Goal: Task Accomplishment & Management: Use online tool/utility

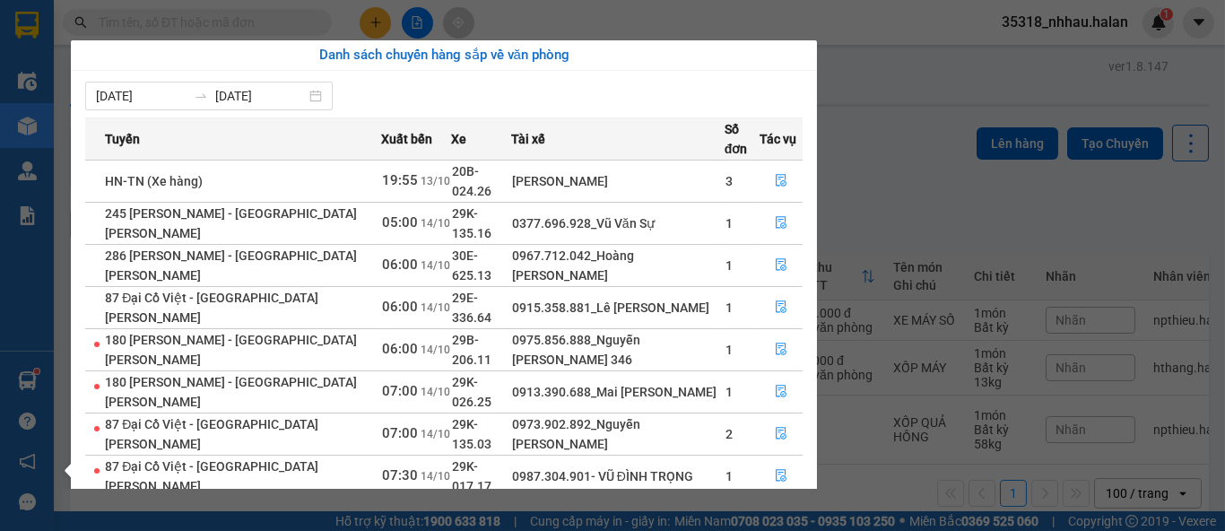
click at [861, 83] on section "Kết quả tìm kiếm ( 0 ) Bộ lọc No Data 35318_nhhau.halan 1 Điều hành xe Kho hàng…" at bounding box center [612, 265] width 1225 height 531
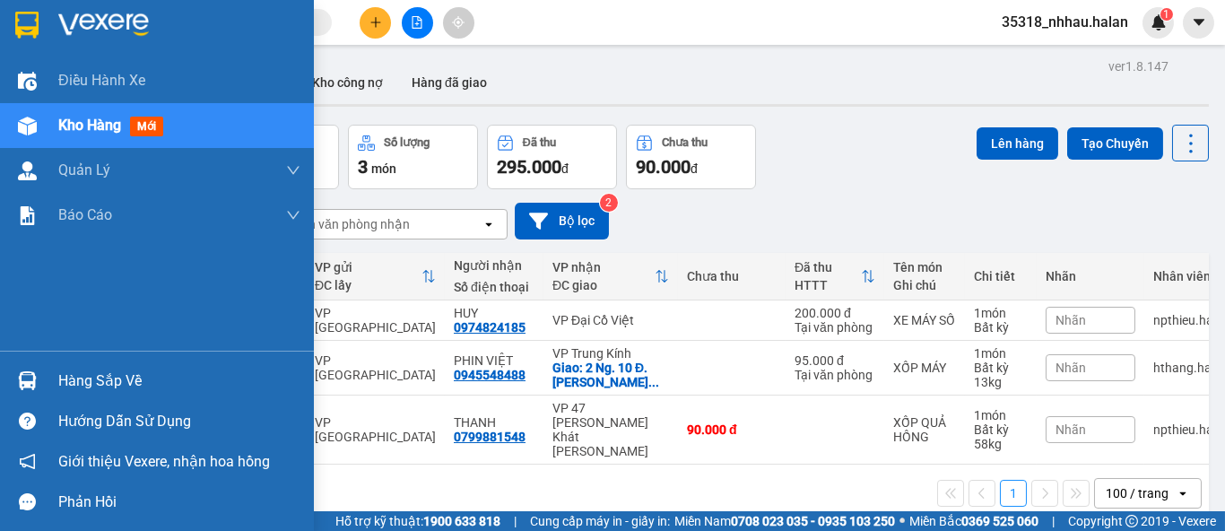
drag, startPoint x: 68, startPoint y: 375, endPoint x: 90, endPoint y: 384, distance: 23.3
click at [70, 375] on div "Hàng sắp về" at bounding box center [179, 381] width 242 height 27
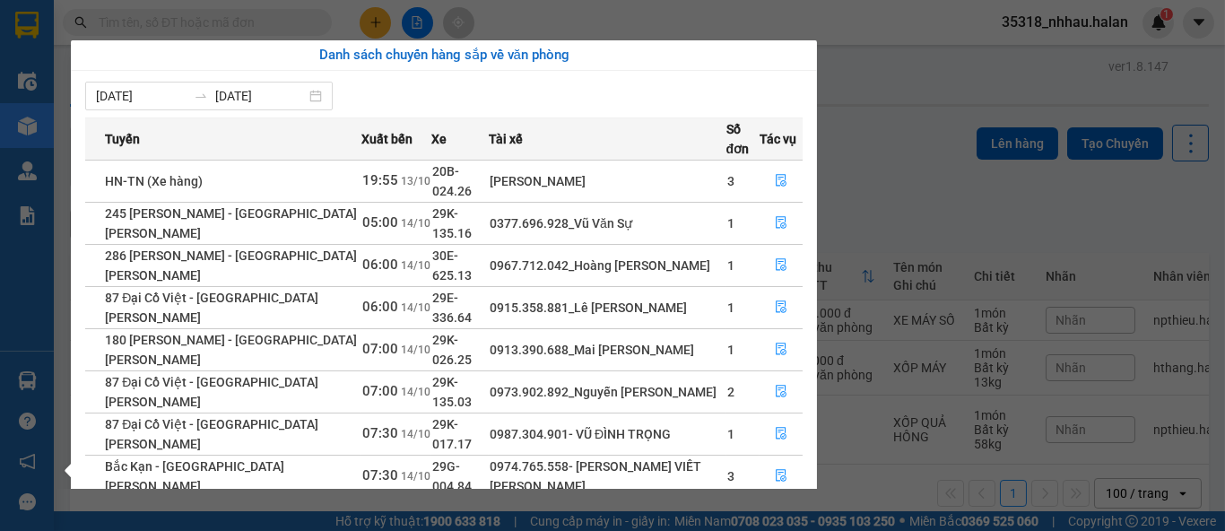
click at [186, 22] on section "Kết quả tìm kiếm ( 0 ) Bộ lọc No Data 35318_nhhau.halan 1 Điều hành xe Kho hàng…" at bounding box center [612, 265] width 1225 height 531
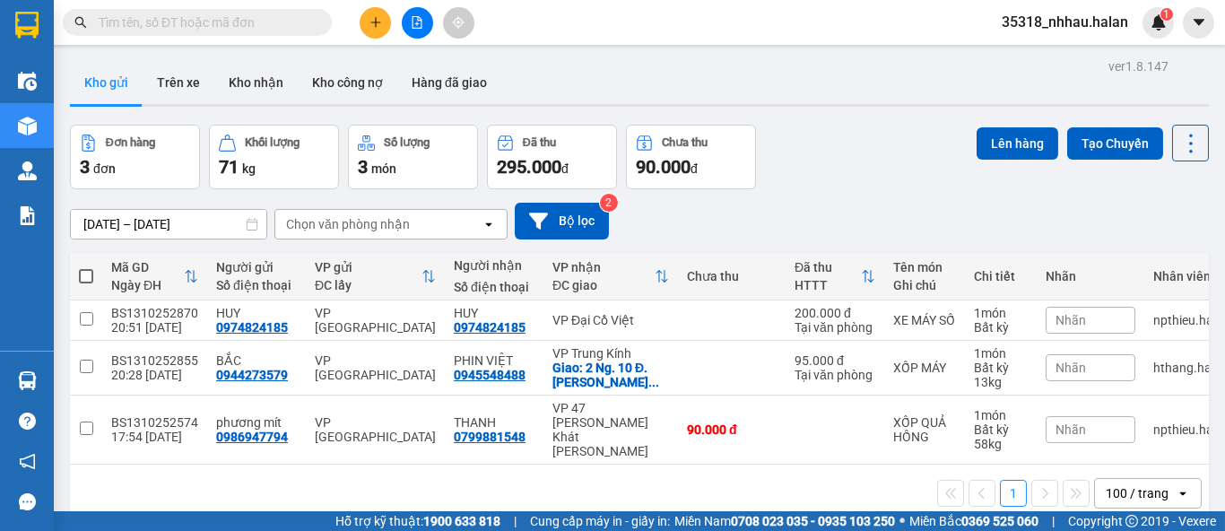
click at [186, 22] on input "text" at bounding box center [205, 23] width 212 height 20
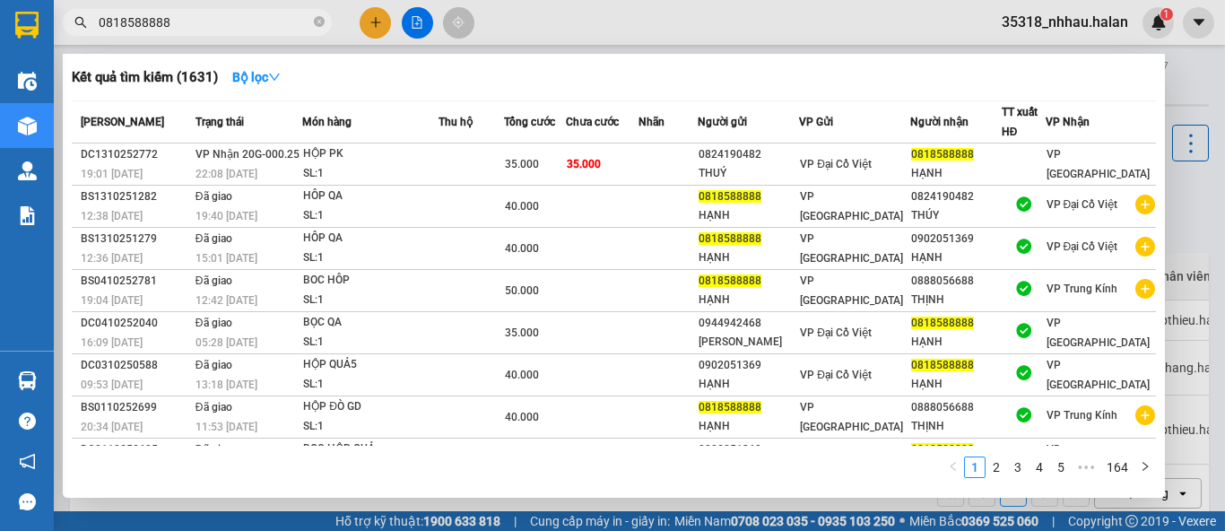
click at [147, 22] on input "0818588888" at bounding box center [205, 23] width 212 height 20
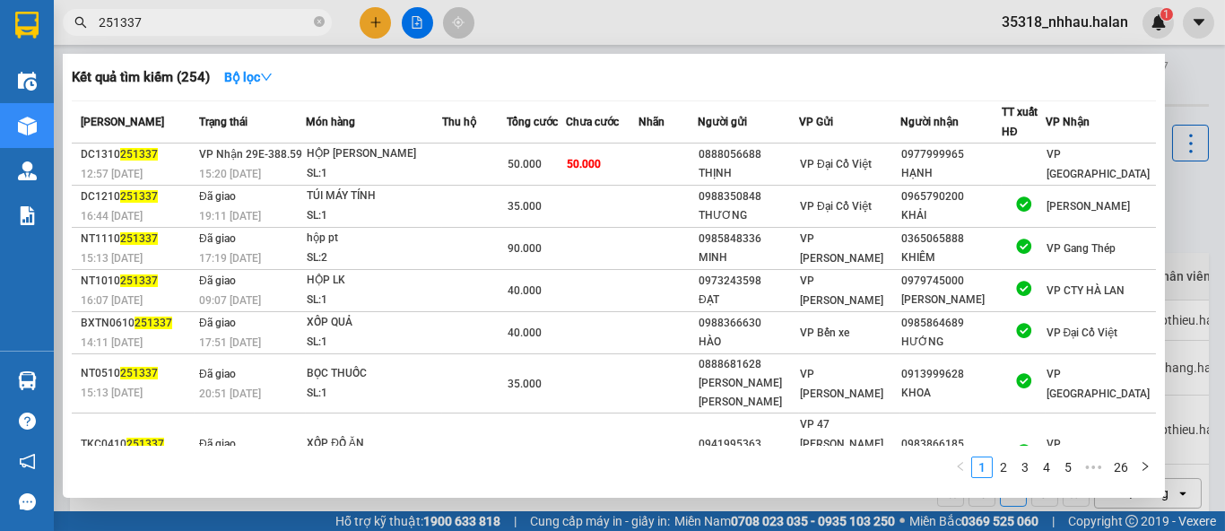
type input "251337"
click at [1195, 204] on div at bounding box center [612, 265] width 1225 height 531
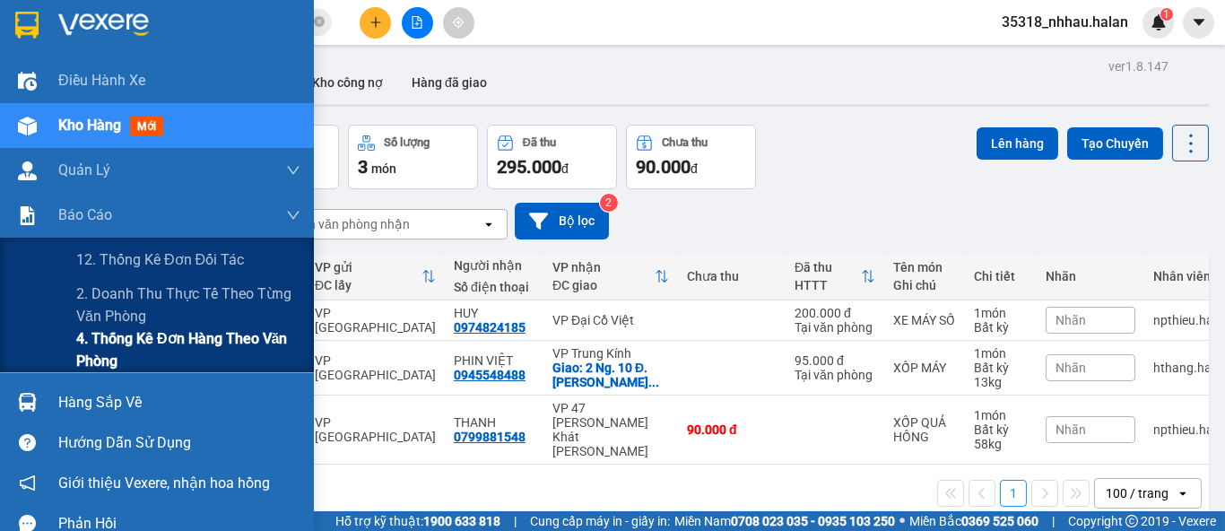
click at [135, 342] on span "4. Thống kê đơn hàng theo văn phòng" at bounding box center [188, 349] width 224 height 45
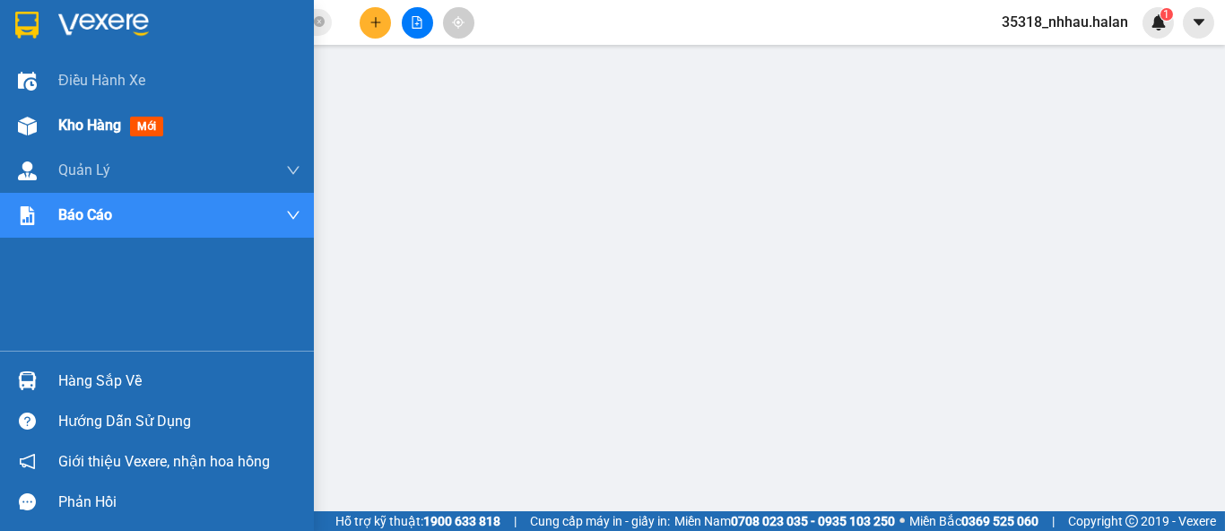
click at [74, 130] on span "Kho hàng" at bounding box center [89, 125] width 63 height 17
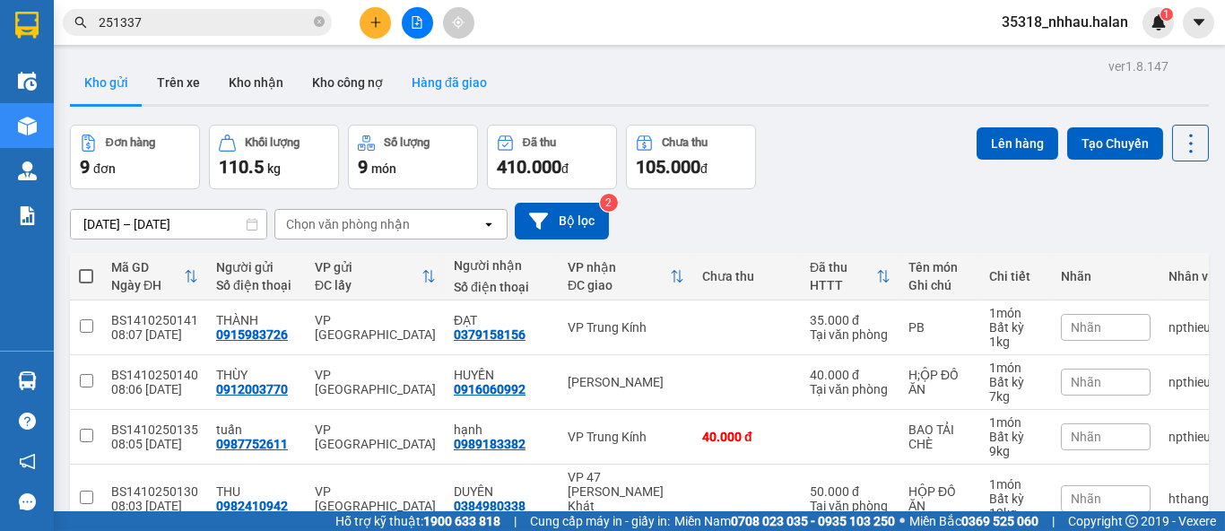
click at [435, 83] on button "Hàng đã giao" at bounding box center [449, 82] width 104 height 43
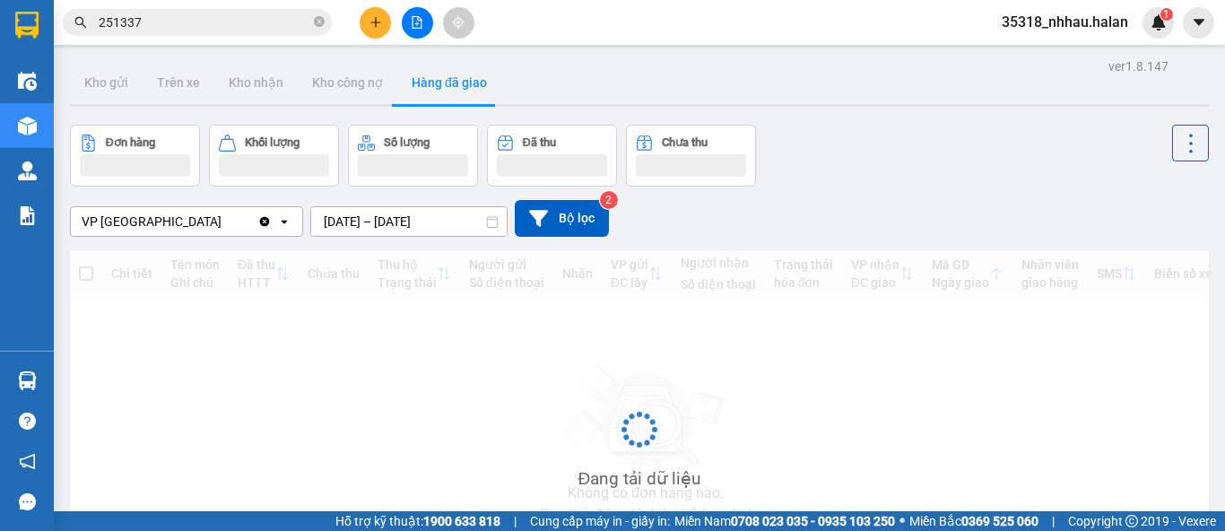
click at [364, 208] on div "ver 1.8.147 Kho gửi Trên xe Kho nhận Kho công nợ Hàng đã giao Đơn hàng Khối lượ…" at bounding box center [639, 348] width 1153 height 589
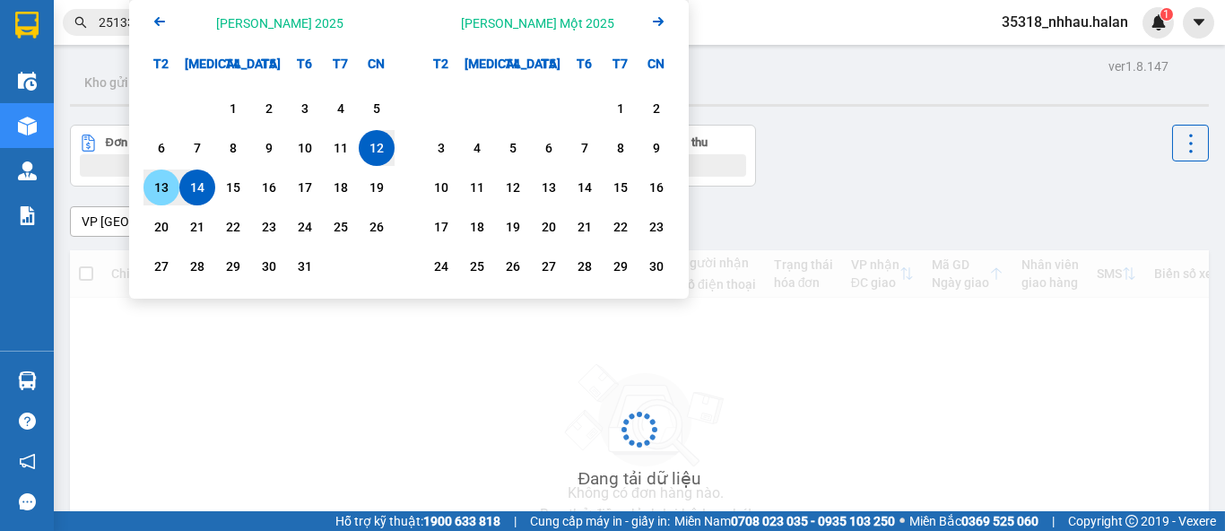
click at [147, 194] on div "13" at bounding box center [161, 187] width 36 height 36
click at [154, 191] on div "13" at bounding box center [161, 188] width 25 height 22
type input "13/10/2025 – 13/10/2025"
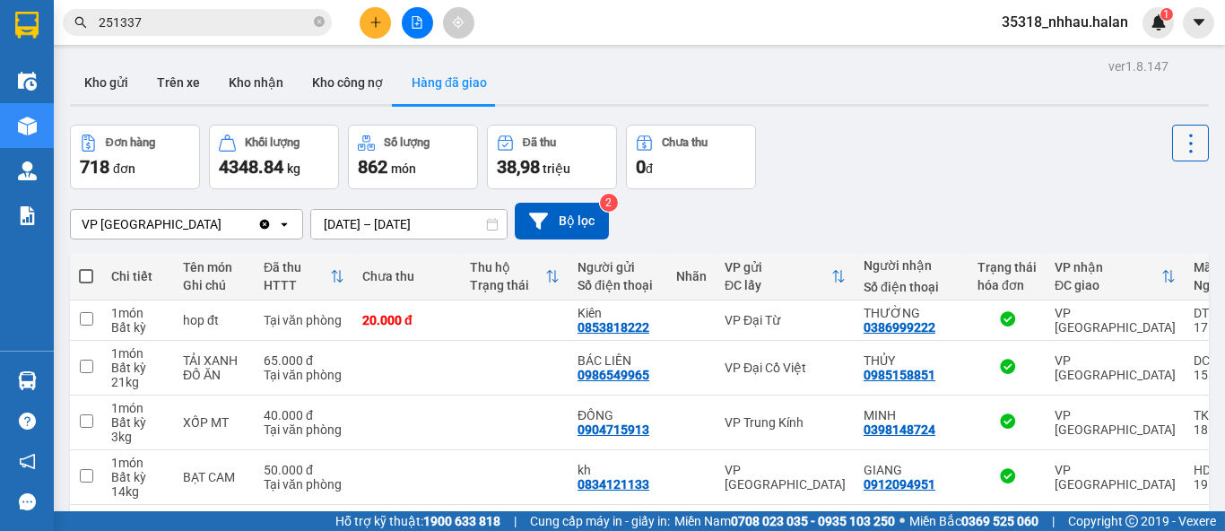
click at [1178, 139] on icon at bounding box center [1190, 143] width 25 height 25
click at [1147, 196] on span "Làm mới" at bounding box center [1150, 192] width 49 height 18
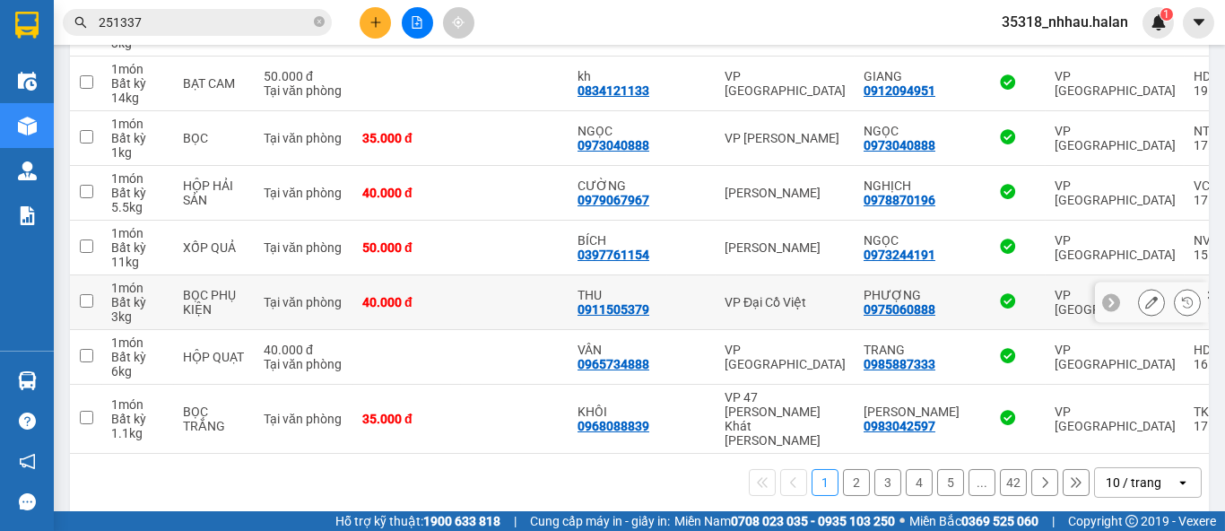
scroll to position [405, 0]
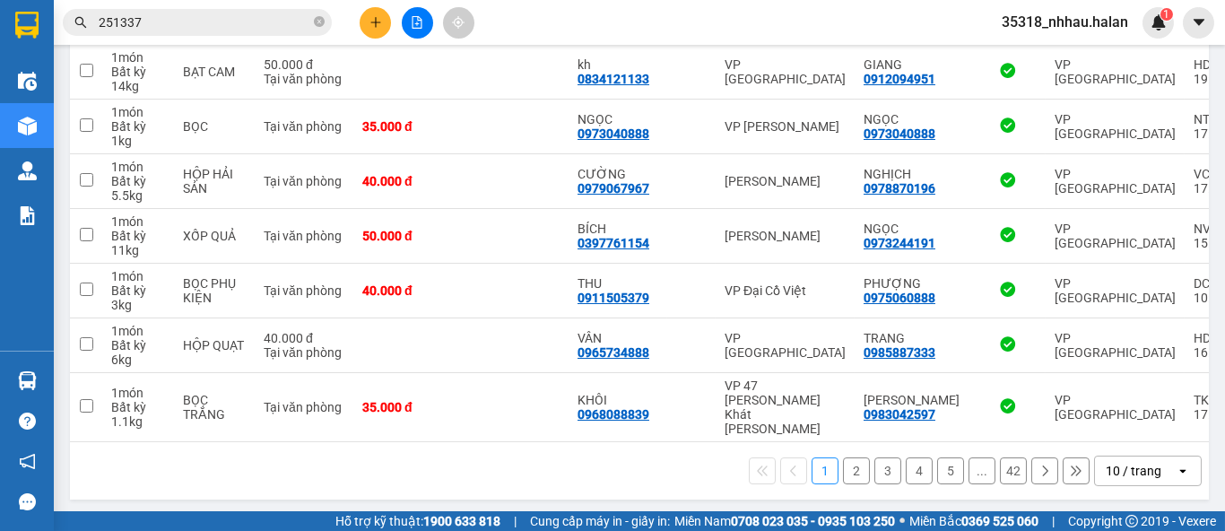
click at [1127, 470] on div "10 / trang" at bounding box center [1133, 471] width 56 height 18
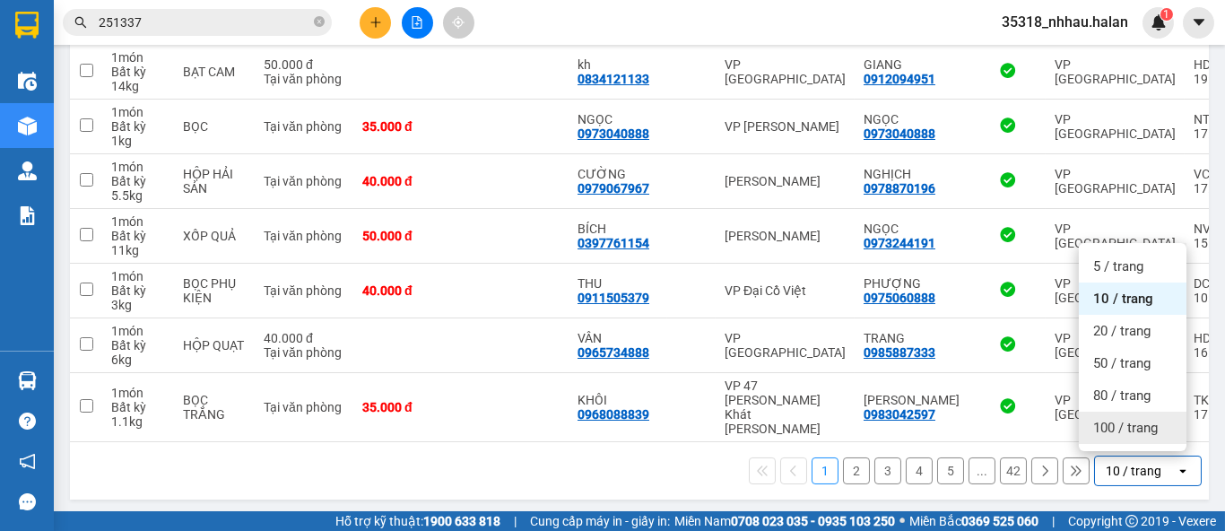
click at [1125, 434] on span "100 / trang" at bounding box center [1125, 428] width 65 height 18
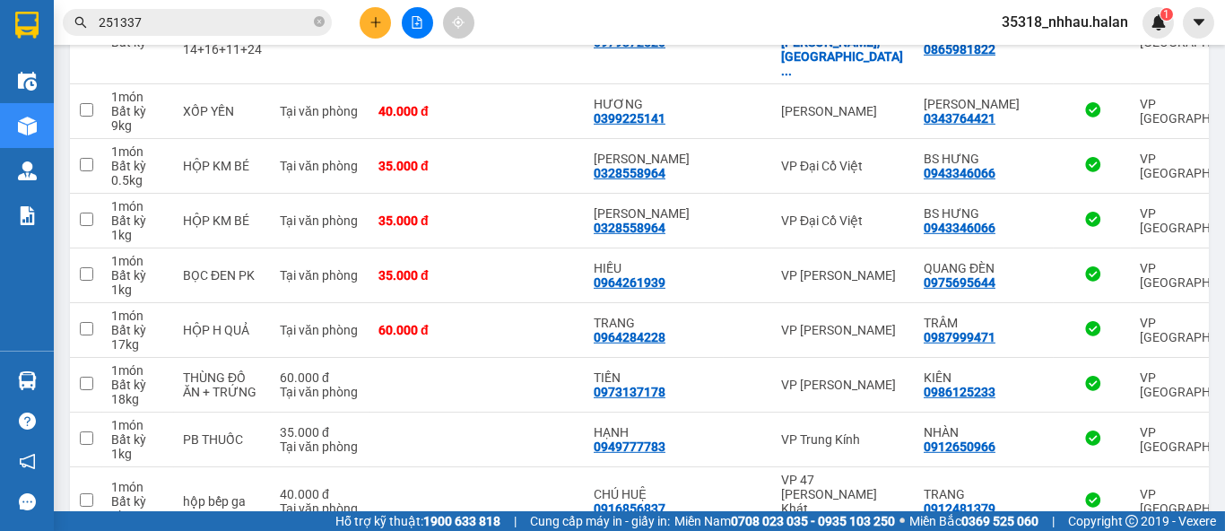
scroll to position [5304, 0]
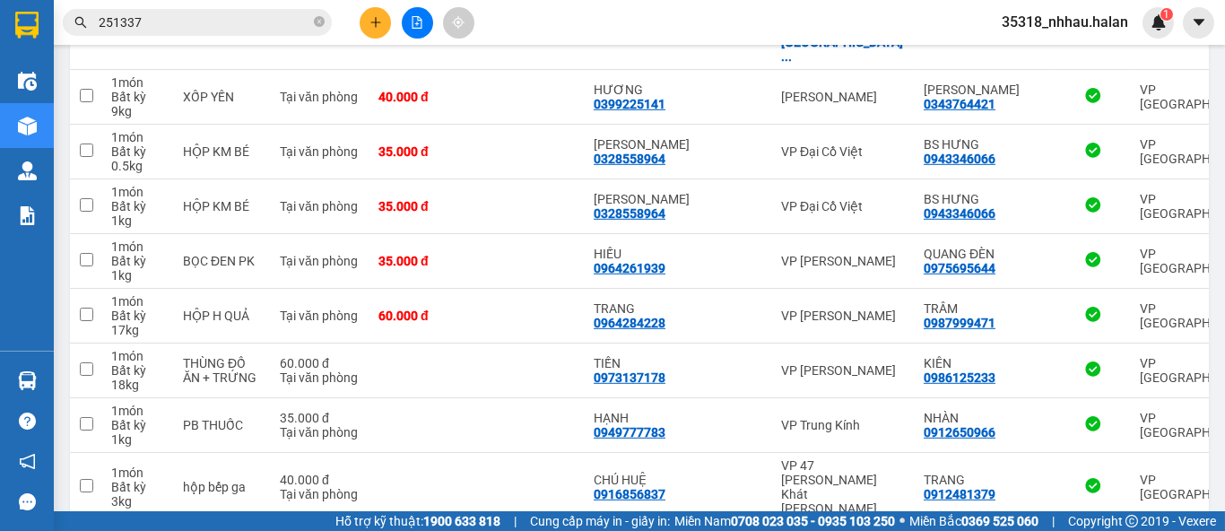
drag, startPoint x: 901, startPoint y: 460, endPoint x: 890, endPoint y: 447, distance: 16.5
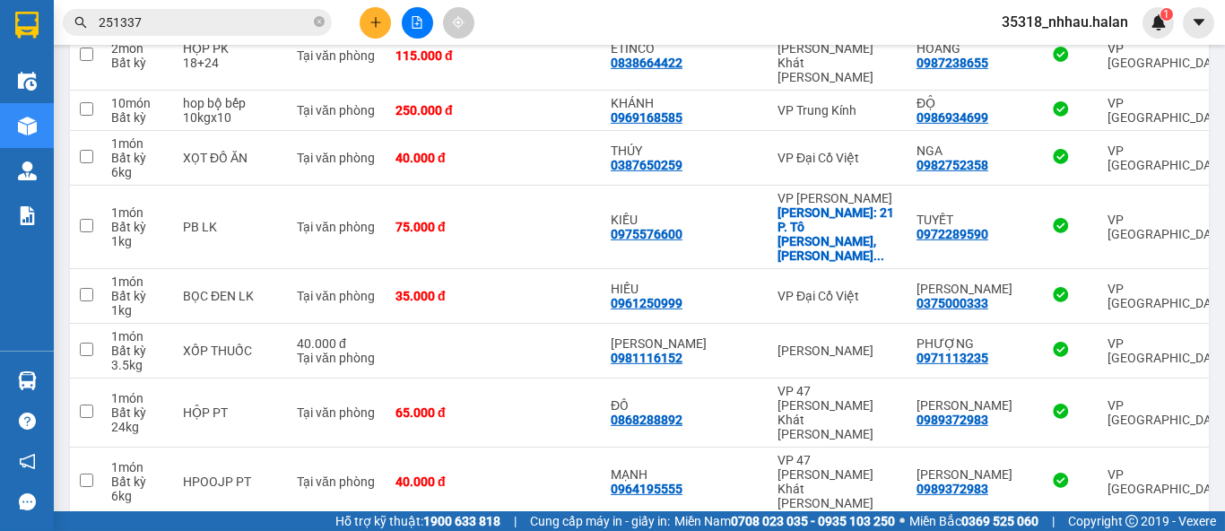
scroll to position [5290, 0]
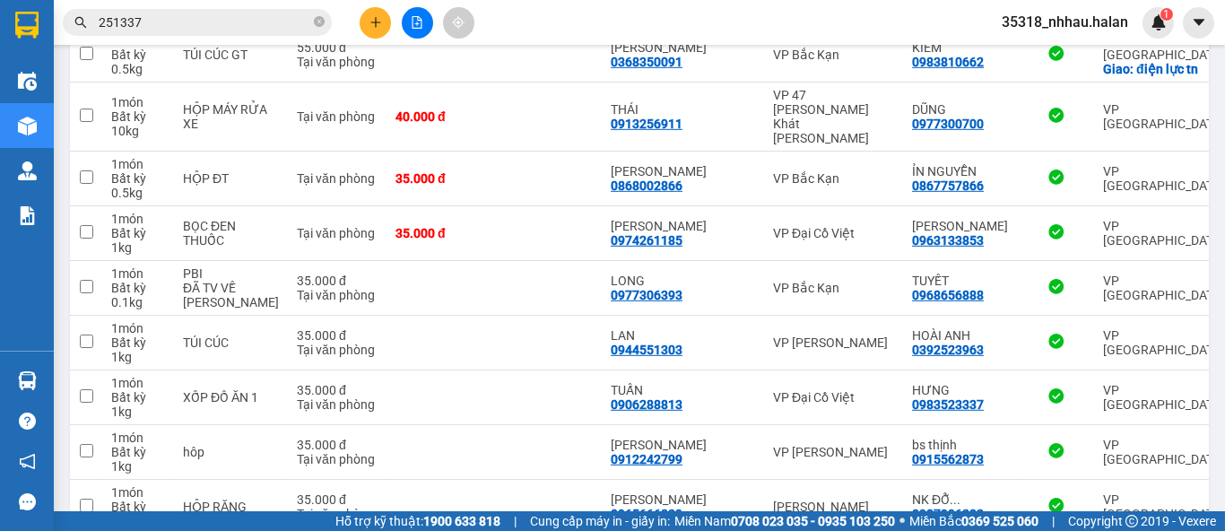
scroll to position [5318, 0]
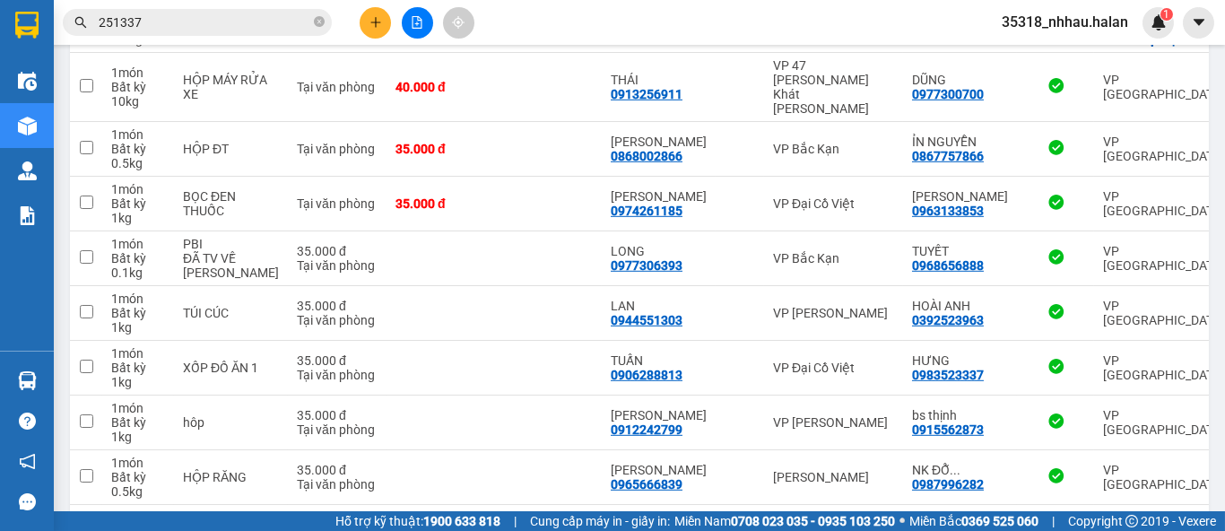
drag, startPoint x: 971, startPoint y: 465, endPoint x: 986, endPoint y: 458, distance: 16.8
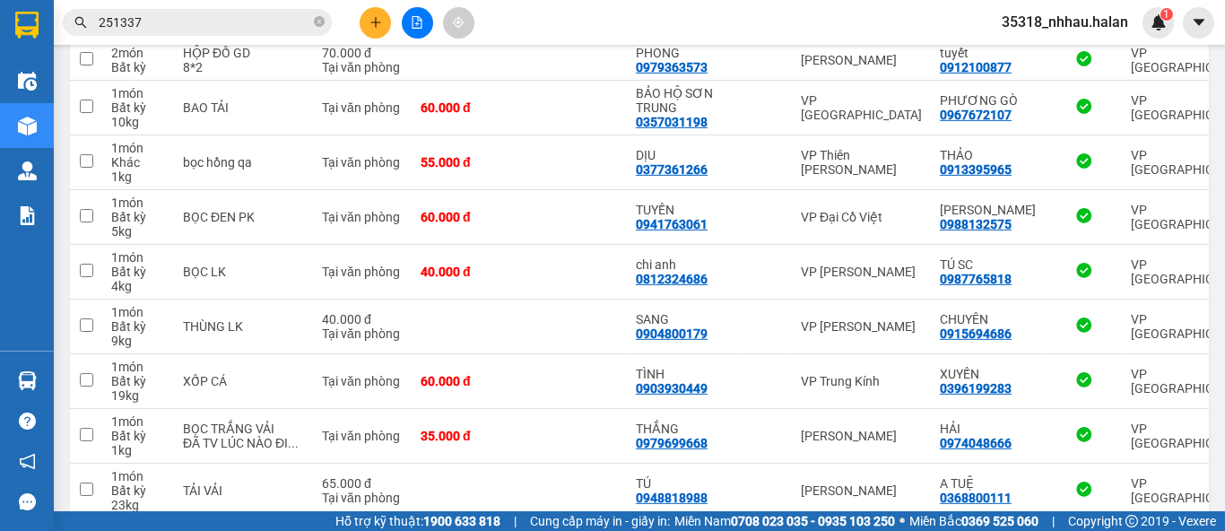
scroll to position [5404, 0]
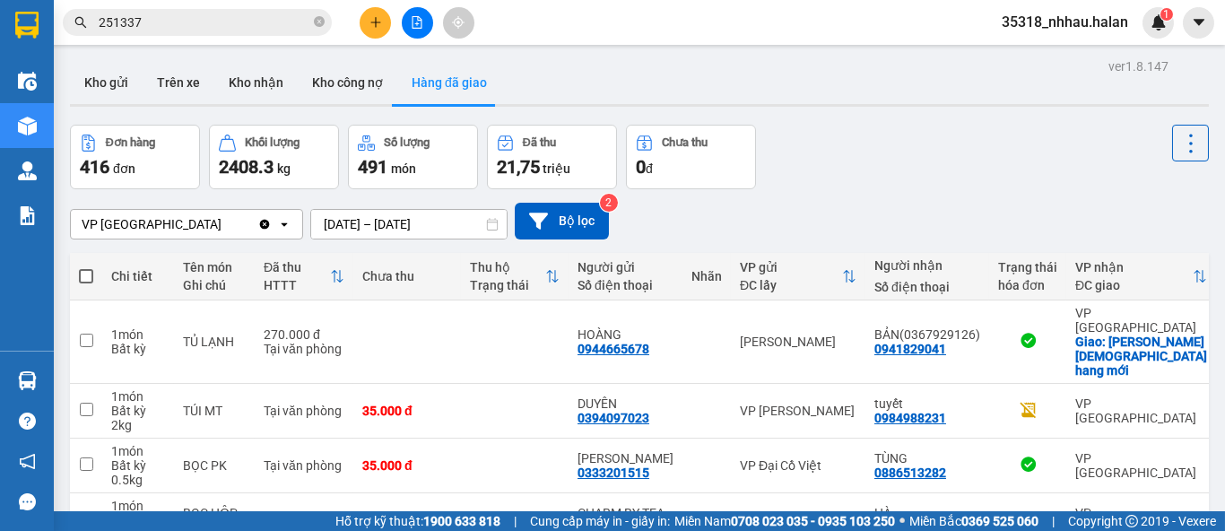
scroll to position [0, 0]
click at [250, 88] on button "Kho nhận" at bounding box center [255, 82] width 83 height 43
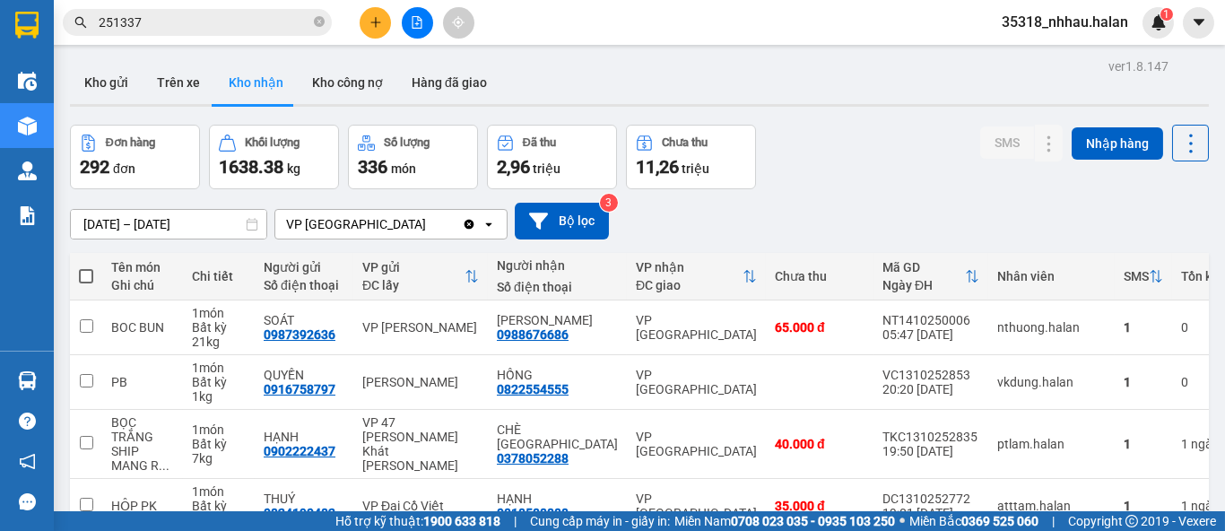
click at [179, 216] on div "ver 1.8.147 Kho gửi Trên xe Kho nhận Kho công nợ Hàng đã giao Đơn hàng 292 đơn …" at bounding box center [639, 504] width 1153 height 901
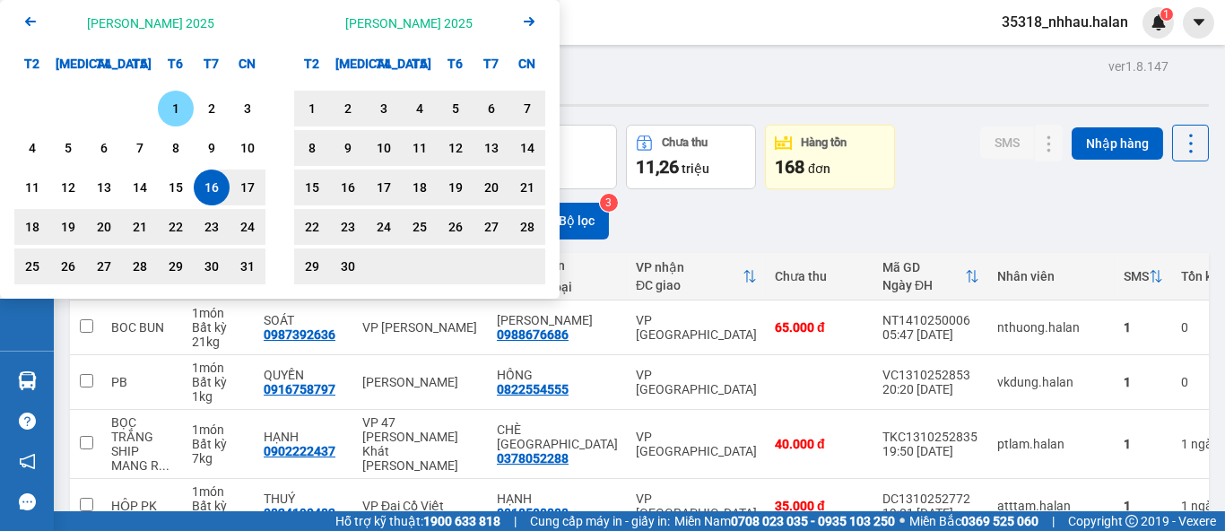
click at [164, 120] on div "1" at bounding box center [176, 109] width 36 height 36
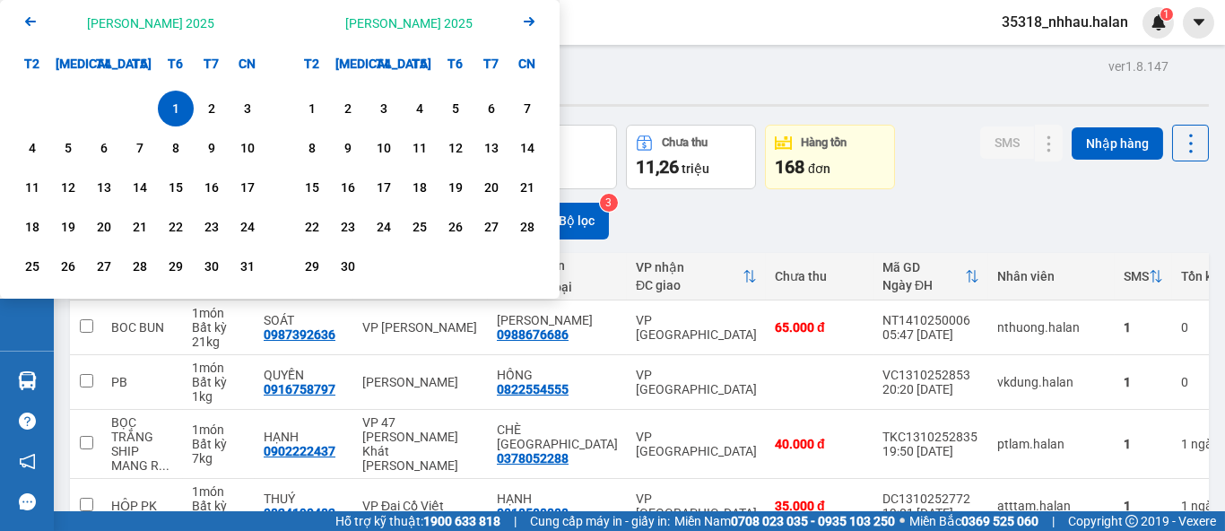
click at [521, 23] on icon "Arrow Right" at bounding box center [529, 22] width 22 height 22
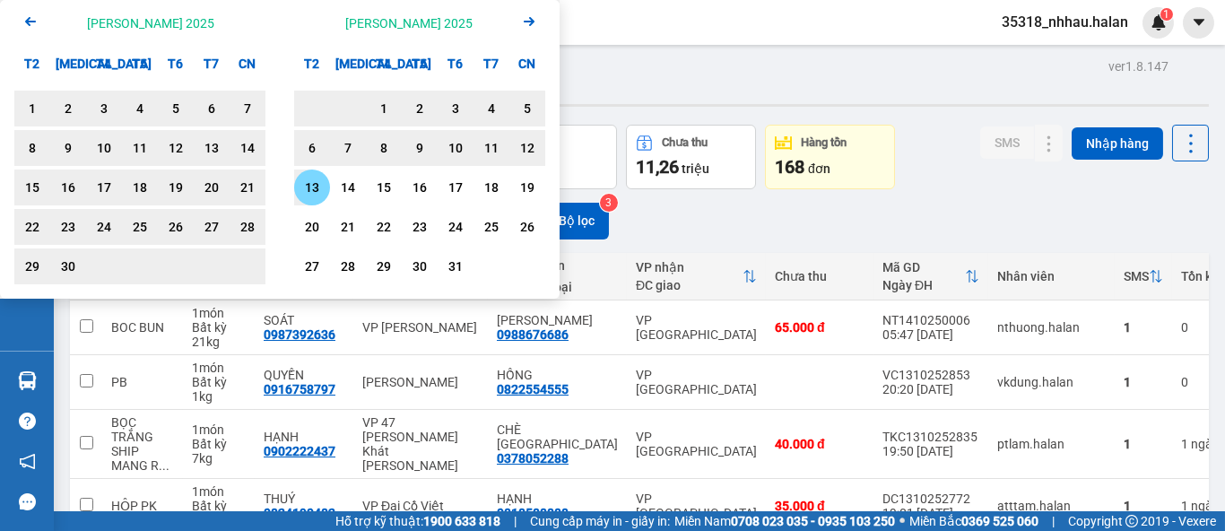
click at [322, 183] on div "13" at bounding box center [311, 188] width 25 height 22
type input "01/08/2025 – 13/10/2025"
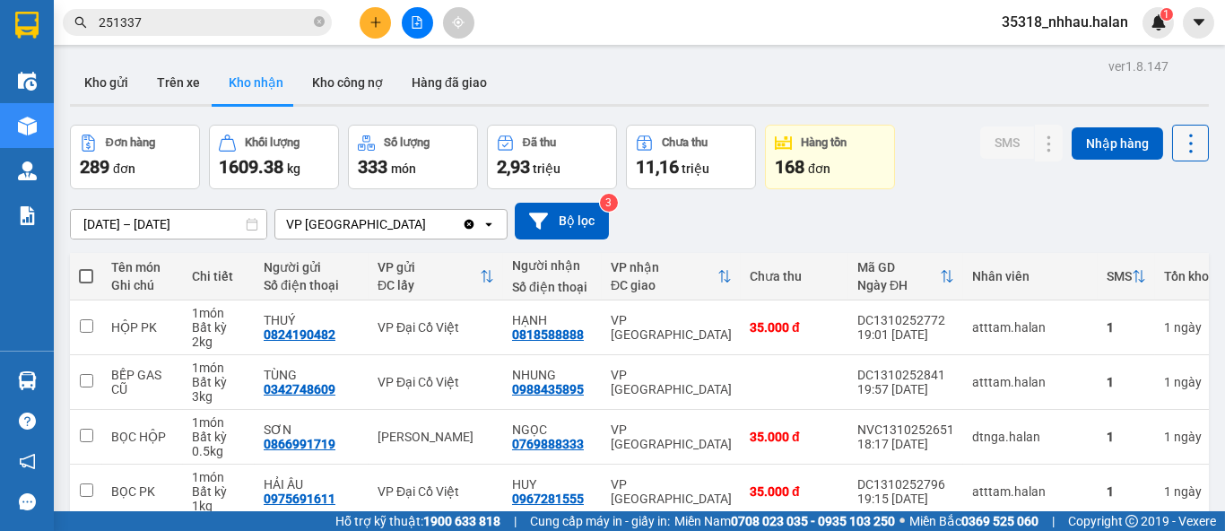
click at [1187, 150] on icon at bounding box center [1190, 143] width 25 height 25
click at [1144, 226] on span "Làm mới" at bounding box center [1150, 224] width 49 height 18
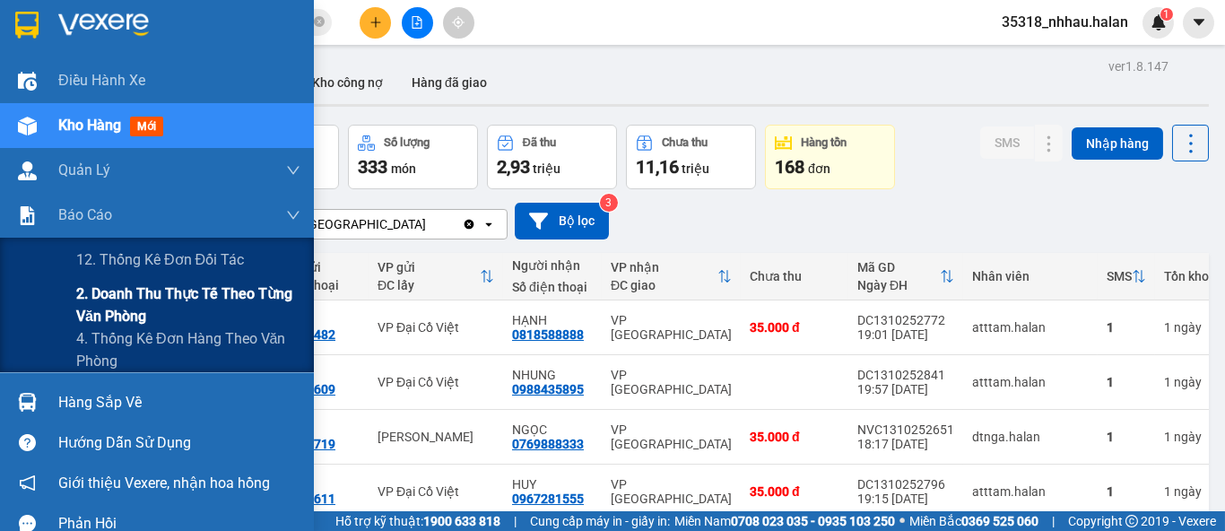
click at [105, 295] on span "2. Doanh thu thực tế theo từng văn phòng" at bounding box center [188, 304] width 224 height 45
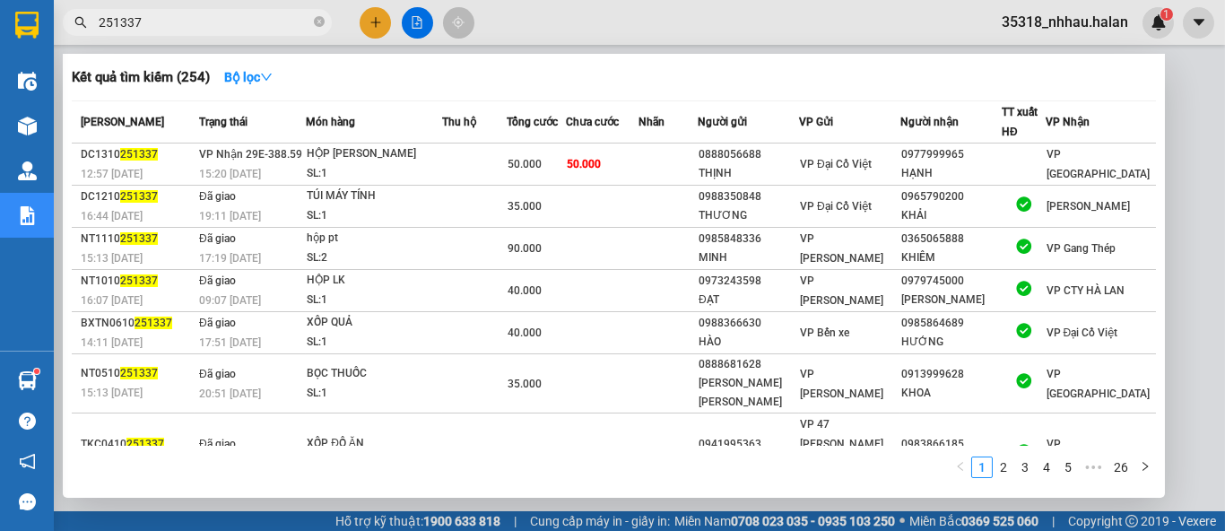
click at [231, 18] on input "251337" at bounding box center [205, 23] width 212 height 20
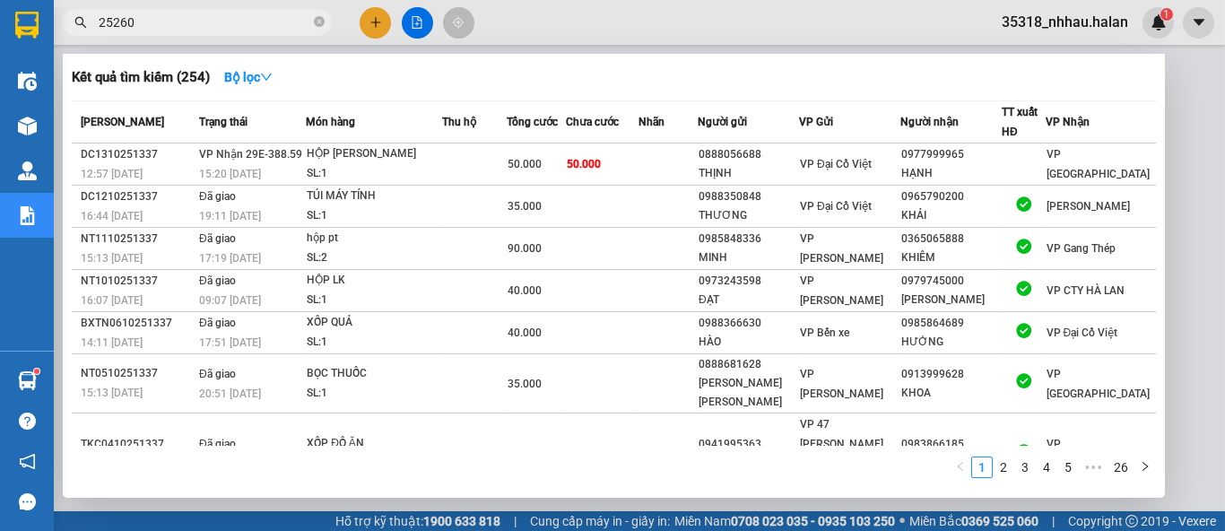
type input "252605"
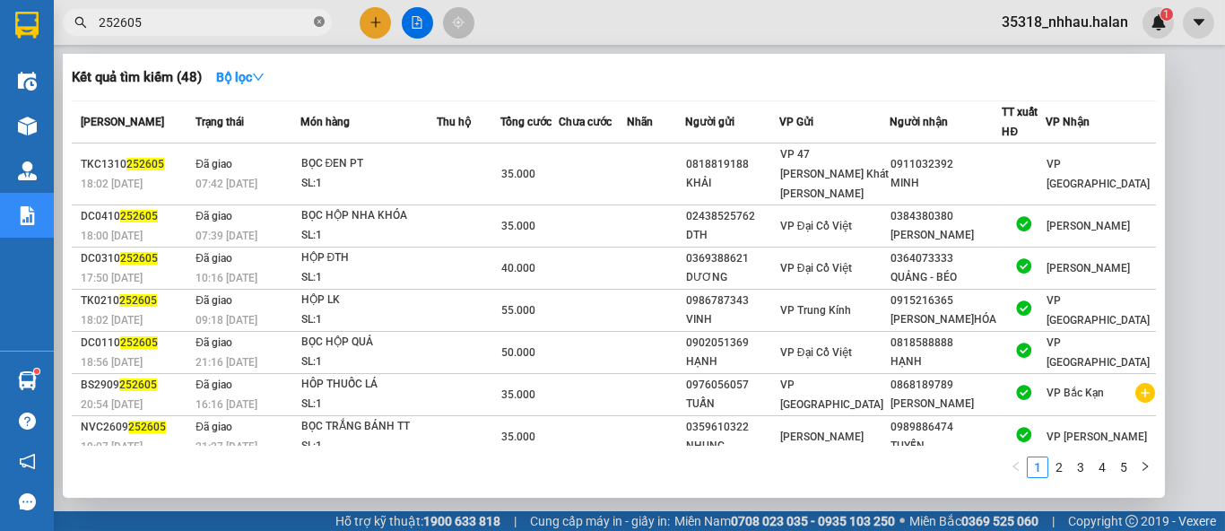
click at [322, 22] on icon "close-circle" at bounding box center [319, 21] width 11 height 11
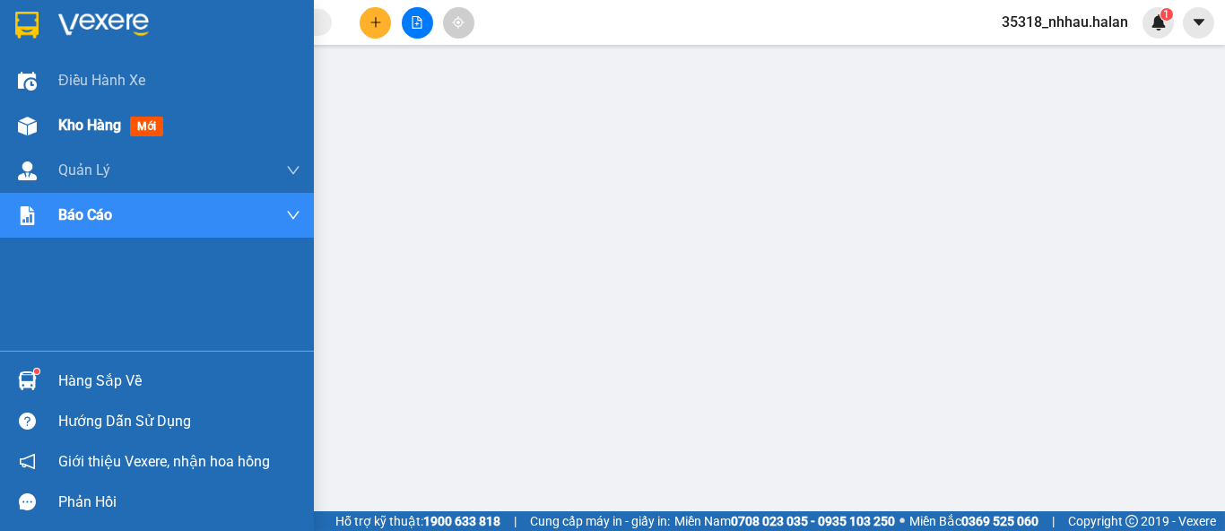
click at [87, 129] on span "Kho hàng" at bounding box center [89, 125] width 63 height 17
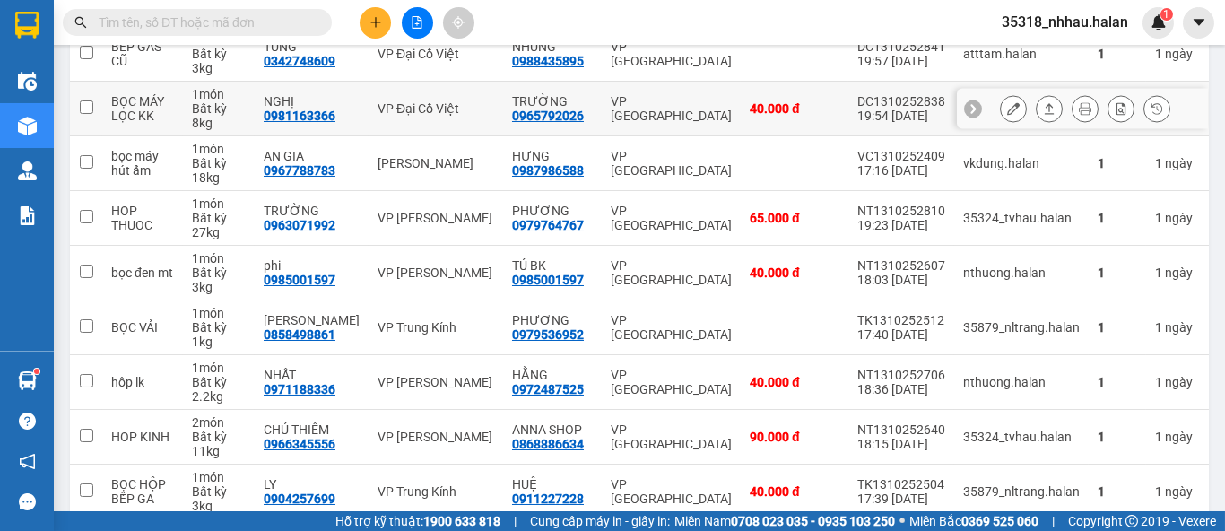
scroll to position [420, 0]
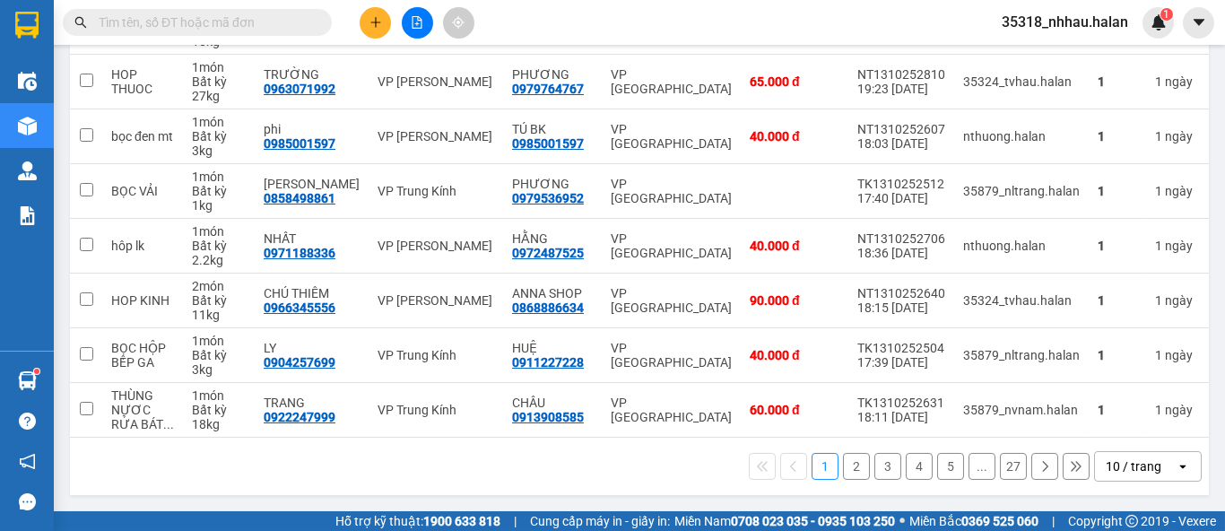
click at [1125, 461] on div "10 / trang" at bounding box center [1133, 466] width 56 height 18
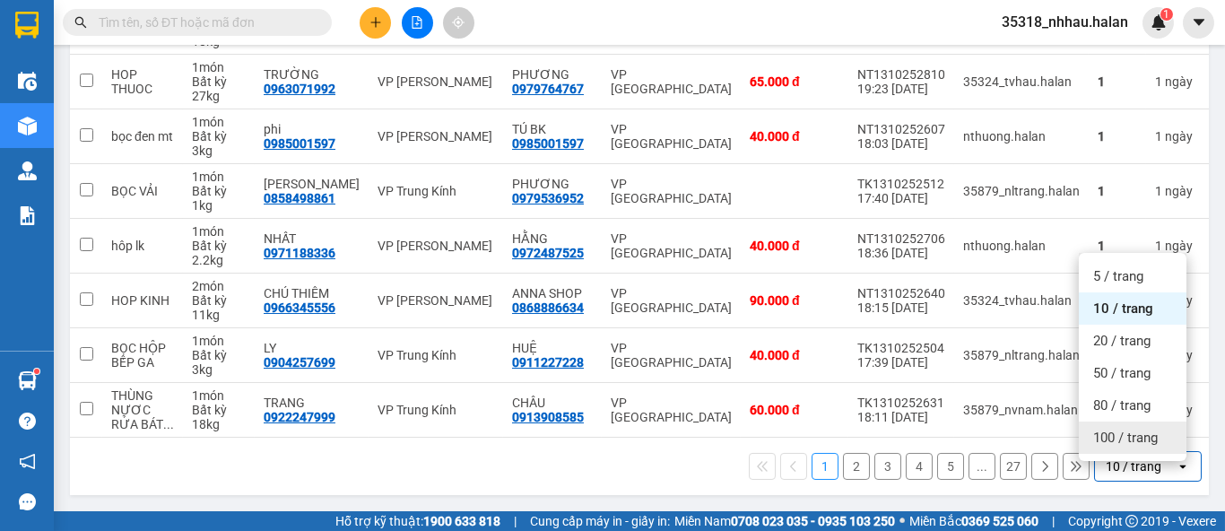
click at [1127, 429] on span "100 / trang" at bounding box center [1125, 438] width 65 height 18
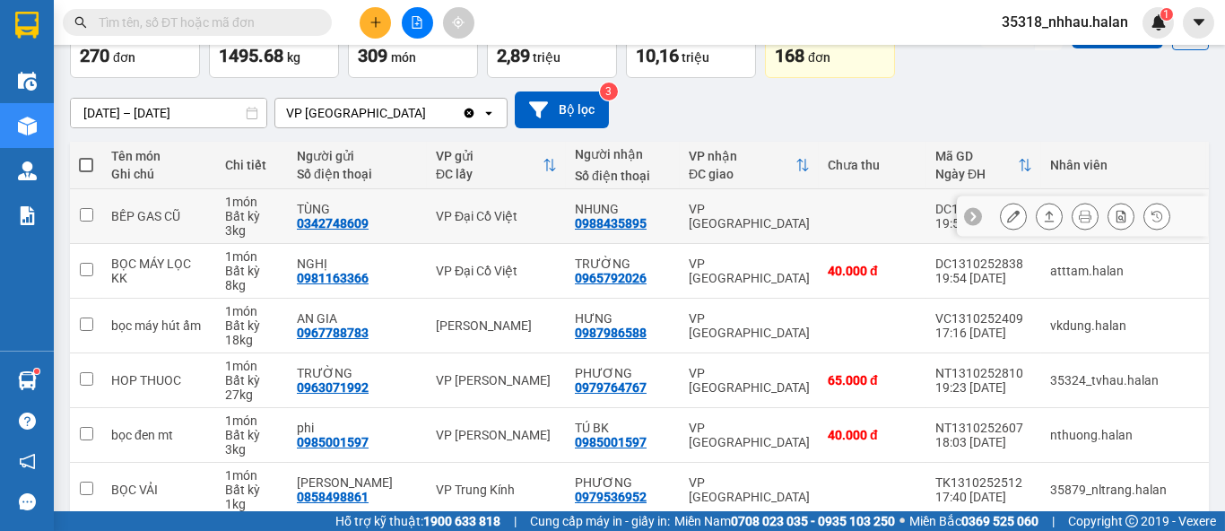
scroll to position [0, 0]
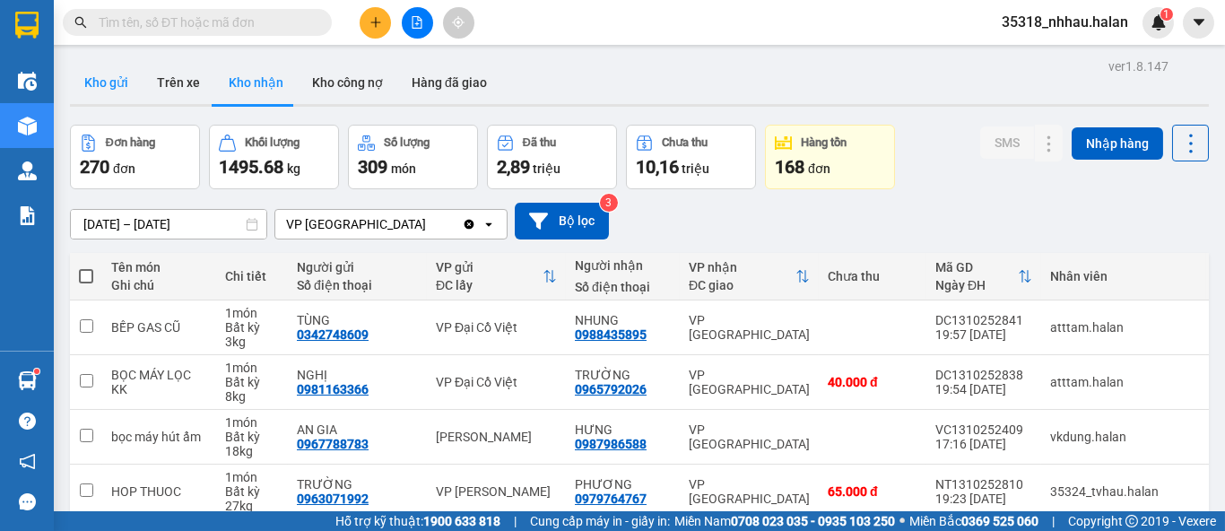
click at [106, 83] on button "Kho gửi" at bounding box center [106, 82] width 73 height 43
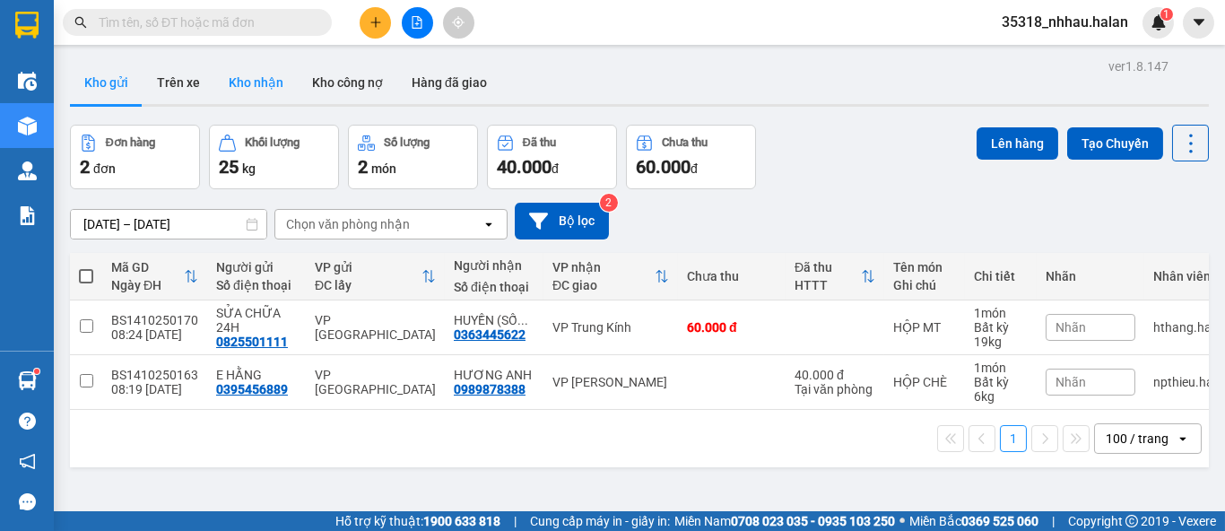
click at [243, 89] on button "Kho nhận" at bounding box center [255, 82] width 83 height 43
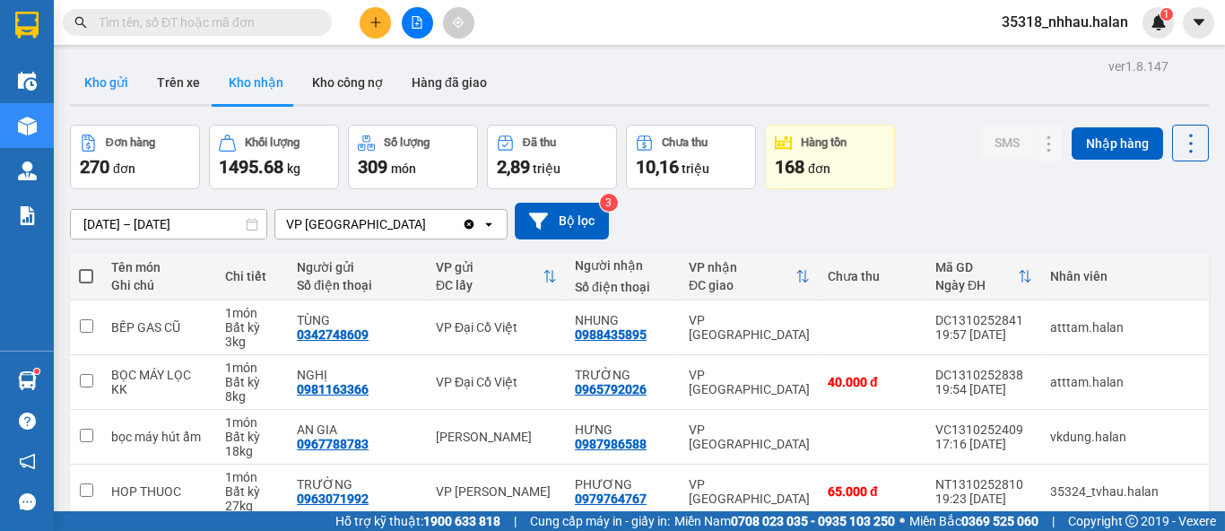
click at [117, 87] on button "Kho gửi" at bounding box center [106, 82] width 73 height 43
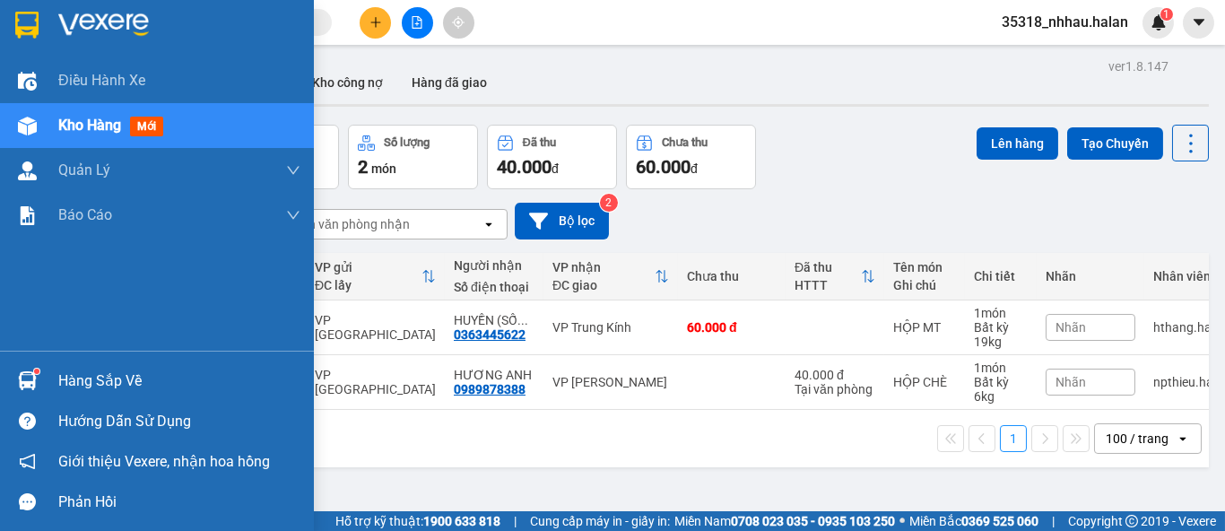
click at [95, 379] on div "Hàng sắp về" at bounding box center [179, 381] width 242 height 27
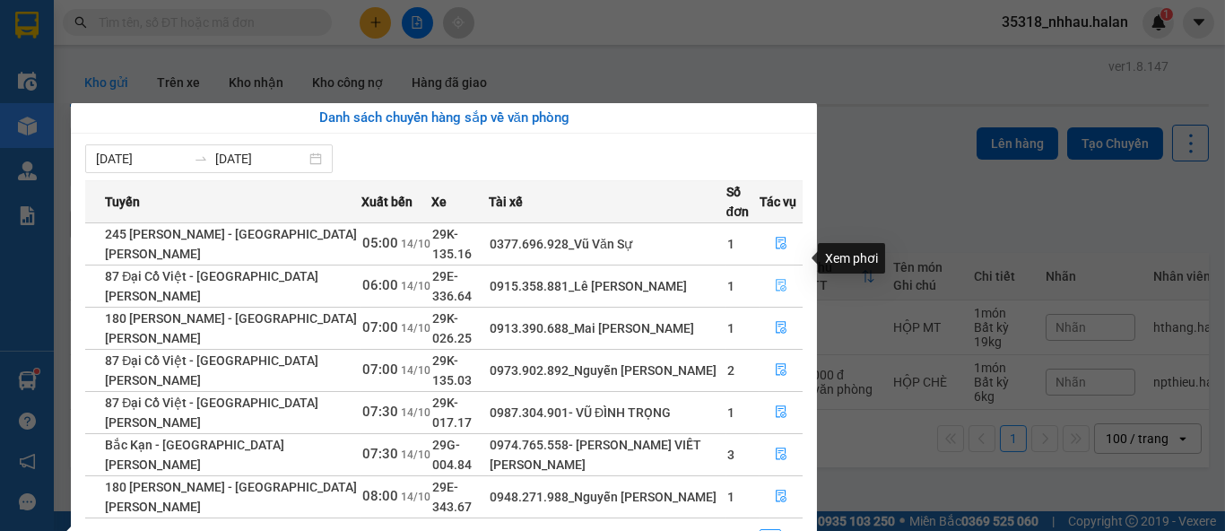
click at [780, 280] on icon "file-done" at bounding box center [781, 286] width 11 height 13
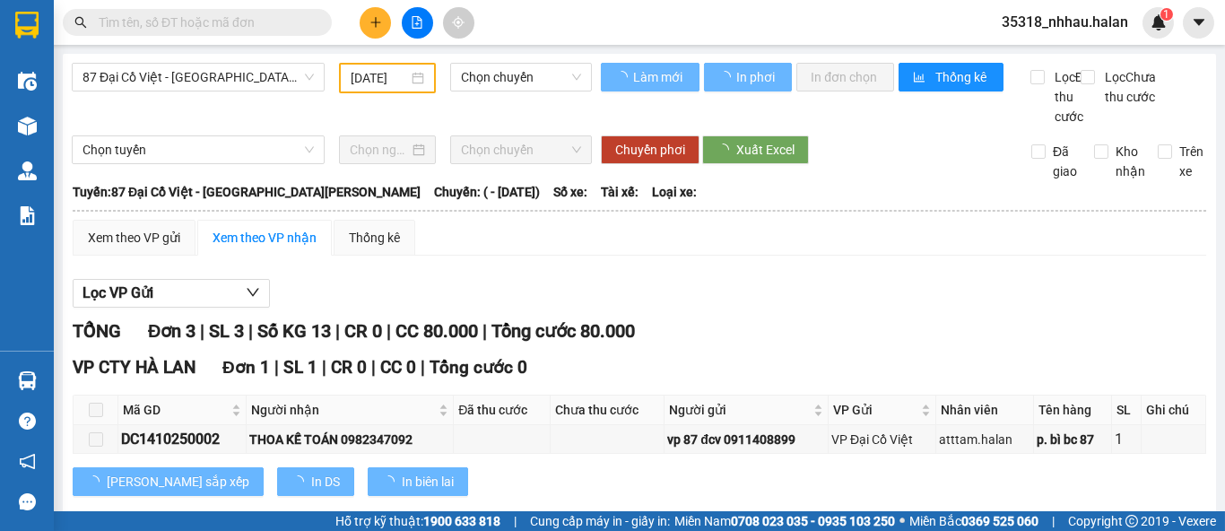
type input "[DATE]"
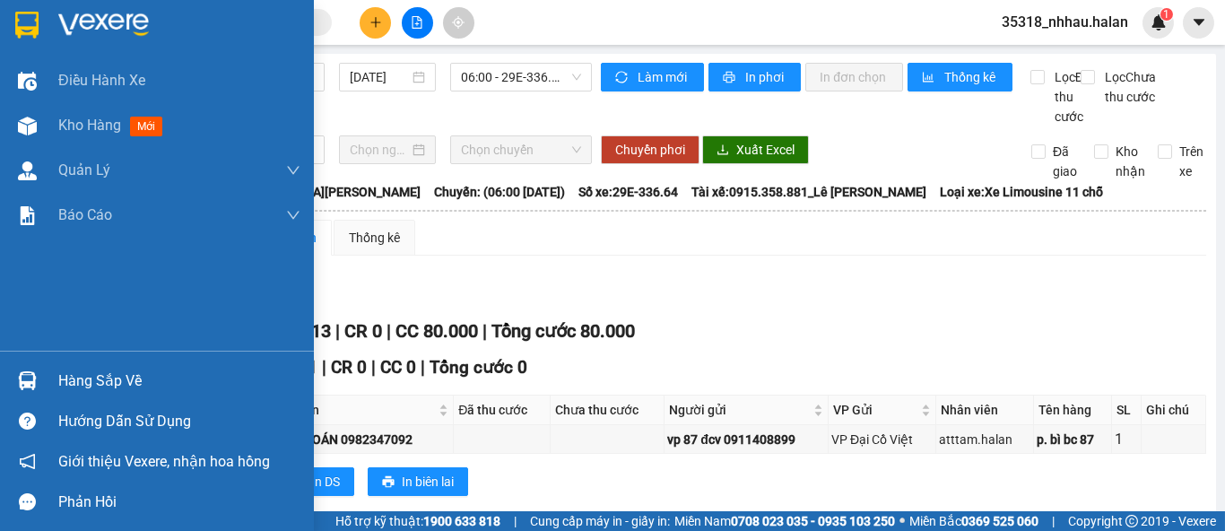
click at [97, 391] on div "Hàng sắp về" at bounding box center [179, 381] width 242 height 27
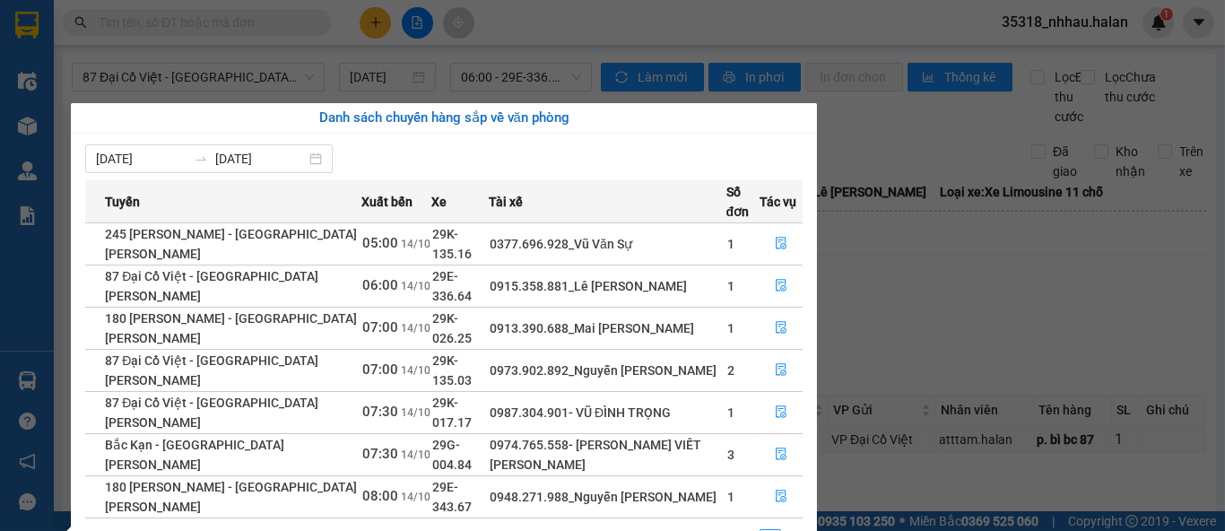
click at [244, 22] on section "Kết quả tìm kiếm ( 48 ) Bộ lọc Mã ĐH Trạng thái Món hàng Thu hộ Tổng cước Chưa …" at bounding box center [612, 265] width 1225 height 531
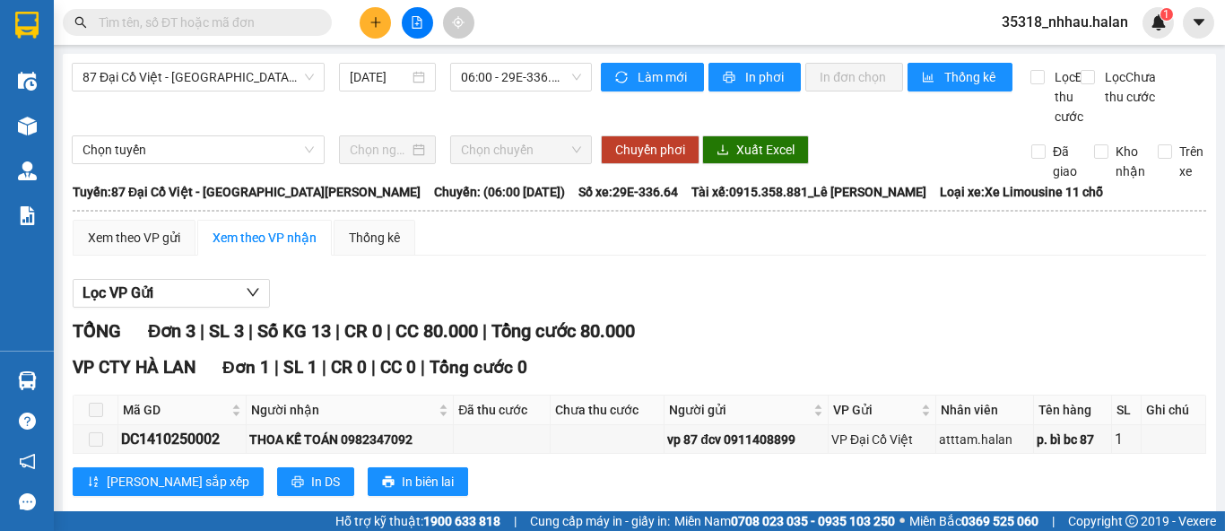
click at [244, 22] on input "text" at bounding box center [205, 23] width 212 height 20
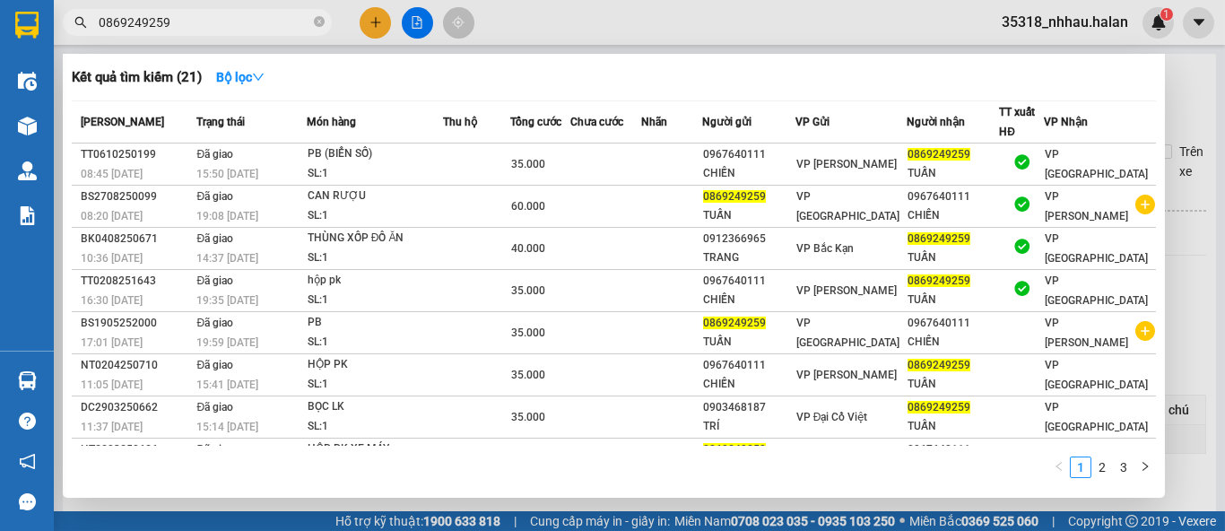
click at [200, 13] on input "0869249259" at bounding box center [205, 23] width 212 height 20
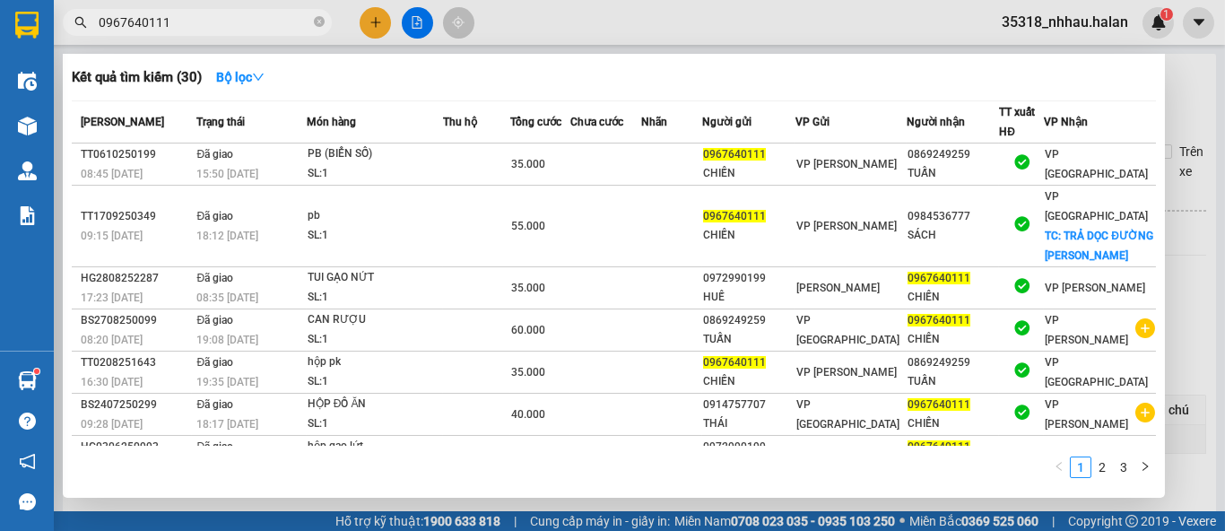
type input "0967640111"
click at [320, 22] on icon "close-circle" at bounding box center [319, 21] width 11 height 11
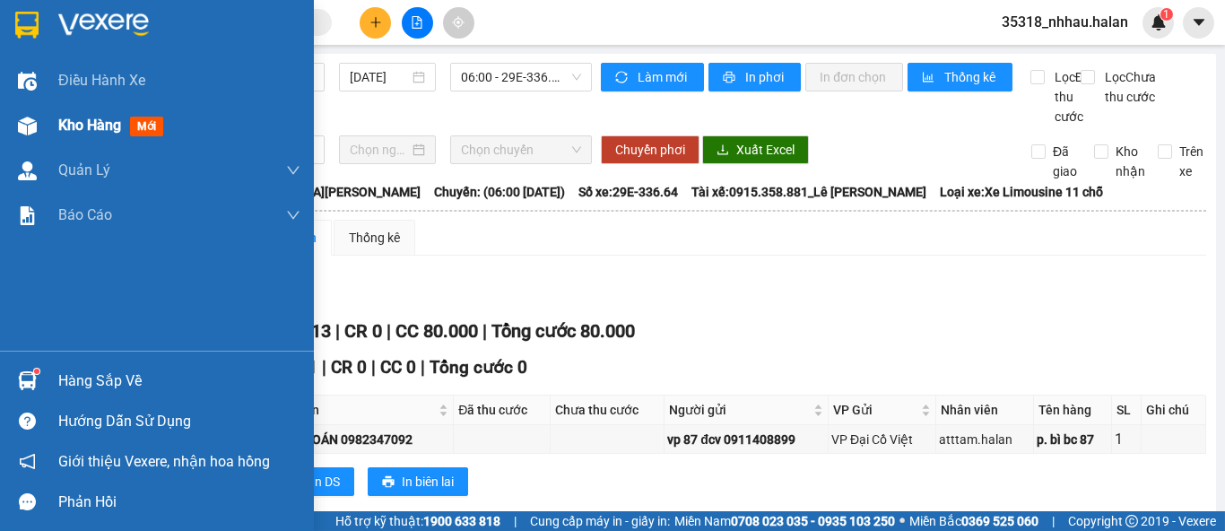
click at [83, 120] on span "Kho hàng" at bounding box center [89, 125] width 63 height 17
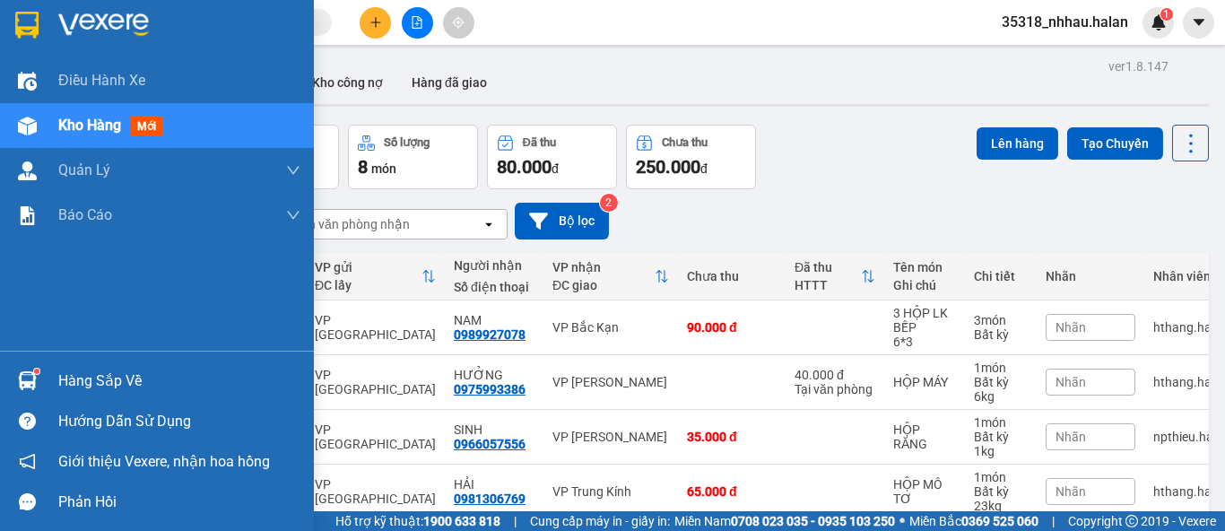
click at [99, 384] on div "Hàng sắp về" at bounding box center [179, 381] width 242 height 27
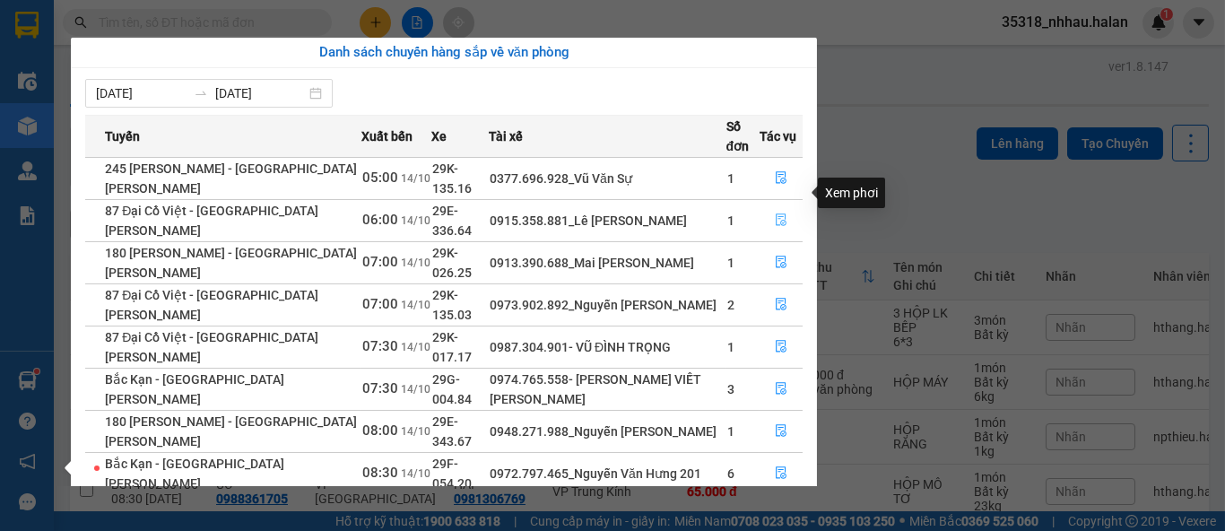
click at [776, 213] on icon "file-done" at bounding box center [781, 219] width 13 height 13
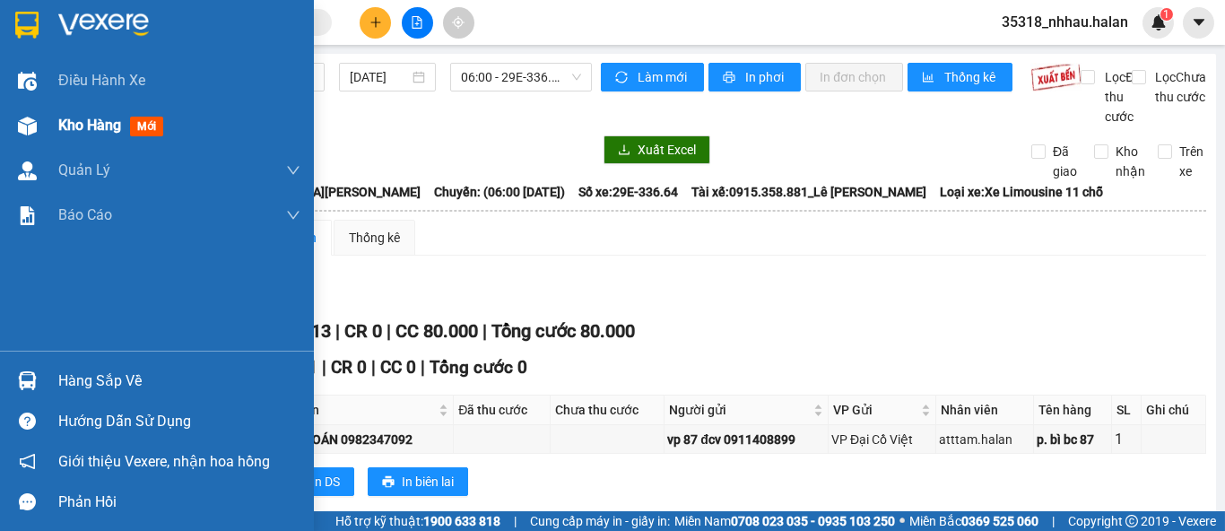
click at [63, 123] on span "Kho hàng" at bounding box center [89, 125] width 63 height 17
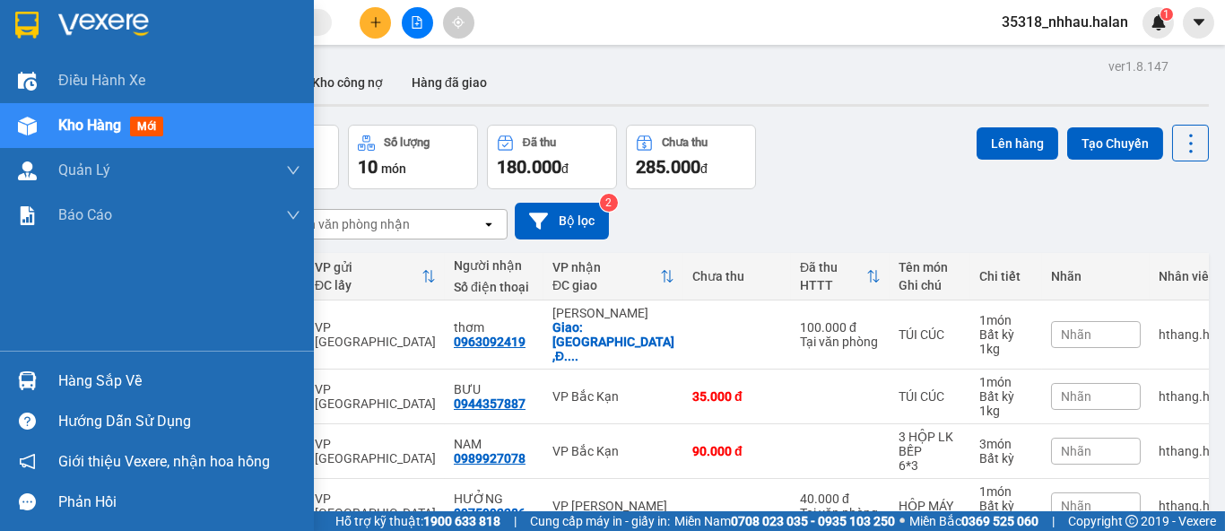
click at [108, 380] on div "Hàng sắp về" at bounding box center [179, 381] width 242 height 27
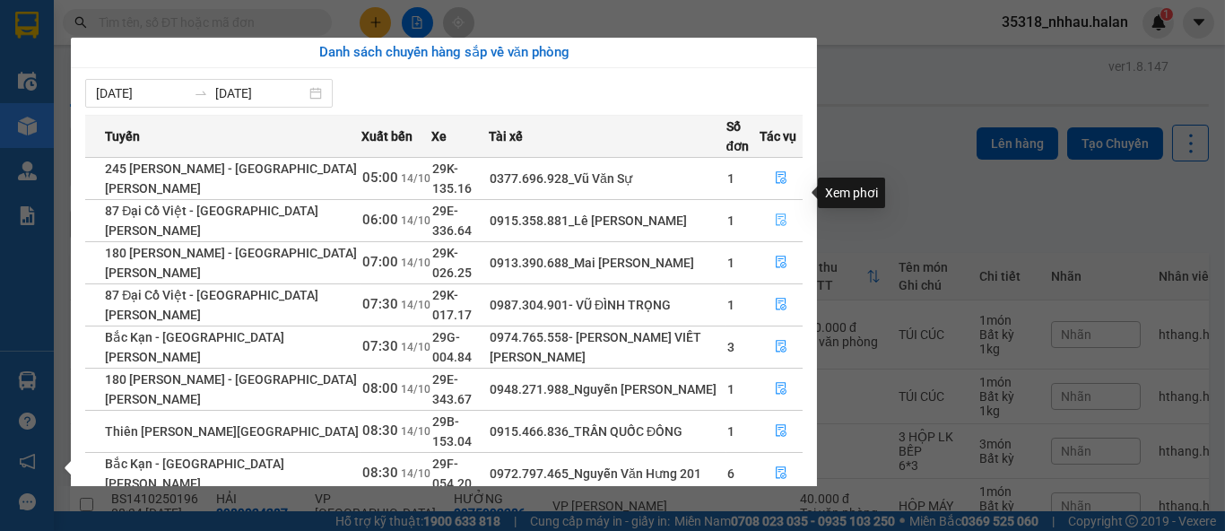
click at [782, 213] on icon "file-done" at bounding box center [781, 219] width 13 height 13
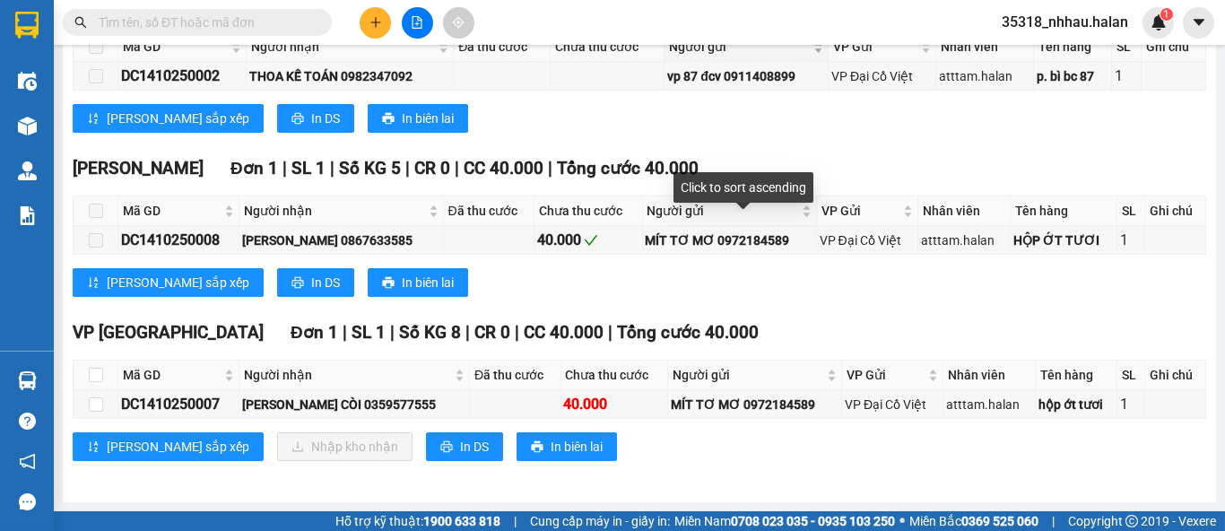
scroll to position [379, 0]
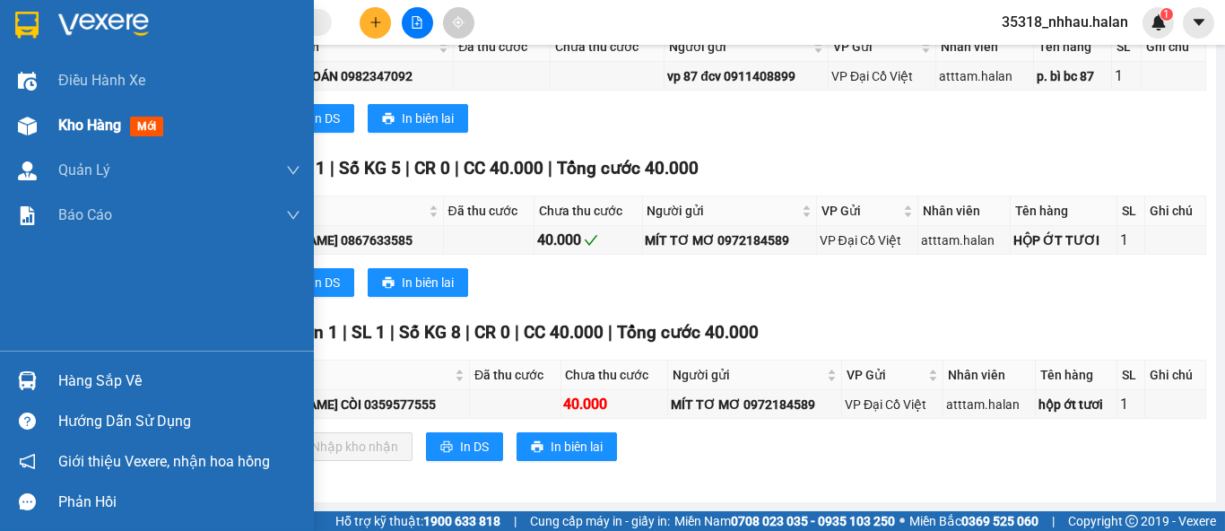
click at [80, 121] on span "Kho hàng" at bounding box center [89, 125] width 63 height 17
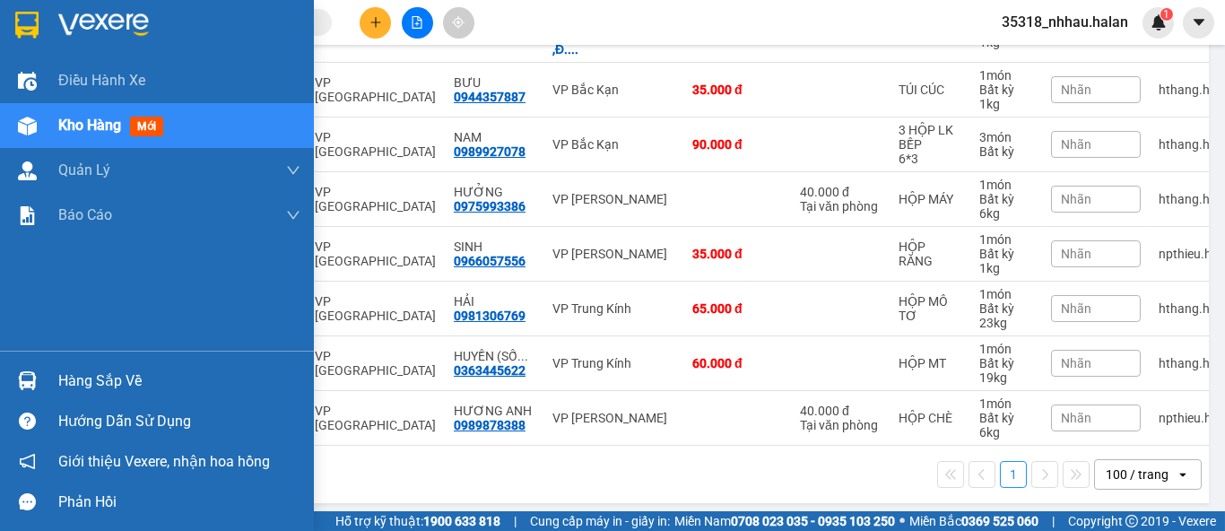
scroll to position [309, 0]
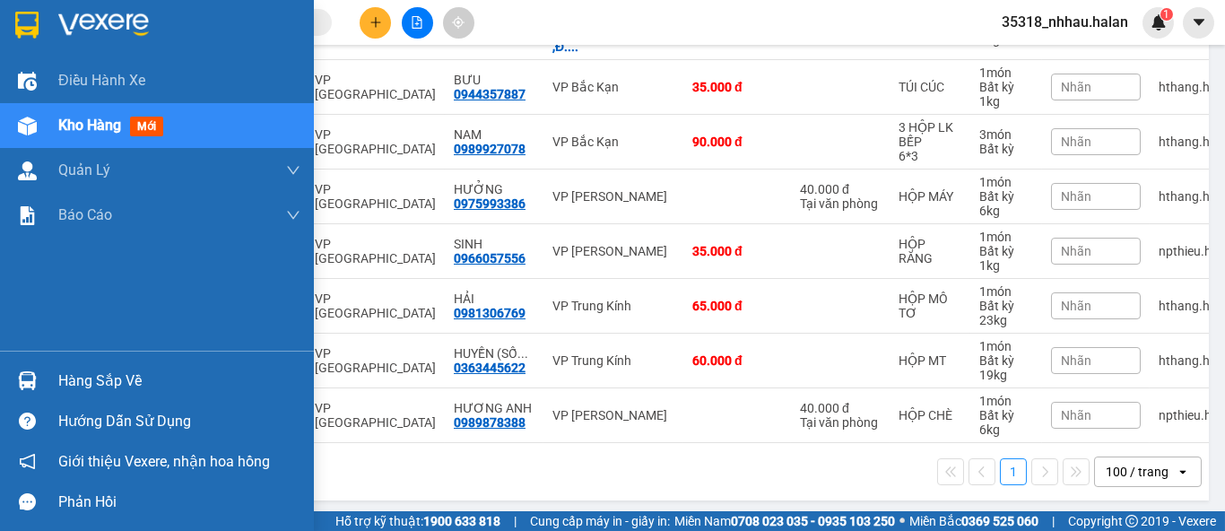
click at [101, 386] on div "Hàng sắp về" at bounding box center [179, 381] width 242 height 27
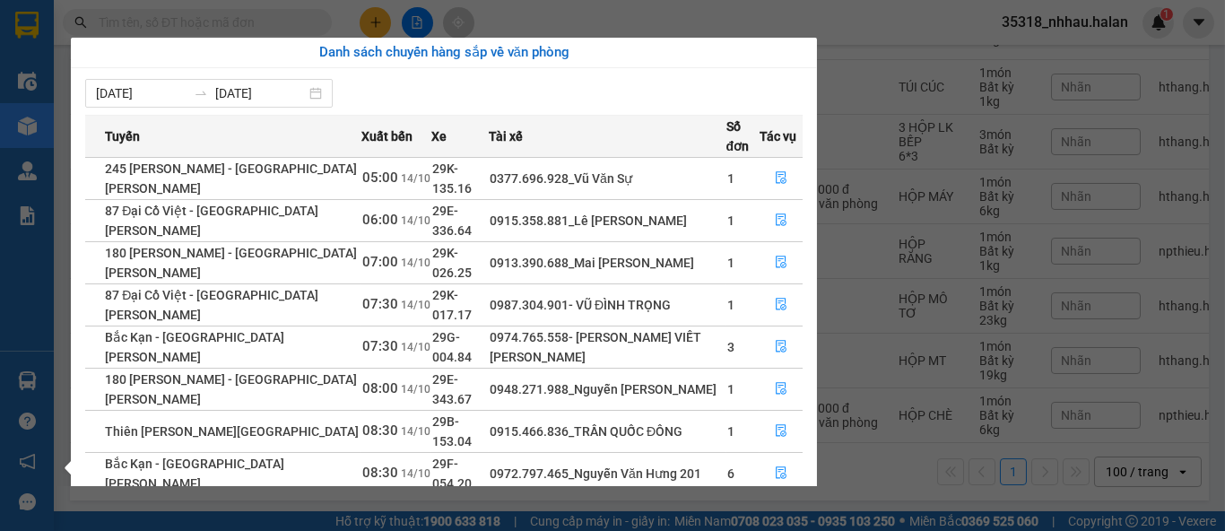
click at [901, 30] on section "Kết quả tìm kiếm ( 30 ) Bộ lọc Mã ĐH Trạng thái Món hàng Thu hộ Tổng cước Chưa …" at bounding box center [612, 265] width 1225 height 531
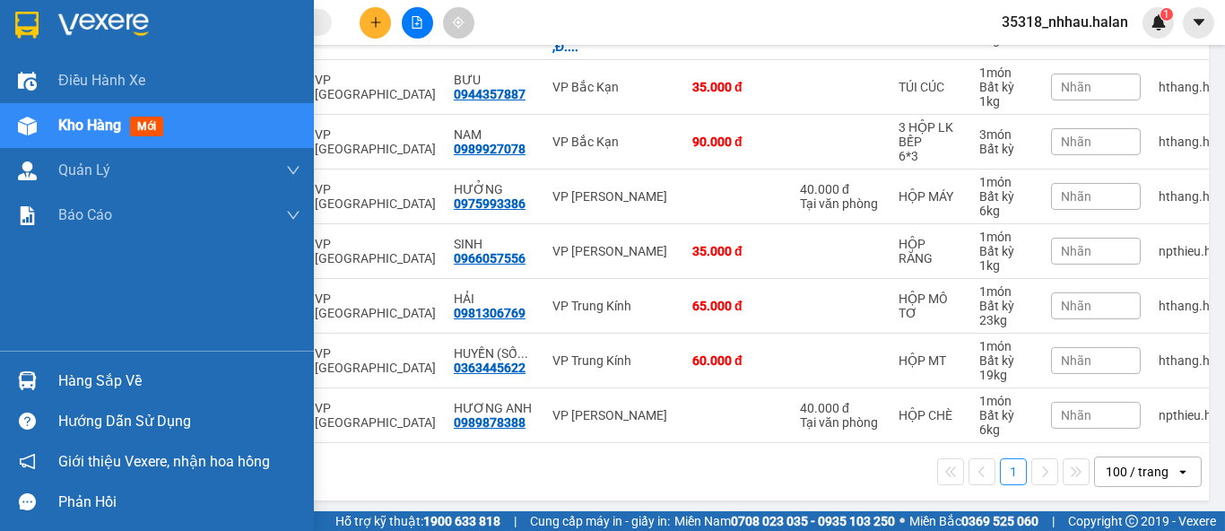
click at [74, 386] on div "Hàng sắp về" at bounding box center [179, 381] width 242 height 27
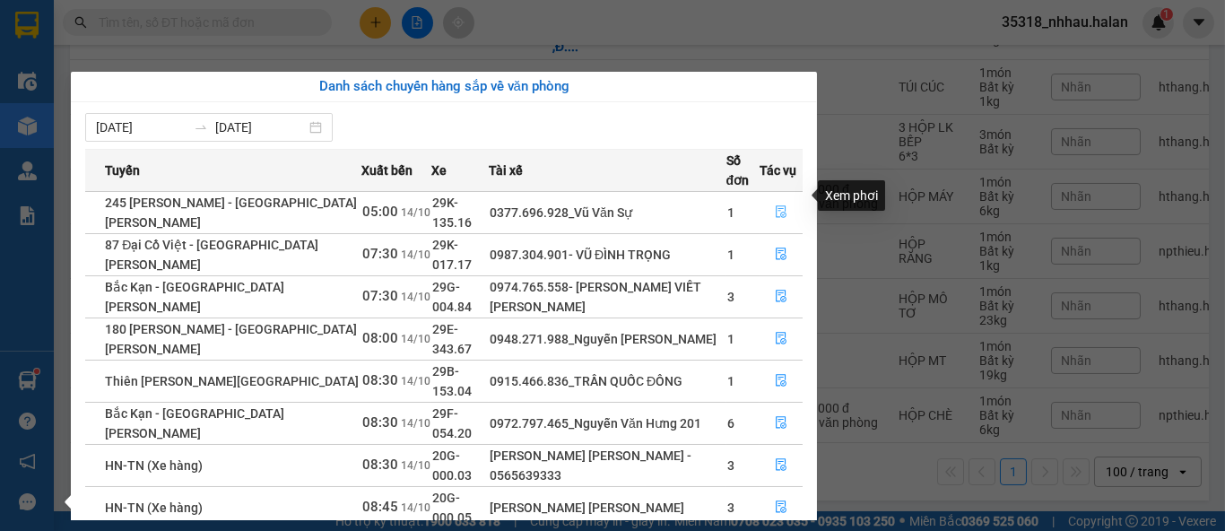
click at [783, 205] on icon "file-done" at bounding box center [781, 211] width 13 height 13
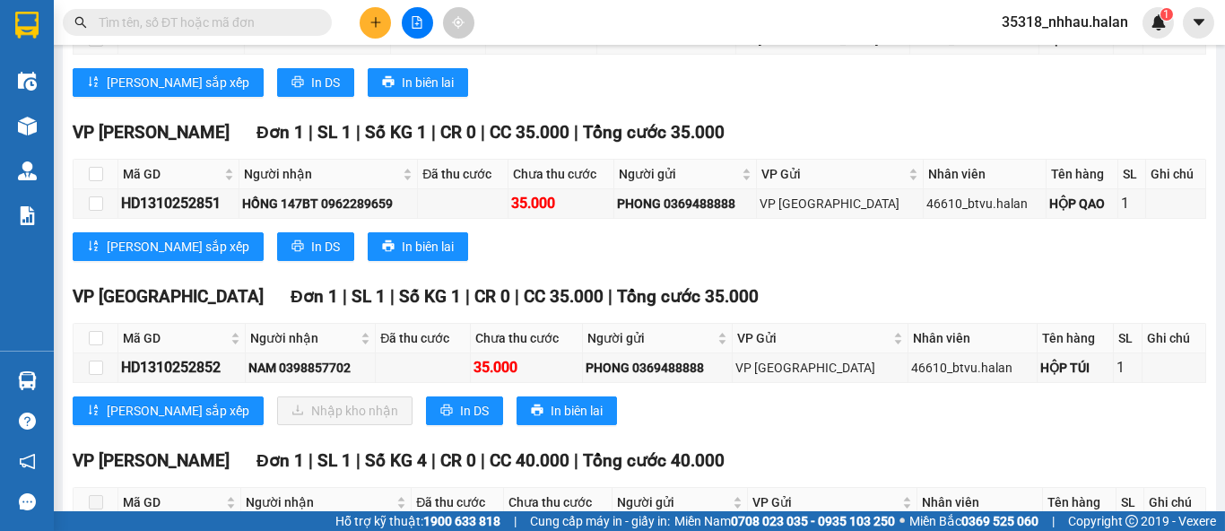
scroll to position [598, 0]
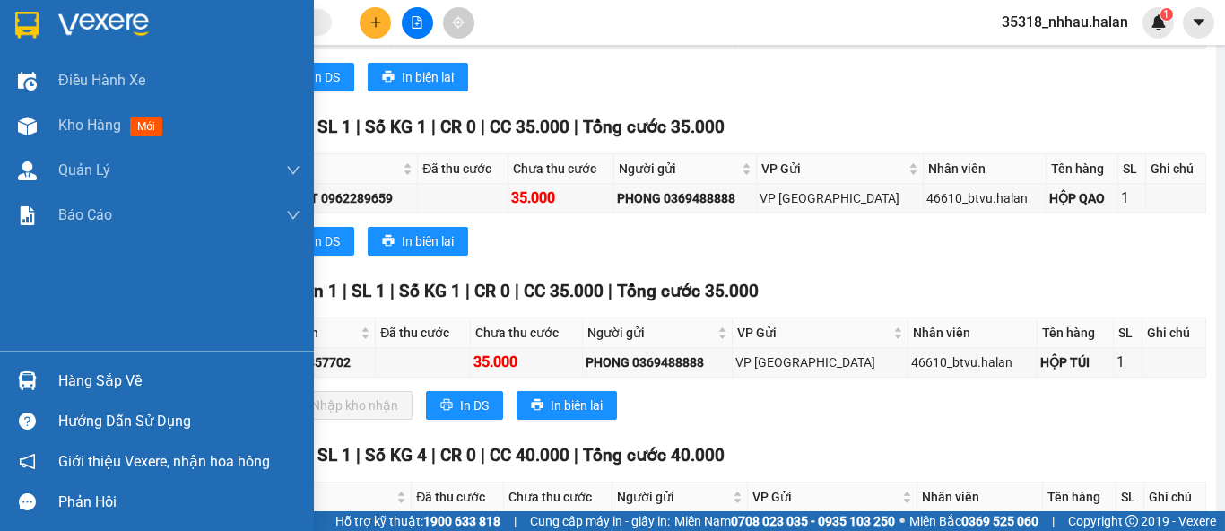
click at [79, 385] on div "Hàng sắp về" at bounding box center [179, 381] width 242 height 27
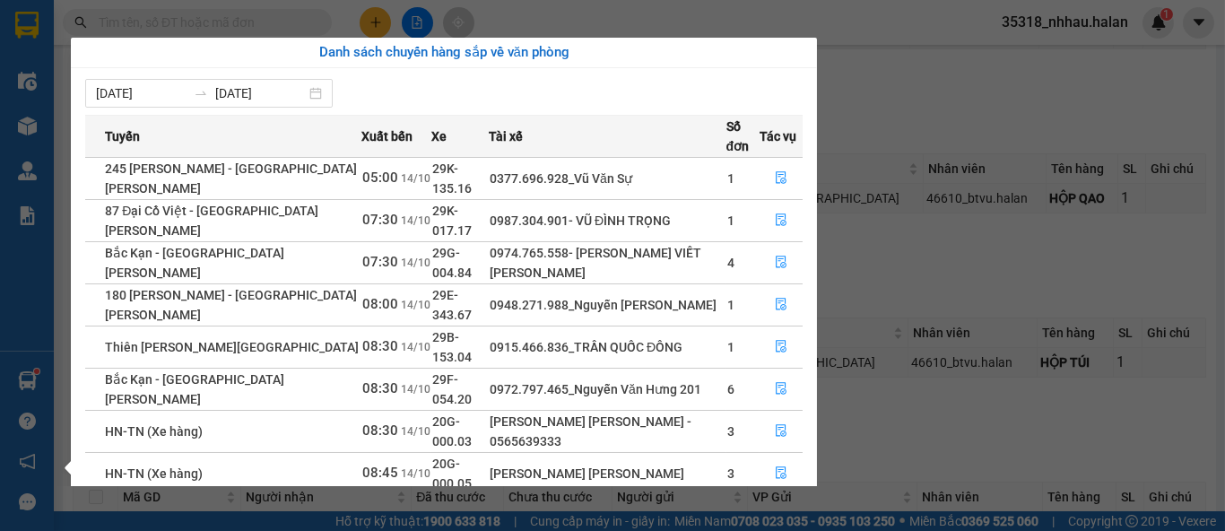
click at [918, 102] on section "Kết quả tìm kiếm ( 30 ) Bộ lọc Mã ĐH Trạng thái Món hàng Thu hộ Tổng cước Chưa …" at bounding box center [612, 265] width 1225 height 531
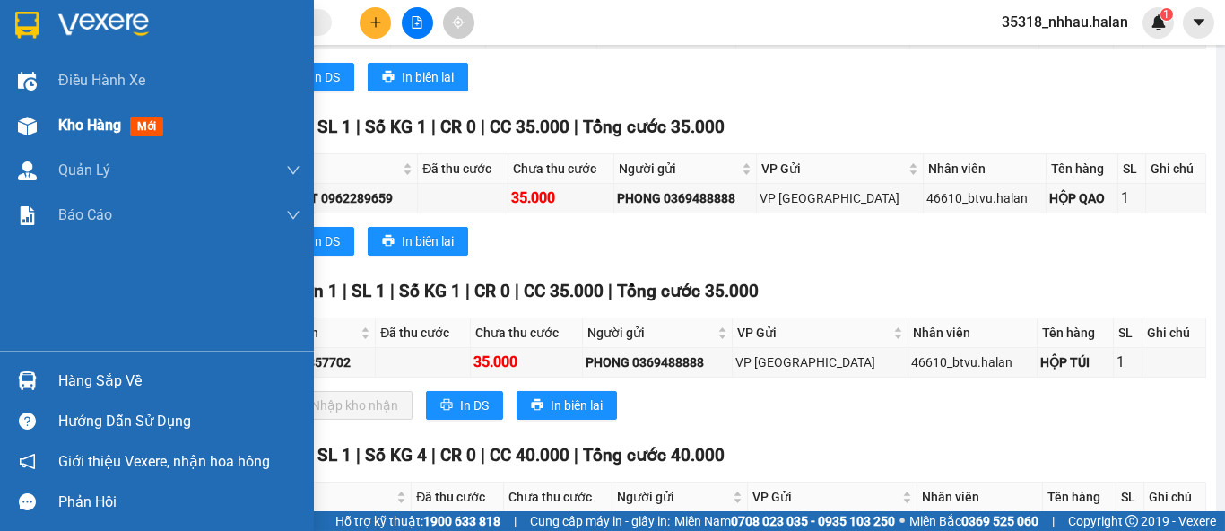
click at [68, 127] on span "Kho hàng" at bounding box center [89, 125] width 63 height 17
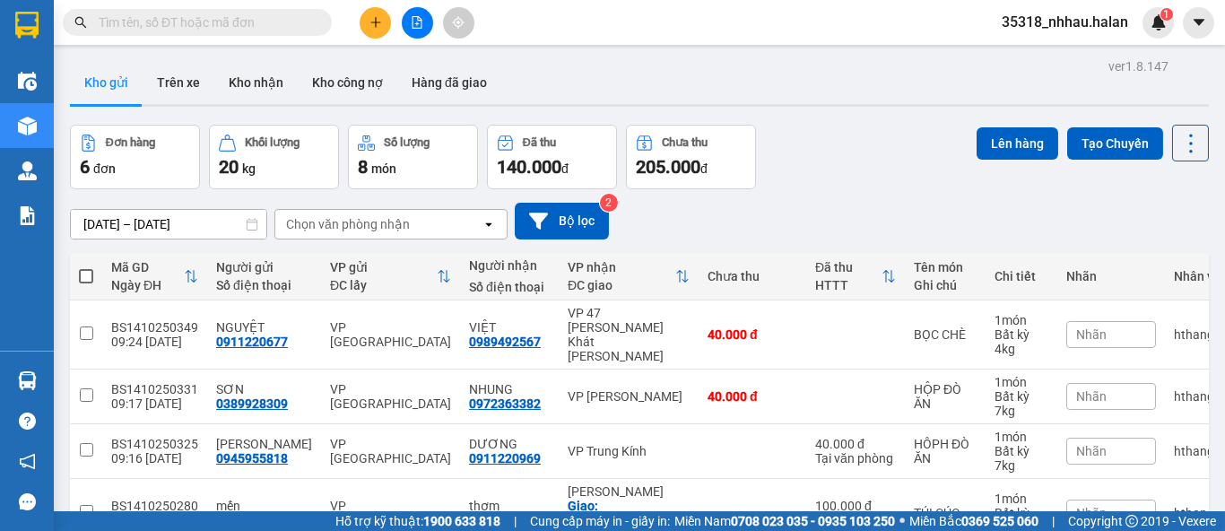
click at [385, 222] on div "Chọn văn phòng nhận" at bounding box center [348, 224] width 124 height 18
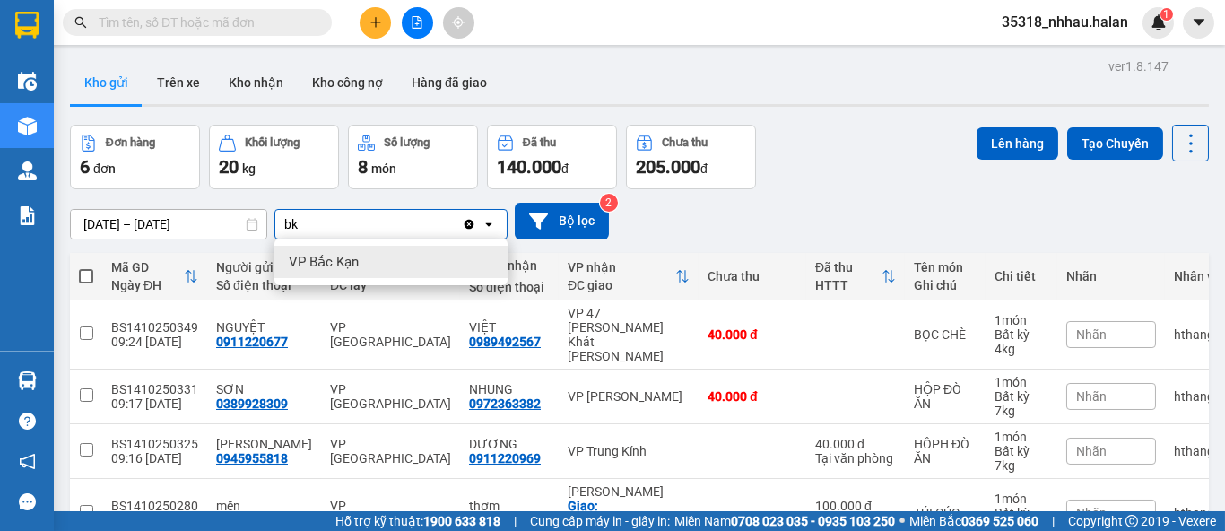
type input "bk"
click at [364, 261] on div "VP Bắc Kạn" at bounding box center [390, 262] width 233 height 32
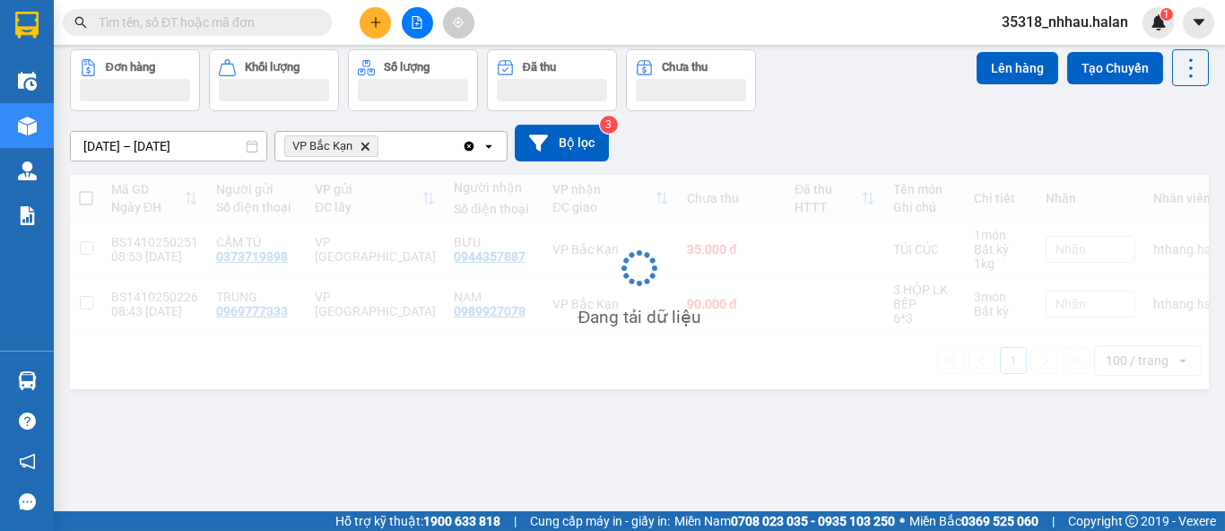
scroll to position [82, 0]
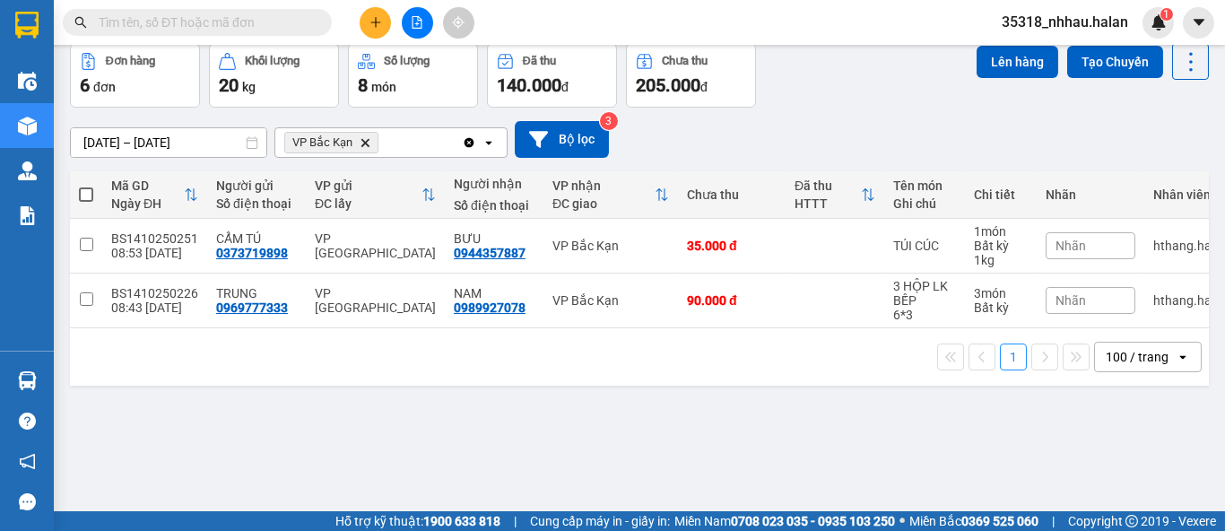
click at [87, 198] on span at bounding box center [86, 194] width 14 height 14
click at [86, 186] on input "checkbox" at bounding box center [86, 186] width 0 height 0
checkbox input "true"
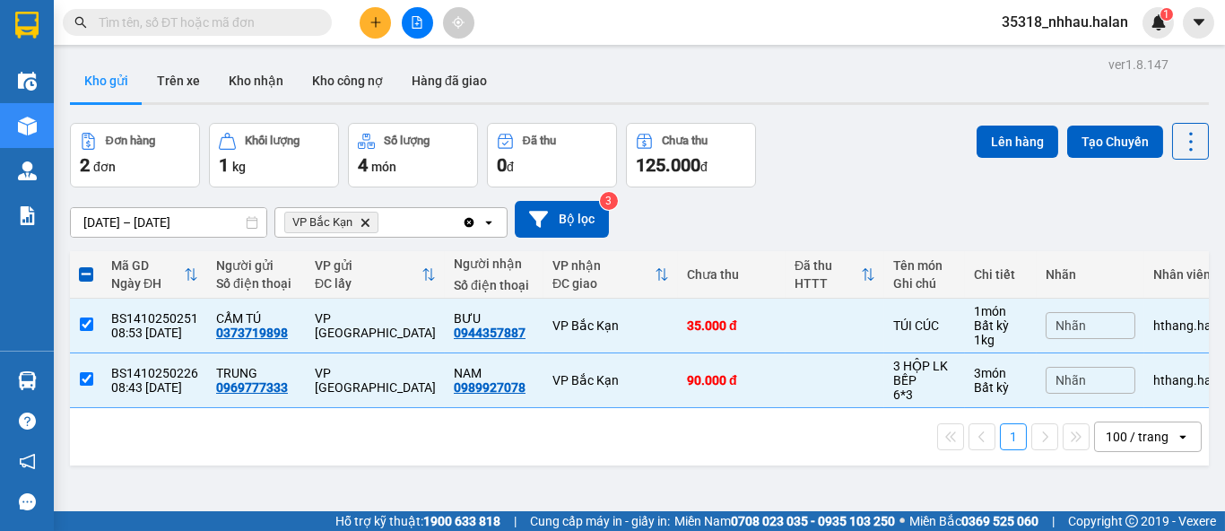
scroll to position [0, 0]
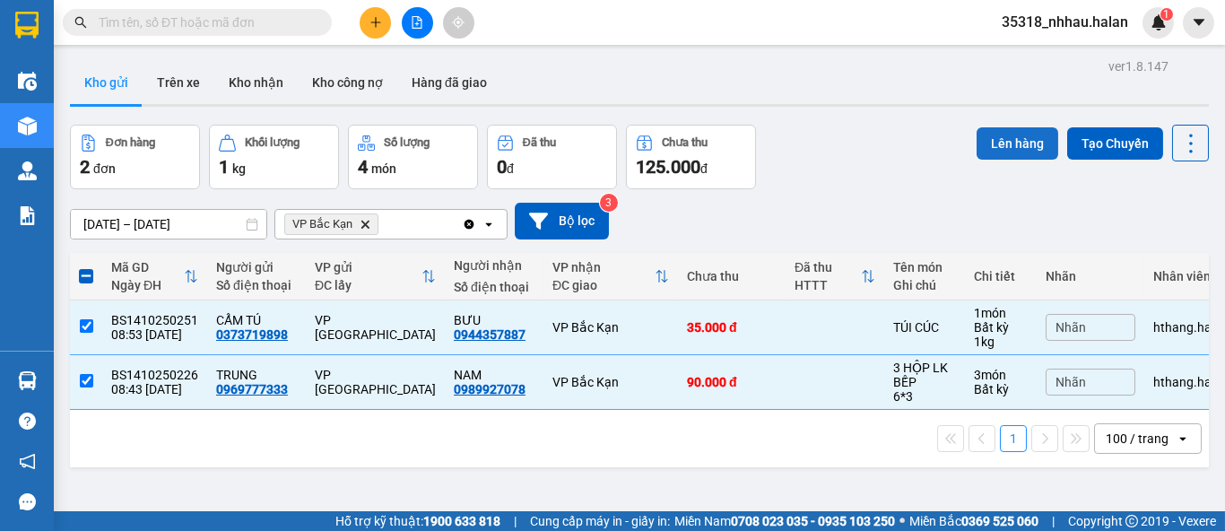
click at [991, 140] on button "Lên hàng" at bounding box center [1017, 143] width 82 height 32
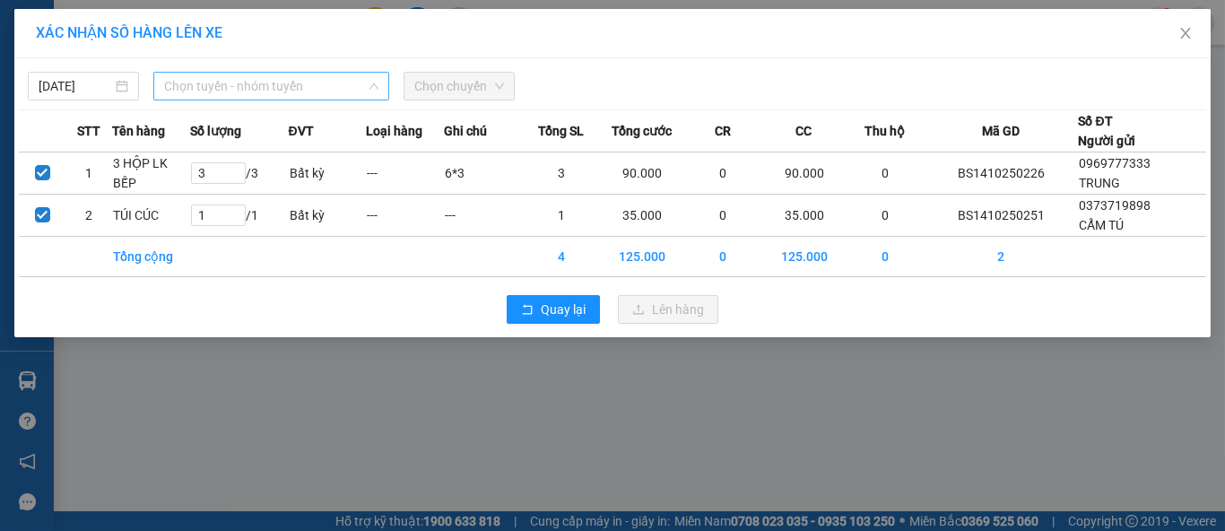
click at [325, 91] on span "Chọn tuyến - nhóm tuyến" at bounding box center [271, 86] width 214 height 27
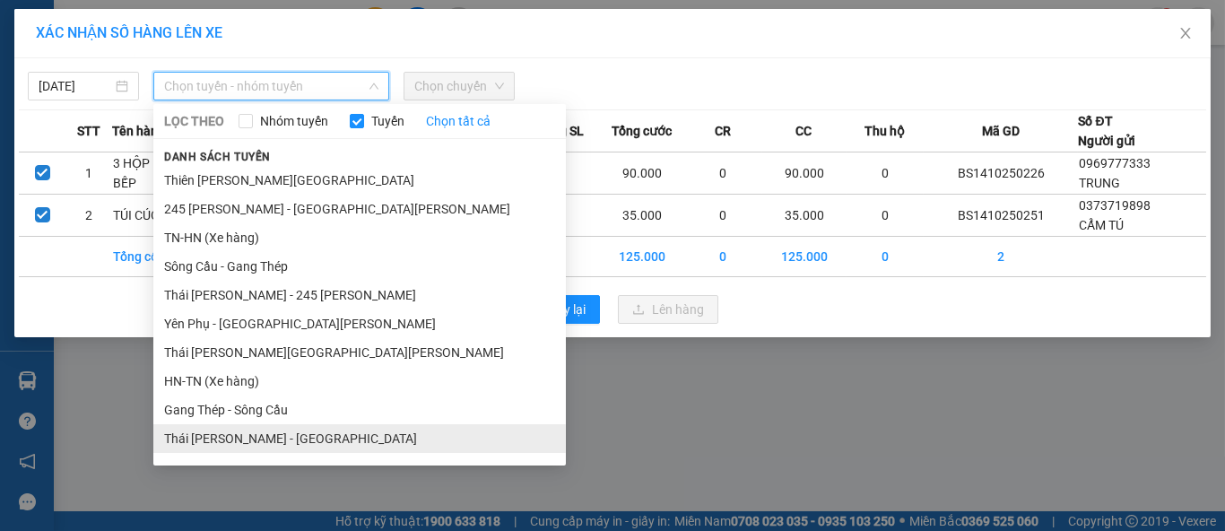
click at [278, 441] on li "Thái Nguyên - [GEOGRAPHIC_DATA]" at bounding box center [359, 438] width 412 height 29
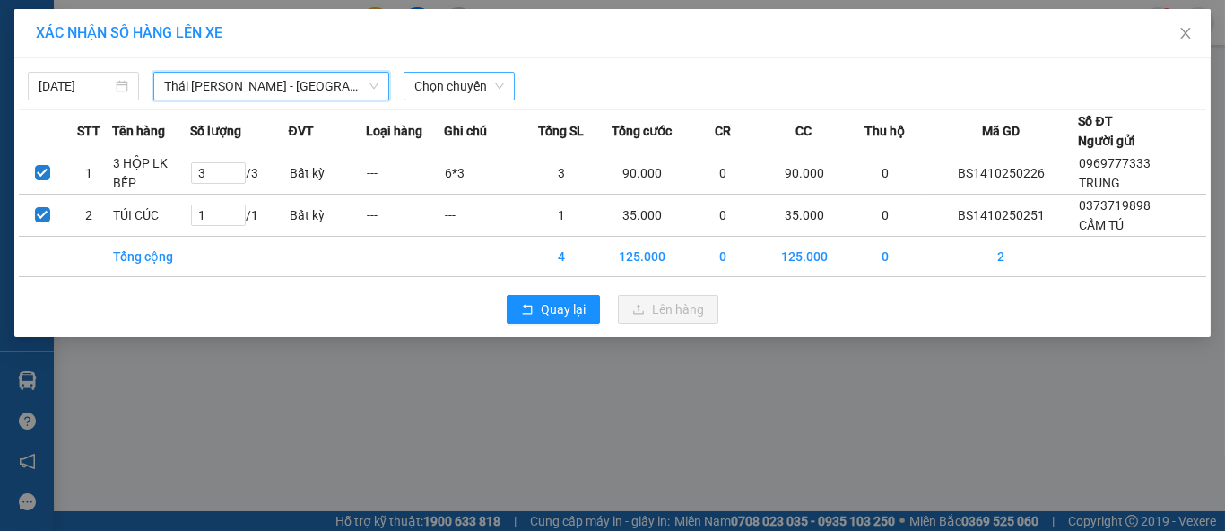
click at [463, 82] on span "Chọn chuyến" at bounding box center [459, 86] width 90 height 27
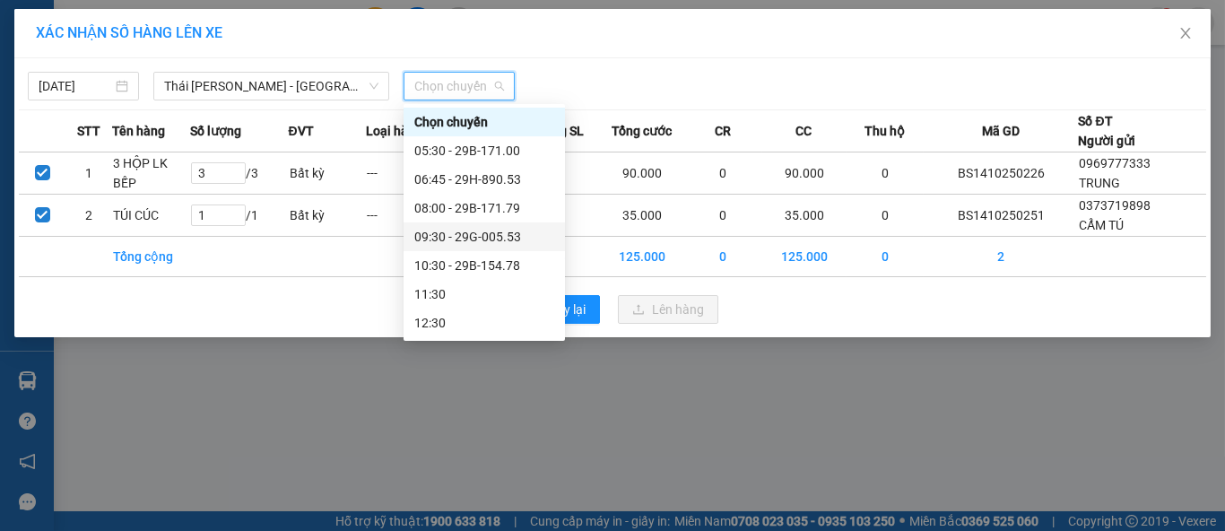
click at [479, 242] on div "09:30 - 29G-005.53" at bounding box center [484, 237] width 140 height 20
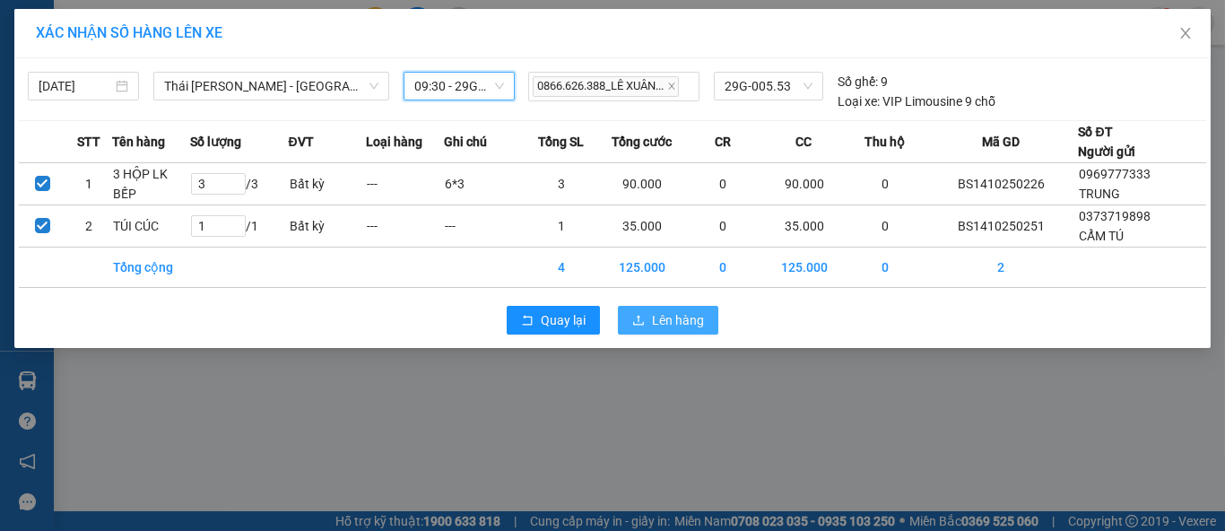
click at [664, 315] on span "Lên hàng" at bounding box center [678, 320] width 52 height 20
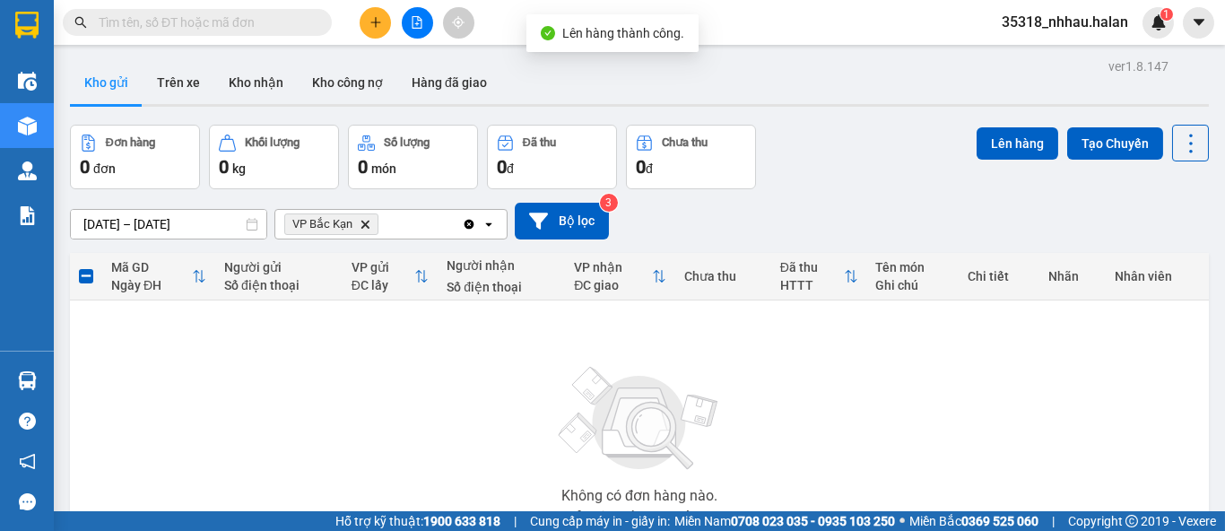
click at [367, 224] on icon "Delete" at bounding box center [365, 224] width 11 height 11
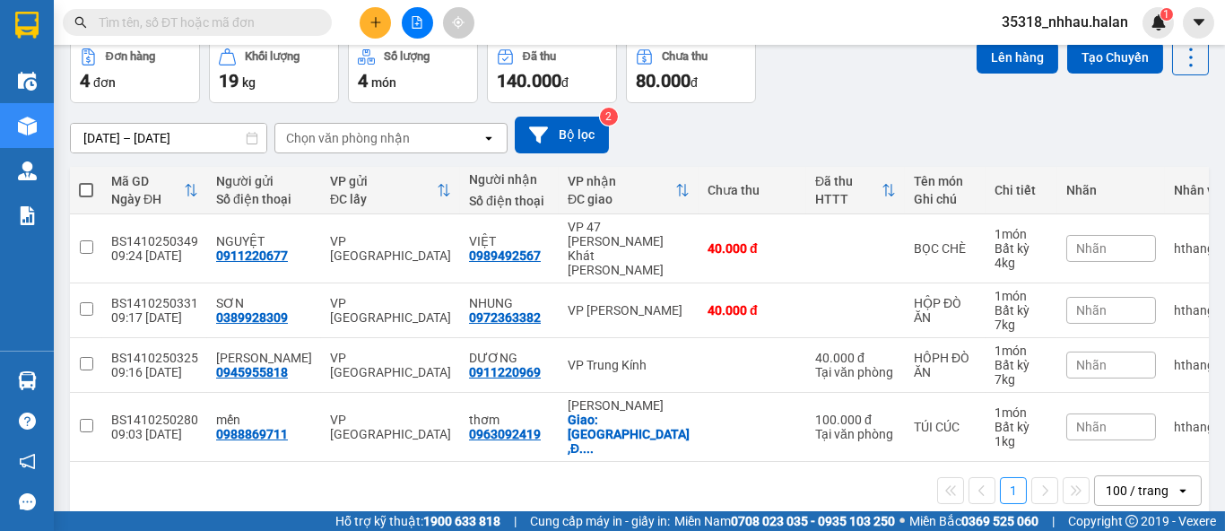
scroll to position [90, 0]
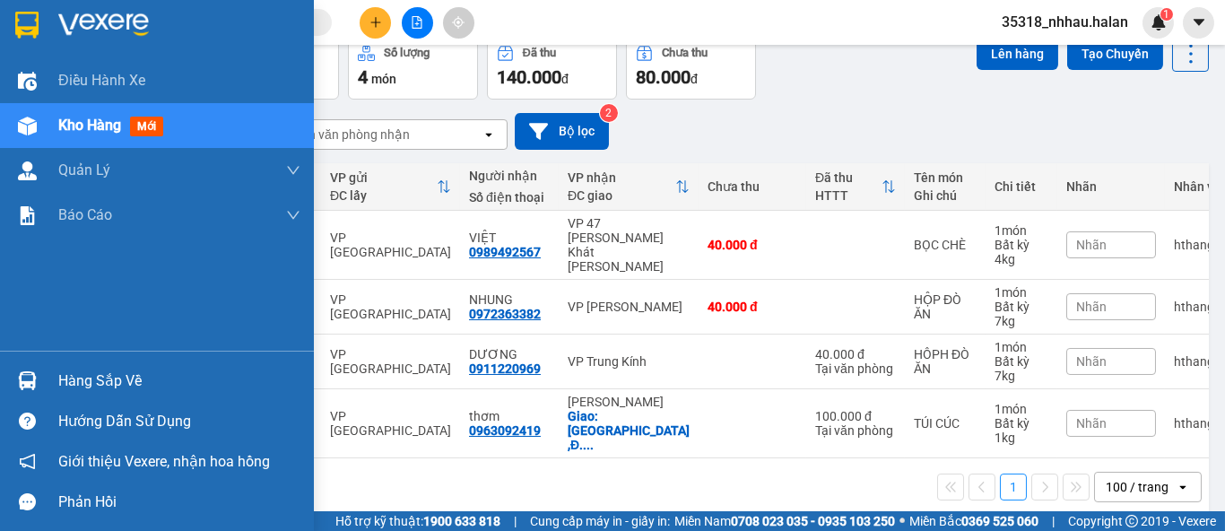
click at [93, 396] on div "Hàng sắp về" at bounding box center [157, 380] width 314 height 40
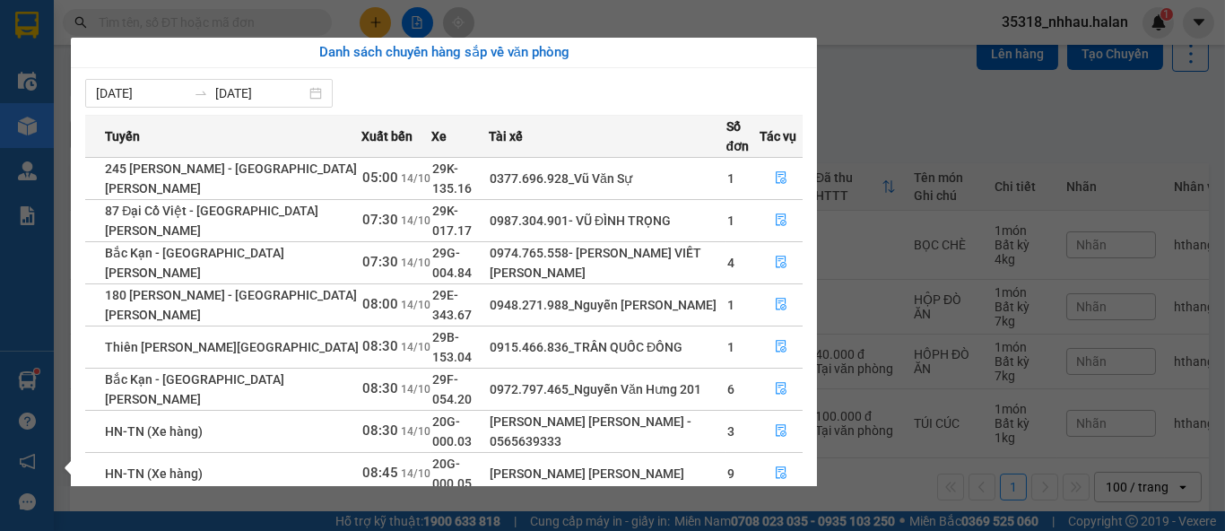
click at [893, 100] on section "Kết quả tìm kiếm ( 30 ) Bộ lọc Mã ĐH Trạng thái Món hàng Thu hộ Tổng cước Chưa …" at bounding box center [612, 265] width 1225 height 531
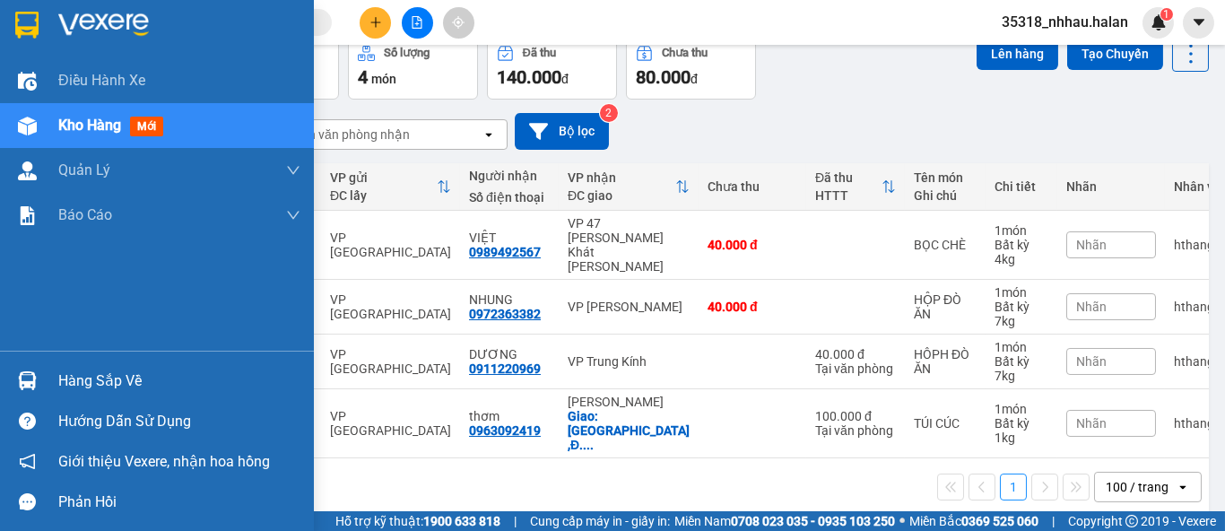
click at [73, 375] on div "Hàng sắp về" at bounding box center [179, 381] width 242 height 27
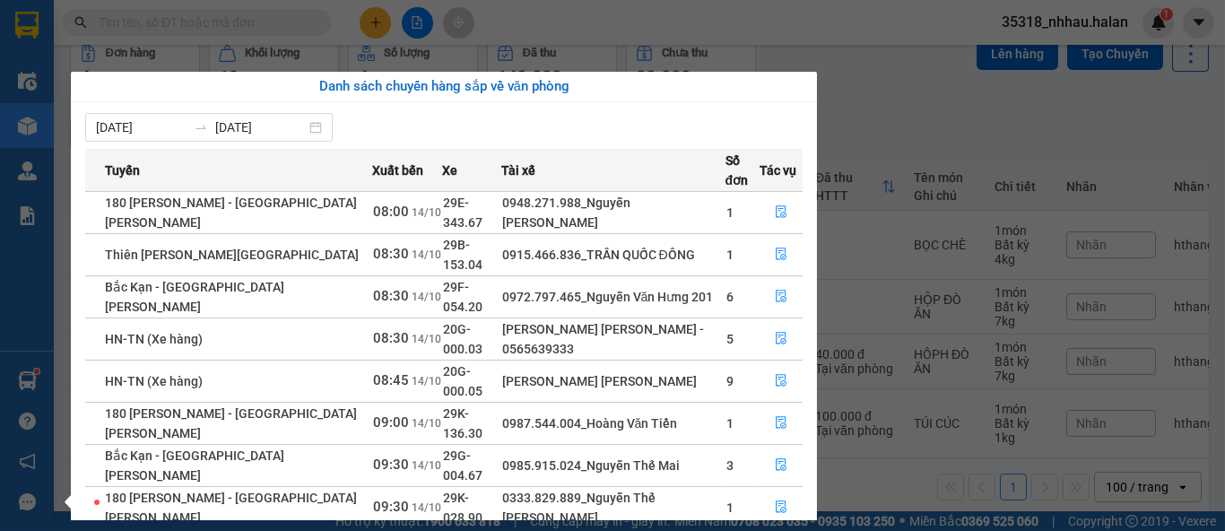
click at [900, 91] on section "Kết quả tìm kiếm ( 30 ) Bộ lọc Mã ĐH Trạng thái Món hàng Thu hộ Tổng cước Chưa …" at bounding box center [612, 265] width 1225 height 531
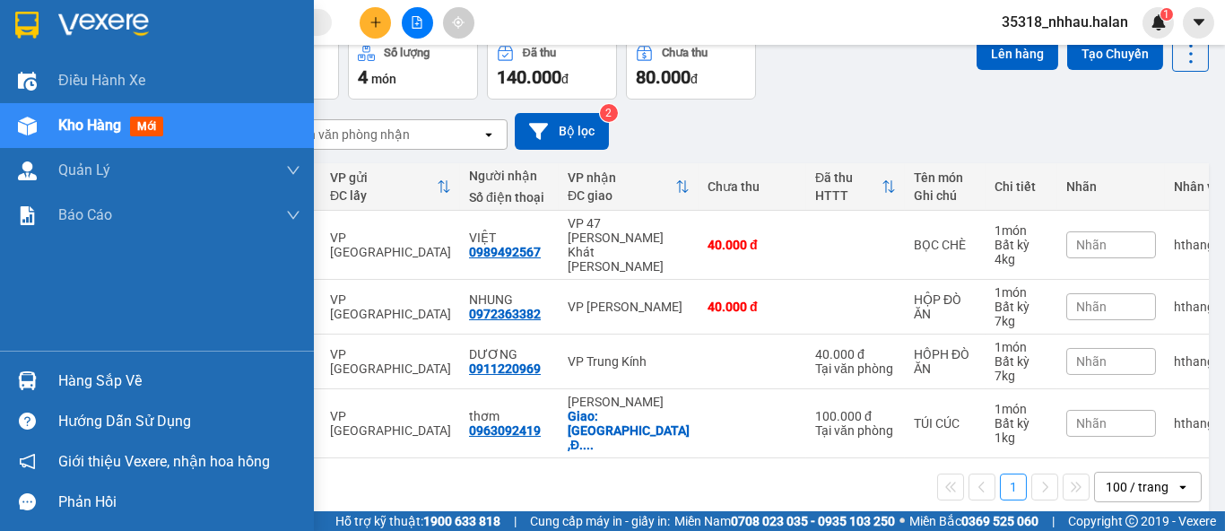
click at [92, 379] on div "Hàng sắp về" at bounding box center [179, 381] width 242 height 27
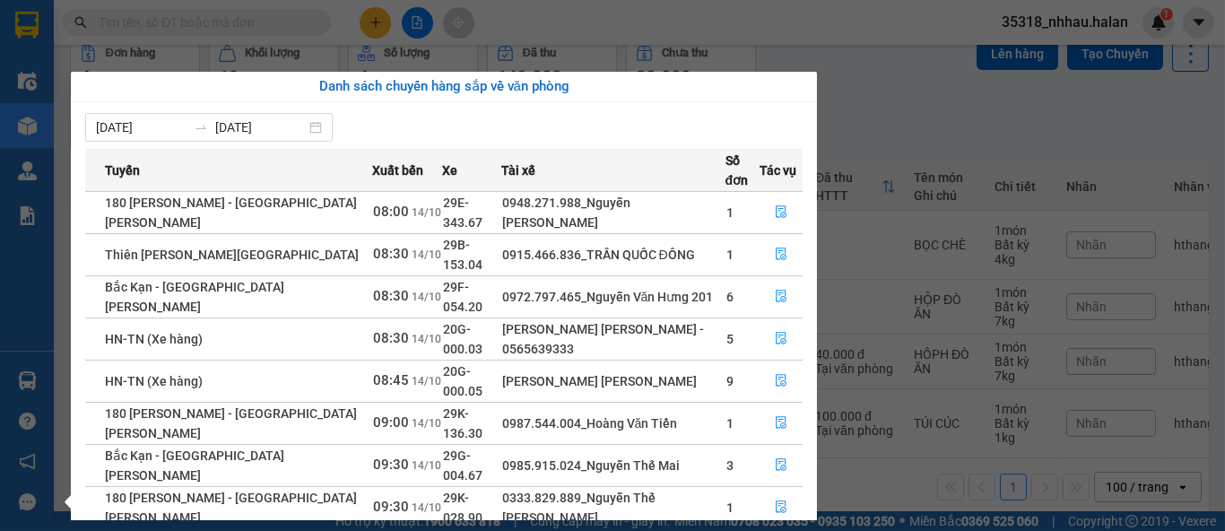
click at [882, 117] on section "Kết quả tìm kiếm ( 30 ) Bộ lọc Mã ĐH Trạng thái Món hàng Thu hộ Tổng cước Chưa …" at bounding box center [612, 265] width 1225 height 531
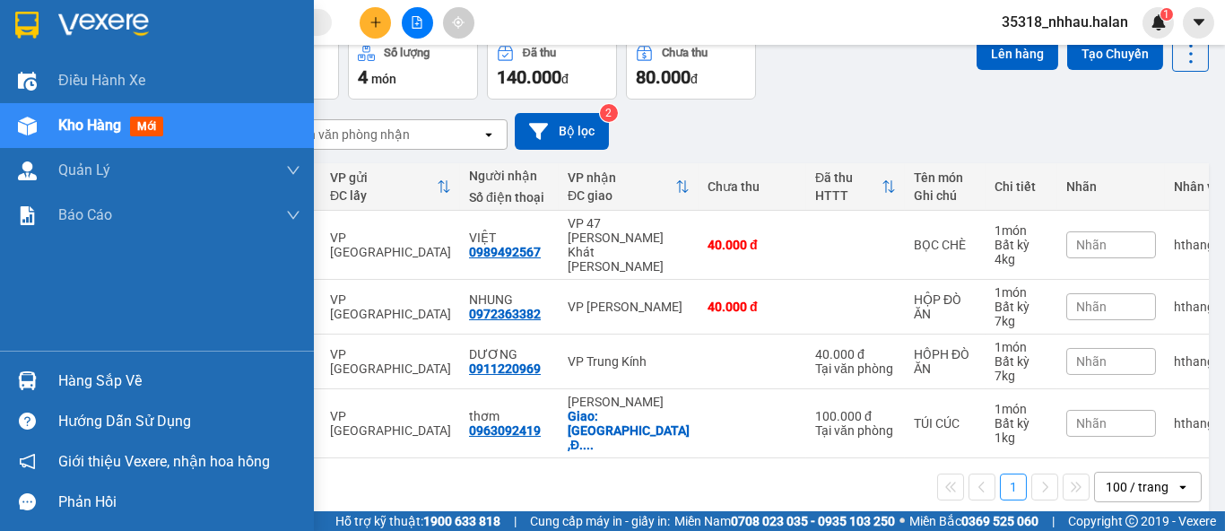
click at [104, 379] on div "Hàng sắp về" at bounding box center [179, 381] width 242 height 27
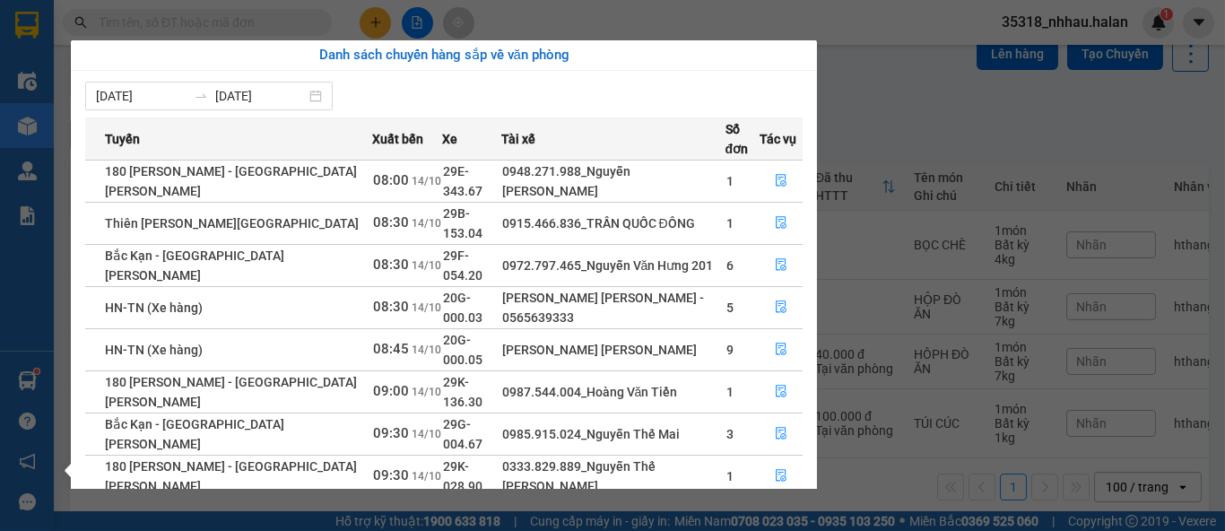
click at [897, 108] on section "Kết quả tìm kiếm ( 30 ) Bộ lọc Mã ĐH Trạng thái Món hàng Thu hộ Tổng cước Chưa …" at bounding box center [612, 265] width 1225 height 531
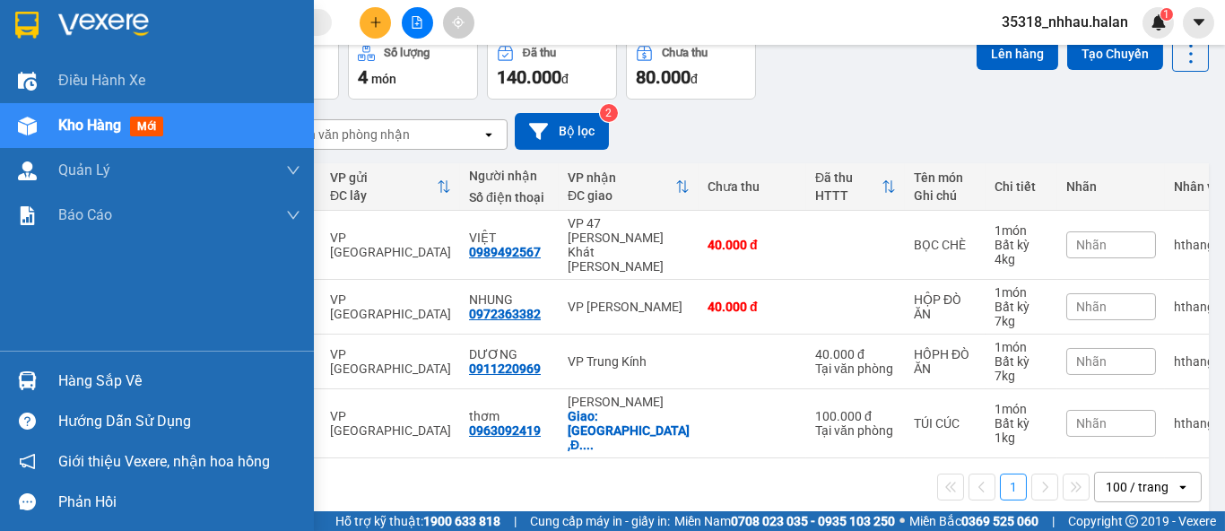
click at [82, 382] on div "Hàng sắp về" at bounding box center [179, 381] width 242 height 27
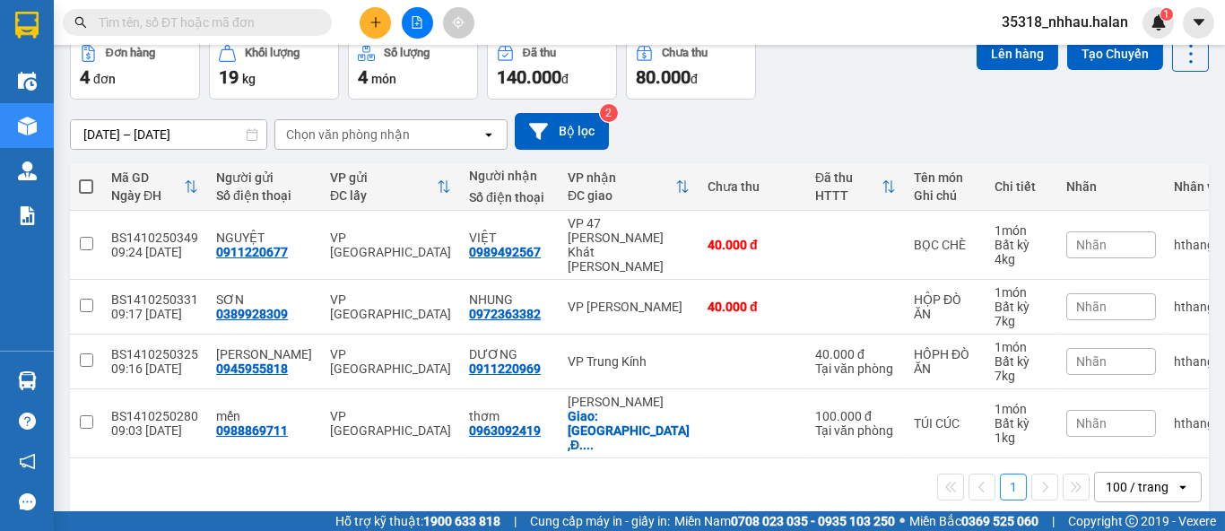
click at [852, 112] on section "Kết quả tìm kiếm ( 30 ) Bộ lọc Mã ĐH Trạng thái Món hàng Thu hộ Tổng cước Chưa …" at bounding box center [612, 265] width 1225 height 531
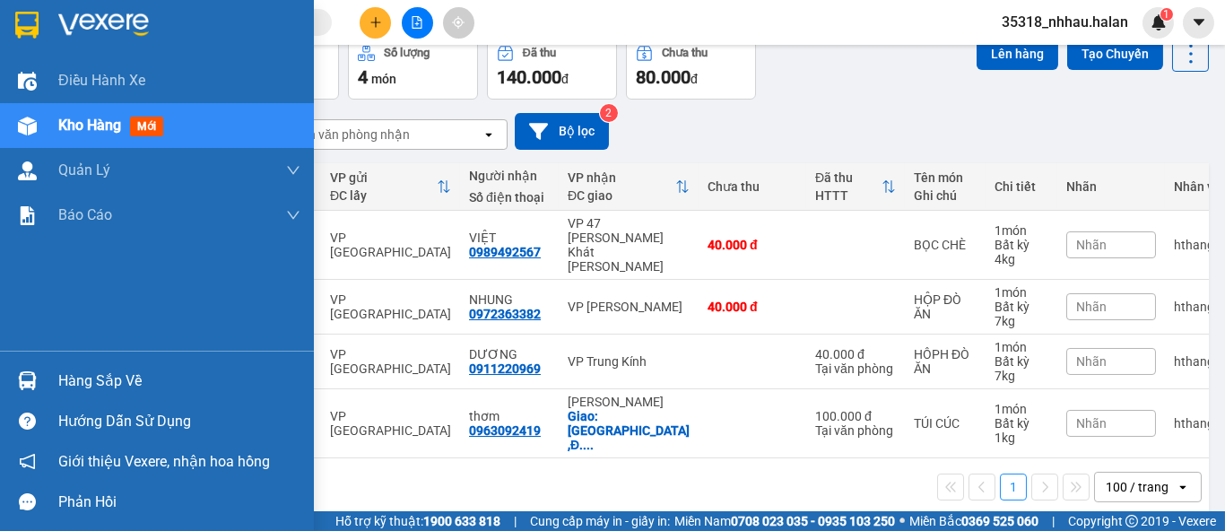
click at [66, 381] on div "Hàng sắp về" at bounding box center [179, 381] width 242 height 27
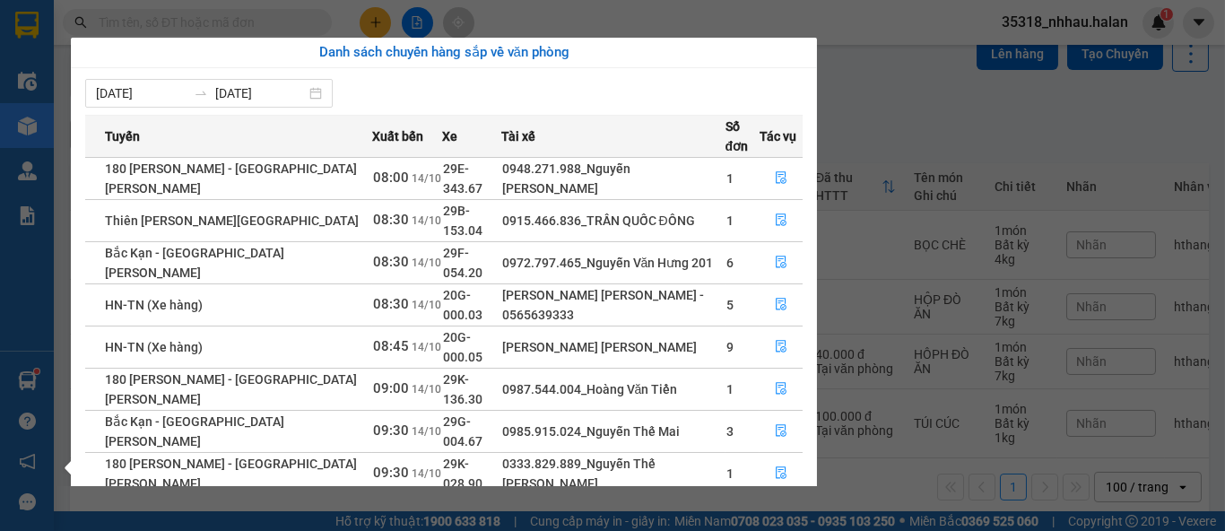
click at [885, 72] on section "Kết quả tìm kiếm ( 30 ) Bộ lọc Mã ĐH Trạng thái Món hàng Thu hộ Tổng cước Chưa …" at bounding box center [612, 265] width 1225 height 531
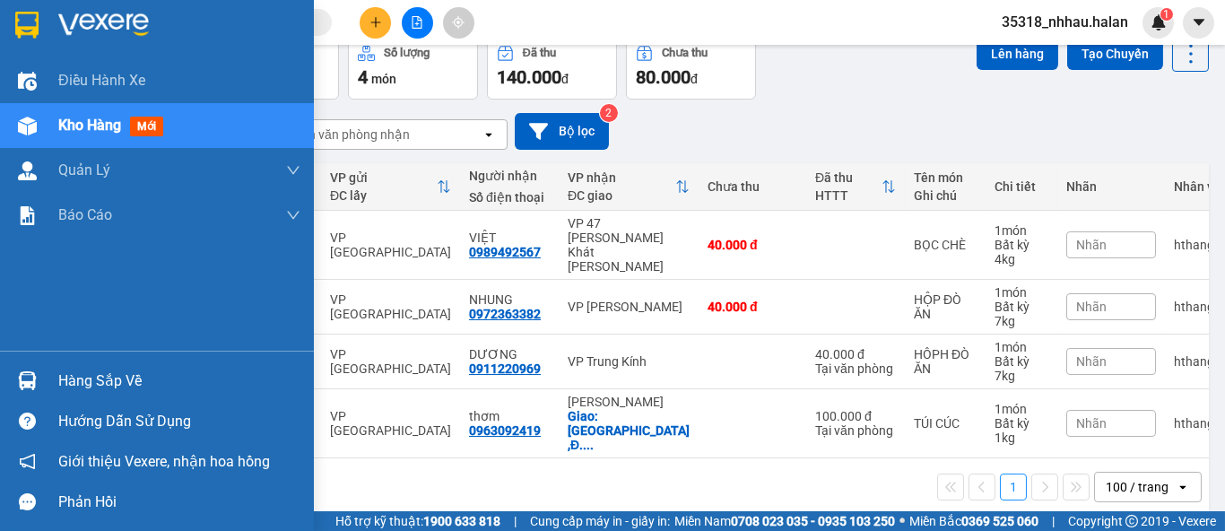
click at [114, 375] on div "Hàng sắp về" at bounding box center [179, 381] width 242 height 27
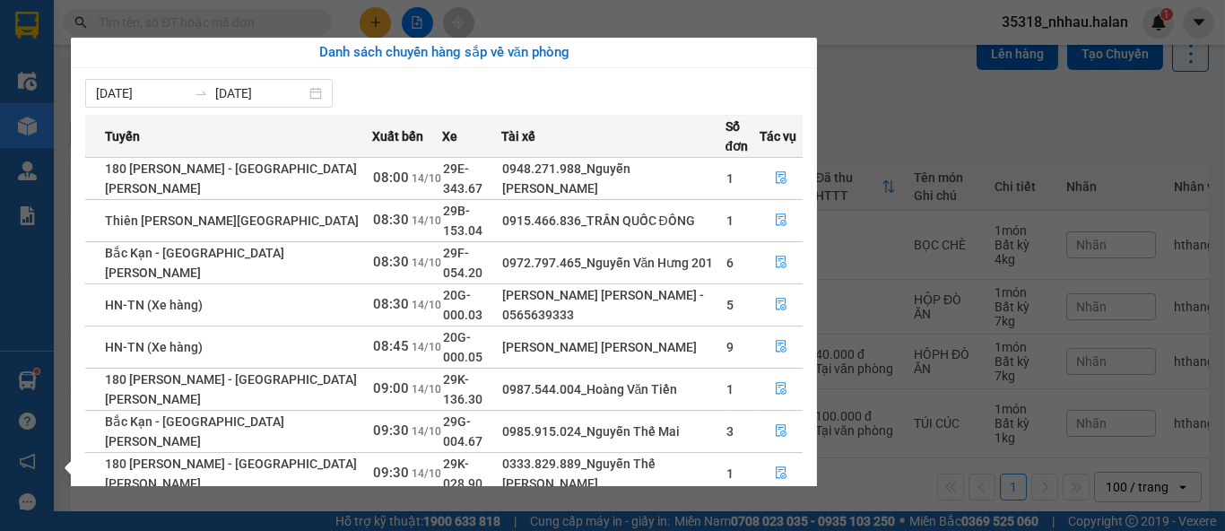
click at [895, 94] on section "Kết quả tìm kiếm ( 30 ) Bộ lọc Mã ĐH Trạng thái Món hàng Thu hộ Tổng cước Chưa …" at bounding box center [612, 265] width 1225 height 531
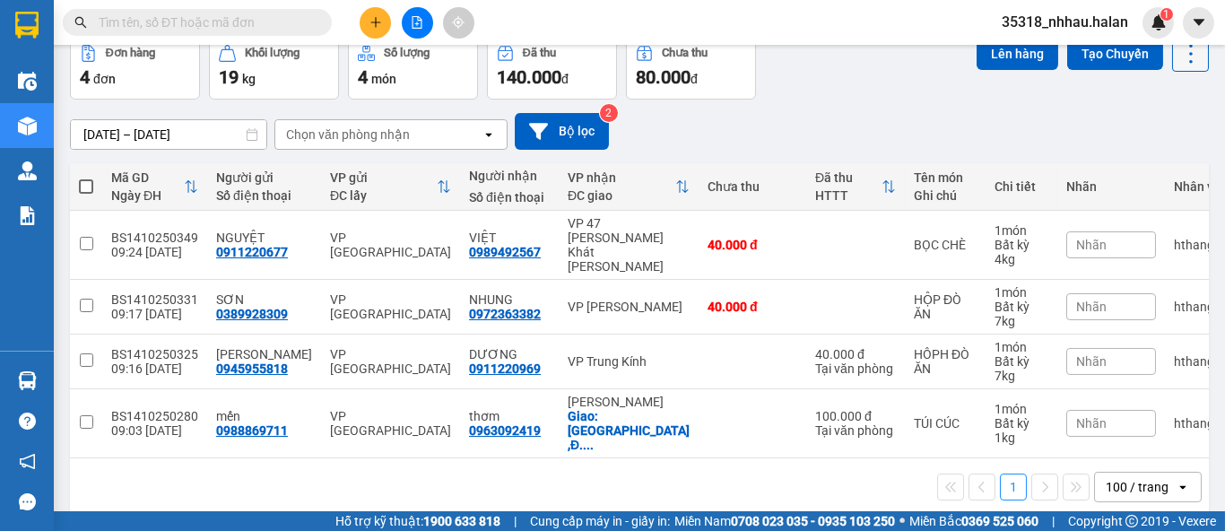
click at [1178, 49] on icon at bounding box center [1190, 53] width 25 height 25
click at [1158, 171] on span "Làm mới" at bounding box center [1150, 167] width 49 height 18
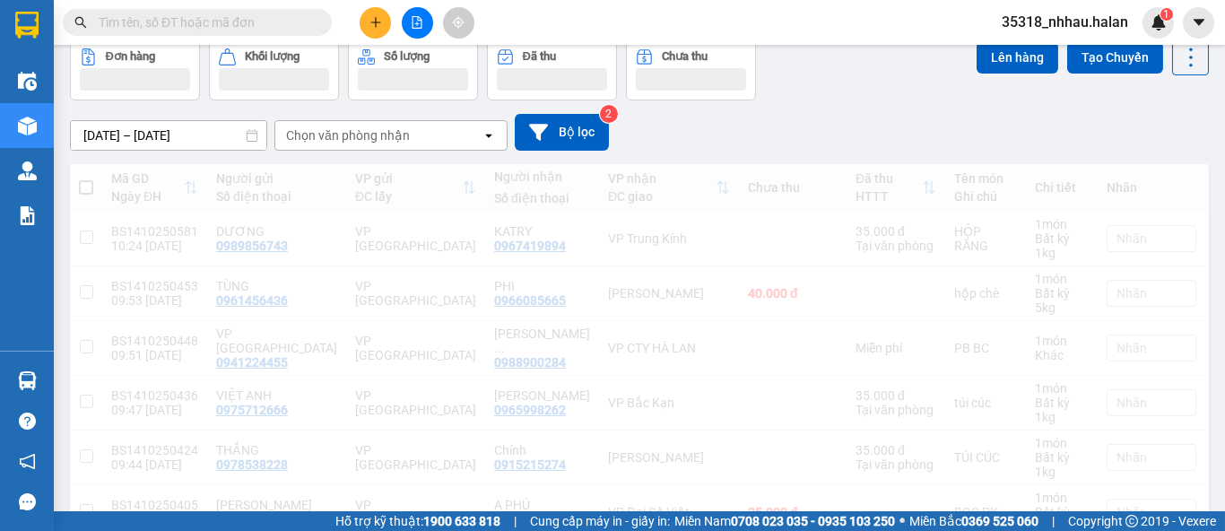
click at [368, 137] on div "Chọn văn phòng nhận" at bounding box center [348, 135] width 124 height 18
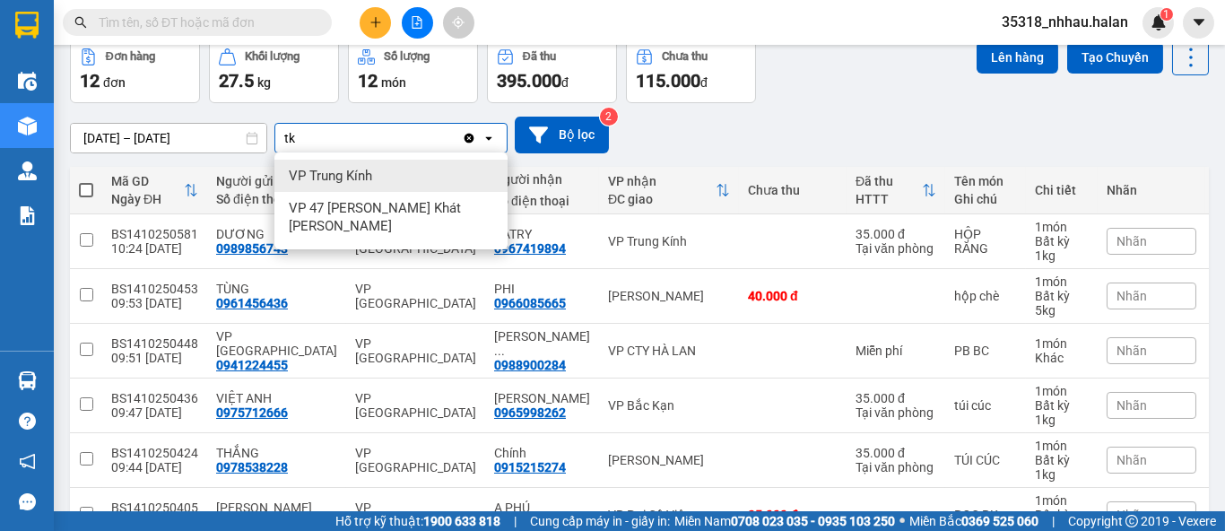
type input "tk"
click at [376, 174] on div "VP Trung Kính" at bounding box center [390, 176] width 233 height 32
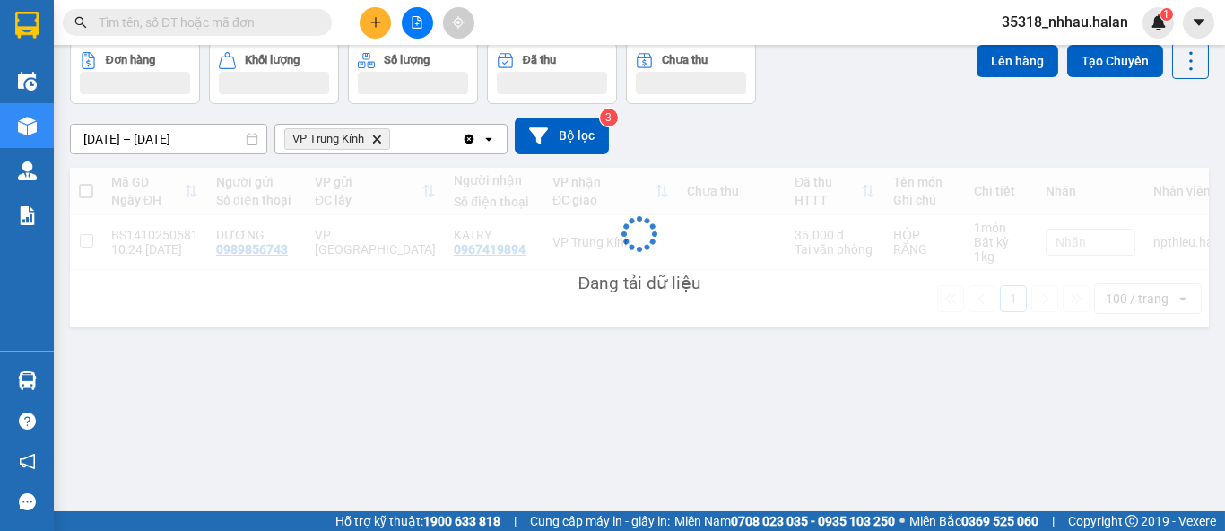
scroll to position [82, 0]
click at [402, 136] on div "VP Trung Kính Delete" at bounding box center [368, 140] width 186 height 29
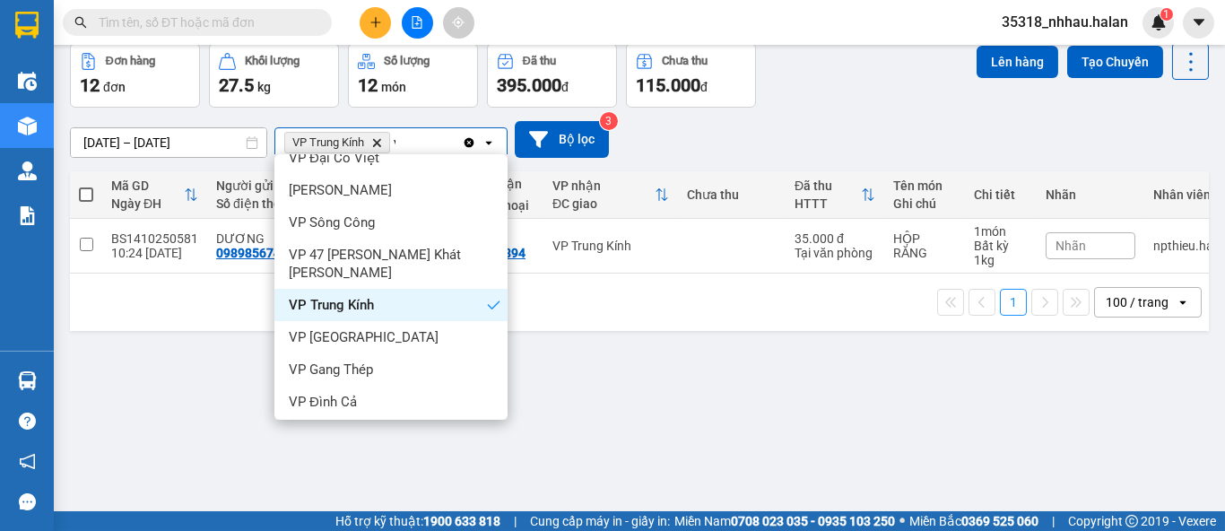
scroll to position [0, 0]
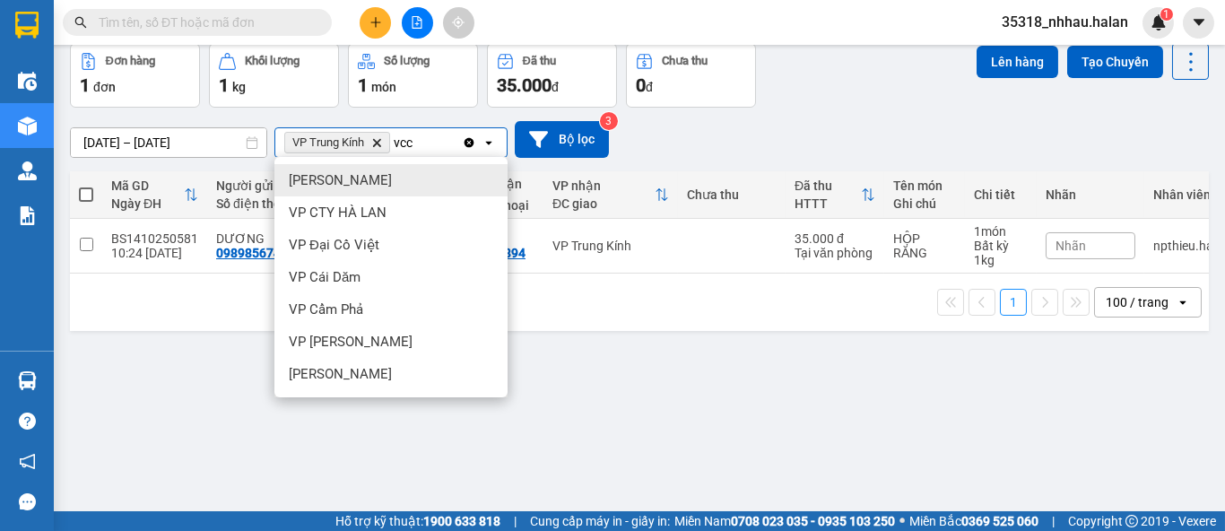
type input "vcc"
click at [365, 183] on span "VP [PERSON_NAME]" at bounding box center [340, 180] width 103 height 18
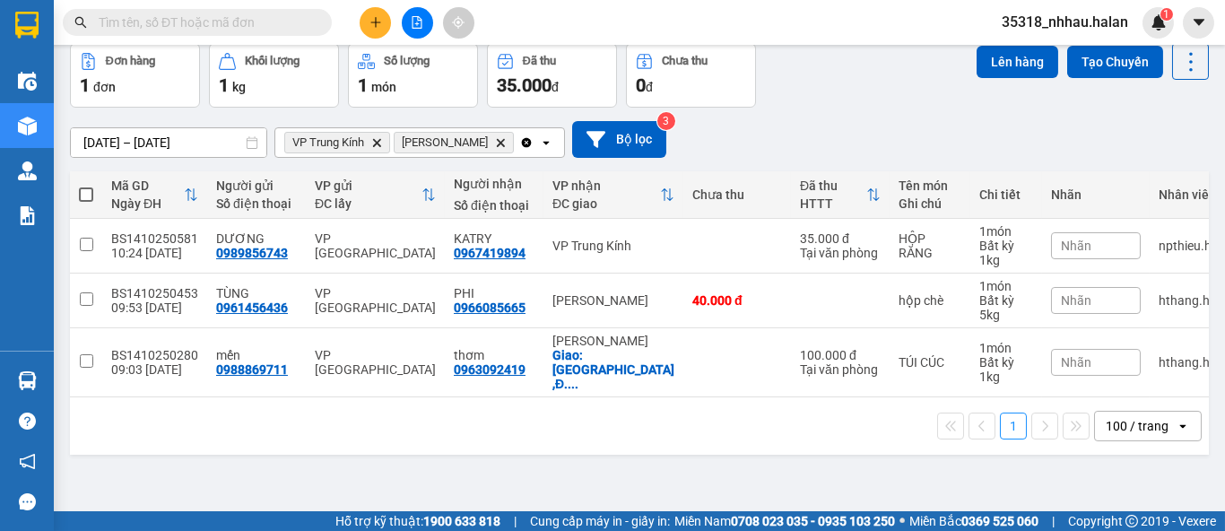
click at [509, 137] on div "VP Trung Kính Delete VP Võ Chí Công Delete" at bounding box center [397, 142] width 244 height 29
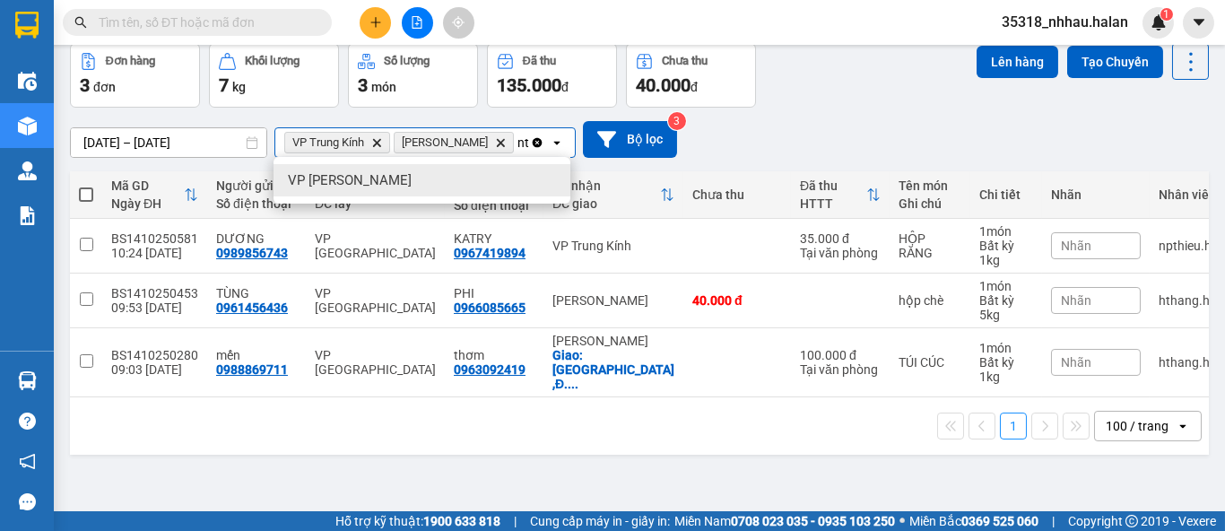
type input "nt"
click at [407, 175] on div "VP [PERSON_NAME]" at bounding box center [421, 180] width 297 height 32
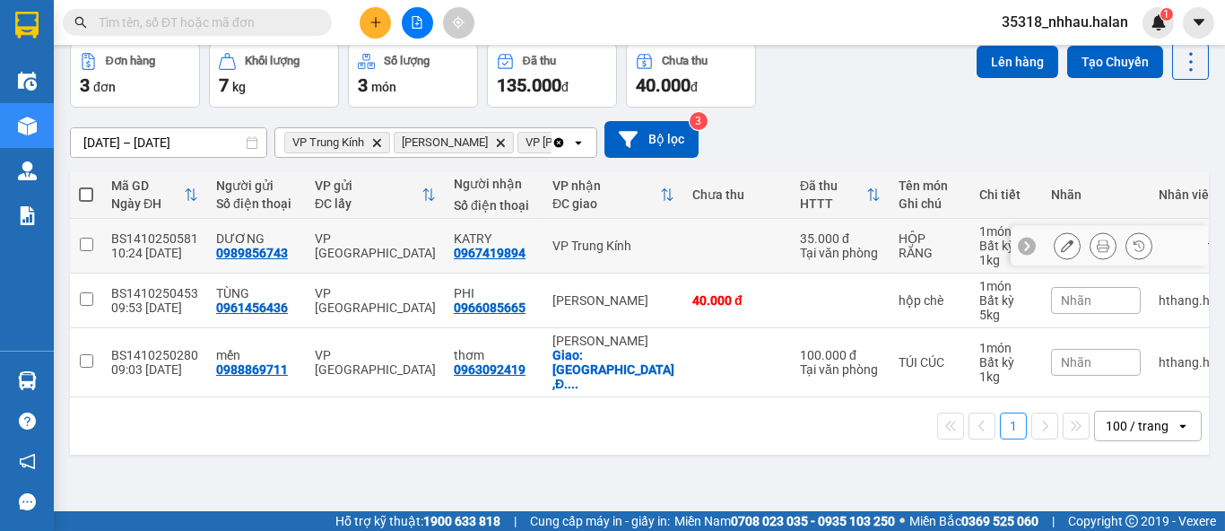
click at [85, 238] on input "checkbox" at bounding box center [86, 244] width 13 height 13
checkbox input "true"
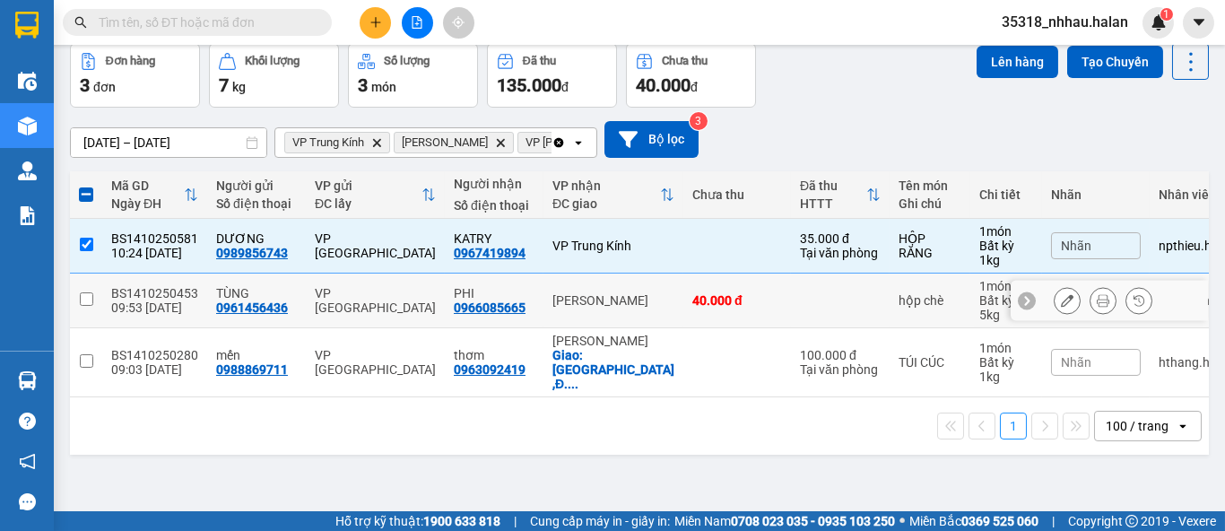
click at [85, 298] on input "checkbox" at bounding box center [86, 298] width 13 height 13
checkbox input "true"
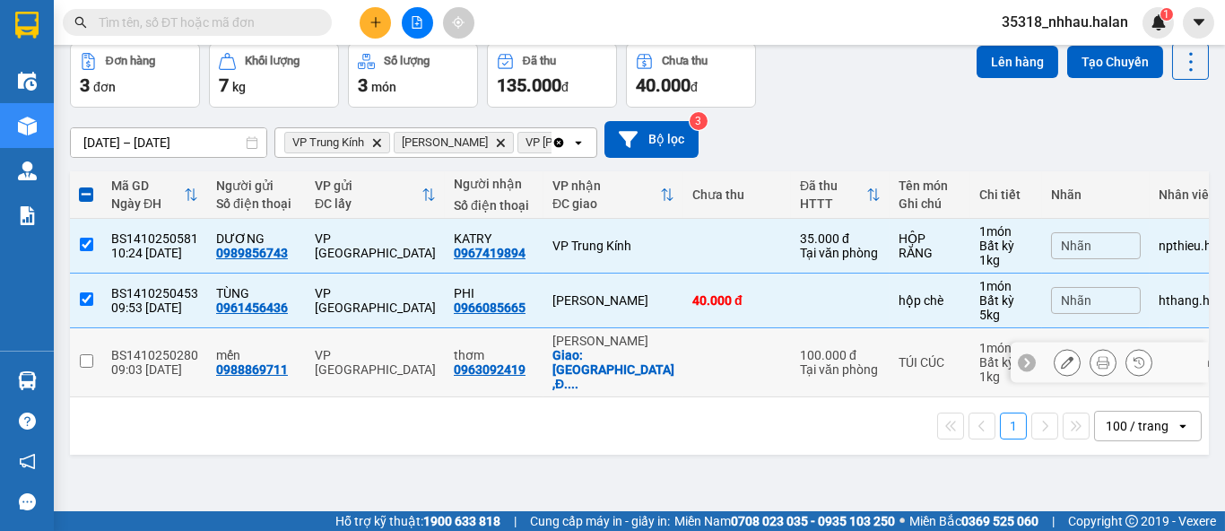
click at [88, 354] on input "checkbox" at bounding box center [86, 360] width 13 height 13
checkbox input "true"
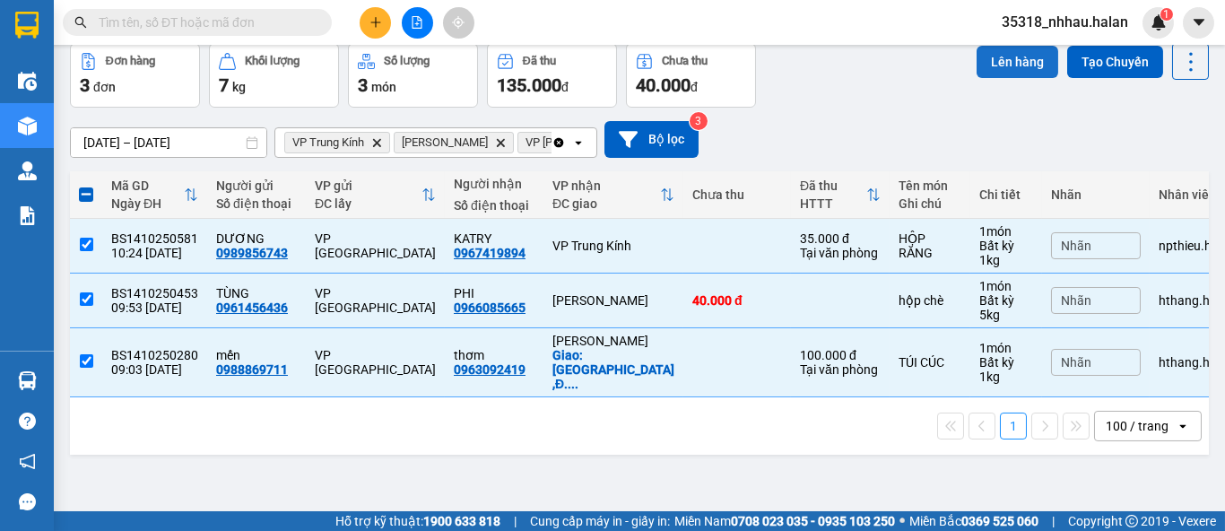
click at [994, 59] on button "Lên hàng" at bounding box center [1017, 62] width 82 height 32
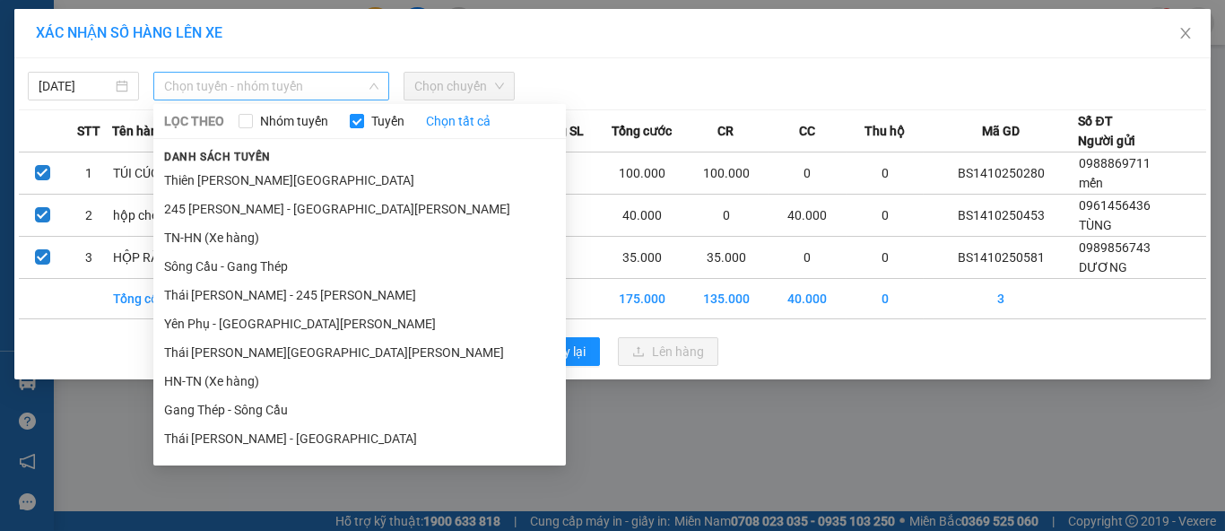
click at [287, 87] on span "Chọn tuyến - nhóm tuyến" at bounding box center [271, 86] width 214 height 27
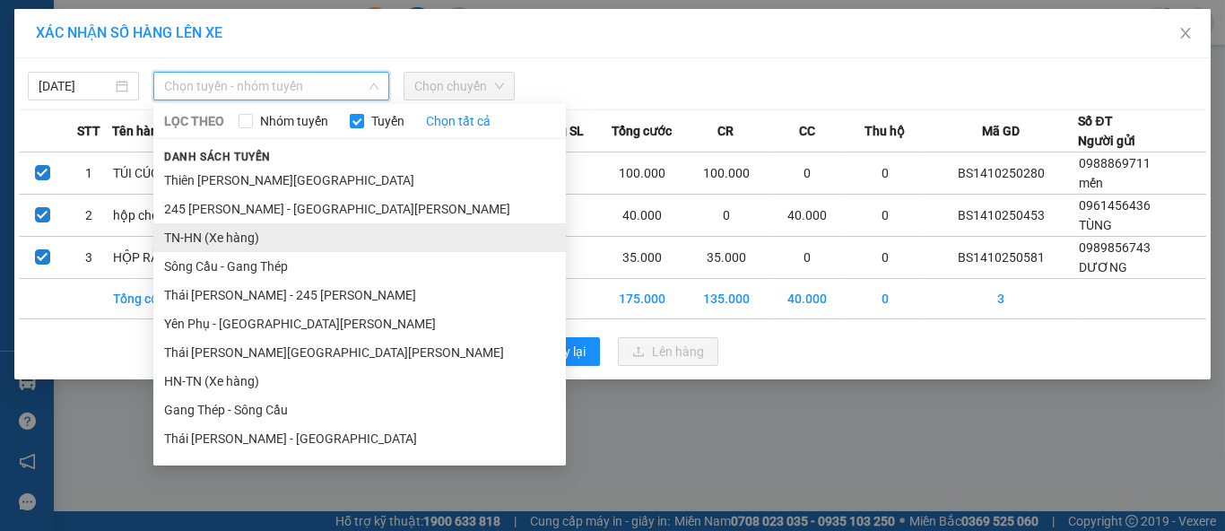
click at [250, 240] on li "TN-HN (Xe hàng)" at bounding box center [359, 237] width 412 height 29
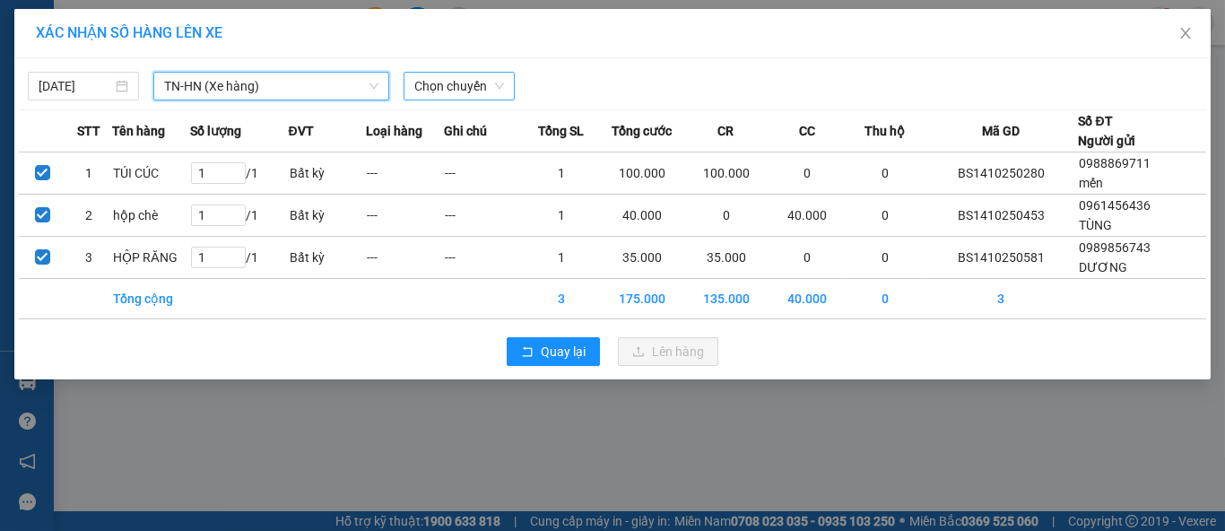
click at [459, 84] on span "Chọn chuyến" at bounding box center [459, 86] width 90 height 27
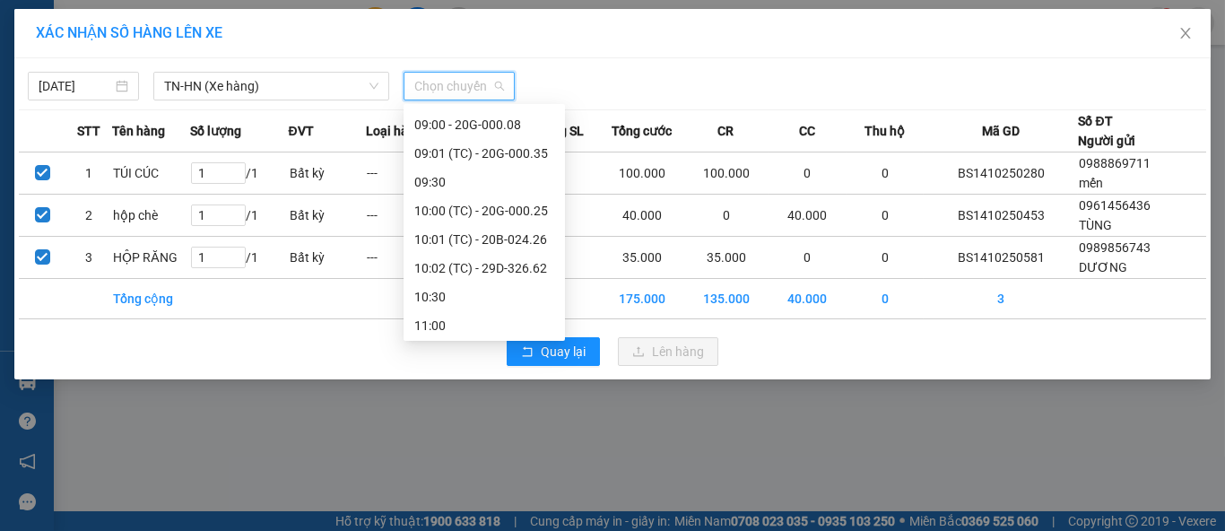
scroll to position [199, 0]
click at [496, 219] on div "10:00 (TC) - 20G-000.25" at bounding box center [483, 209] width 161 height 29
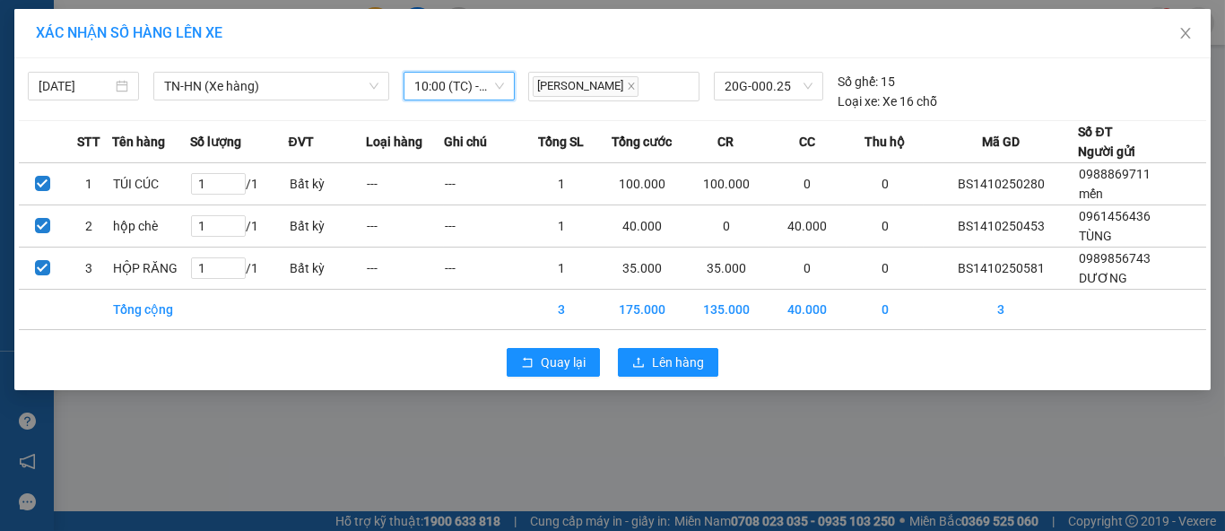
click at [464, 83] on span "10:00 (TC) - 20G-000.25" at bounding box center [459, 86] width 90 height 27
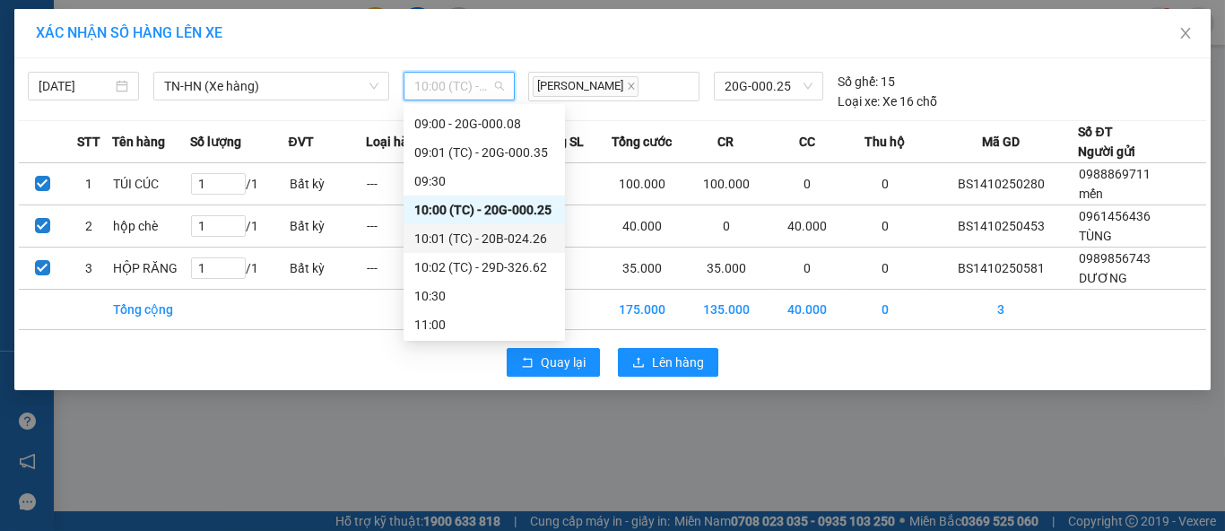
click at [491, 237] on div "10:01 (TC) - 20B-024.26" at bounding box center [484, 239] width 140 height 20
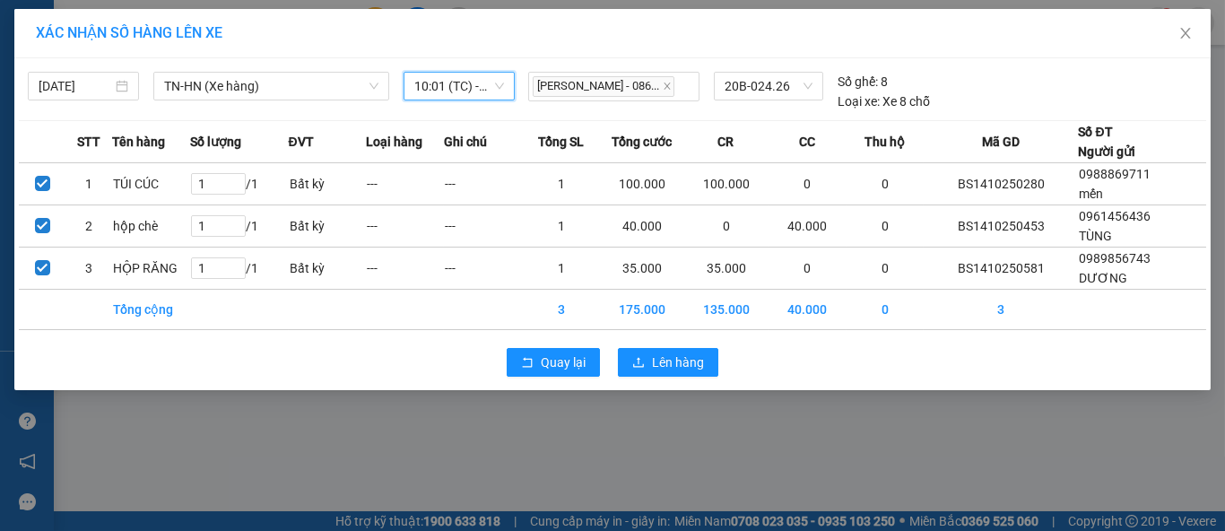
click at [487, 85] on span "10:01 (TC) - 20B-024.26" at bounding box center [459, 86] width 90 height 27
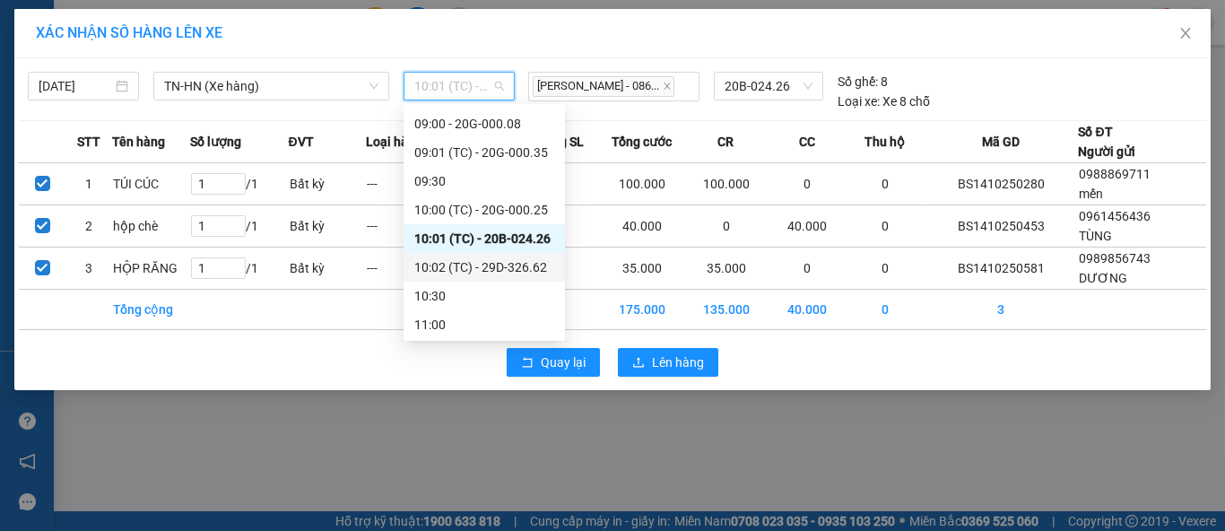
click at [497, 266] on div "10:02 (TC) - 29D-326.62" at bounding box center [484, 267] width 140 height 20
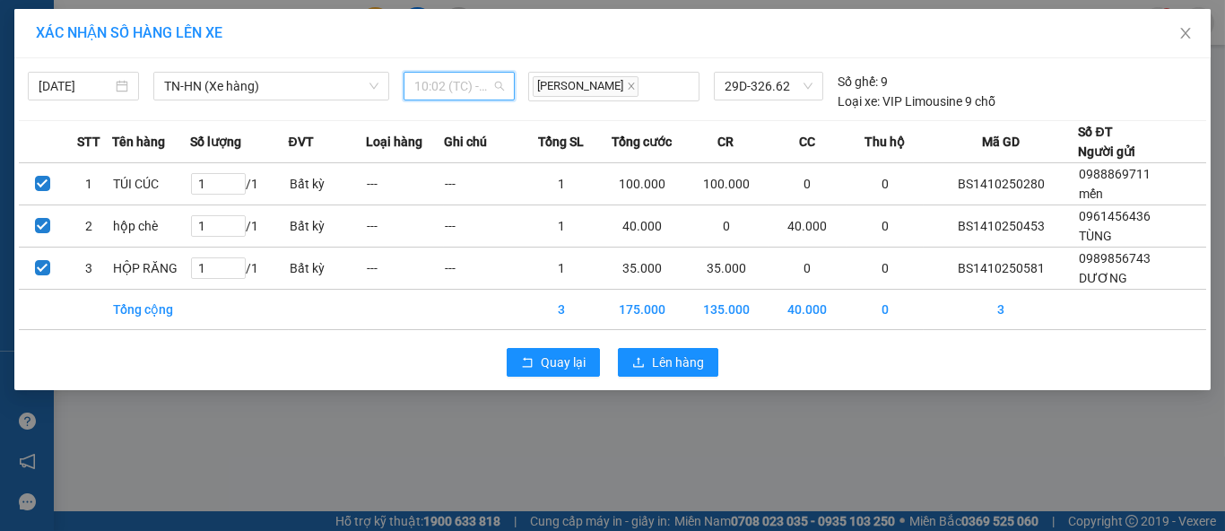
click at [465, 83] on span "10:02 (TC) - 29D-326.62" at bounding box center [459, 86] width 90 height 27
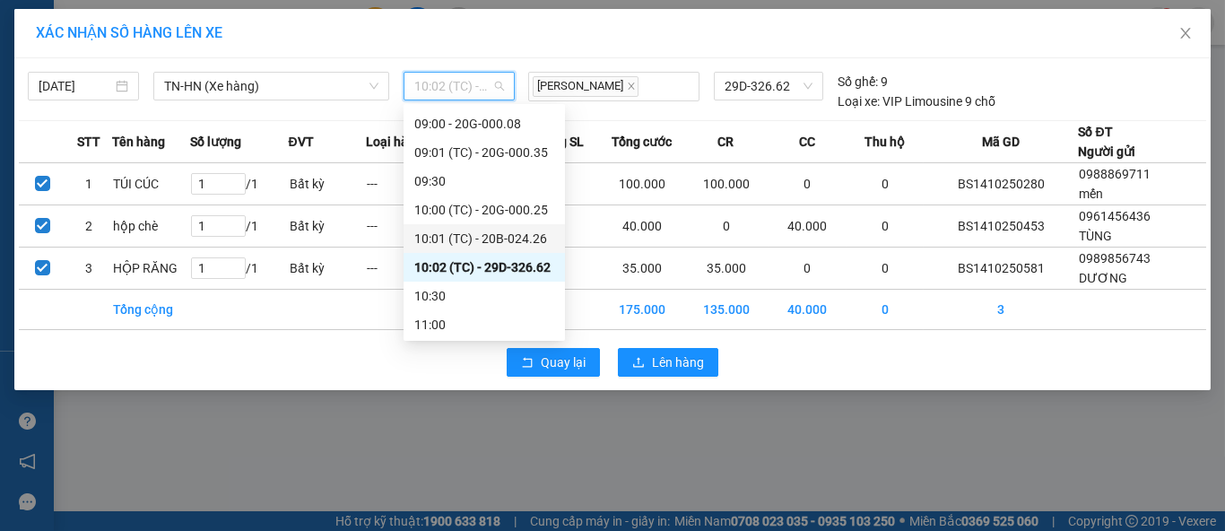
click at [476, 238] on div "10:01 (TC) - 20B-024.26" at bounding box center [484, 239] width 140 height 20
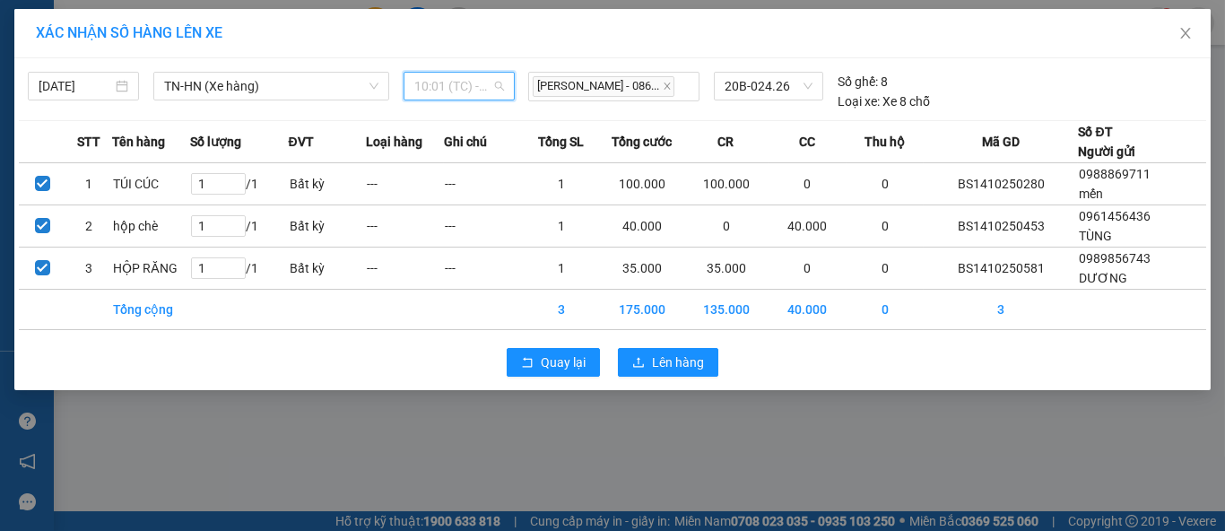
click at [456, 91] on span "10:01 (TC) - 20B-024.26" at bounding box center [459, 86] width 90 height 27
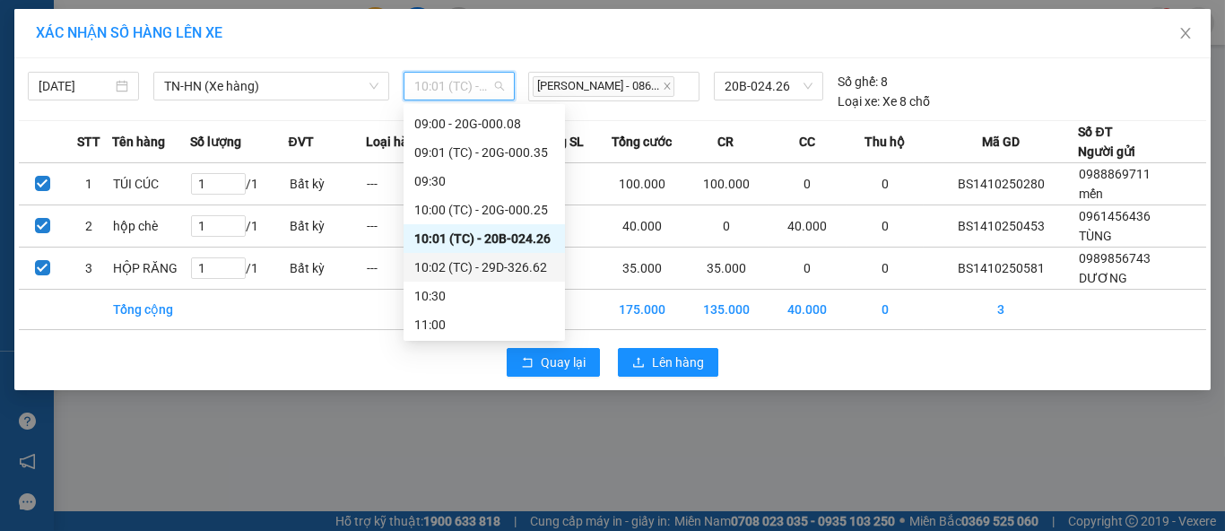
click at [523, 266] on div "10:02 (TC) - 29D-326.62" at bounding box center [484, 267] width 140 height 20
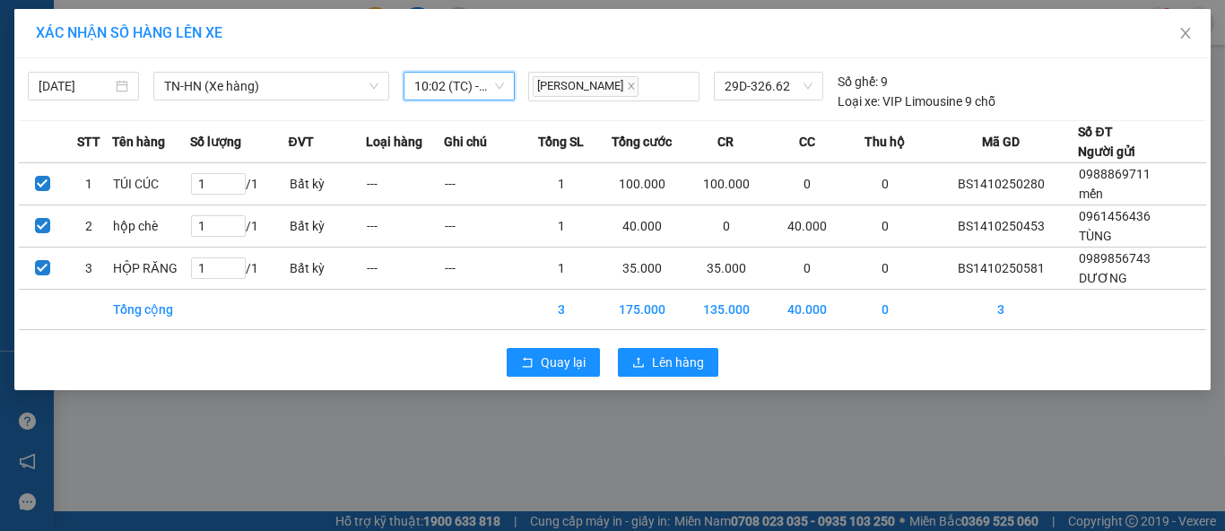
click at [498, 83] on span "10:02 (TC) - 29D-326.62" at bounding box center [459, 86] width 90 height 27
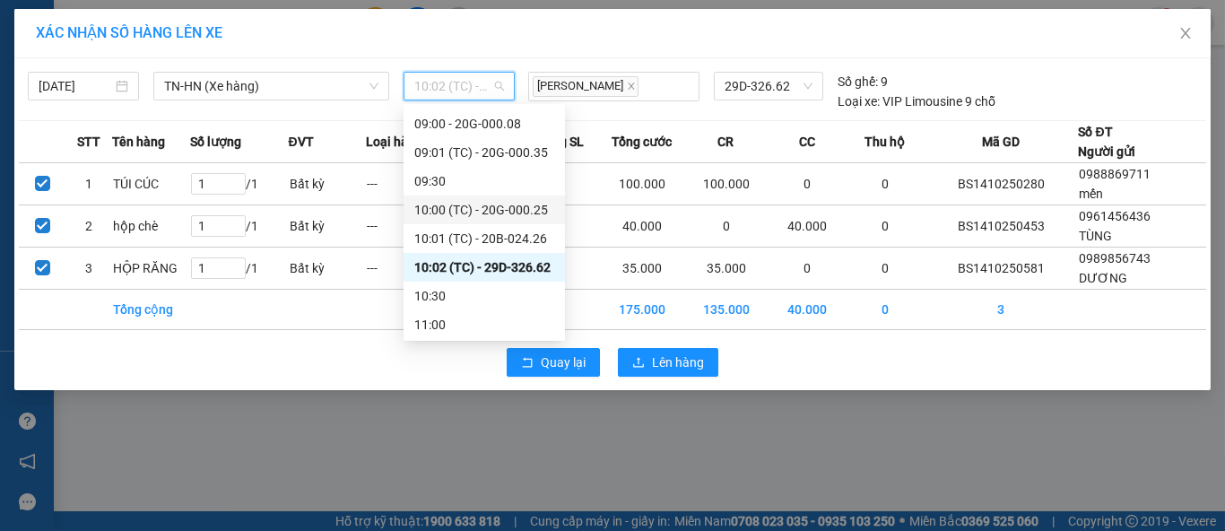
click at [488, 211] on div "10:00 (TC) - 20G-000.25" at bounding box center [484, 210] width 140 height 20
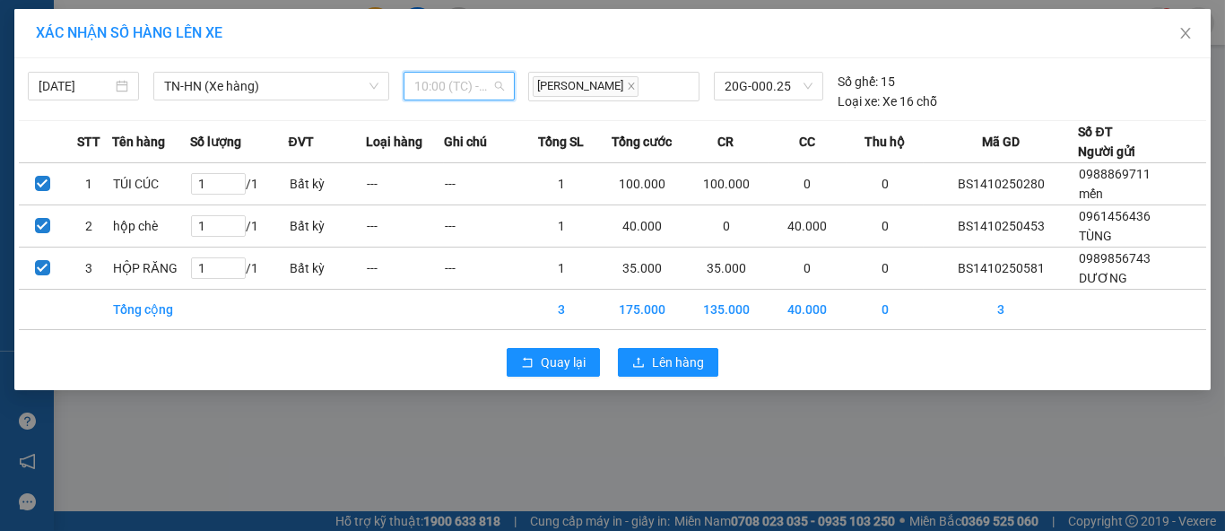
click at [500, 82] on span "10:00 (TC) - 20G-000.25" at bounding box center [459, 86] width 90 height 27
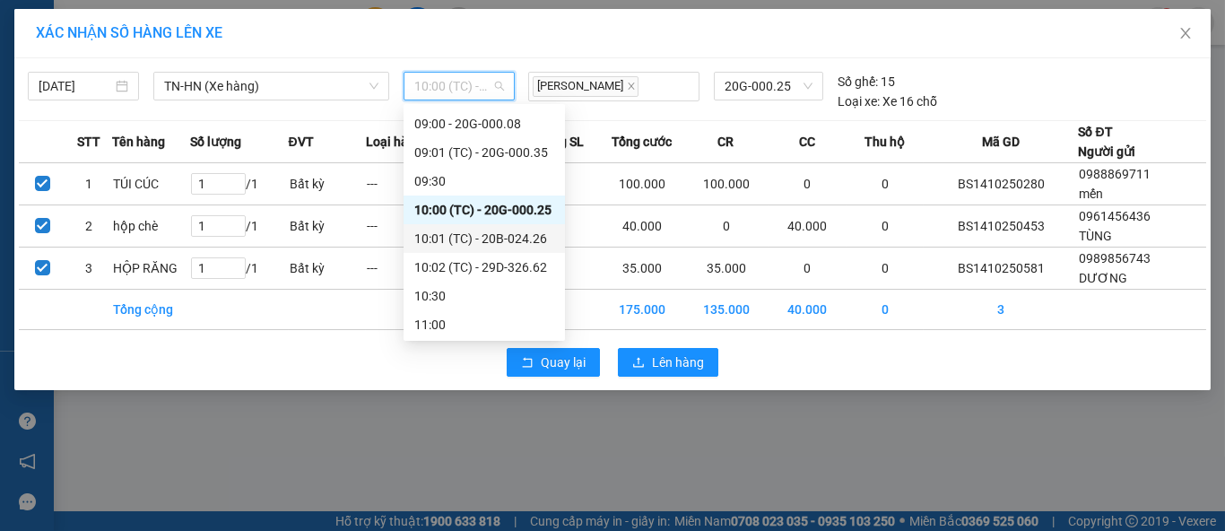
click at [516, 240] on div "10:01 (TC) - 20B-024.26" at bounding box center [484, 239] width 140 height 20
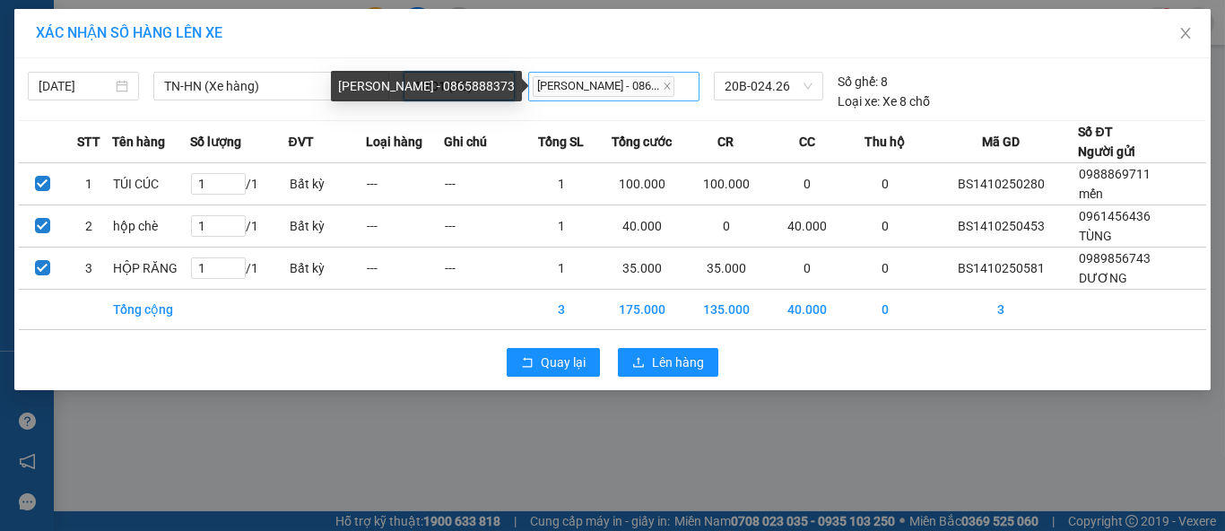
click at [604, 90] on span "Đặng Văn Tuyến - 086..." at bounding box center [604, 86] width 142 height 21
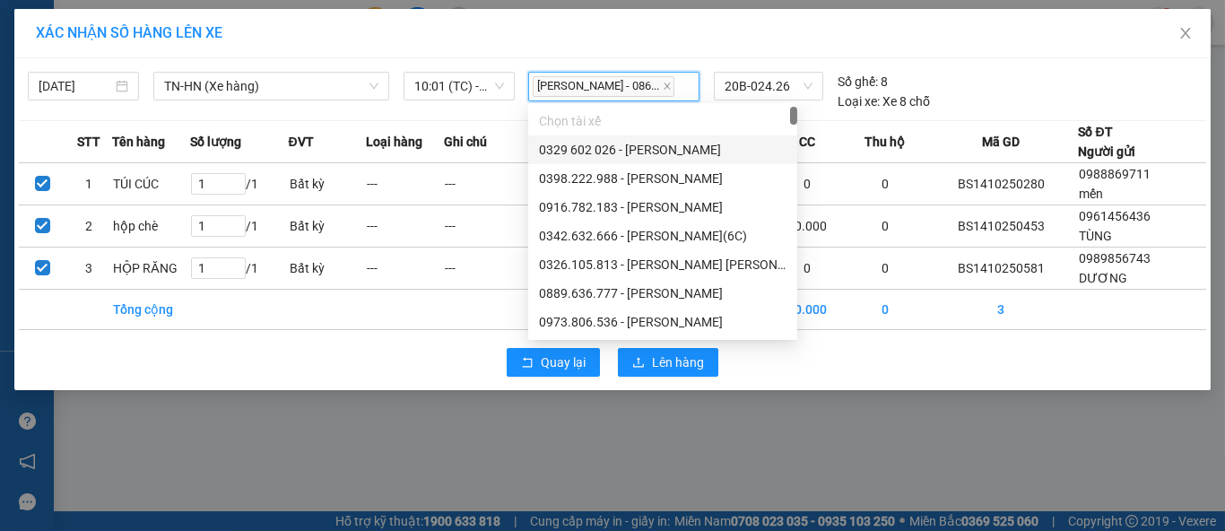
click at [667, 29] on div "XÁC NHẬN SỐ HÀNG LÊN XE" at bounding box center [612, 33] width 1153 height 20
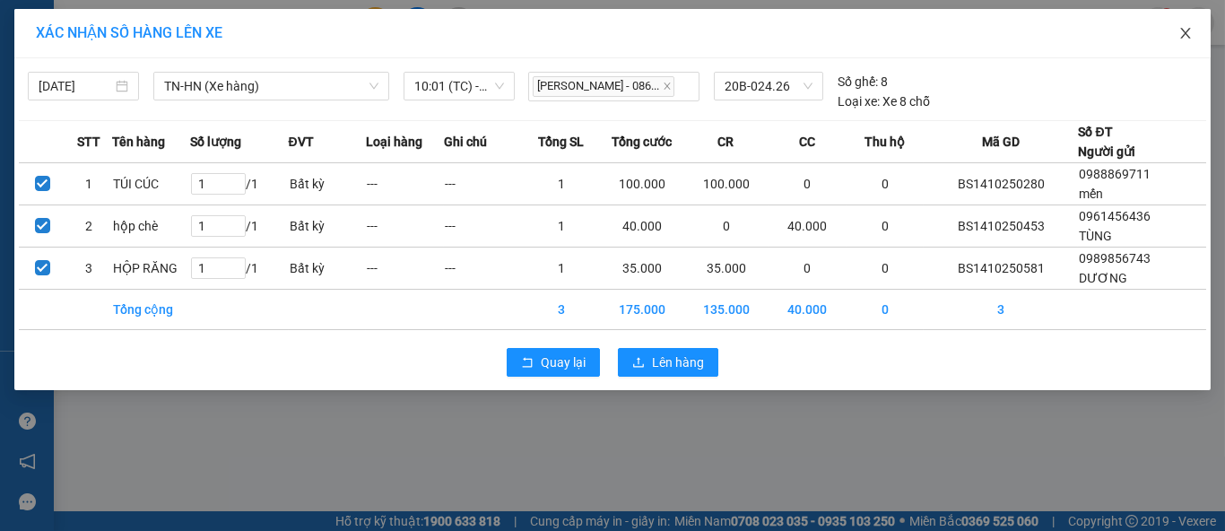
click at [1190, 36] on icon "close" at bounding box center [1185, 33] width 14 height 14
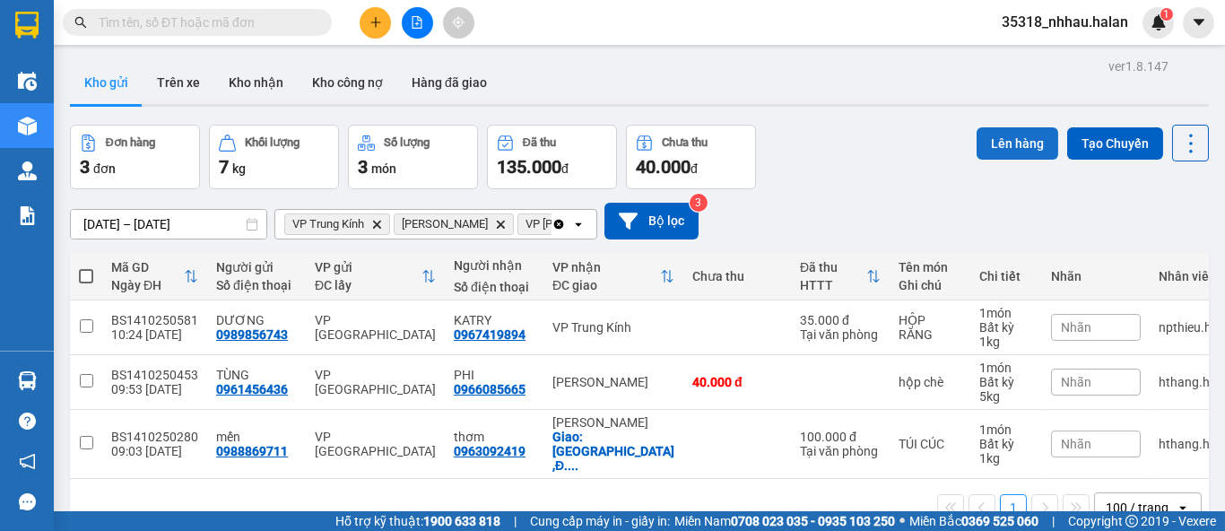
click at [1000, 145] on button "Lên hàng" at bounding box center [1017, 143] width 82 height 32
click at [1183, 145] on icon at bounding box center [1190, 143] width 25 height 25
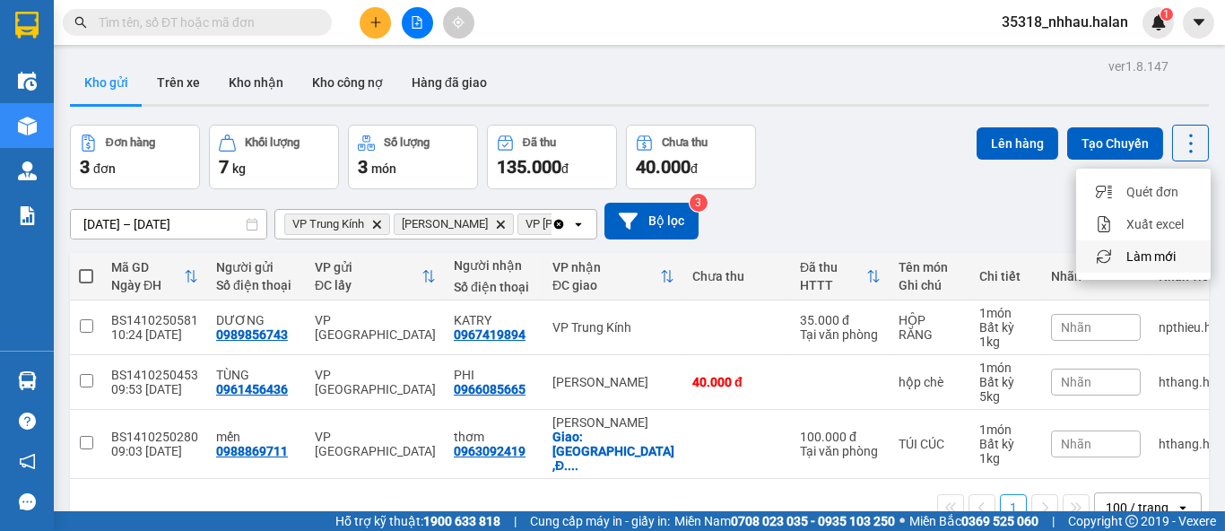
click at [1164, 256] on span "Làm mới" at bounding box center [1150, 256] width 49 height 18
drag, startPoint x: 82, startPoint y: 271, endPoint x: 178, endPoint y: 273, distance: 96.0
click at [82, 271] on span at bounding box center [86, 276] width 14 height 14
click at [86, 267] on input "checkbox" at bounding box center [86, 267] width 0 height 0
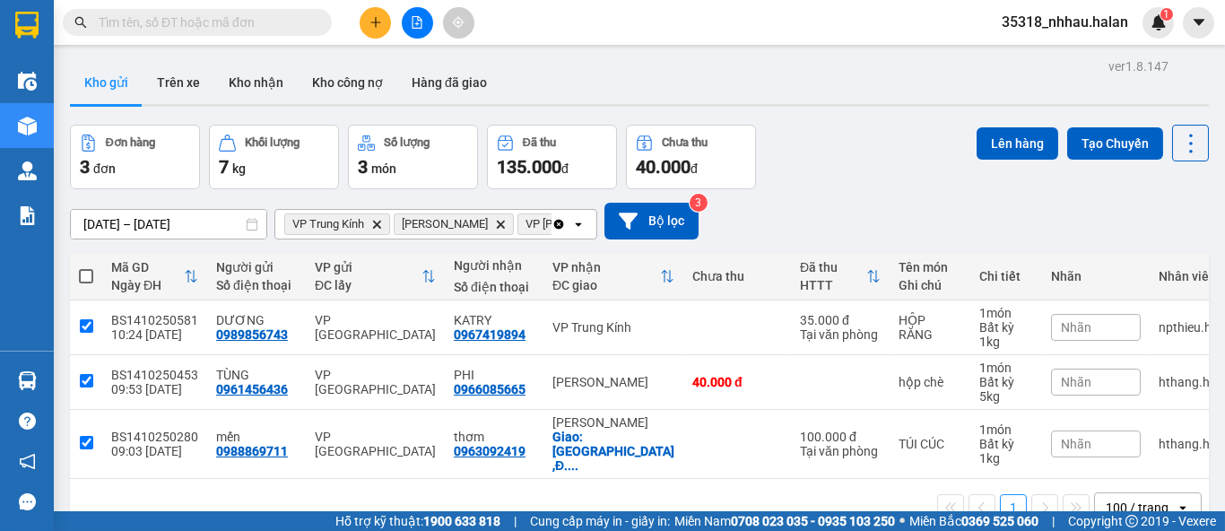
checkbox input "true"
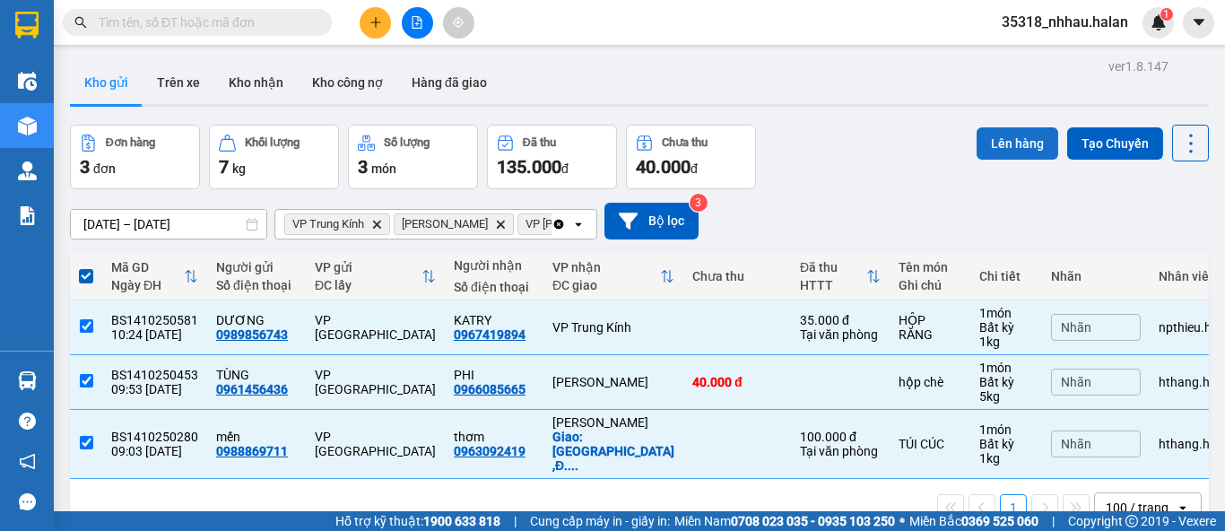
click at [999, 149] on button "Lên hàng" at bounding box center [1017, 143] width 82 height 32
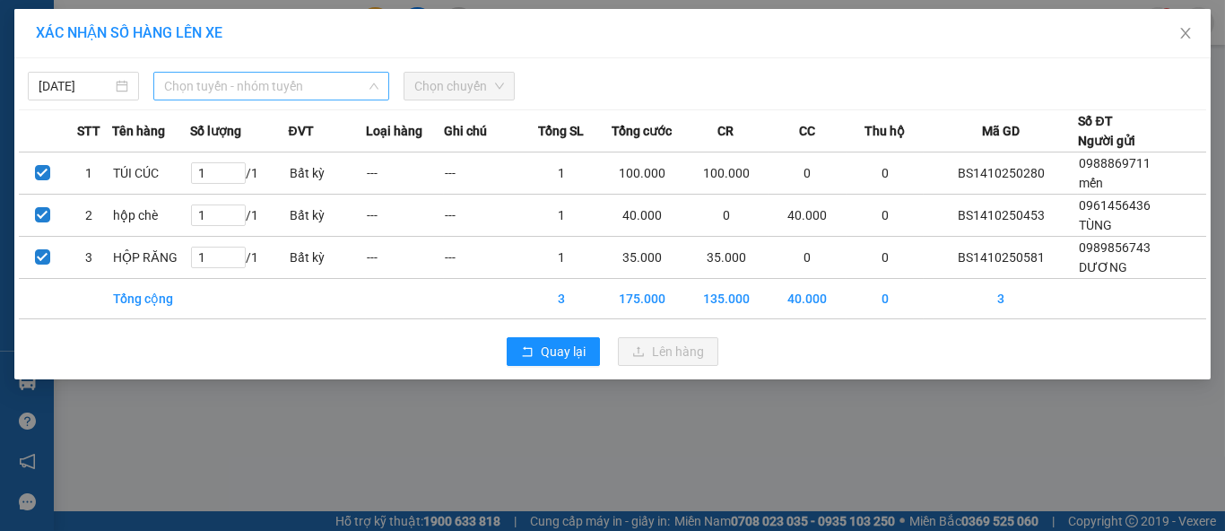
click at [362, 93] on span "Chọn tuyến - nhóm tuyến" at bounding box center [271, 86] width 214 height 27
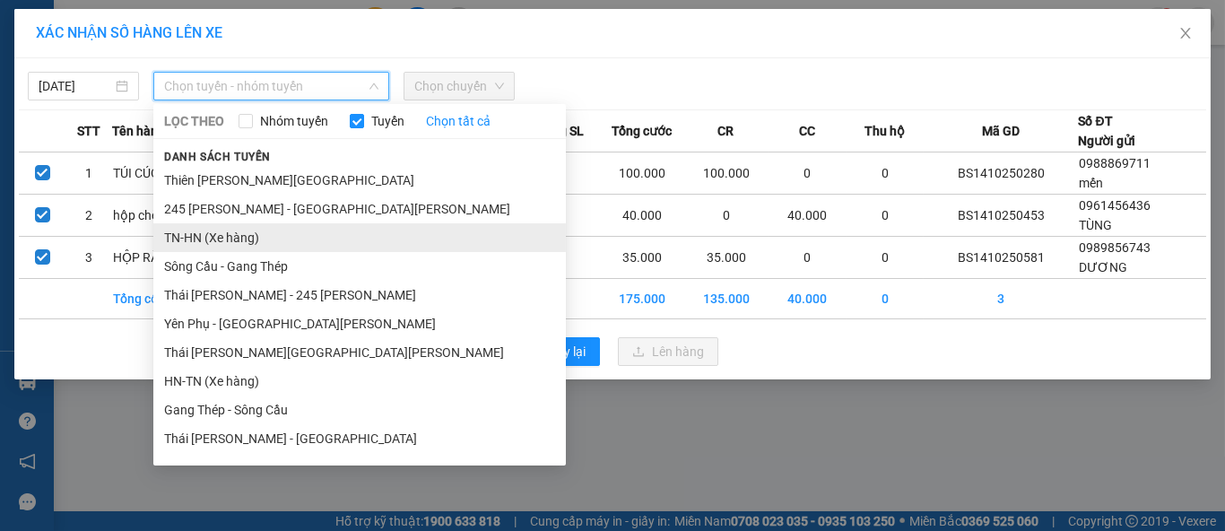
click at [264, 244] on li "TN-HN (Xe hàng)" at bounding box center [359, 237] width 412 height 29
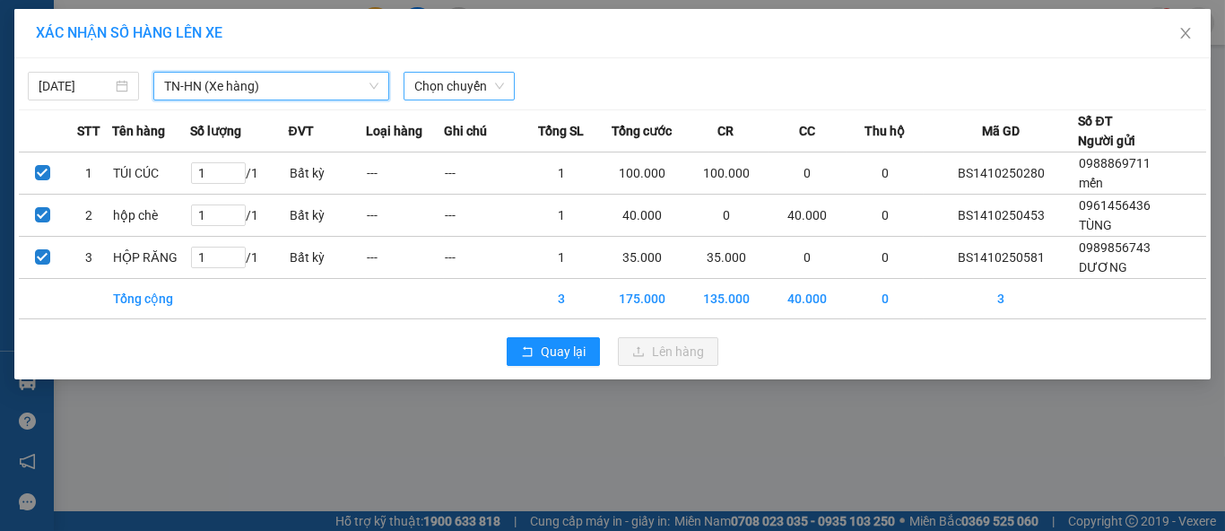
click at [467, 86] on span "Chọn chuyến" at bounding box center [459, 86] width 90 height 27
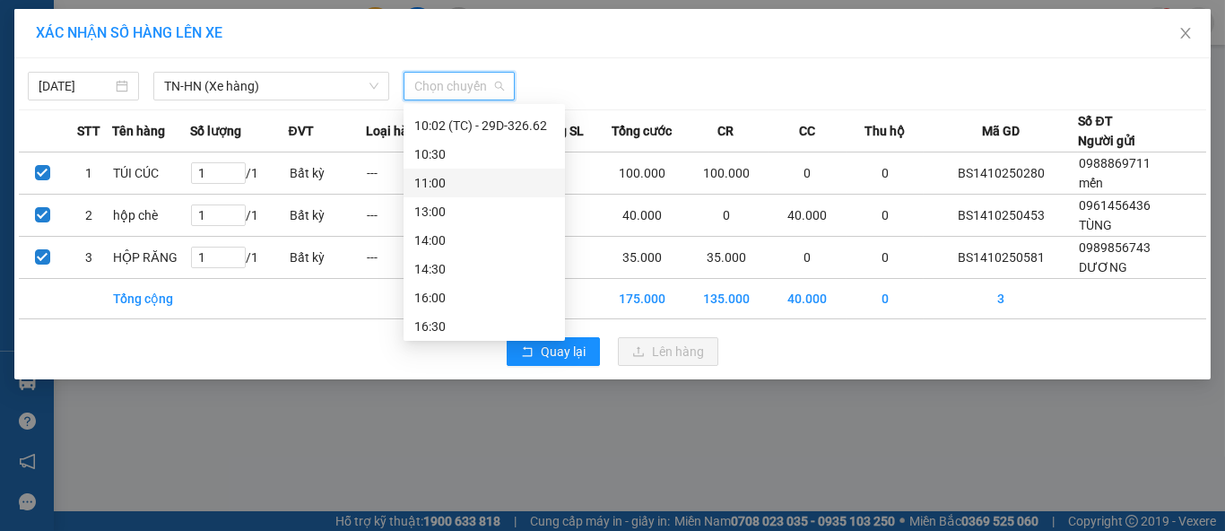
scroll to position [344, 0]
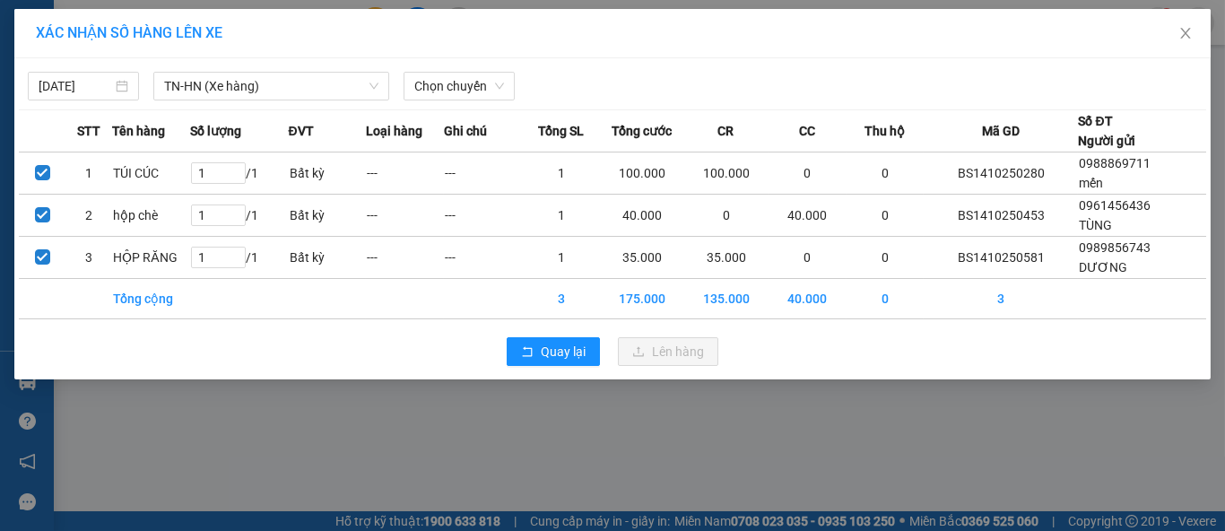
click at [569, 77] on div at bounding box center [764, 86] width 491 height 29
click at [485, 88] on span "Chọn chuyến" at bounding box center [459, 86] width 90 height 27
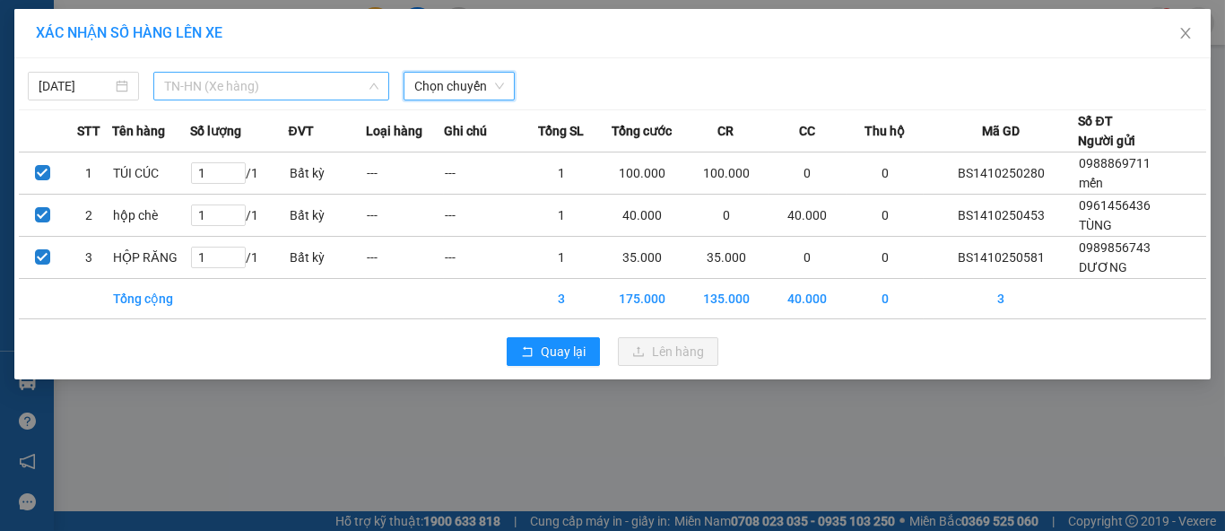
click at [280, 82] on span "TN-HN (Xe hàng)" at bounding box center [271, 86] width 214 height 27
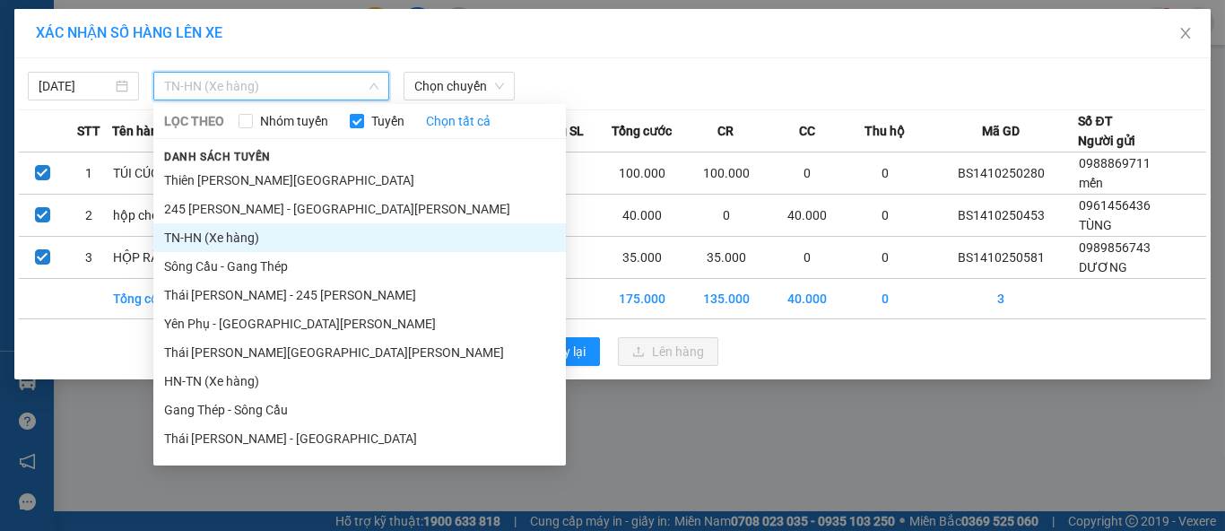
click at [231, 245] on li "TN-HN (Xe hàng)" at bounding box center [359, 237] width 412 height 29
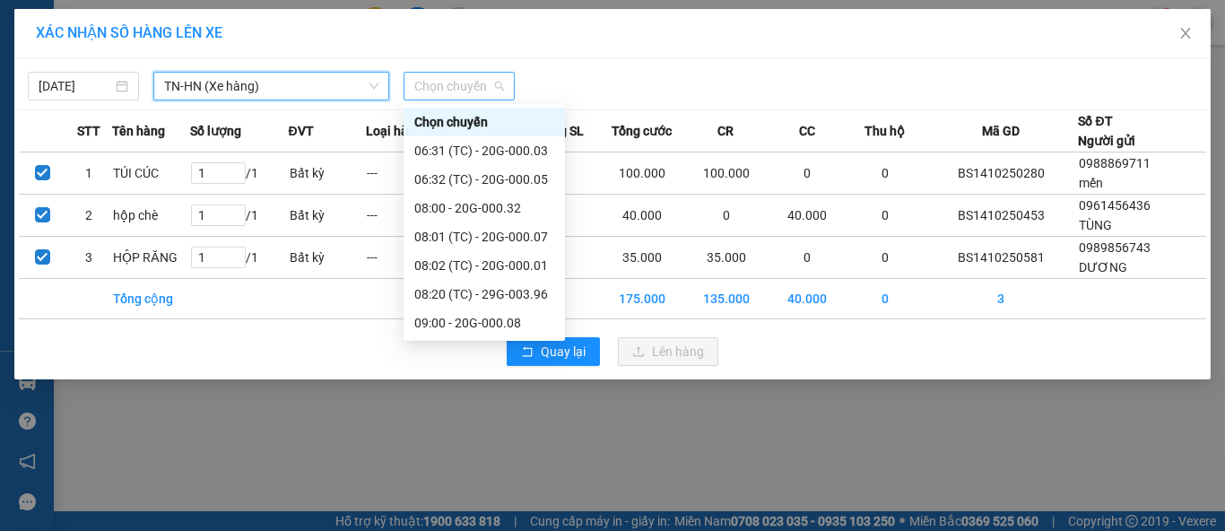
click at [460, 85] on span "Chọn chuyến" at bounding box center [459, 86] width 90 height 27
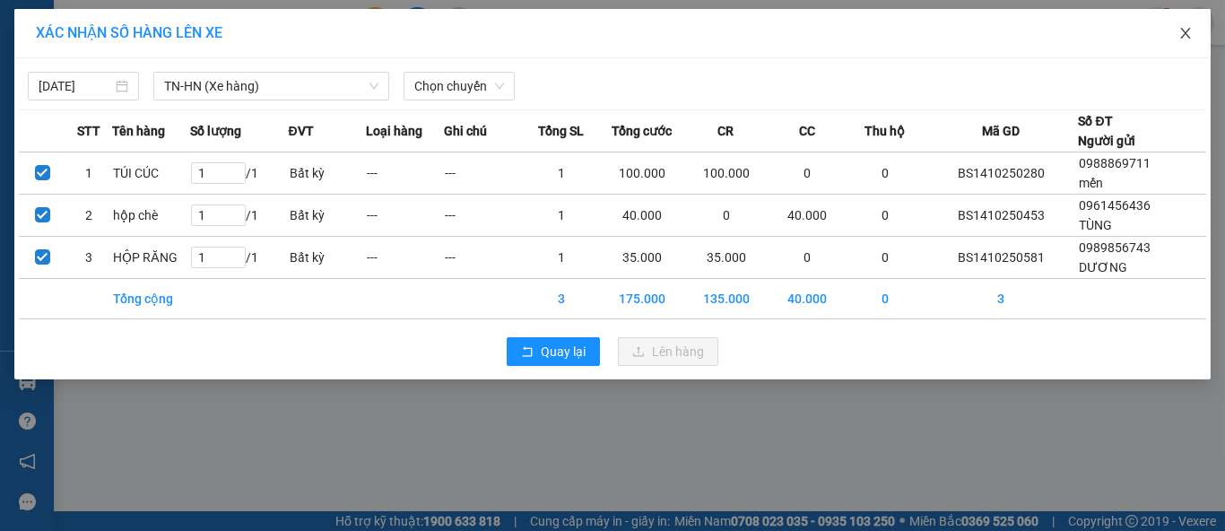
click at [1183, 32] on icon "close" at bounding box center [1185, 33] width 10 height 11
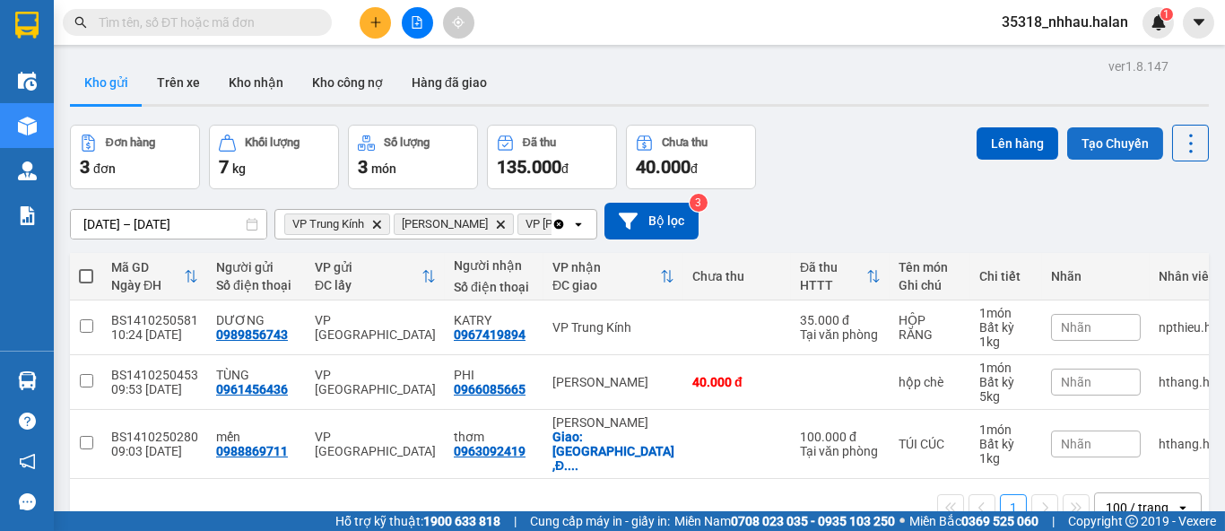
click at [1120, 150] on button "Tạo Chuyến" at bounding box center [1115, 143] width 96 height 32
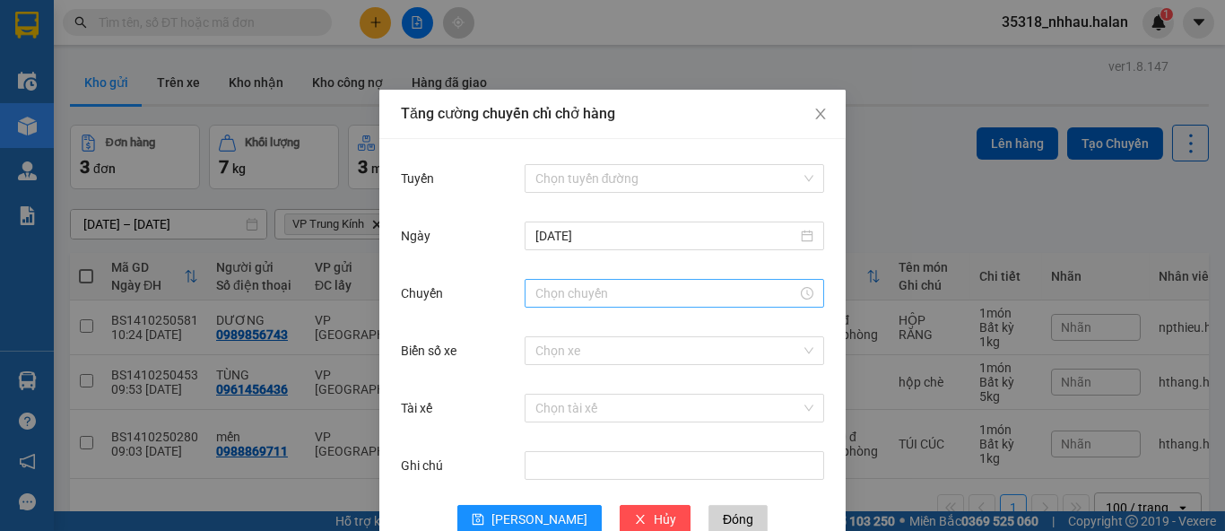
click at [566, 302] on input "Chuyến" at bounding box center [666, 293] width 262 height 20
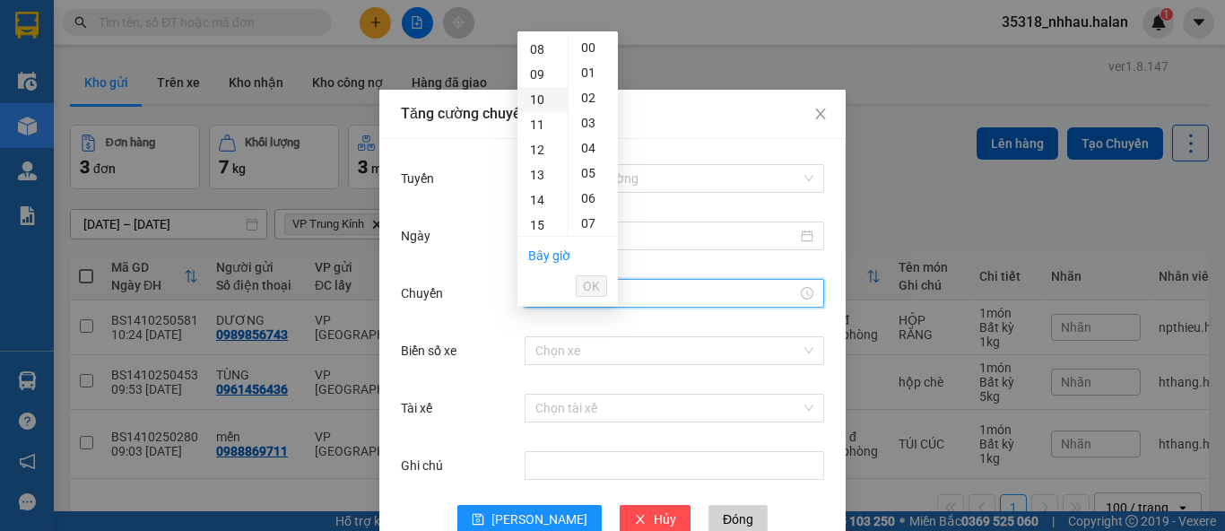
click at [542, 103] on div "10" at bounding box center [542, 99] width 50 height 25
click at [589, 130] on div "03" at bounding box center [592, 122] width 49 height 25
type input "10:03"
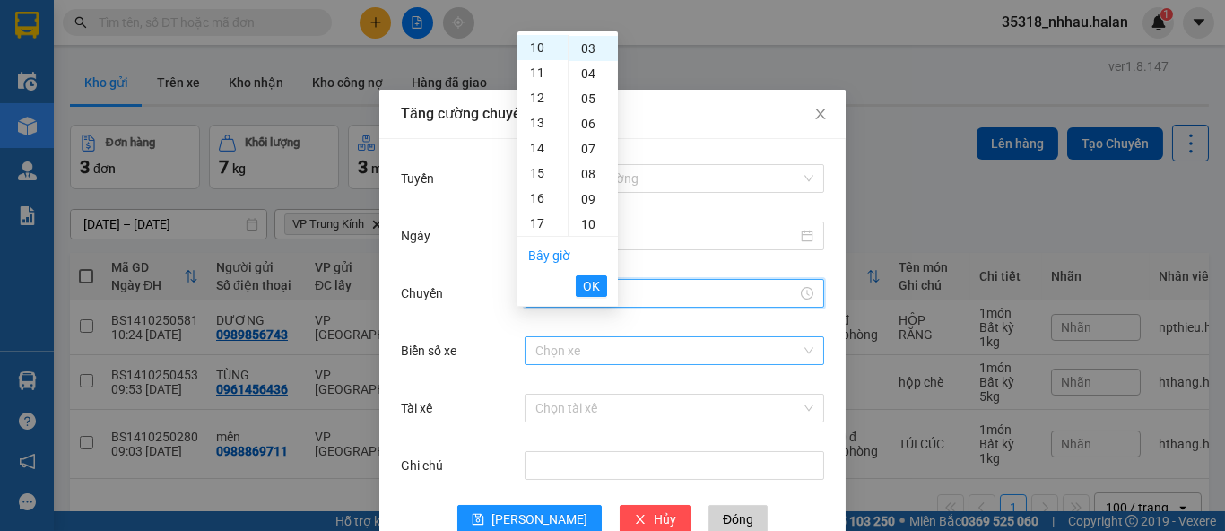
click at [574, 346] on input "Biển số xe" at bounding box center [667, 350] width 265 height 27
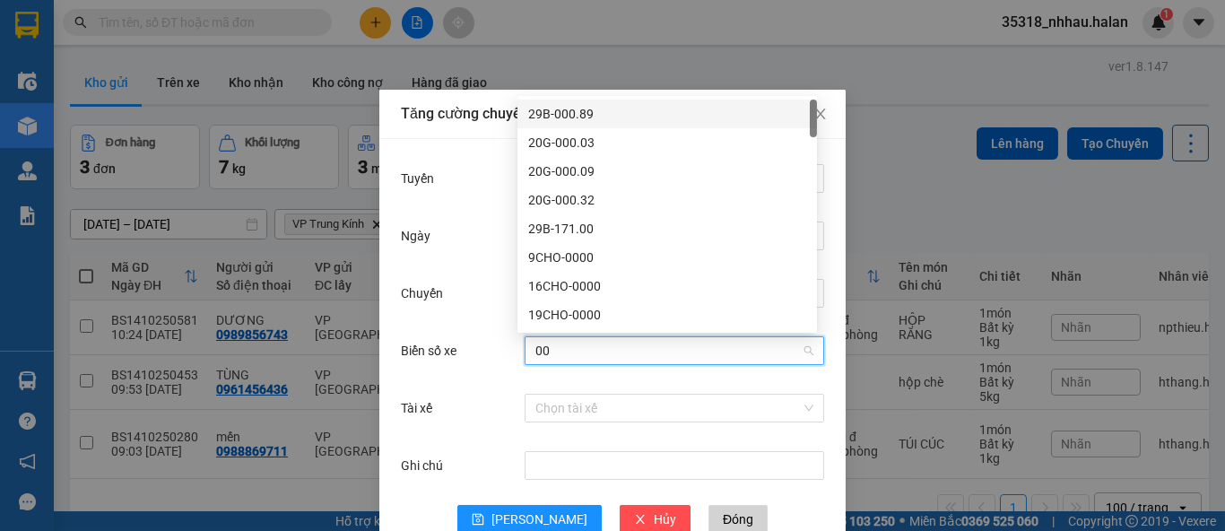
type input "0"
type input "000.02"
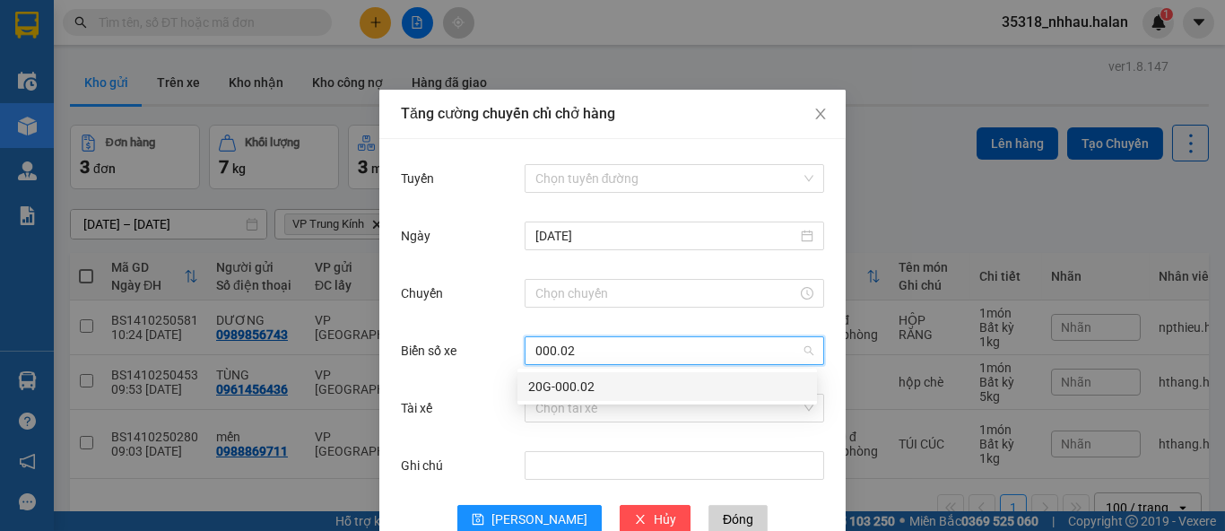
click at [579, 394] on div "20G-000.02" at bounding box center [667, 387] width 278 height 20
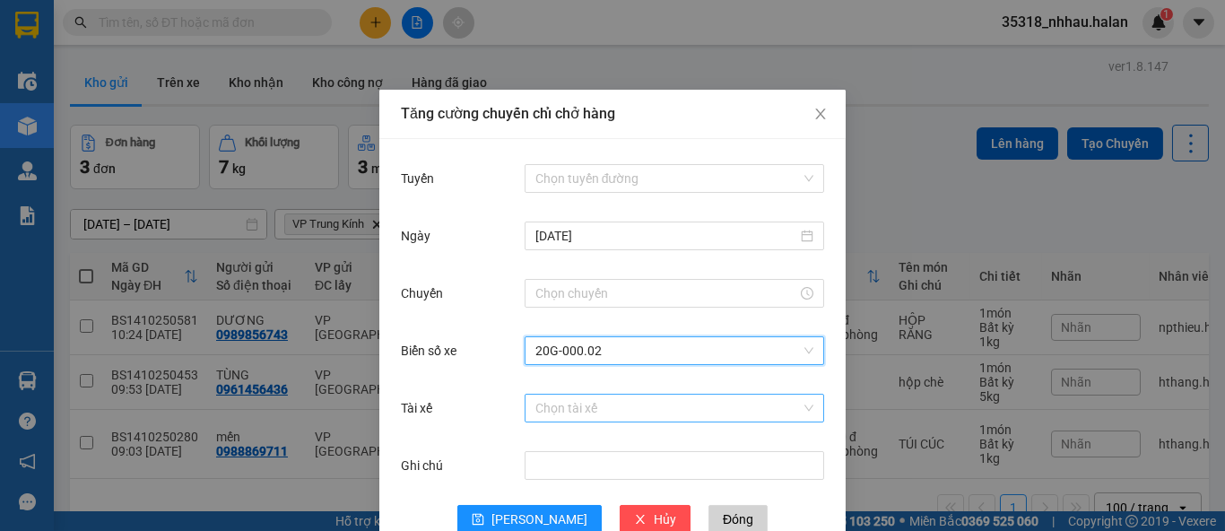
click at [591, 420] on input "Tài xế" at bounding box center [667, 407] width 265 height 27
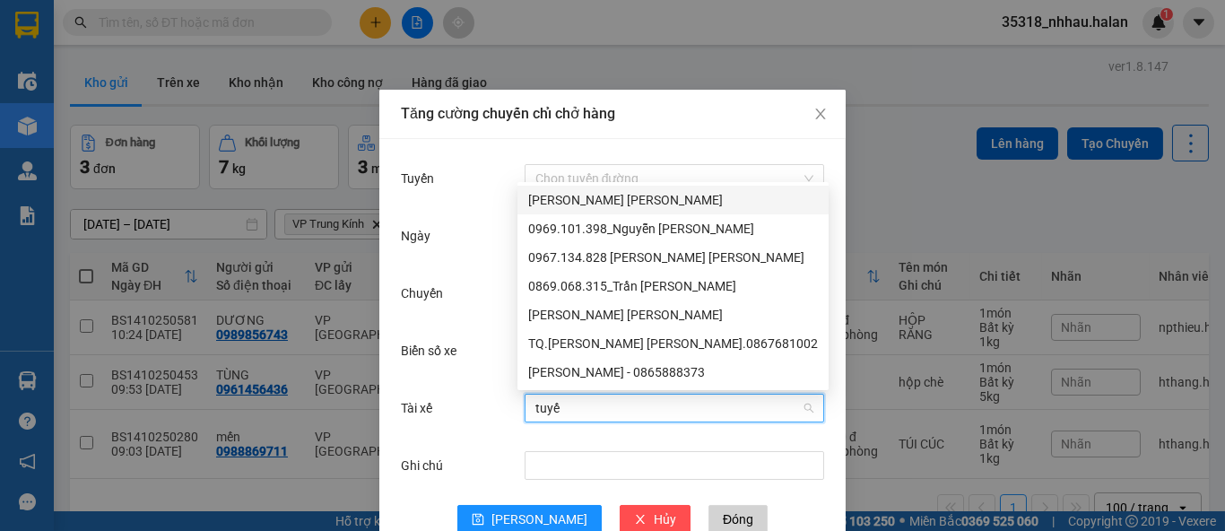
type input "tuyến"
click at [623, 377] on div "[PERSON_NAME] - 0865888373" at bounding box center [673, 372] width 290 height 20
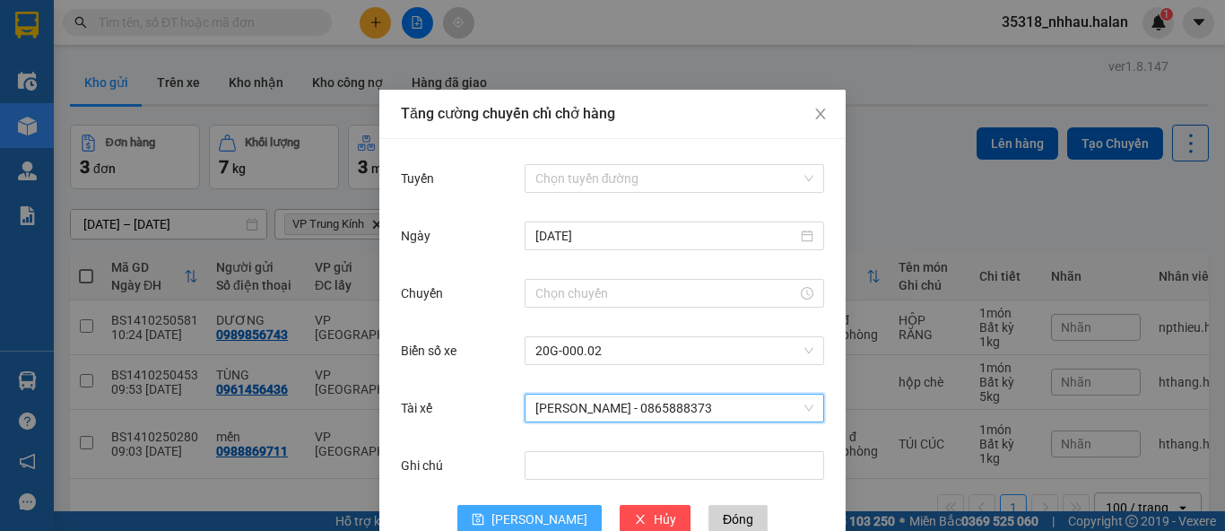
click at [530, 521] on span "Lưu" at bounding box center [539, 519] width 96 height 20
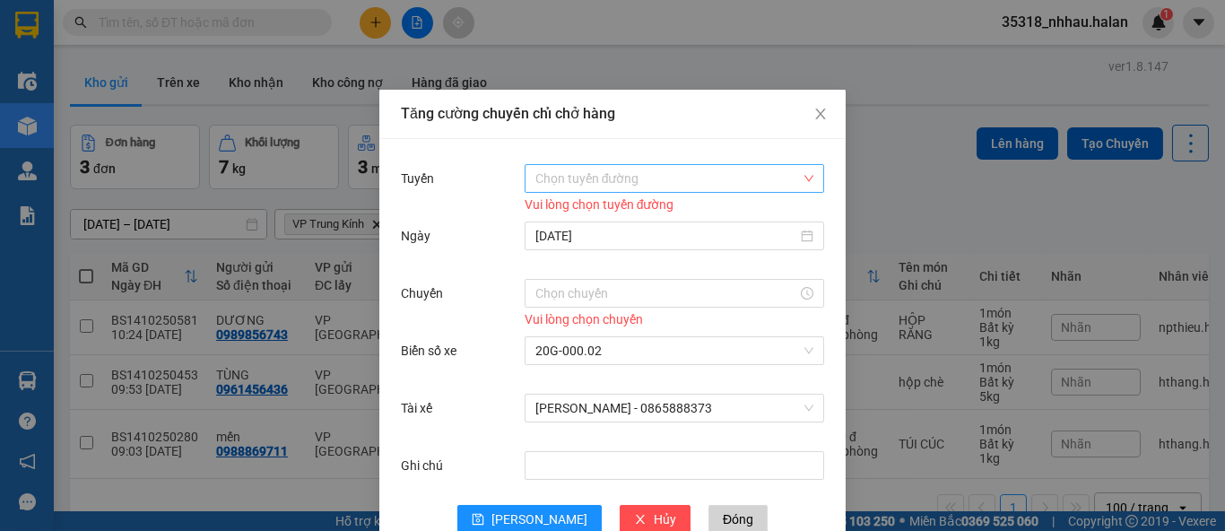
click at [693, 181] on input "Tuyến" at bounding box center [667, 178] width 265 height 27
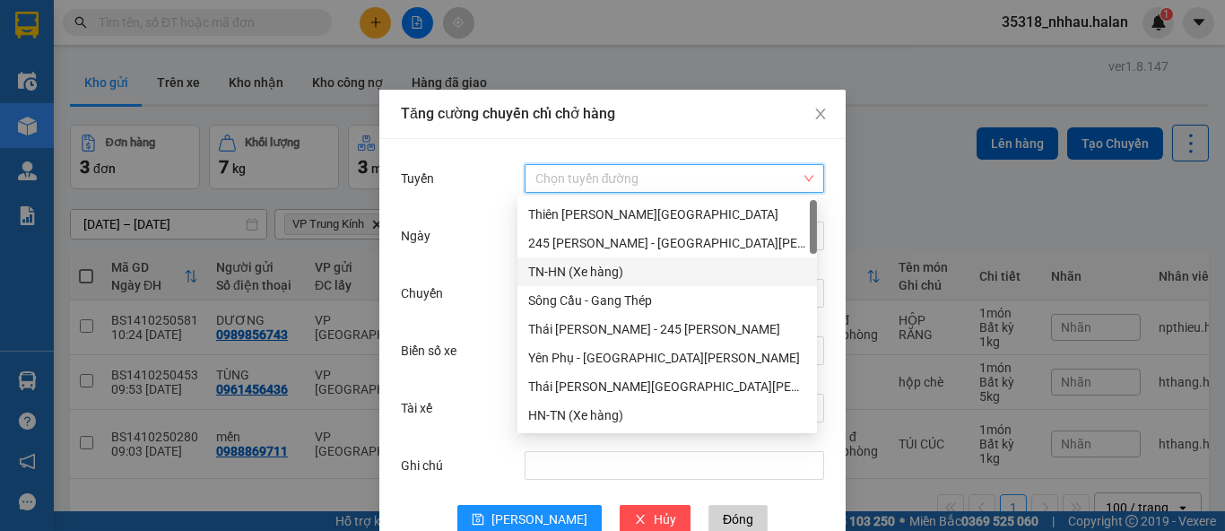
click at [627, 273] on div "TN-HN (Xe hàng)" at bounding box center [667, 272] width 278 height 20
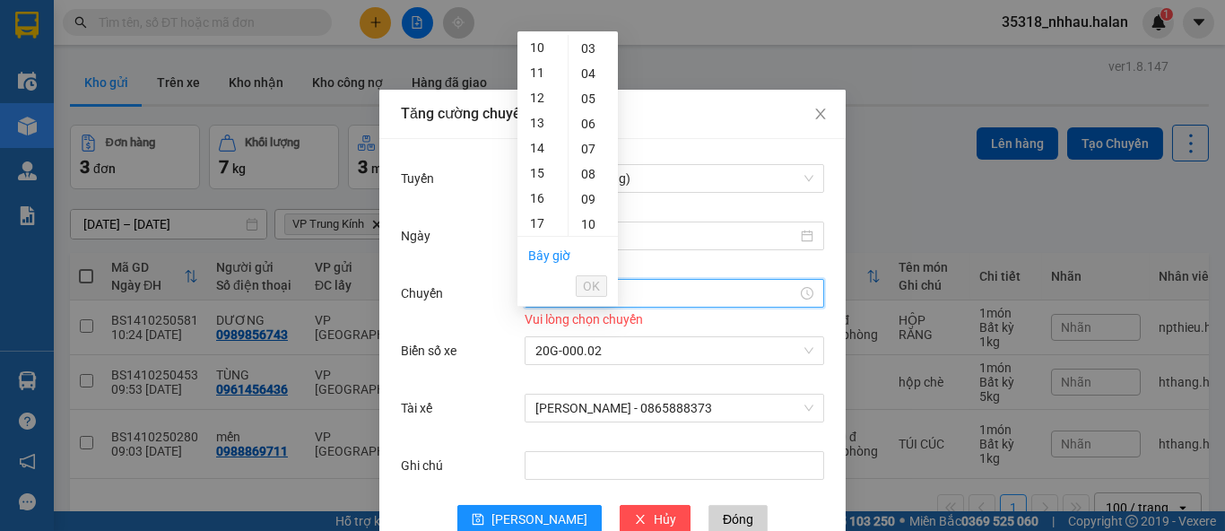
click at [597, 295] on input "Chuyến" at bounding box center [666, 293] width 262 height 20
click at [657, 257] on div "Ngày 14/10/2025" at bounding box center [612, 246] width 423 height 57
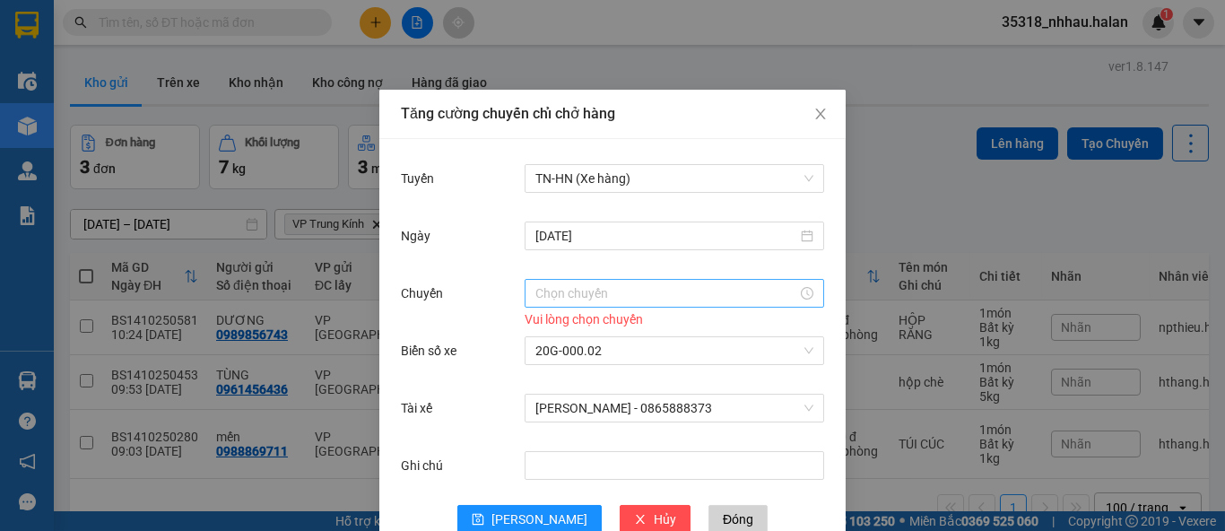
click at [576, 293] on input "Chuyến" at bounding box center [666, 293] width 262 height 20
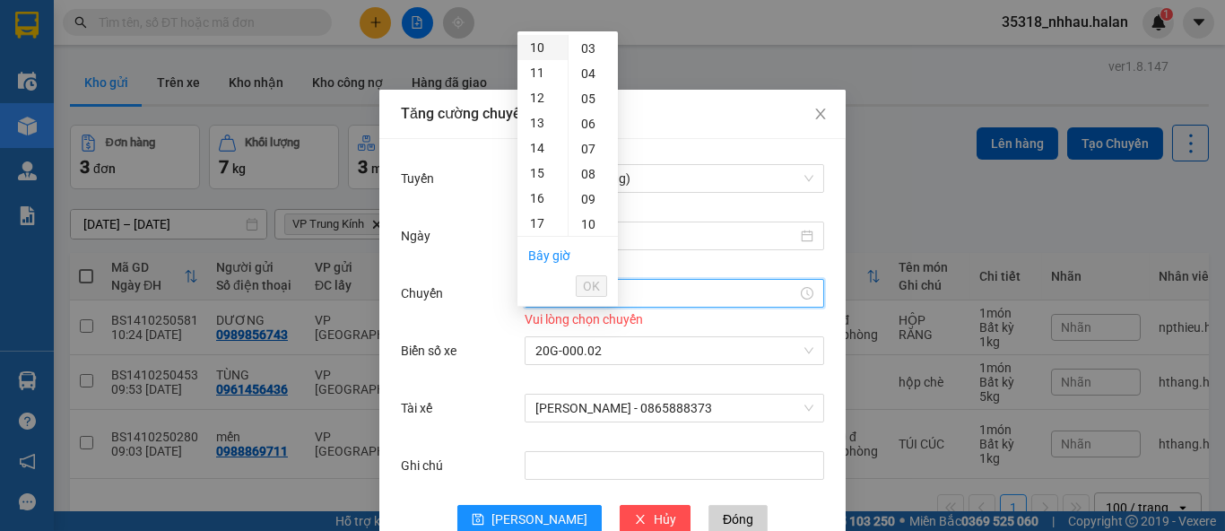
click at [538, 53] on div "10" at bounding box center [542, 47] width 50 height 25
click at [585, 122] on div "03" at bounding box center [592, 122] width 49 height 25
type input "10:03"
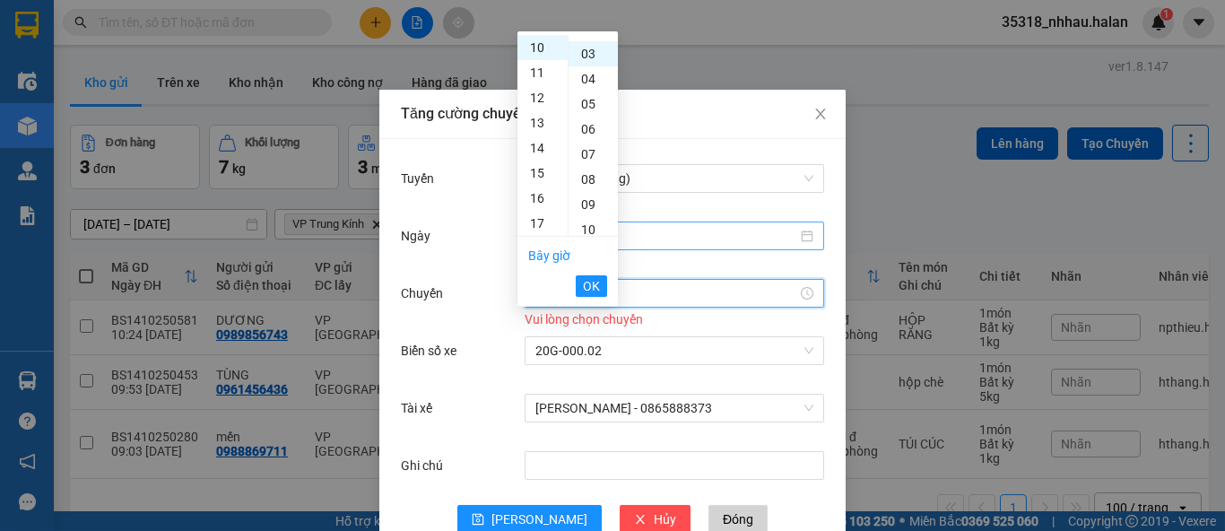
scroll to position [74, 0]
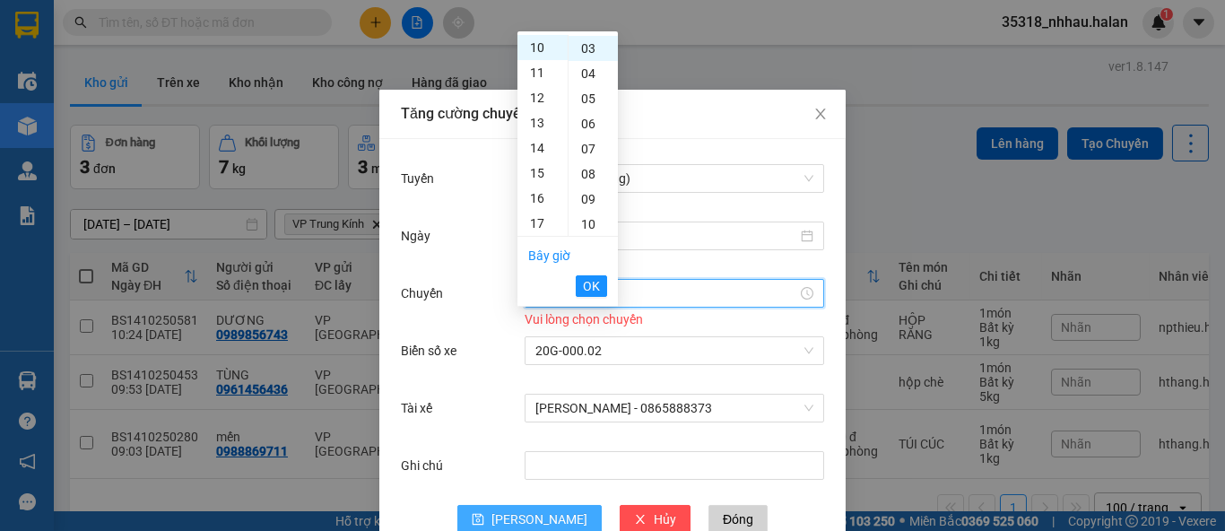
click at [523, 523] on span "Lưu" at bounding box center [539, 519] width 96 height 20
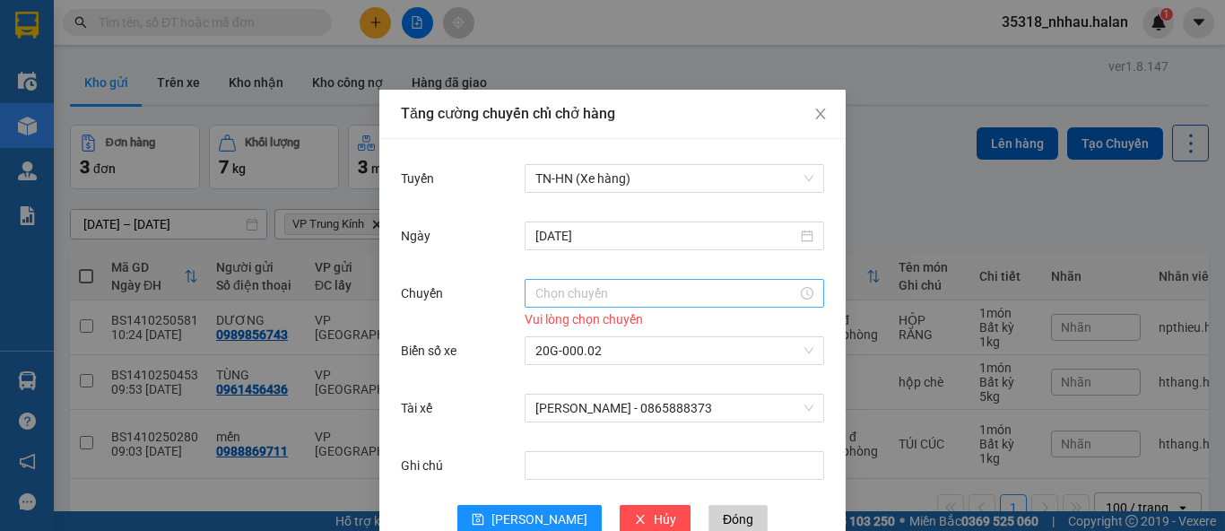
click at [568, 291] on input "Chuyến" at bounding box center [666, 293] width 262 height 20
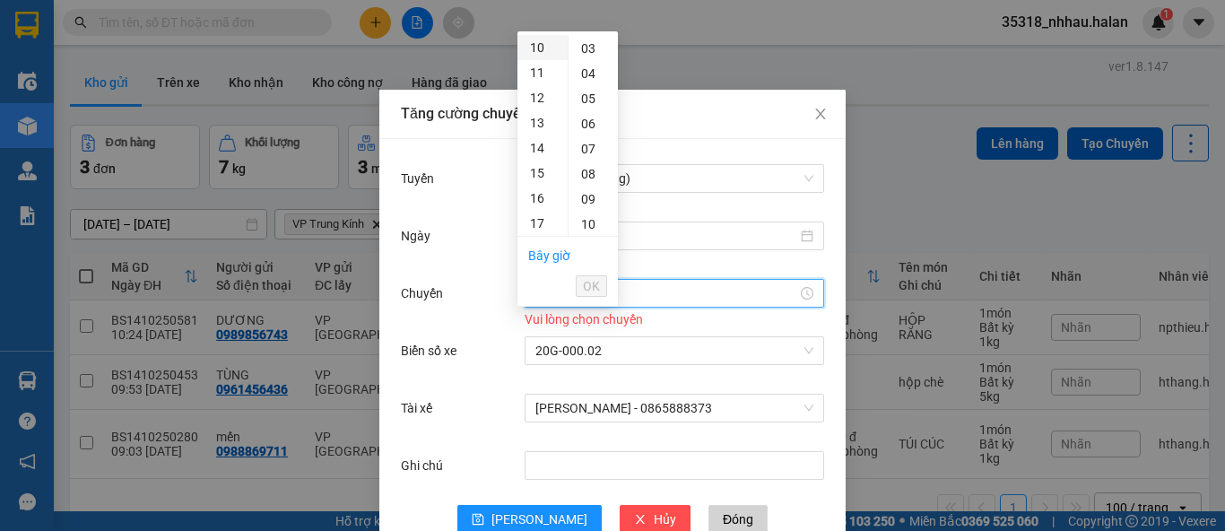
click at [537, 55] on div "10" at bounding box center [542, 47] width 50 height 25
click at [591, 126] on div "03" at bounding box center [592, 122] width 49 height 25
type input "10:03"
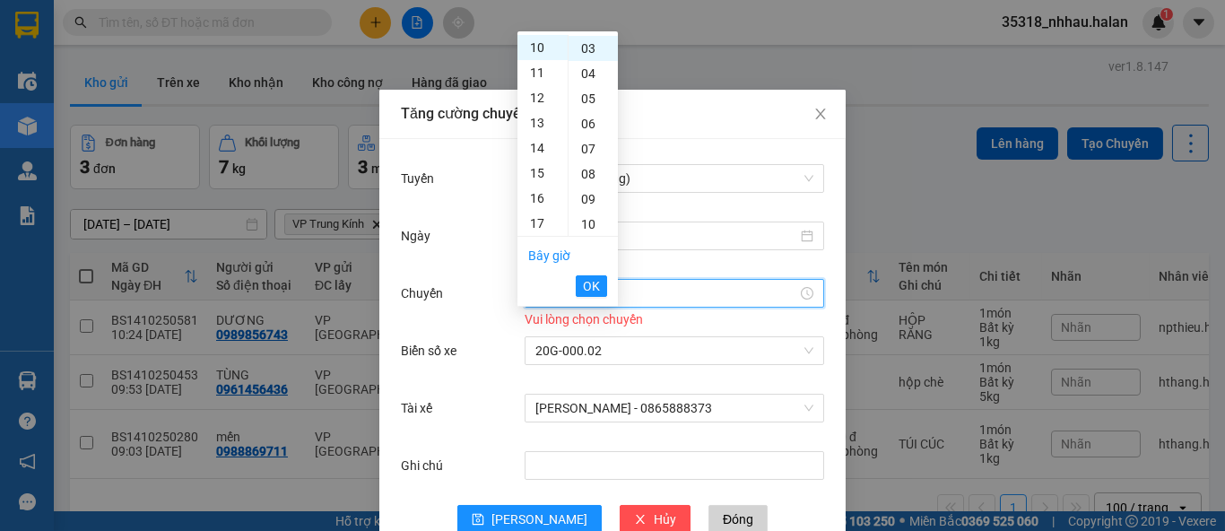
click at [588, 304] on div "10:03" at bounding box center [673, 293] width 299 height 29
click at [593, 276] on span "OK" at bounding box center [591, 286] width 17 height 20
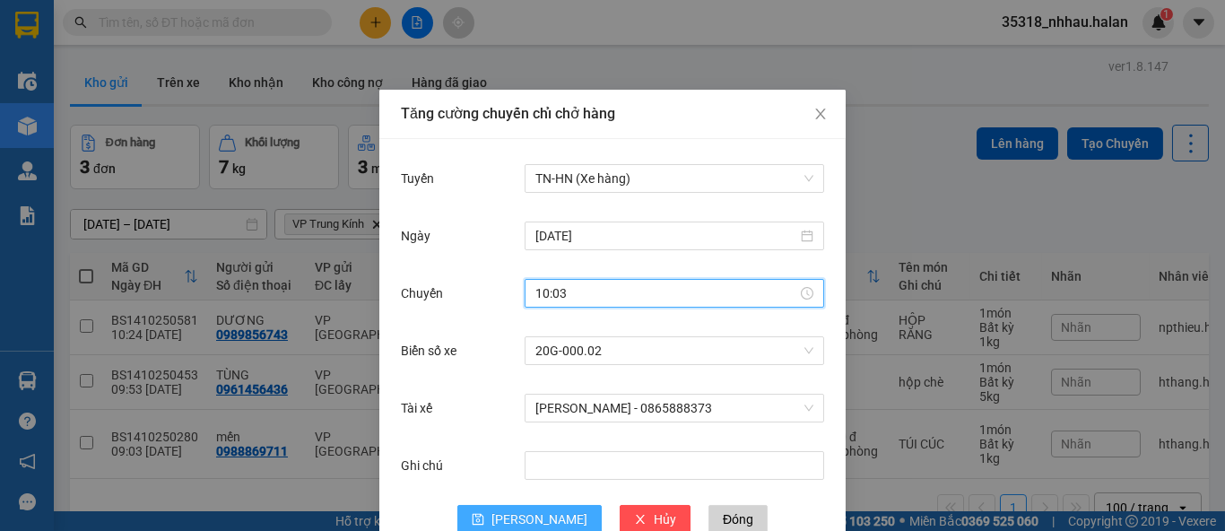
click at [528, 511] on span "Lưu" at bounding box center [539, 519] width 96 height 20
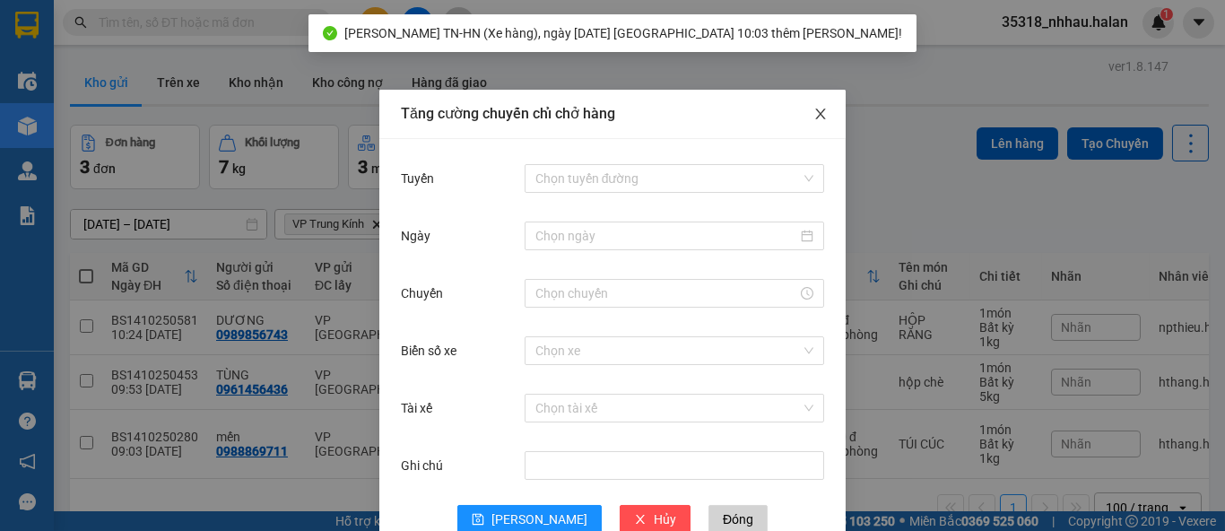
click at [816, 117] on icon "close" at bounding box center [820, 114] width 14 height 14
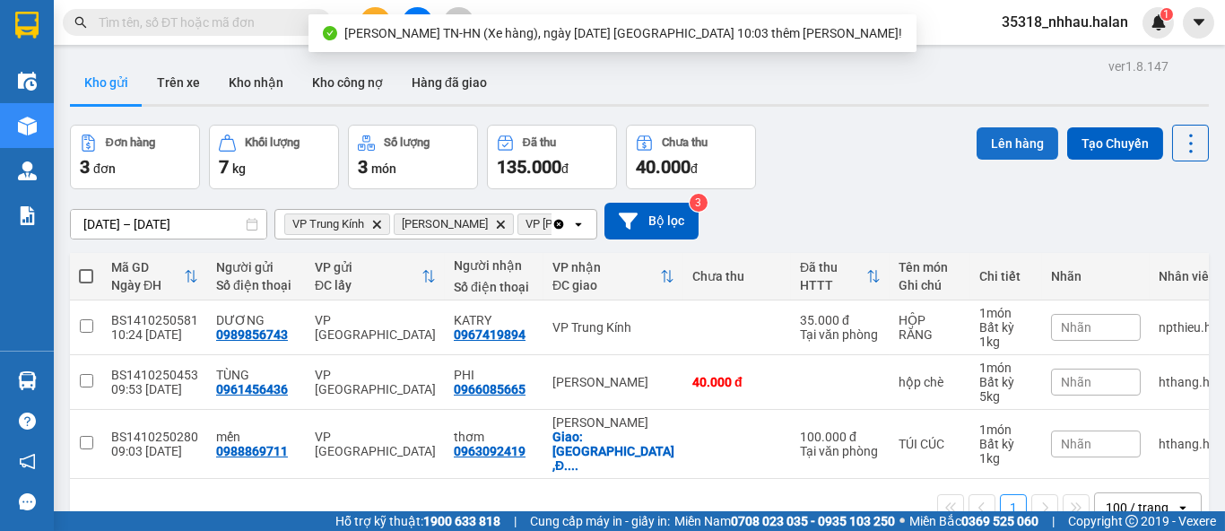
click at [992, 147] on button "Lên hàng" at bounding box center [1017, 143] width 82 height 32
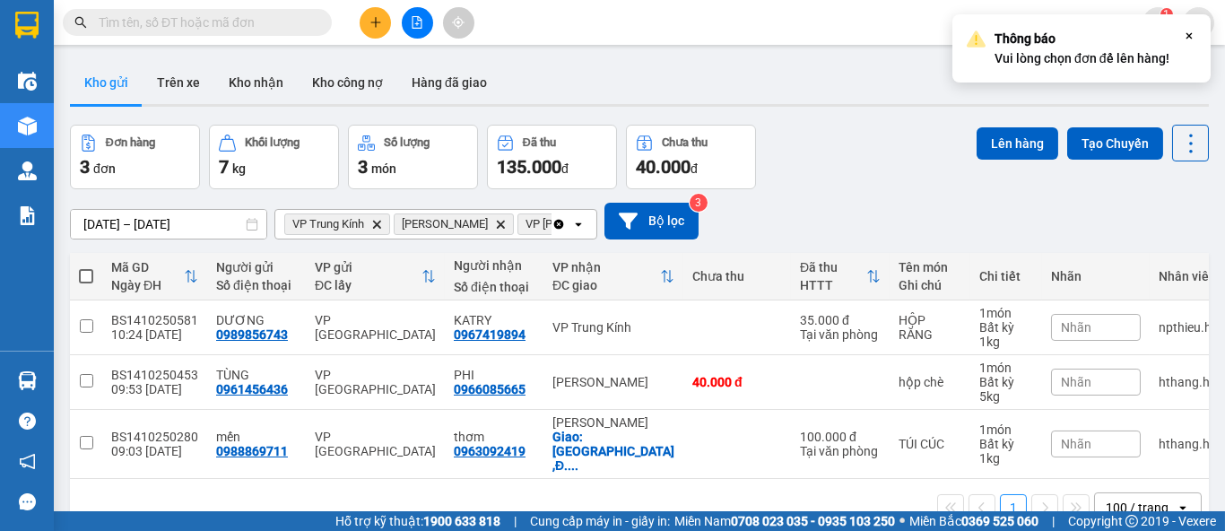
click at [86, 273] on span at bounding box center [86, 276] width 14 height 14
click at [86, 267] on input "checkbox" at bounding box center [86, 267] width 0 height 0
checkbox input "true"
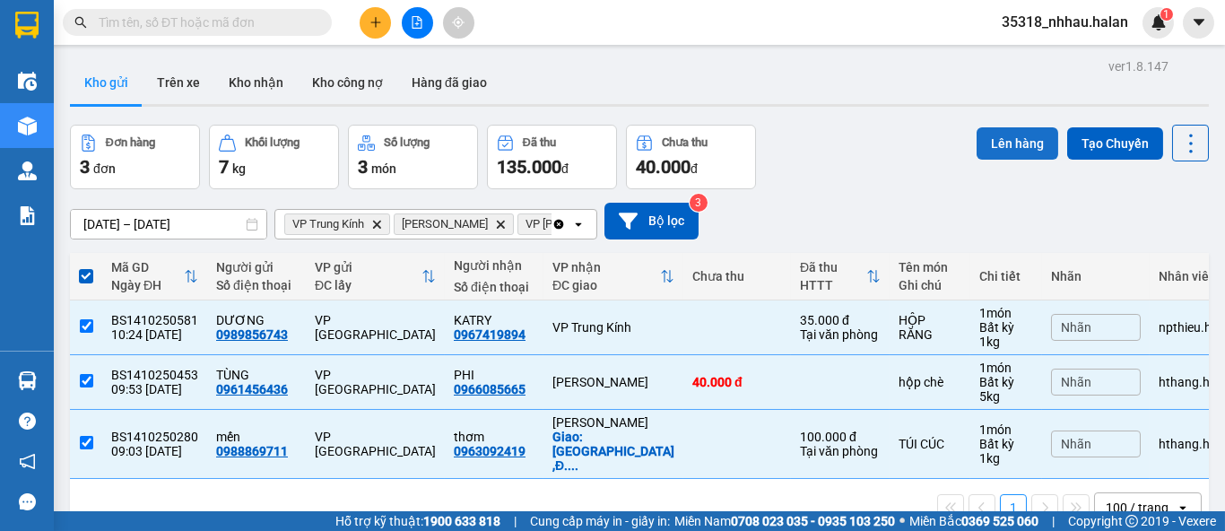
click at [987, 140] on button "Lên hàng" at bounding box center [1017, 143] width 82 height 32
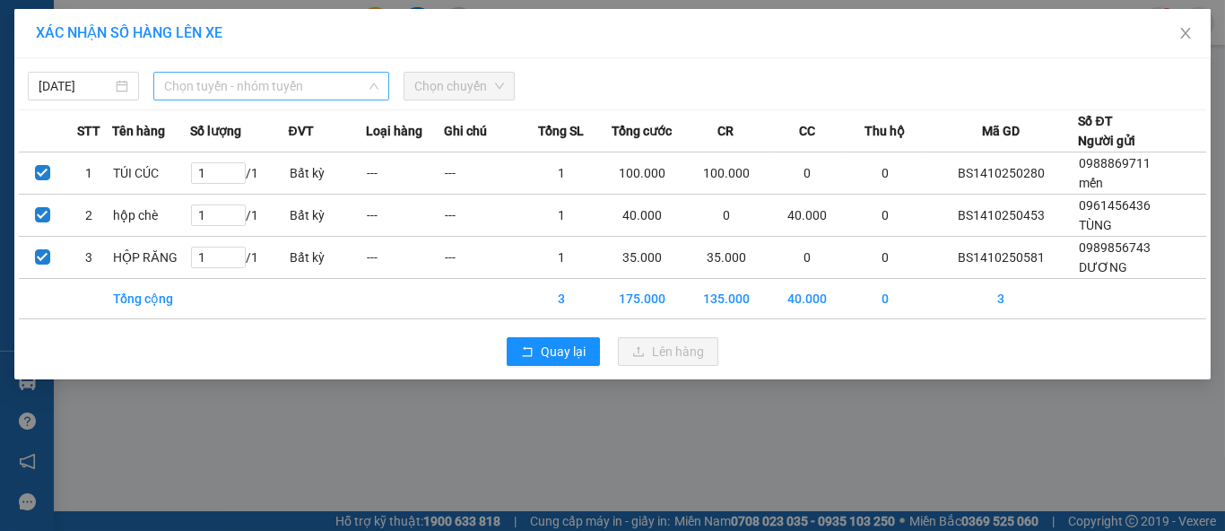
click at [338, 85] on span "Chọn tuyến - nhóm tuyến" at bounding box center [271, 86] width 214 height 27
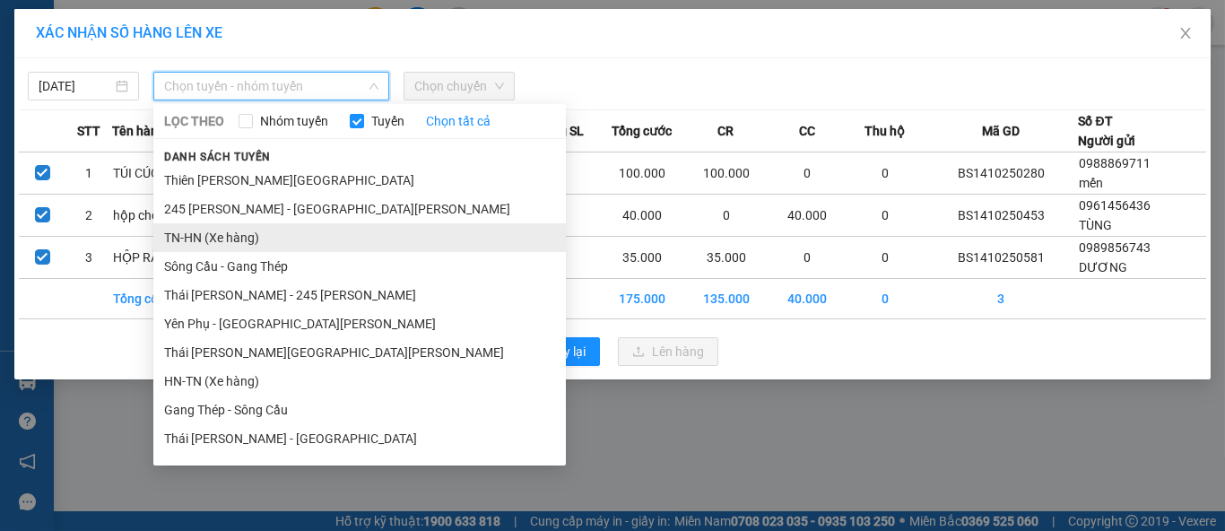
click at [251, 245] on li "TN-HN (Xe hàng)" at bounding box center [359, 237] width 412 height 29
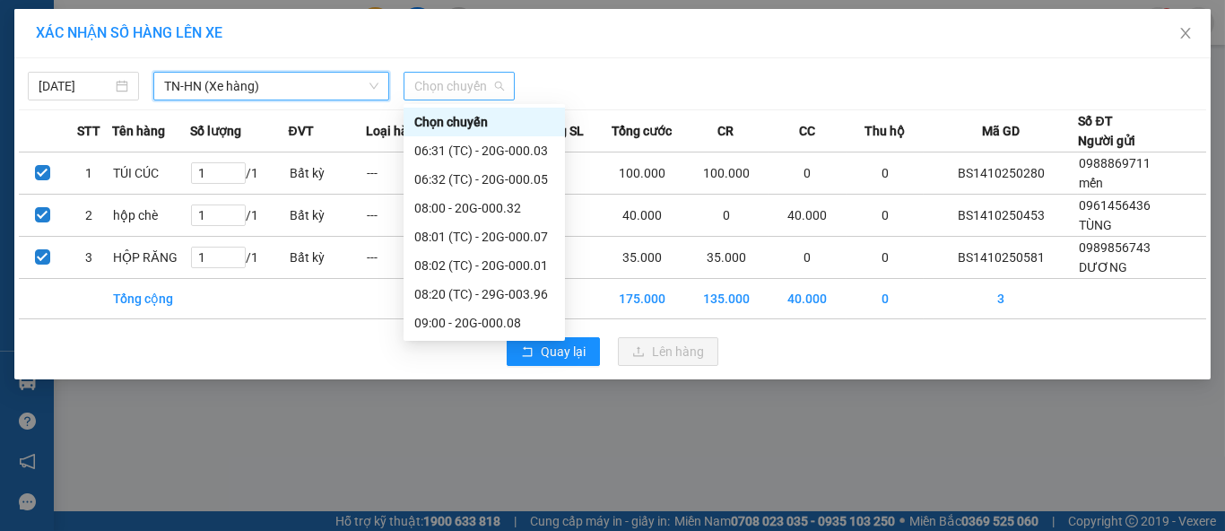
click at [455, 87] on span "Chọn chuyến" at bounding box center [459, 86] width 90 height 27
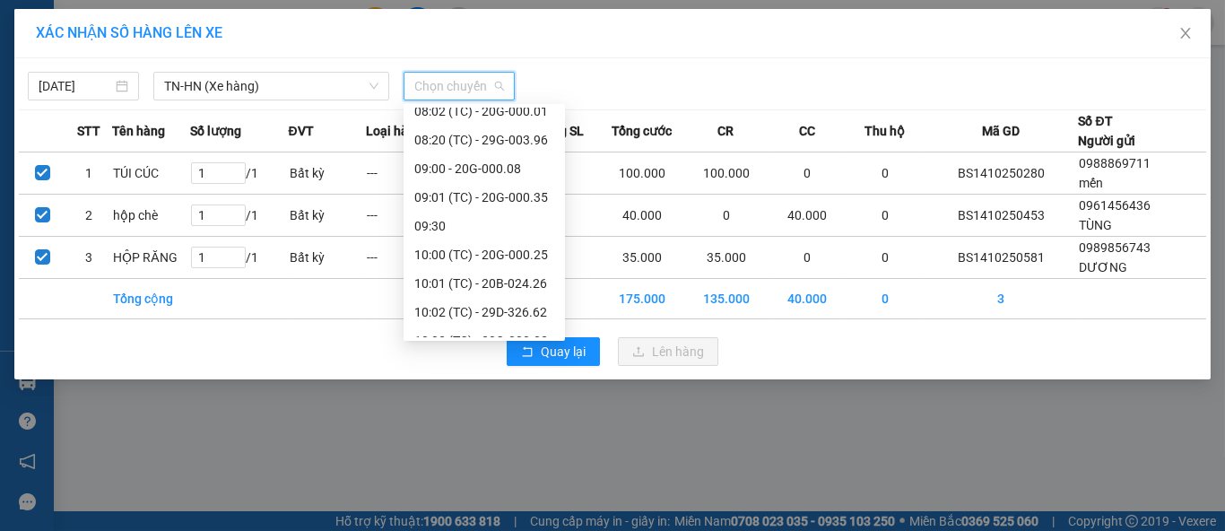
scroll to position [299, 0]
click at [472, 200] on div "10:03 (TC) - 20G-000.02" at bounding box center [484, 196] width 140 height 20
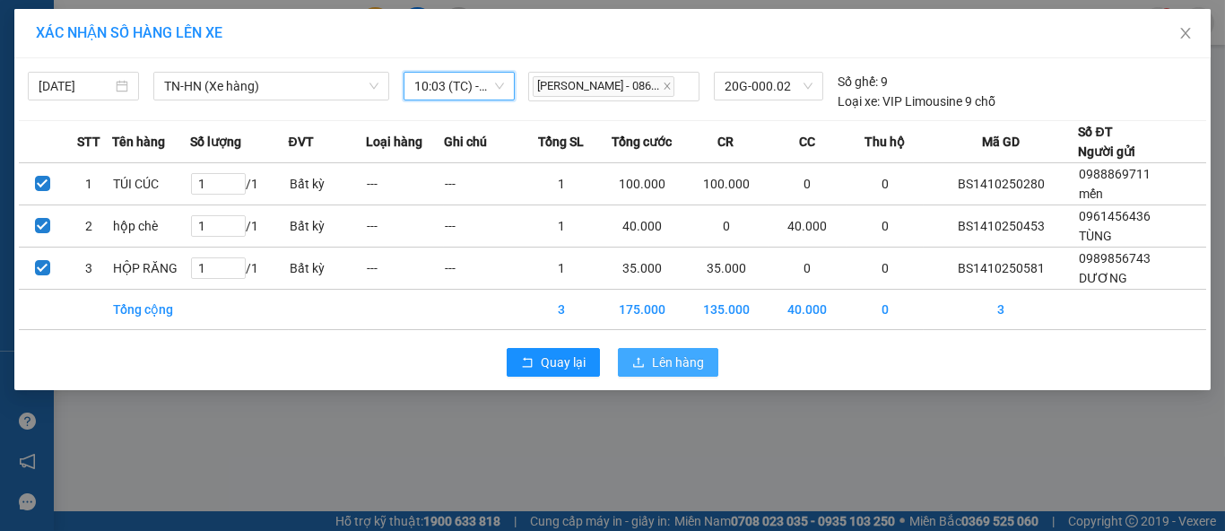
click at [678, 360] on span "Lên hàng" at bounding box center [678, 362] width 52 height 20
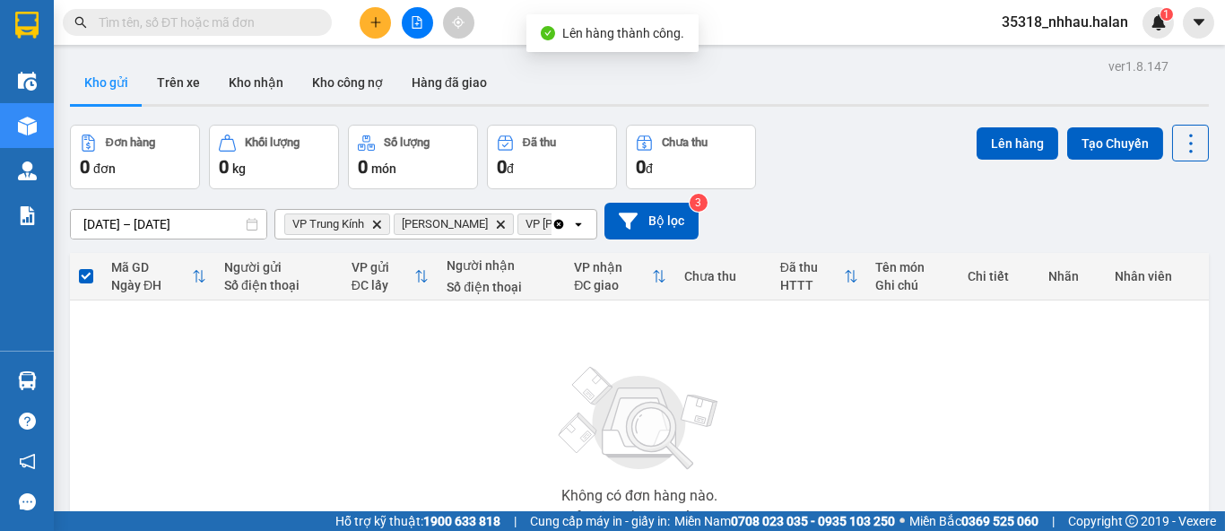
click at [380, 222] on icon "Delete" at bounding box center [376, 224] width 11 height 11
click at [386, 221] on icon "Delete" at bounding box center [391, 224] width 11 height 11
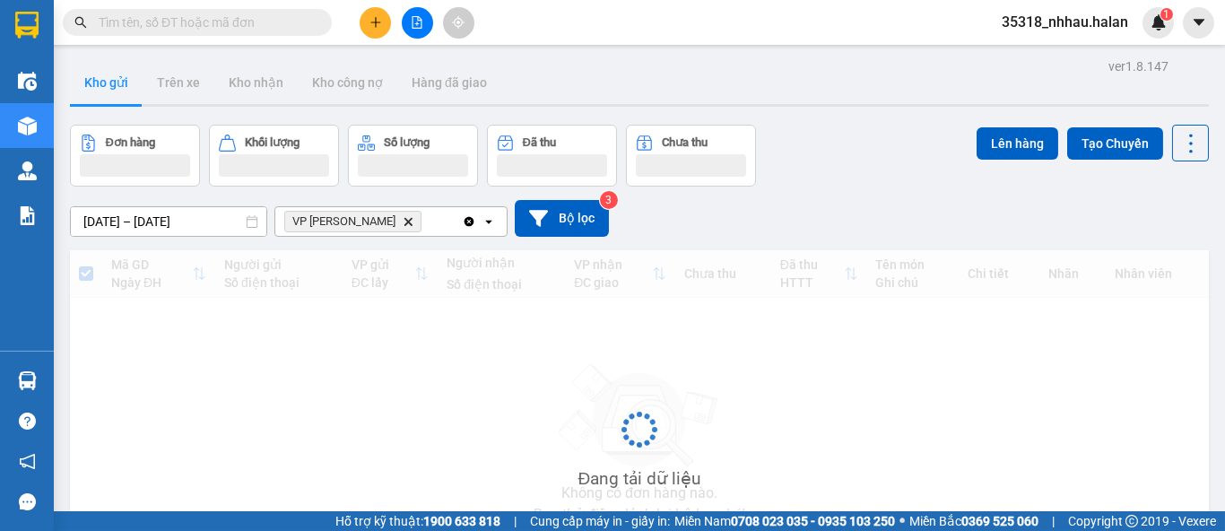
click at [404, 221] on icon "VP Nguyễn Trãi, close by backspace" at bounding box center [408, 221] width 8 height 8
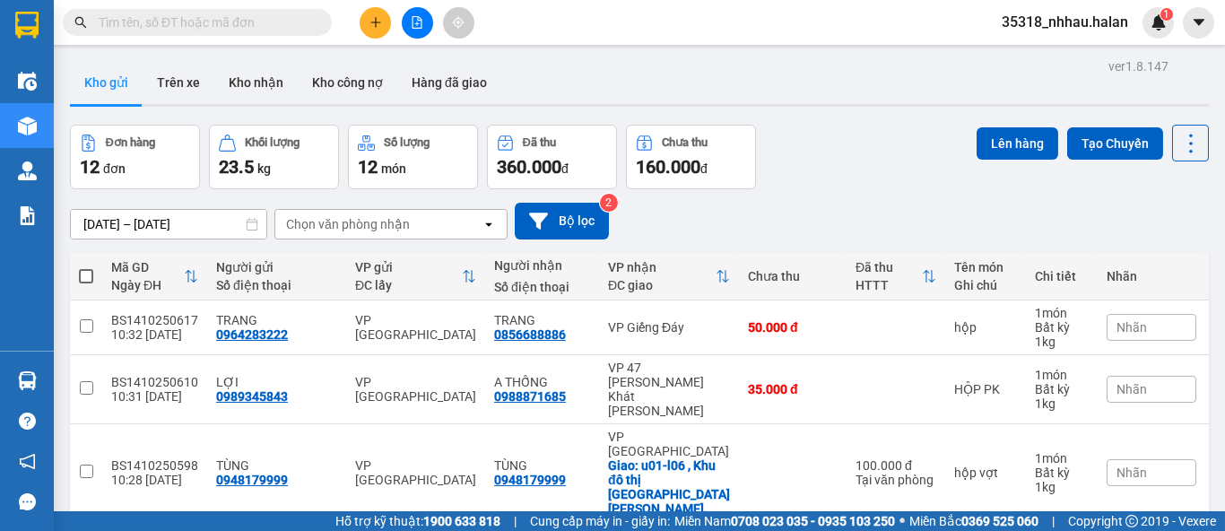
click at [384, 221] on div "Chọn văn phòng nhận" at bounding box center [348, 224] width 124 height 18
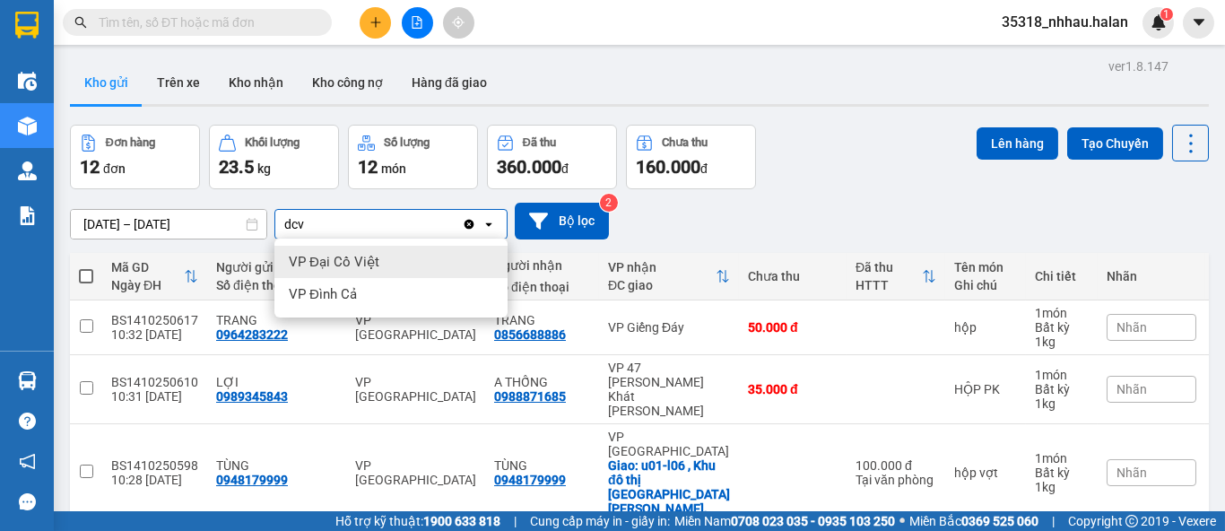
type input "dcv"
click at [387, 264] on div "VP Đại Cồ Việt" at bounding box center [390, 262] width 233 height 32
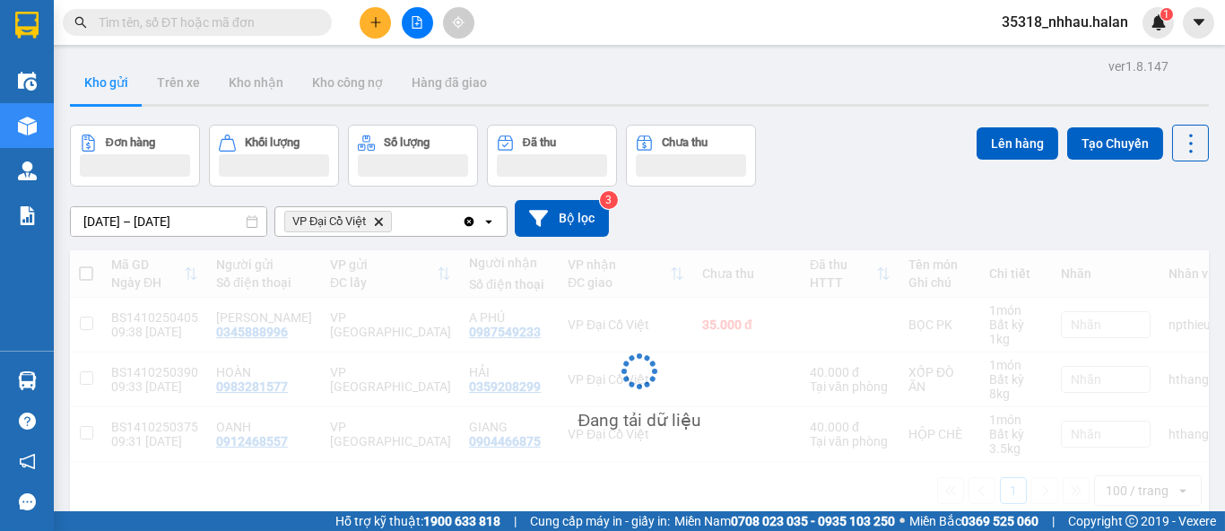
click at [412, 218] on div "VP Đại Cồ Việt Delete" at bounding box center [368, 221] width 186 height 29
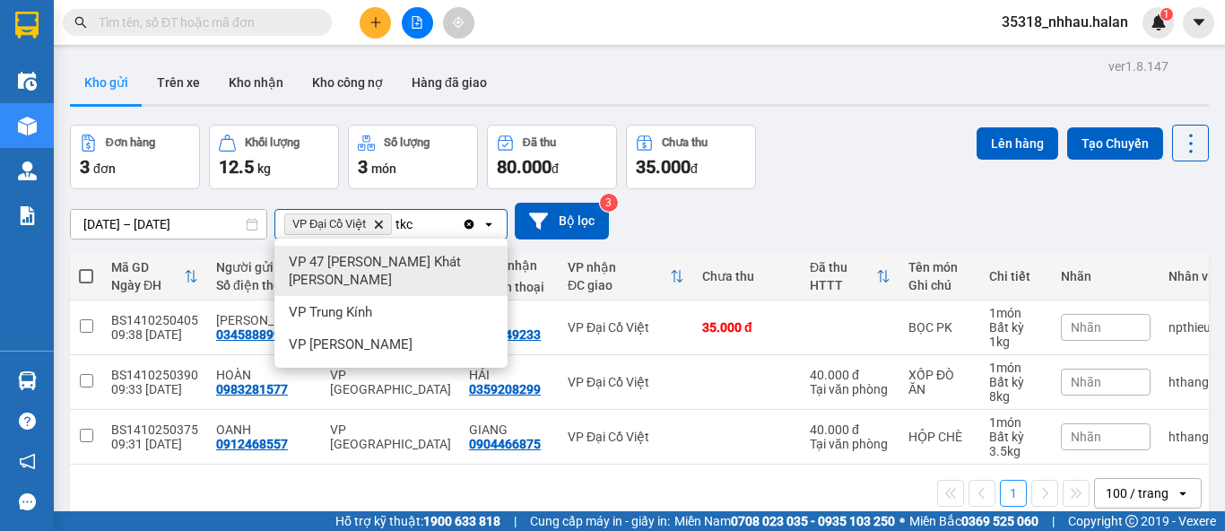
type input "tkc"
click at [377, 263] on span "VP 47 [PERSON_NAME]" at bounding box center [395, 271] width 212 height 36
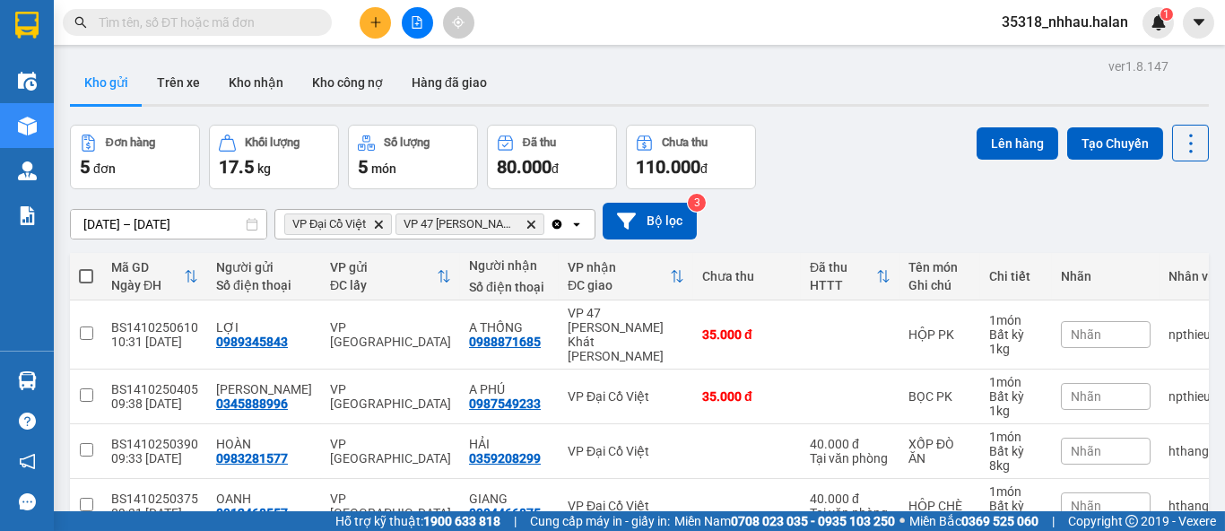
click at [543, 219] on div "VP Đại Cồ Việt Delete VP 47 Trần Khát Chân Delete" at bounding box center [412, 224] width 274 height 29
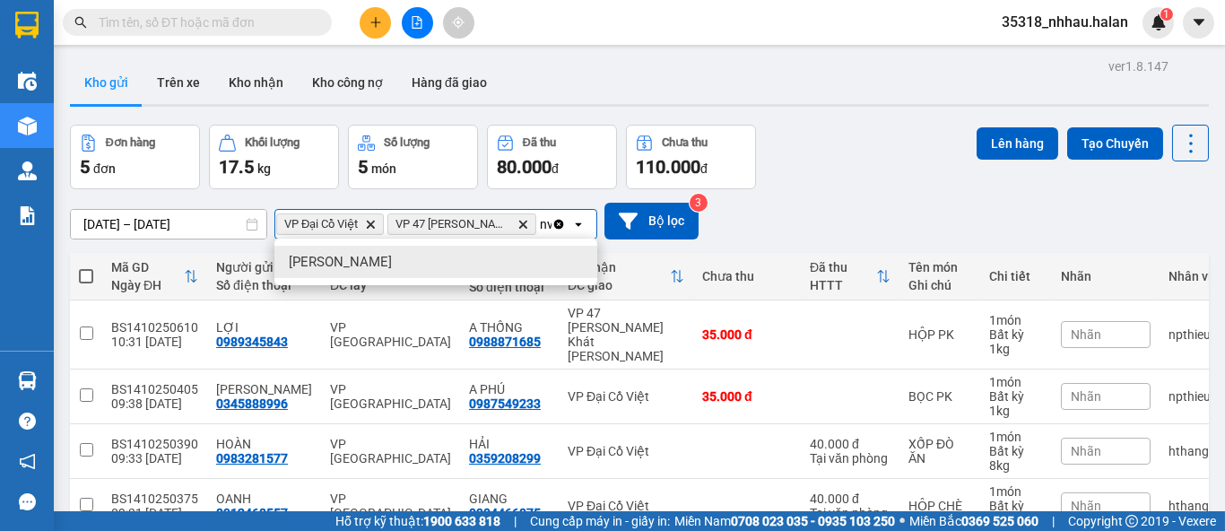
scroll to position [0, 15]
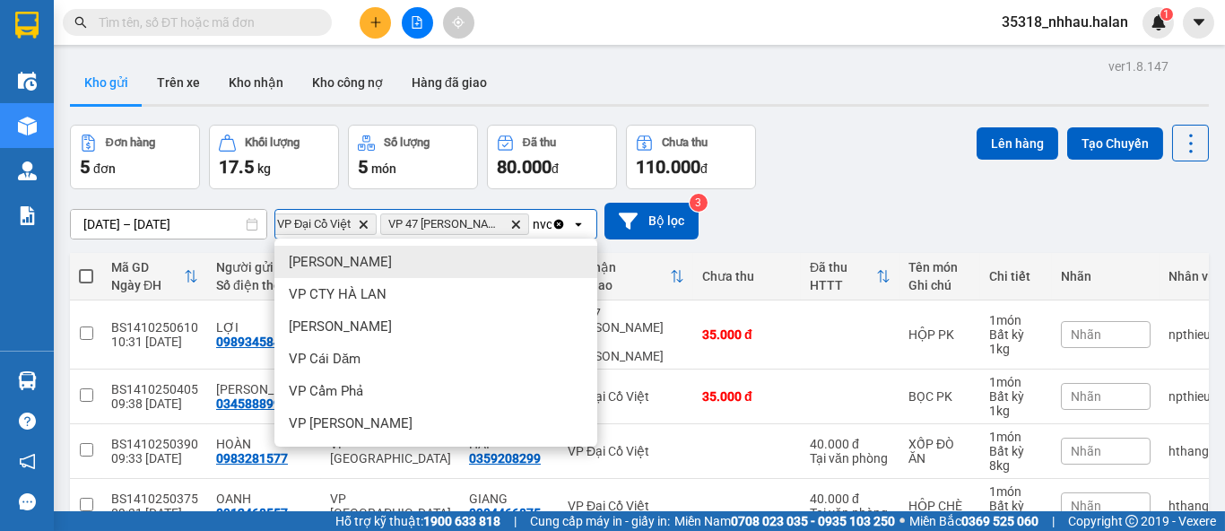
type input "nvc"
click at [407, 266] on div "VP [PERSON_NAME]" at bounding box center [435, 262] width 323 height 32
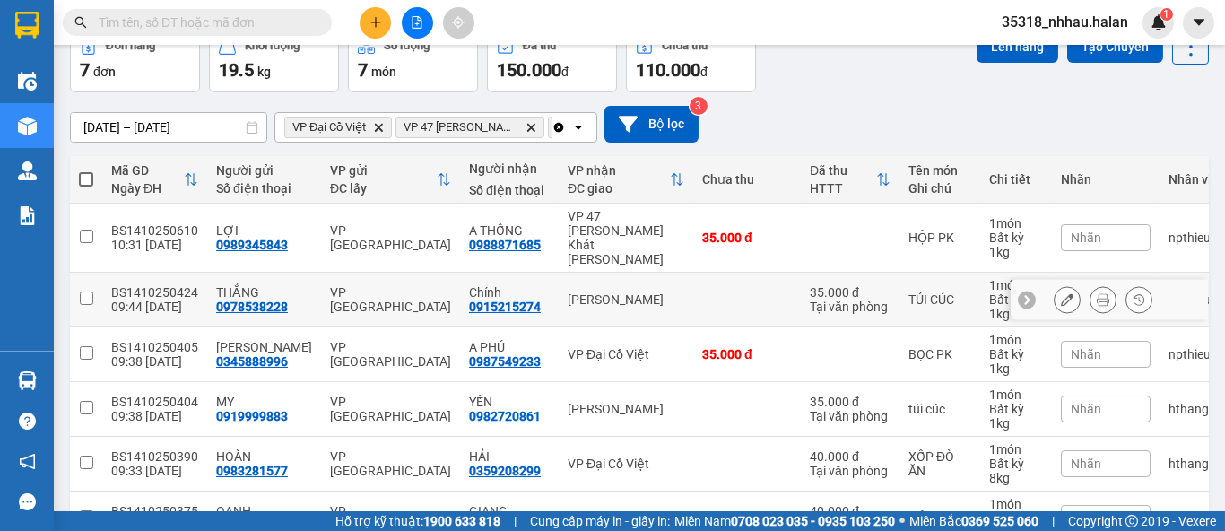
scroll to position [99, 0]
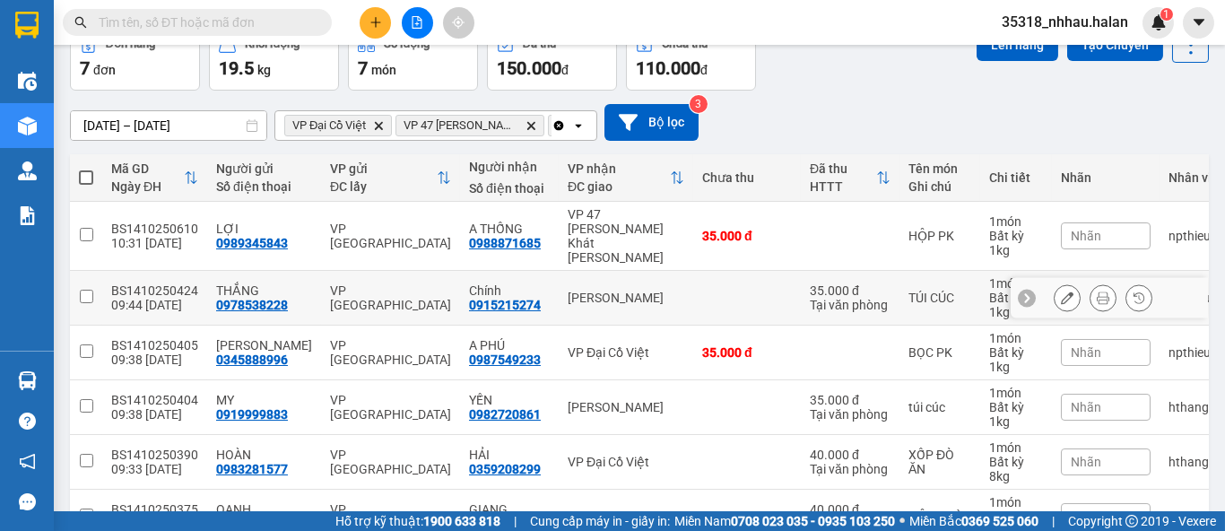
click at [81, 290] on input "checkbox" at bounding box center [86, 296] width 13 height 13
checkbox input "true"
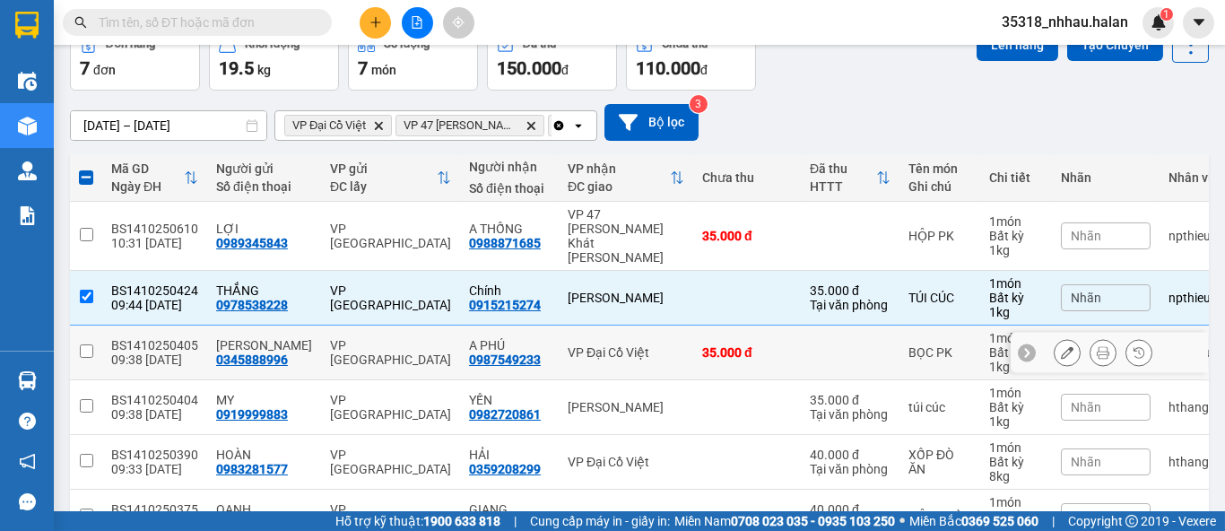
click at [90, 344] on input "checkbox" at bounding box center [86, 350] width 13 height 13
checkbox input "true"
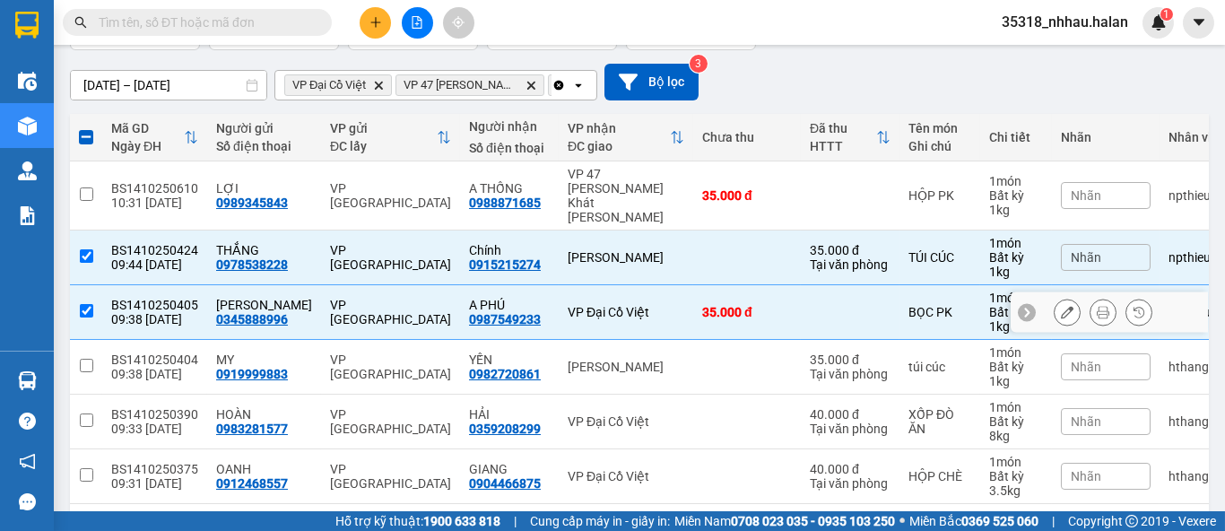
scroll to position [199, 0]
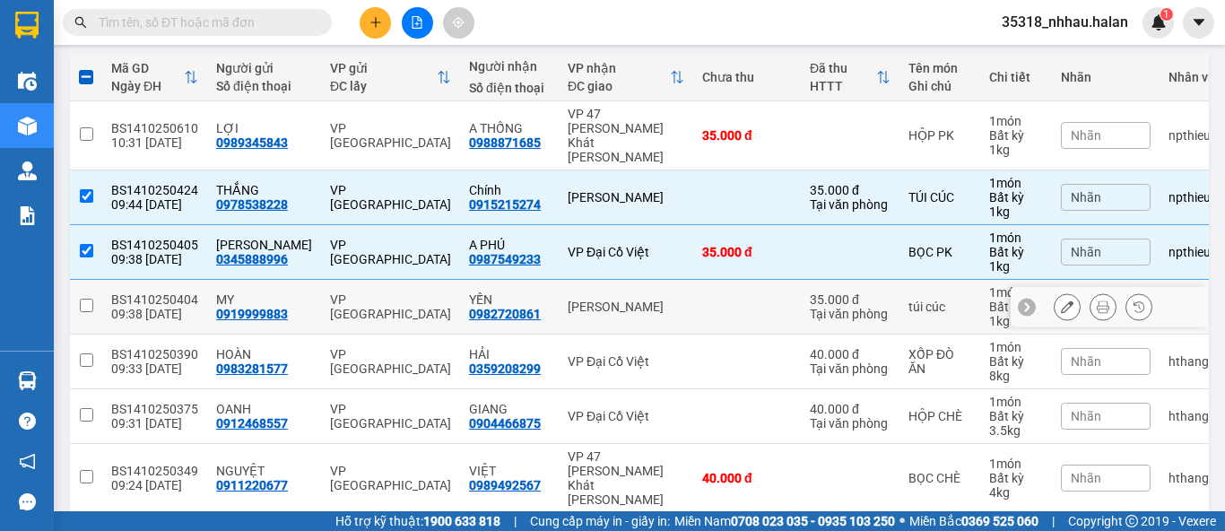
click at [84, 299] on input "checkbox" at bounding box center [86, 305] width 13 height 13
checkbox input "true"
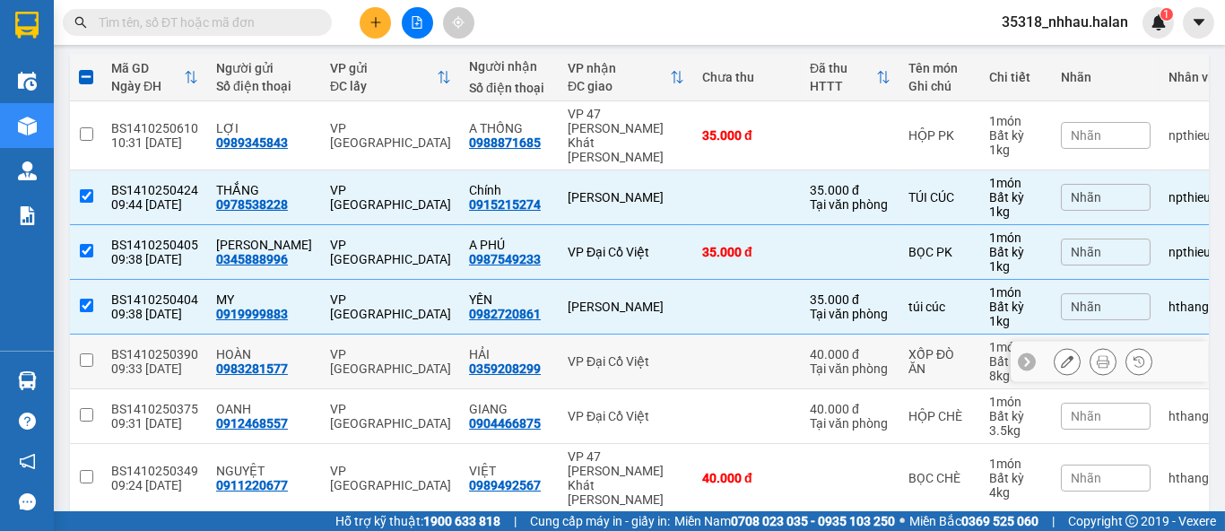
click at [85, 353] on input "checkbox" at bounding box center [86, 359] width 13 height 13
checkbox input "true"
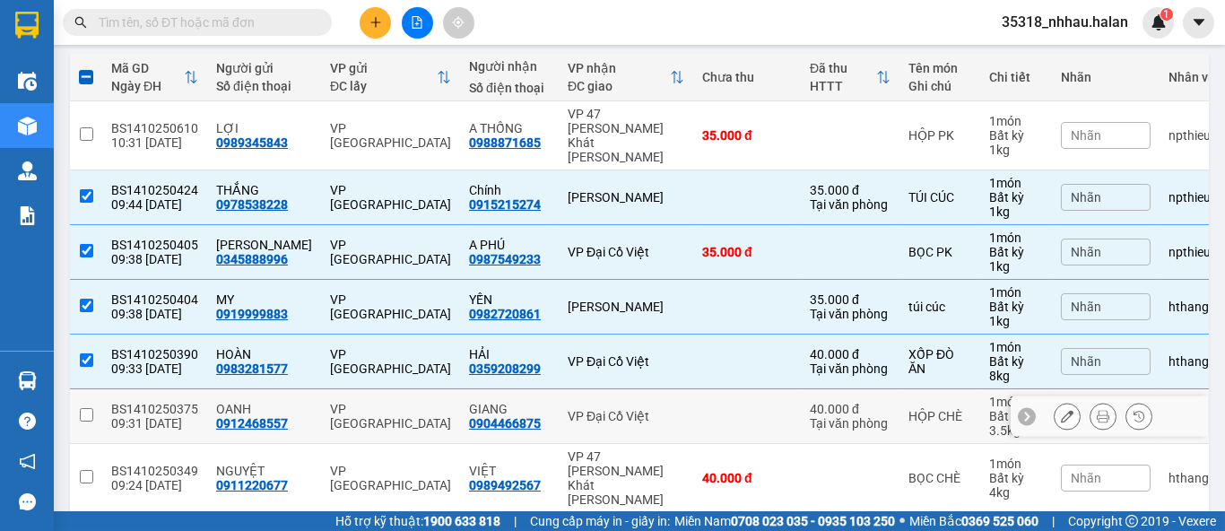
click at [87, 408] on input "checkbox" at bounding box center [86, 414] width 13 height 13
checkbox input "true"
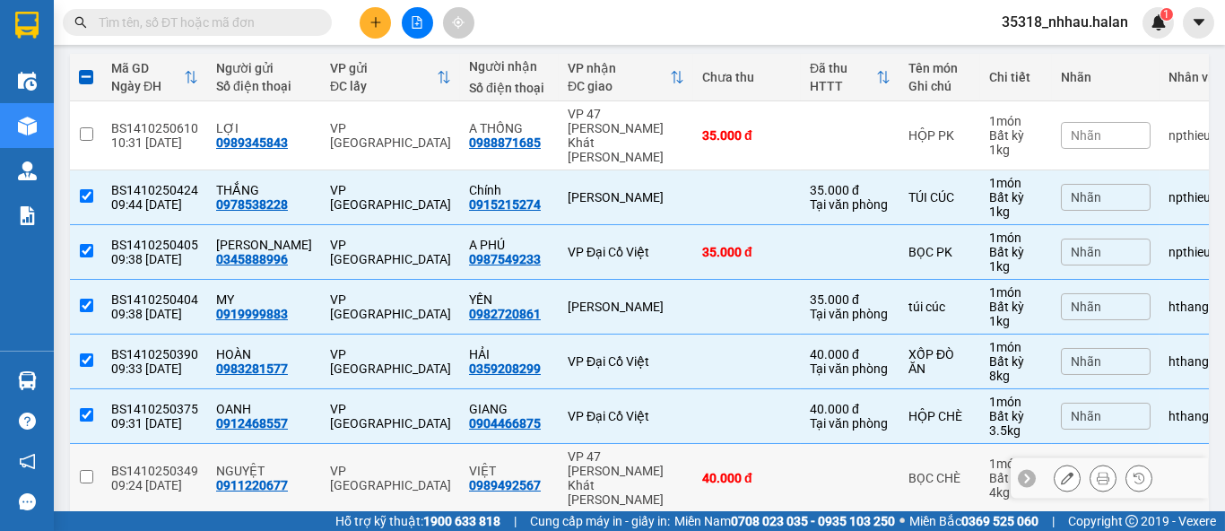
click at [82, 470] on input "checkbox" at bounding box center [86, 476] width 13 height 13
checkbox input "true"
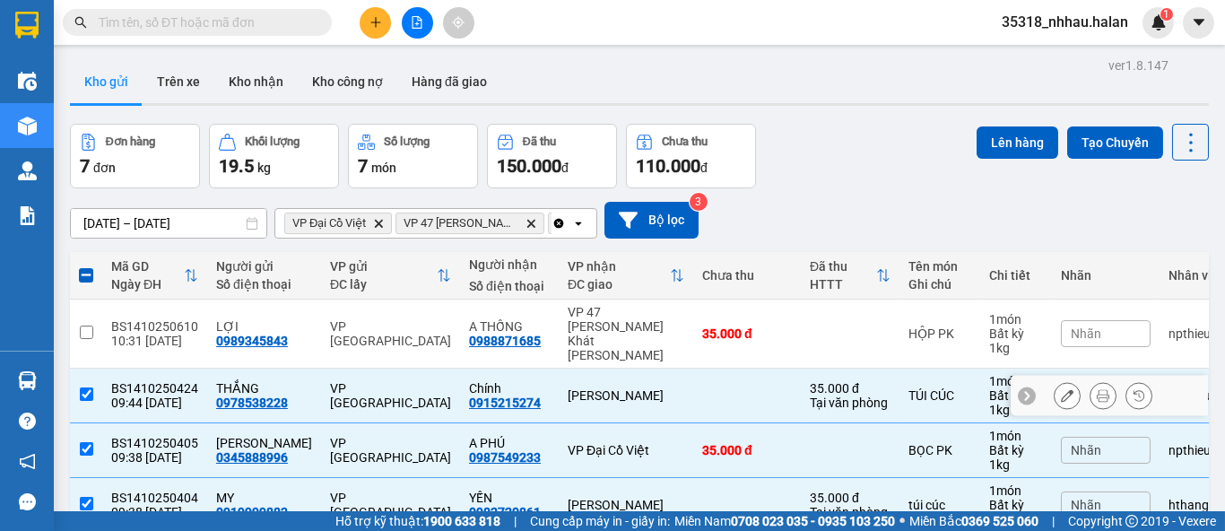
scroll to position [0, 0]
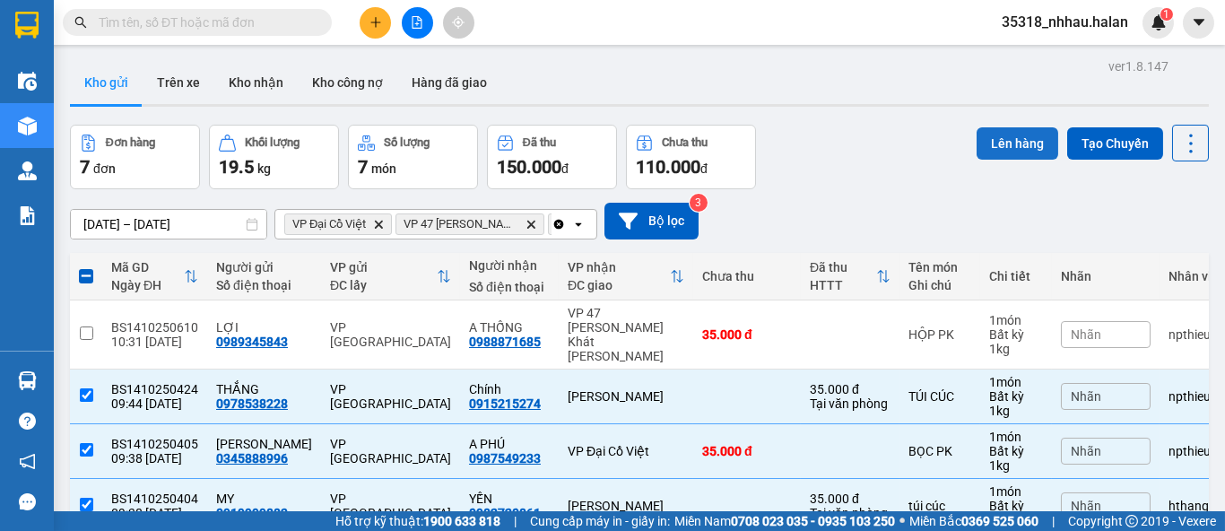
click at [1001, 138] on button "Lên hàng" at bounding box center [1017, 143] width 82 height 32
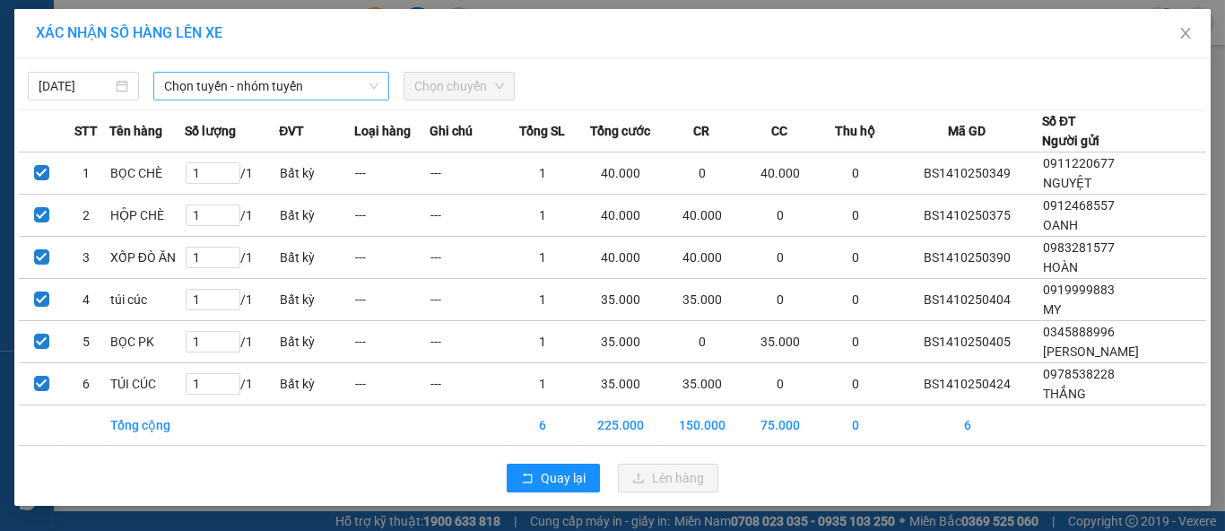
click at [317, 86] on span "Chọn tuyến - nhóm tuyến" at bounding box center [271, 86] width 214 height 27
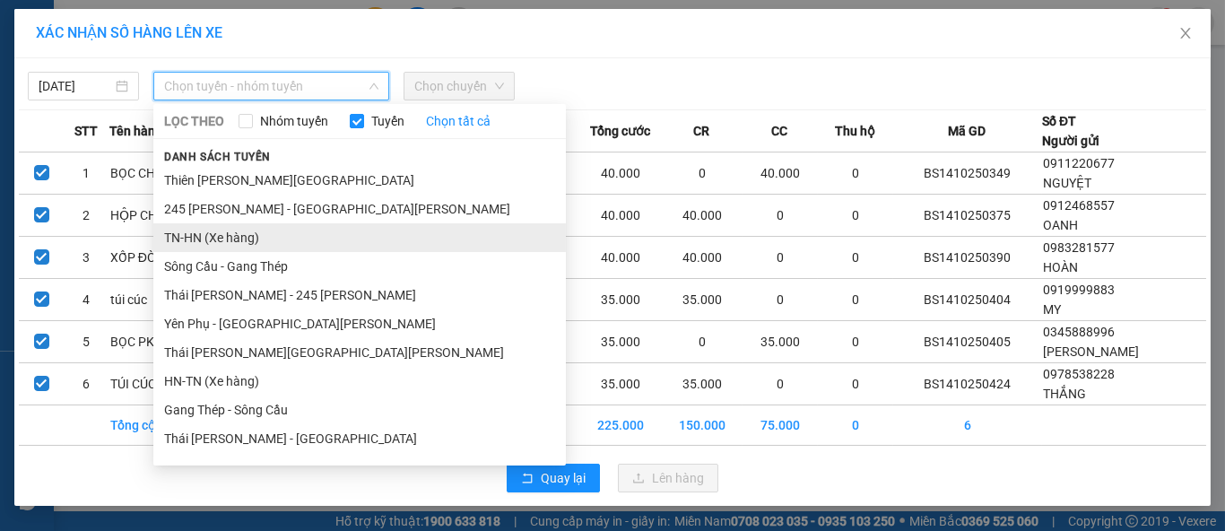
click at [246, 239] on li "TN-HN (Xe hàng)" at bounding box center [359, 237] width 412 height 29
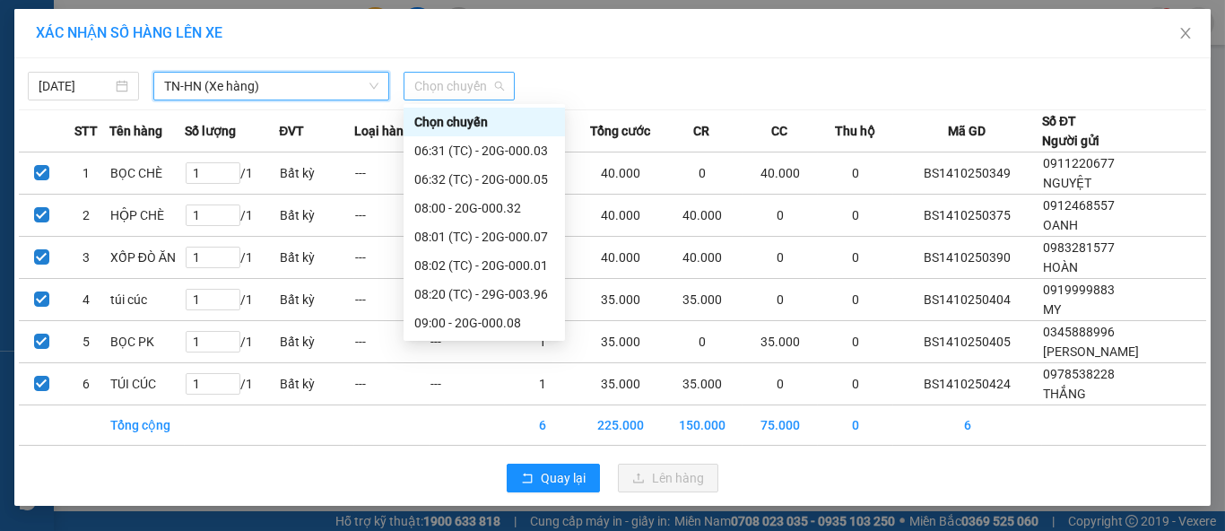
click at [443, 92] on span "Chọn chuyến" at bounding box center [459, 86] width 90 height 27
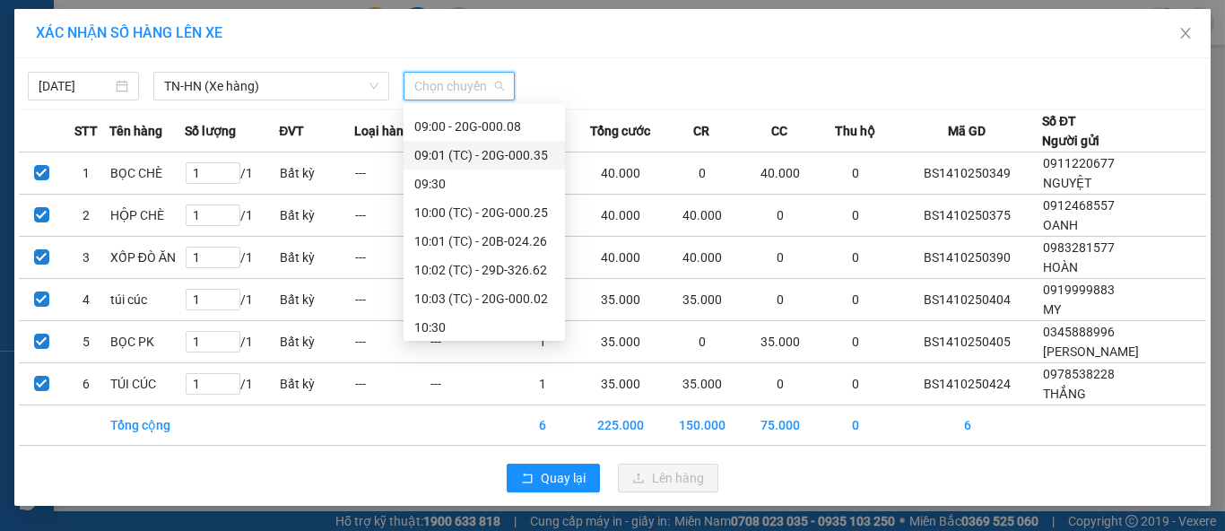
scroll to position [199, 0]
click at [487, 244] on div "10:01 (TC) - 20B-024.26" at bounding box center [484, 239] width 140 height 20
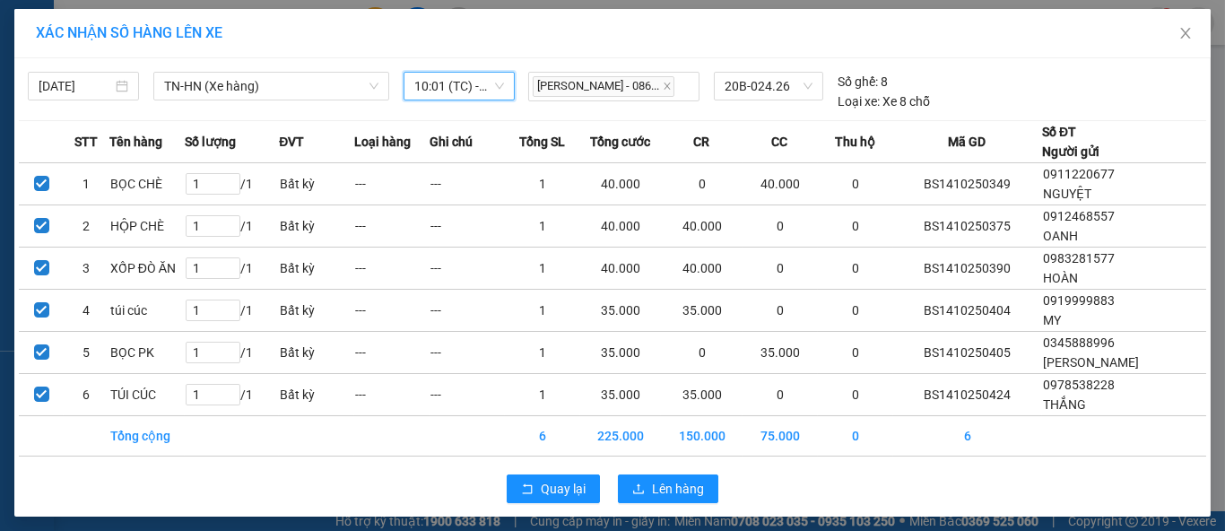
click at [472, 82] on span "10:01 (TC) - 20B-024.26" at bounding box center [459, 86] width 90 height 27
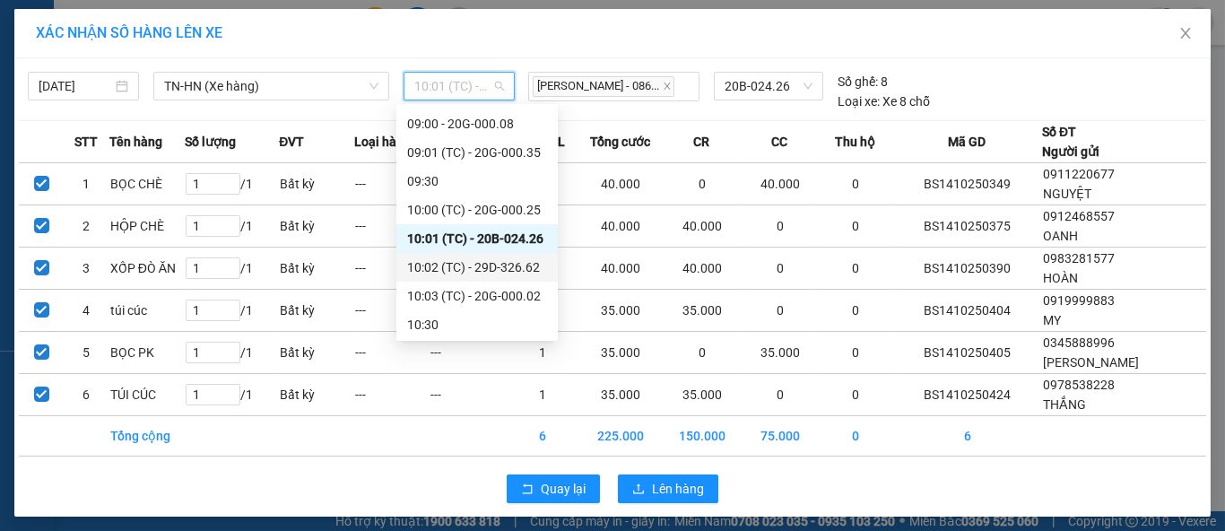
click at [467, 266] on div "10:02 (TC) - 29D-326.62" at bounding box center [477, 267] width 140 height 20
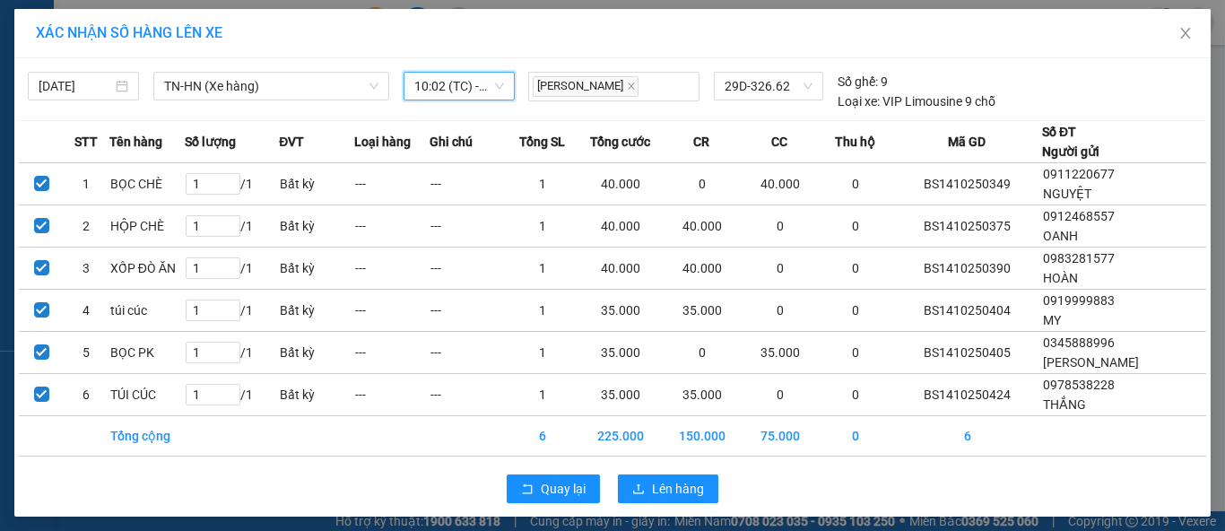
click at [450, 83] on span "10:02 (TC) - 29D-326.62" at bounding box center [459, 86] width 90 height 27
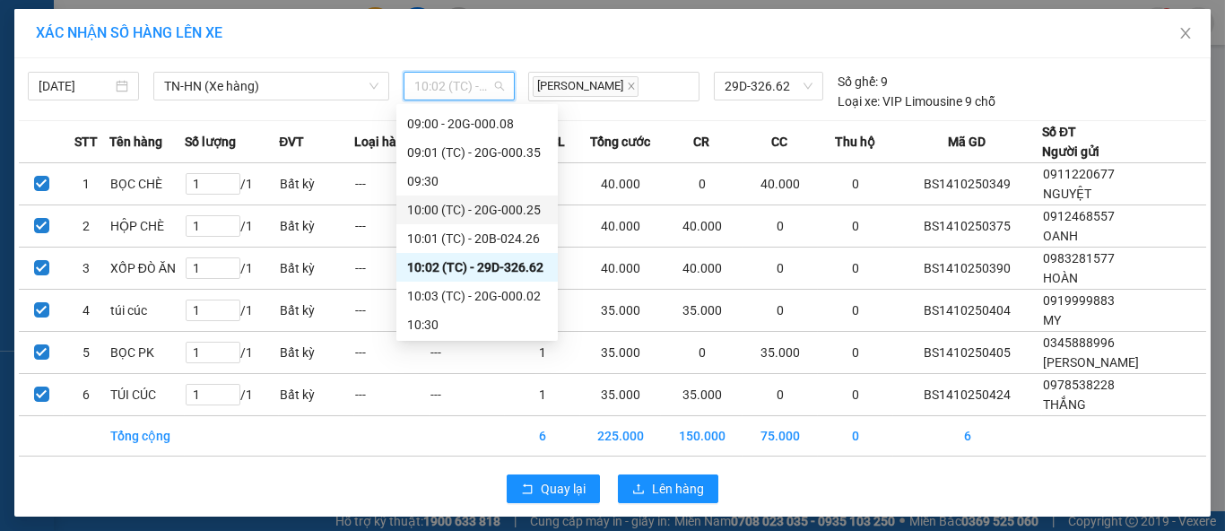
click at [462, 209] on div "10:00 (TC) - 20G-000.25" at bounding box center [477, 210] width 140 height 20
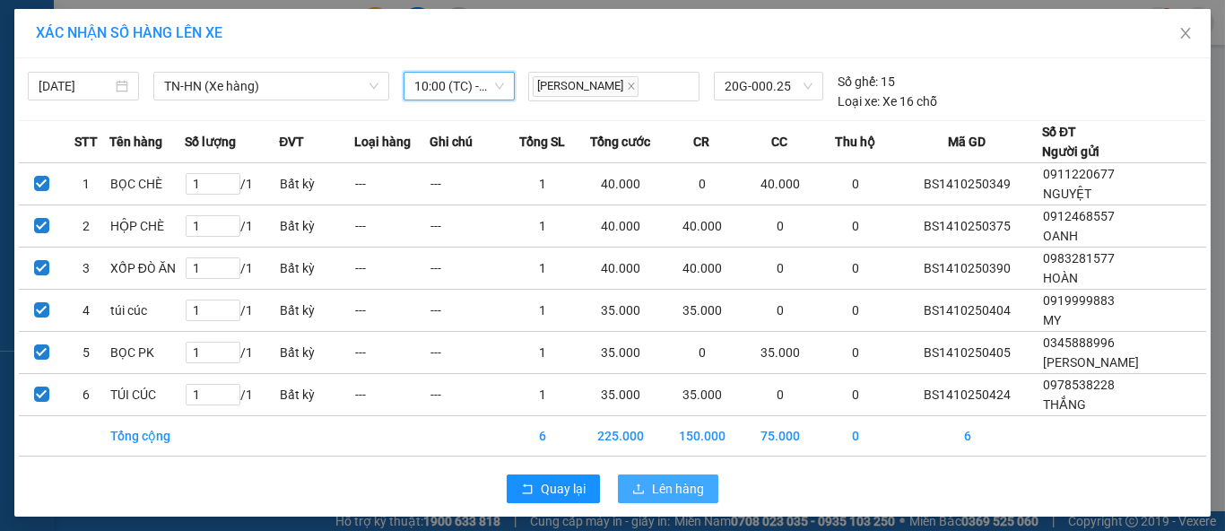
click at [660, 482] on span "Lên hàng" at bounding box center [678, 489] width 52 height 20
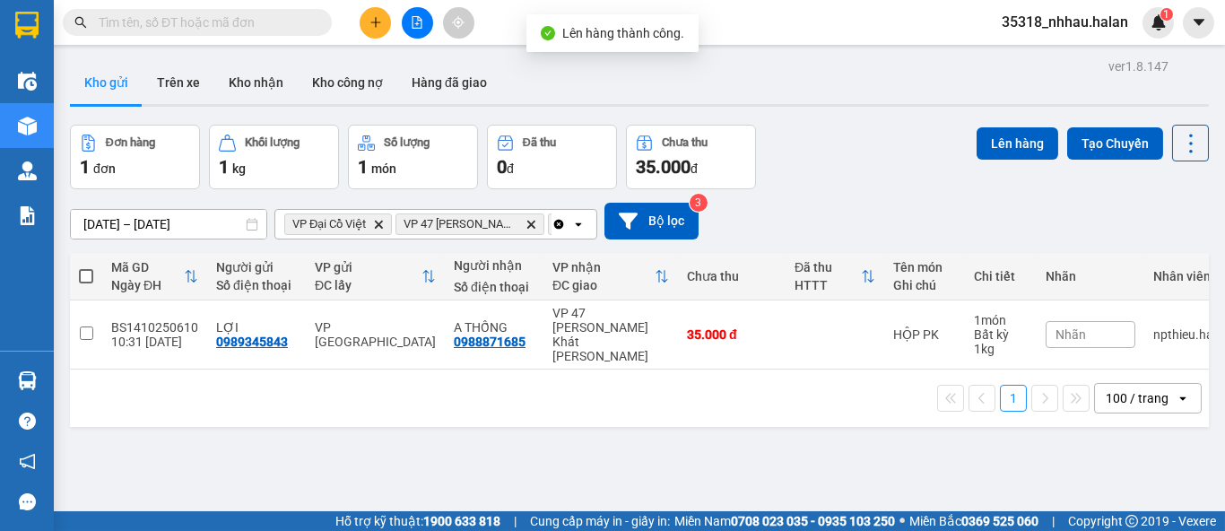
click at [382, 224] on icon "Delete" at bounding box center [378, 224] width 11 height 11
click at [416, 221] on icon "VP 47 Trần Khát Chân, close by backspace" at bounding box center [420, 224] width 8 height 8
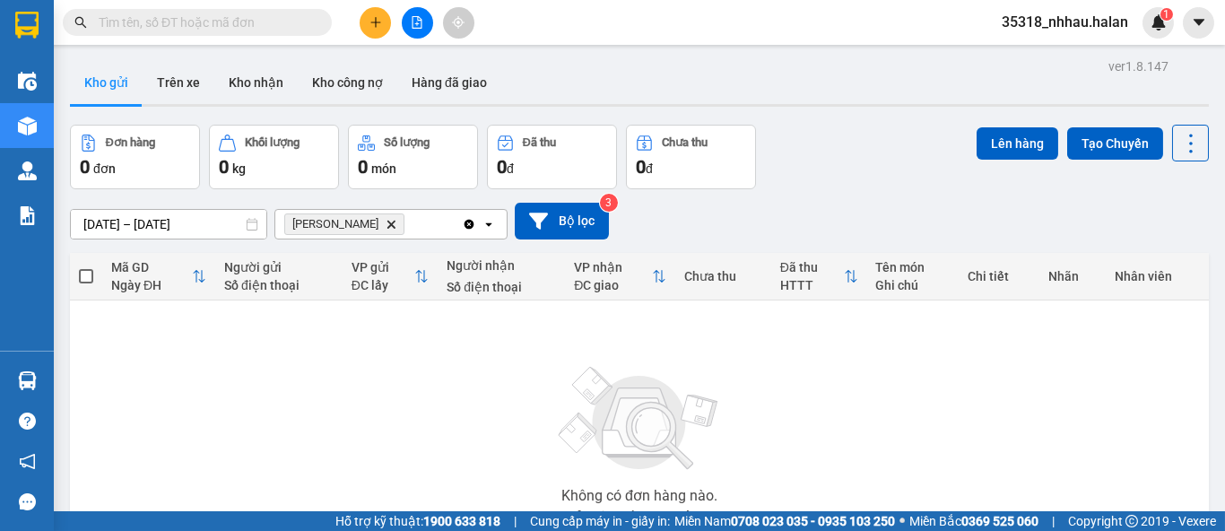
click at [395, 221] on icon "VP Nguyễn Văn Cừ, close by backspace" at bounding box center [391, 224] width 8 height 8
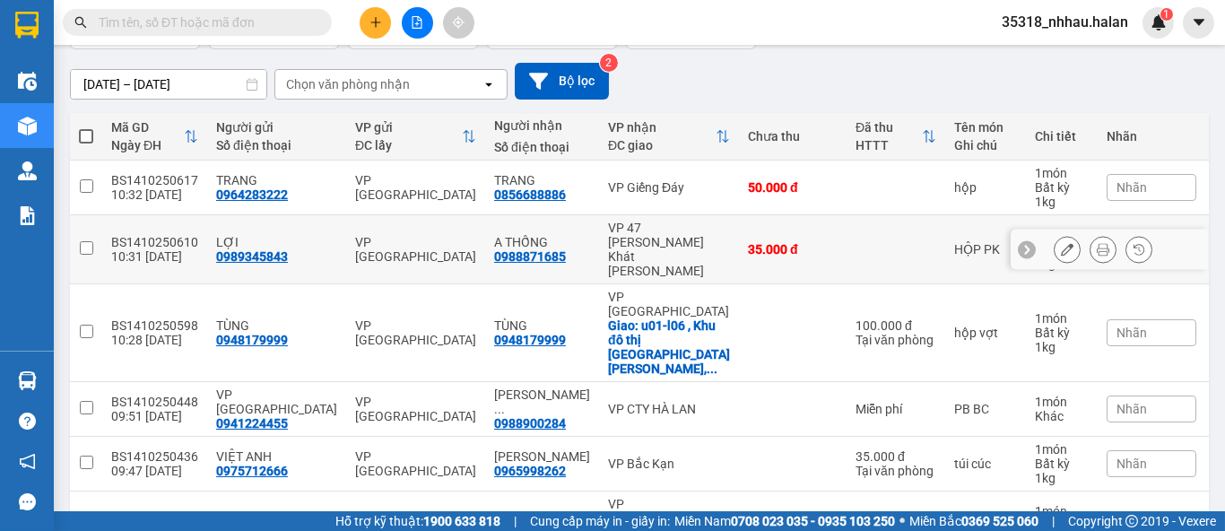
scroll to position [185, 0]
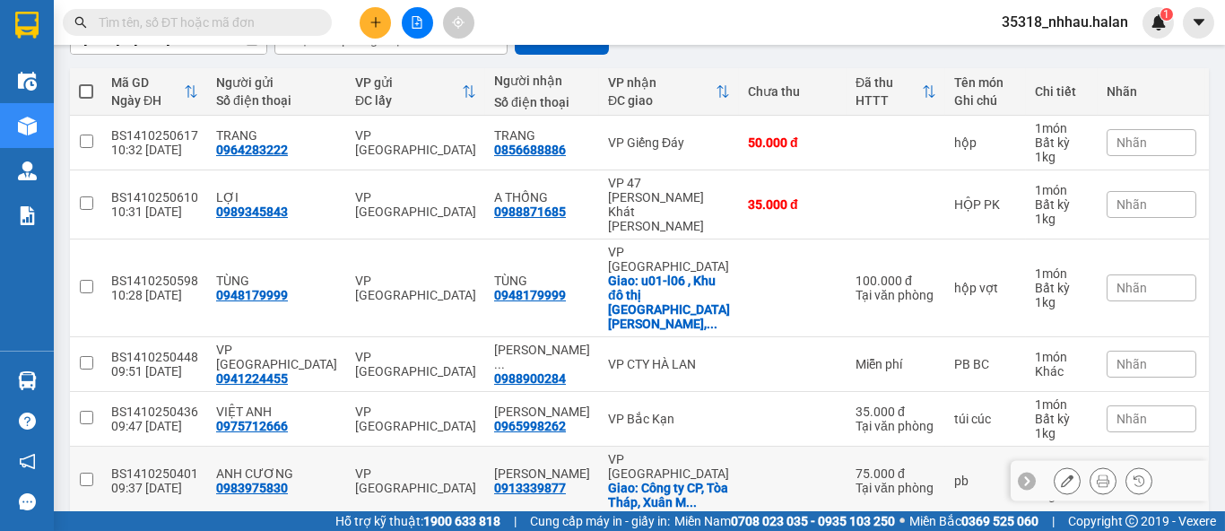
click at [82, 472] on input "checkbox" at bounding box center [86, 478] width 13 height 13
checkbox input "true"
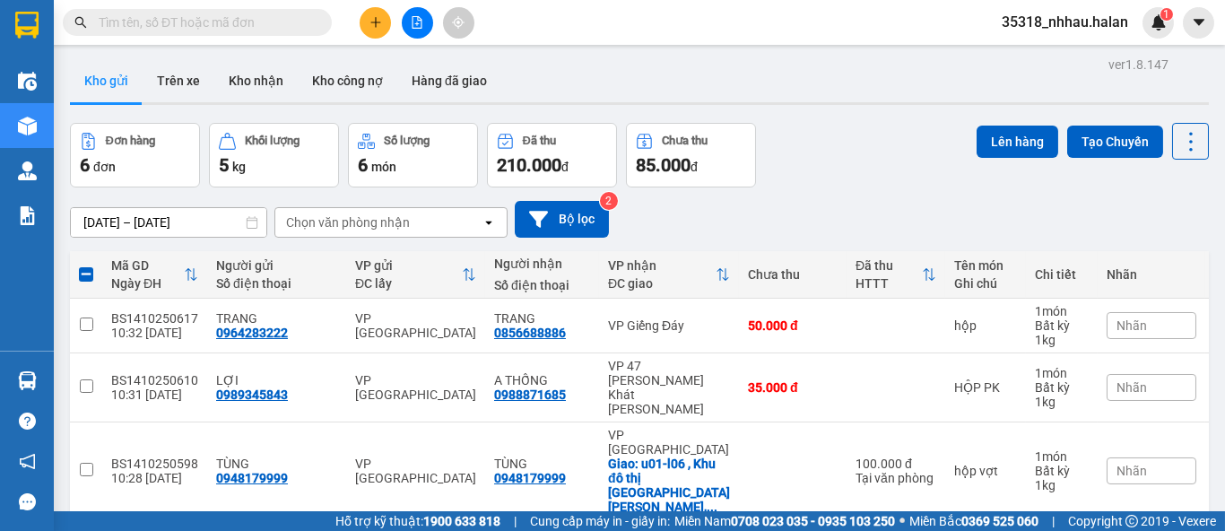
scroll to position [0, 0]
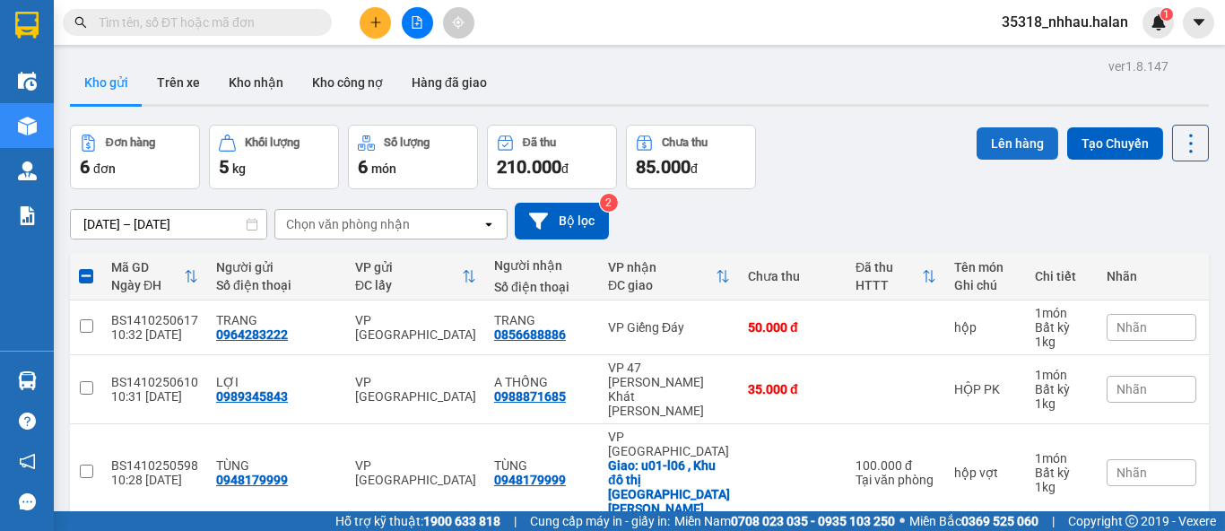
click at [989, 141] on button "Lên hàng" at bounding box center [1017, 143] width 82 height 32
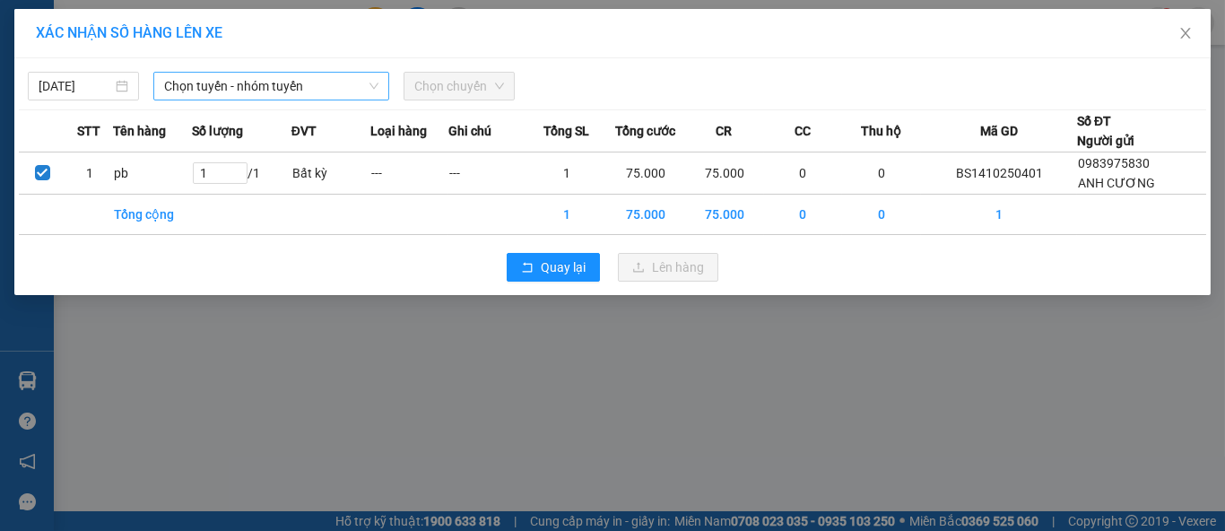
click at [303, 87] on span "Chọn tuyến - nhóm tuyến" at bounding box center [271, 86] width 214 height 27
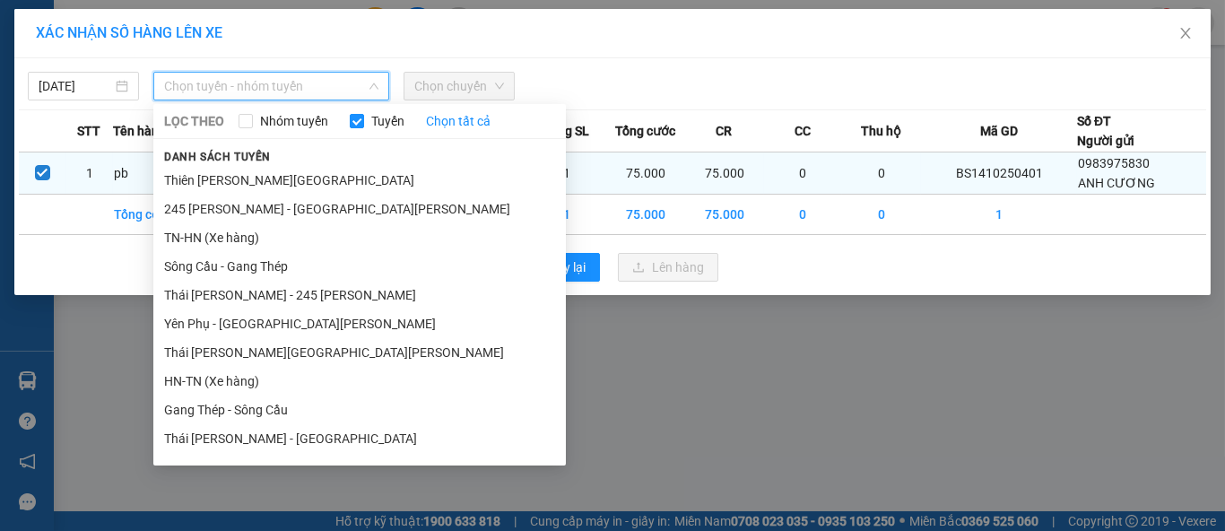
drag, startPoint x: 232, startPoint y: 243, endPoint x: 422, endPoint y: 159, distance: 207.9
click at [232, 242] on li "TN-HN (Xe hàng)" at bounding box center [359, 237] width 412 height 29
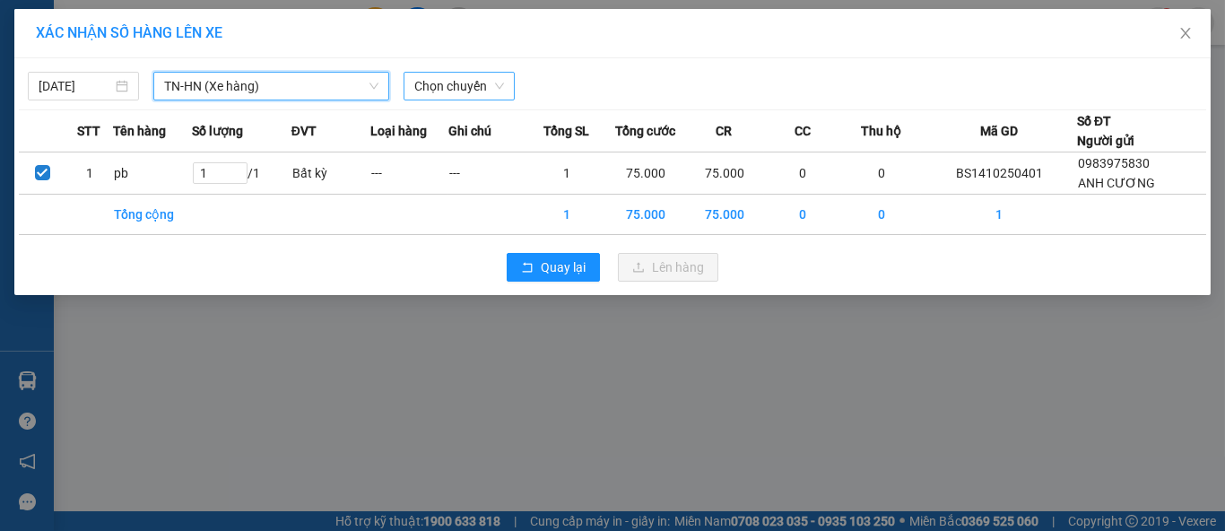
click at [480, 82] on span "Chọn chuyến" at bounding box center [459, 86] width 90 height 27
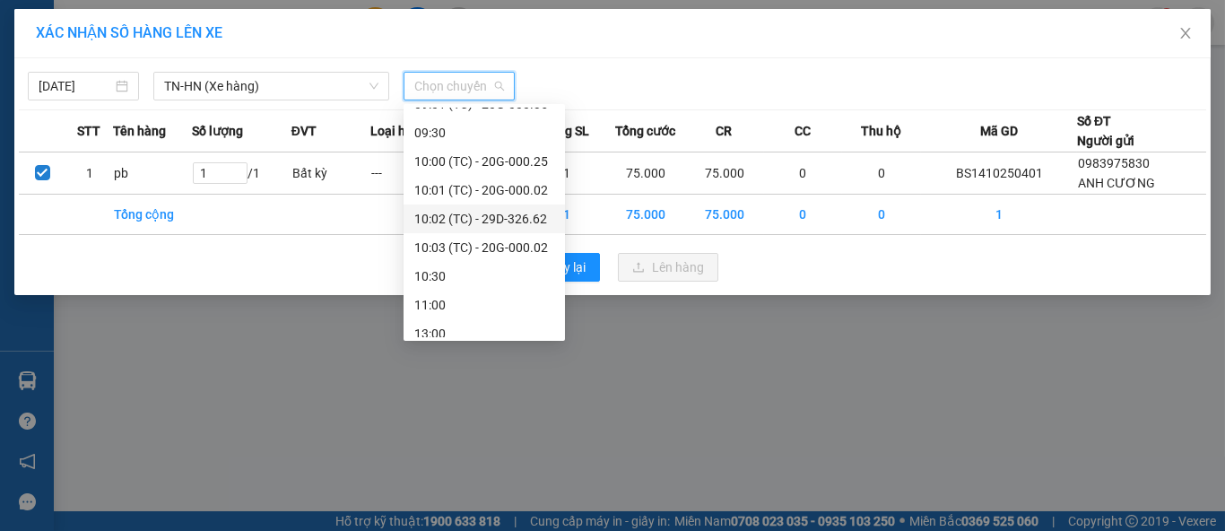
scroll to position [299, 0]
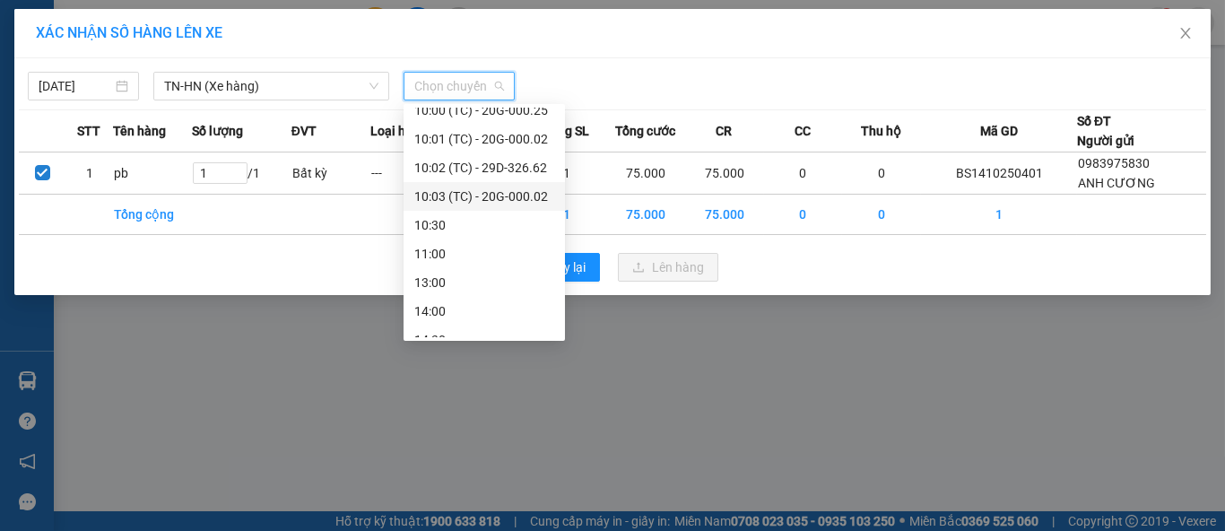
click at [461, 197] on div "10:03 (TC) - 20G-000.02" at bounding box center [484, 196] width 140 height 20
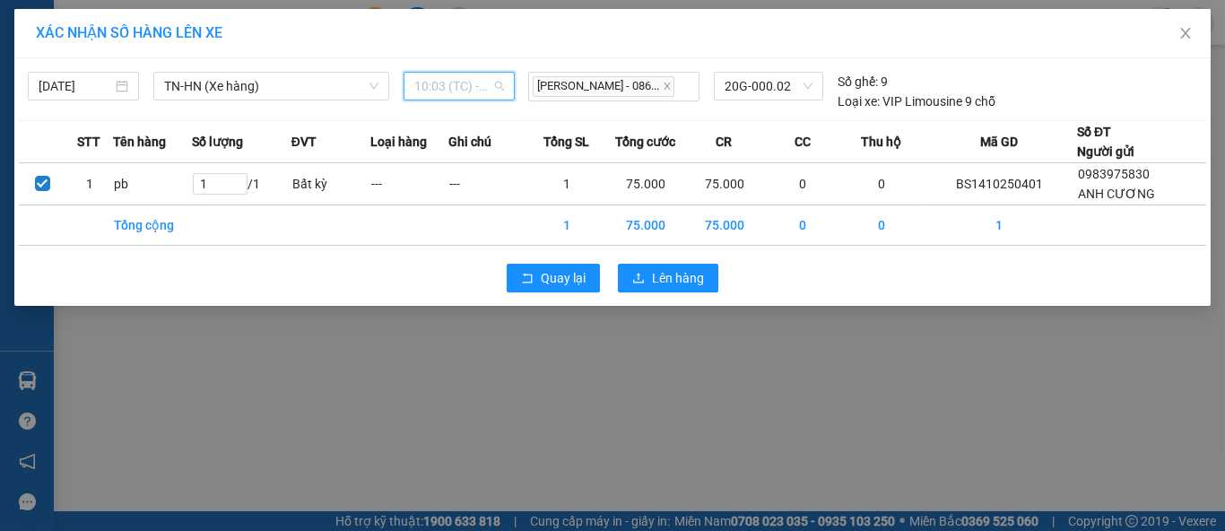
click at [463, 88] on span "10:03 (TC) - 20G-000.02" at bounding box center [459, 86] width 90 height 27
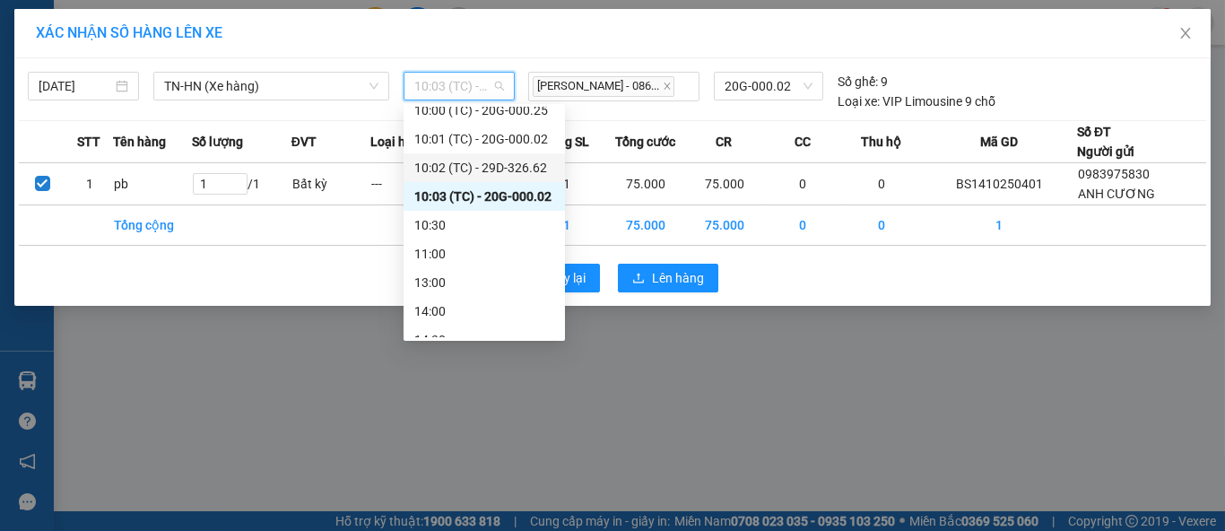
click at [448, 164] on div "10:02 (TC) - 29D-326.62" at bounding box center [484, 168] width 140 height 20
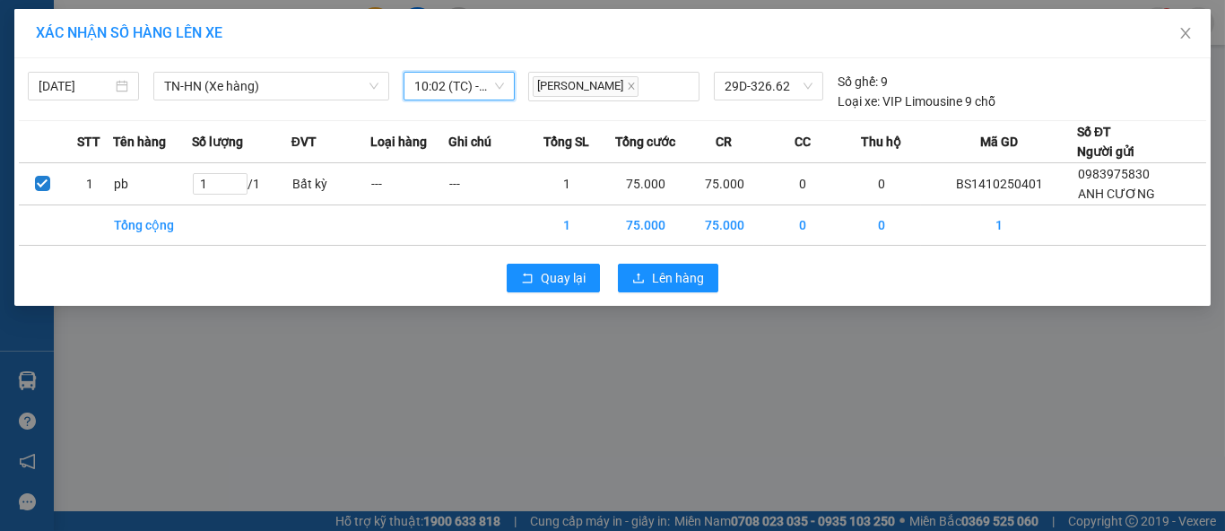
click at [465, 83] on span "10:02 (TC) - 29D-326.62" at bounding box center [459, 86] width 90 height 27
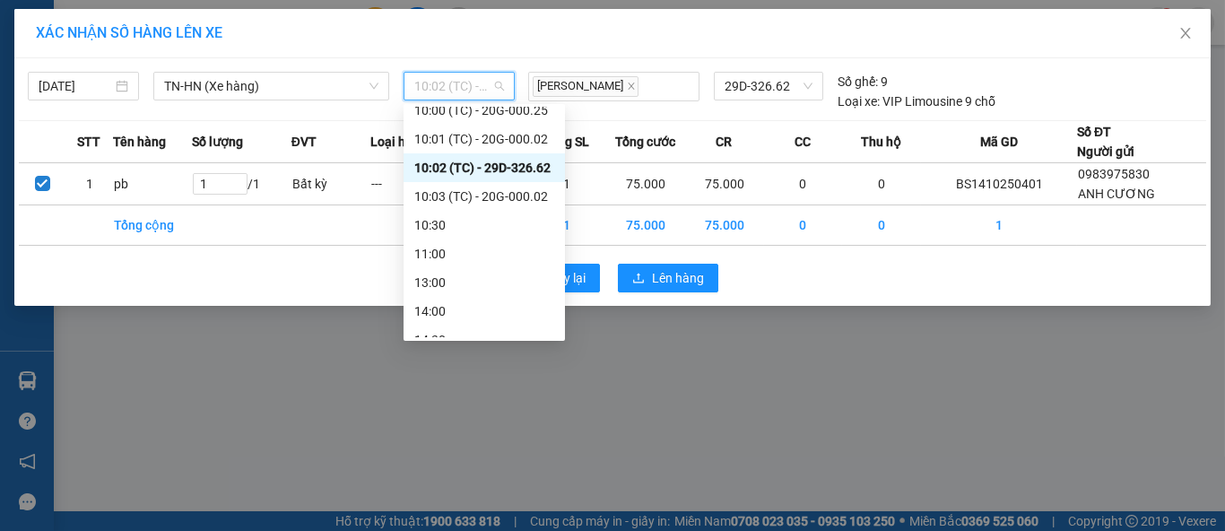
click at [500, 162] on div "10:02 (TC) - 29D-326.62" at bounding box center [484, 168] width 140 height 20
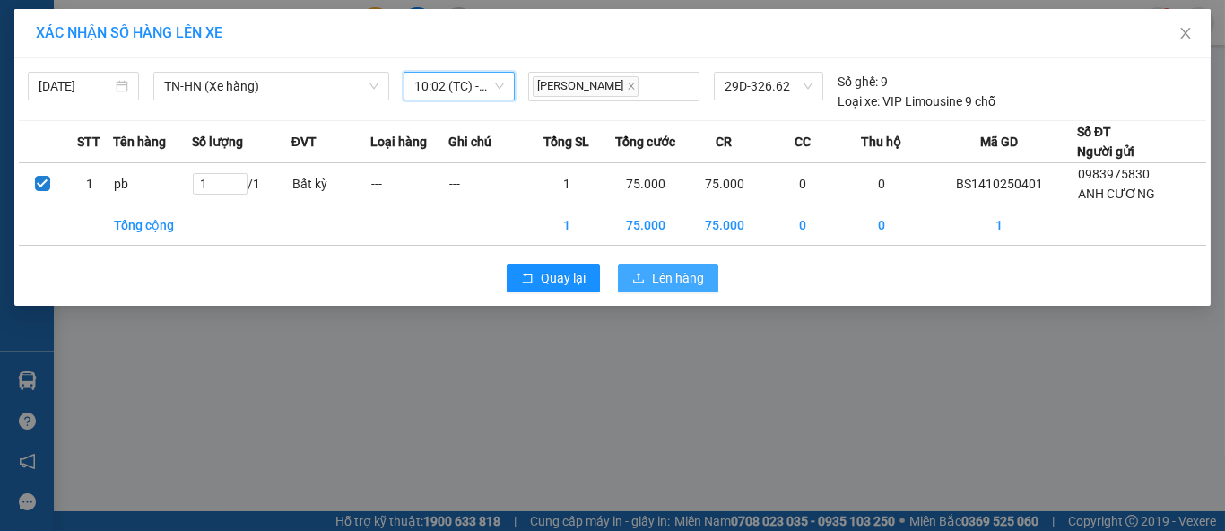
click at [677, 275] on span "Lên hàng" at bounding box center [678, 278] width 52 height 20
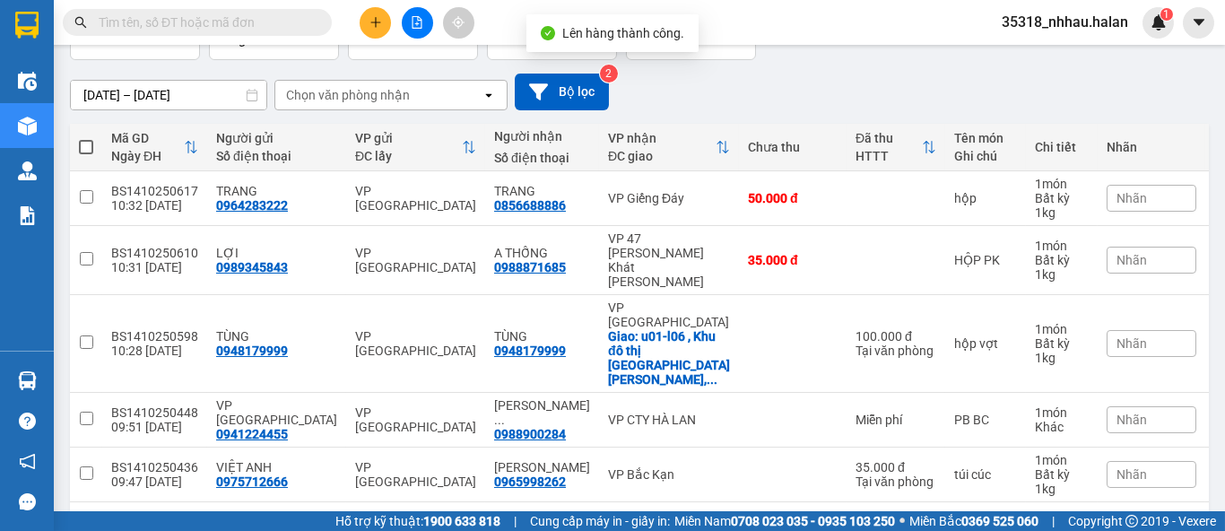
scroll to position [130, 0]
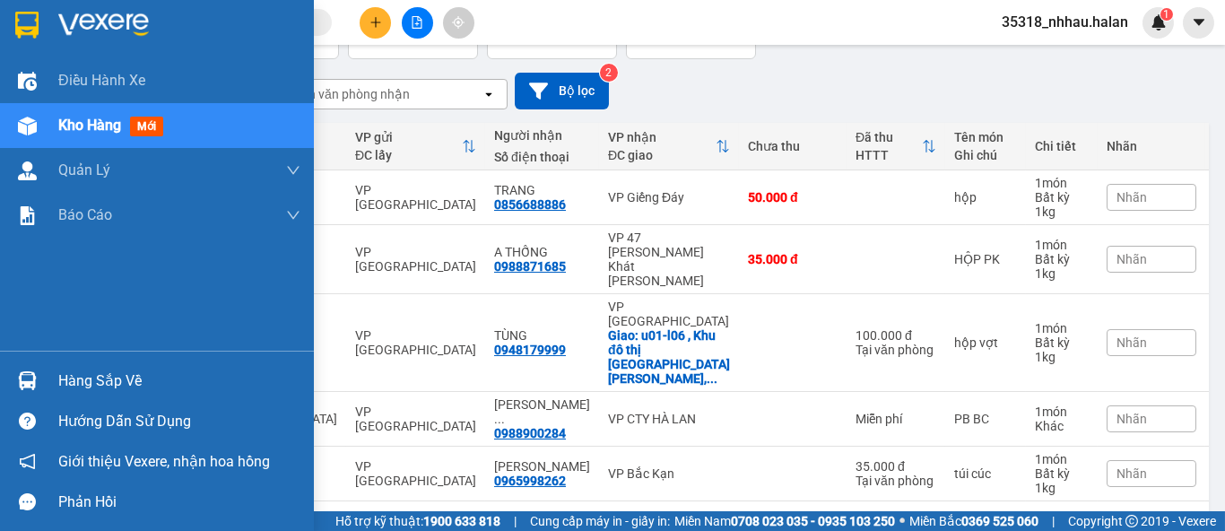
click at [59, 381] on div "Hàng sắp về" at bounding box center [179, 381] width 242 height 27
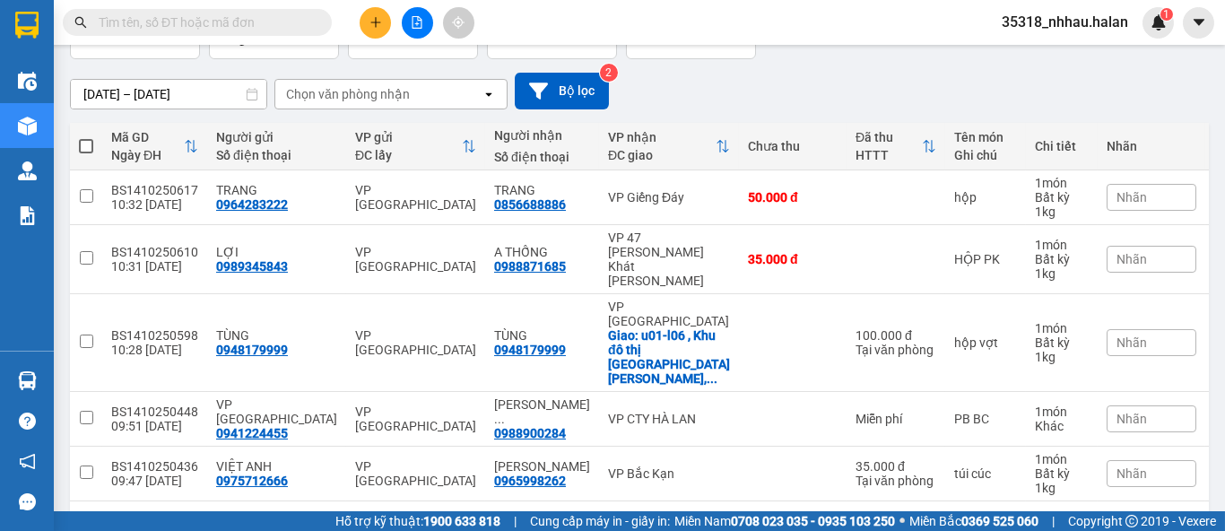
click at [924, 79] on section "Kết quả tìm kiếm ( 30 ) Bộ lọc Mã ĐH Trạng thái Món hàng Thu hộ Tổng cước Chưa …" at bounding box center [612, 265] width 1225 height 531
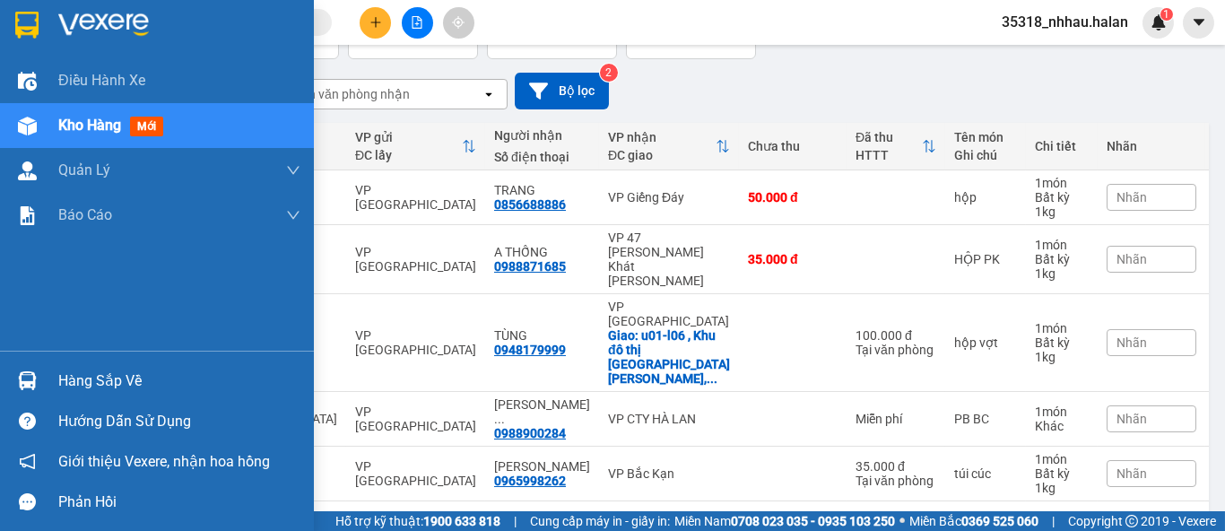
click at [89, 384] on div "Hàng sắp về" at bounding box center [179, 381] width 242 height 27
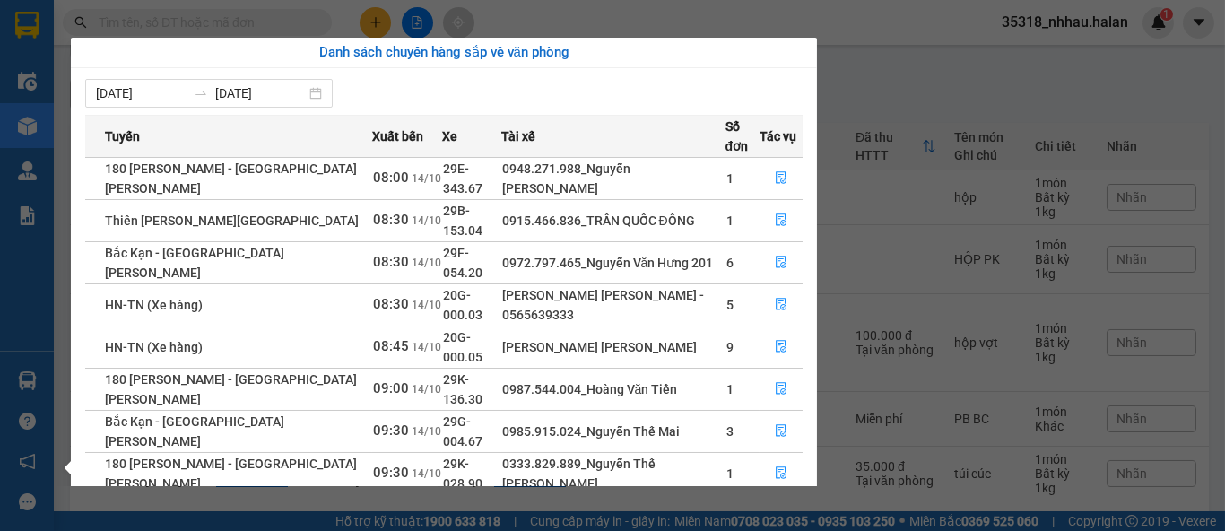
click at [909, 88] on section "Kết quả tìm kiếm ( 30 ) Bộ lọc Mã ĐH Trạng thái Món hàng Thu hộ Tổng cước Chưa …" at bounding box center [612, 265] width 1225 height 531
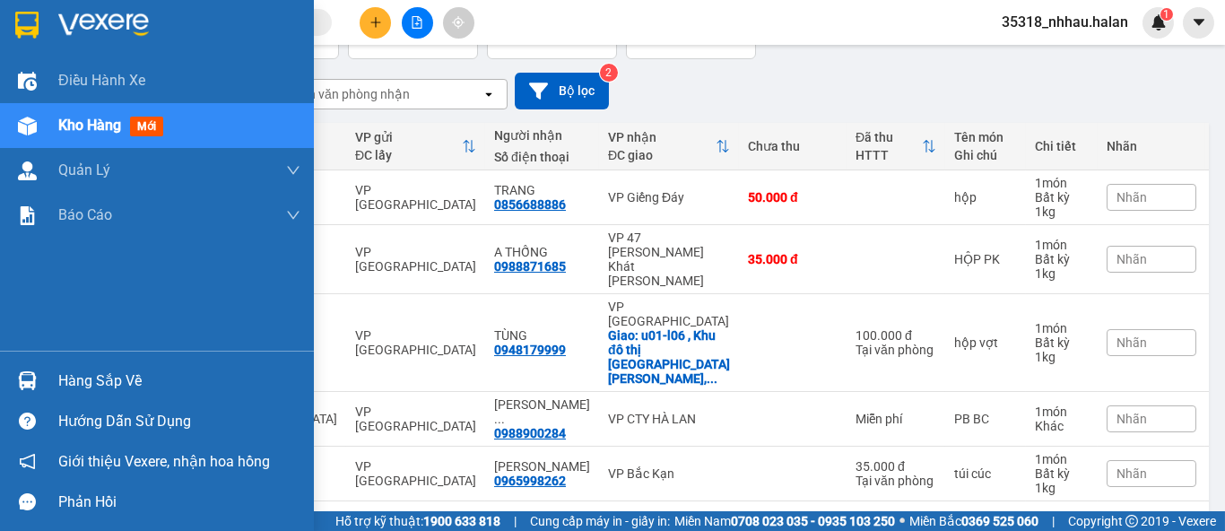
click at [48, 383] on div "Hàng sắp về" at bounding box center [157, 380] width 314 height 40
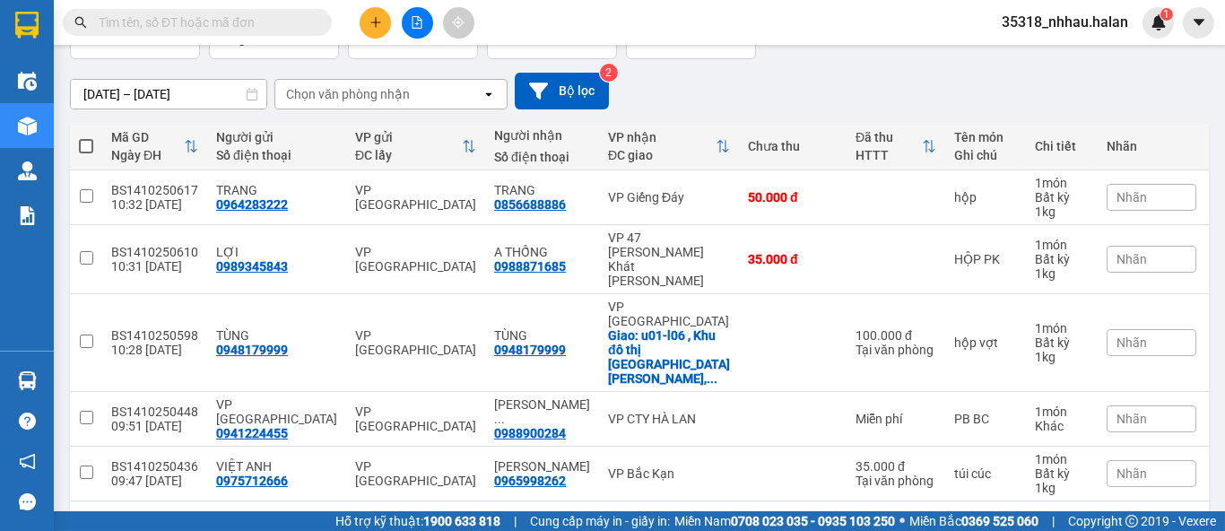
drag, startPoint x: 884, startPoint y: 81, endPoint x: 759, endPoint y: 155, distance: 145.1
click at [885, 81] on section "Kết quả tìm kiếm ( 30 ) Bộ lọc Mã ĐH Trạng thái Món hàng Thu hộ Tổng cước Chưa …" at bounding box center [612, 265] width 1225 height 531
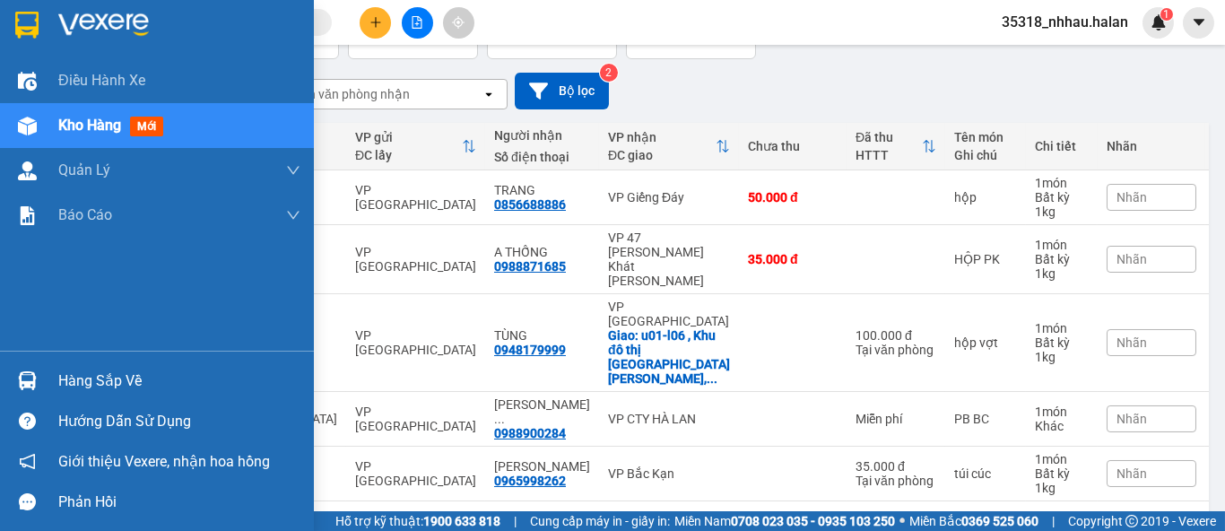
click at [77, 377] on div "Hàng sắp về" at bounding box center [179, 381] width 242 height 27
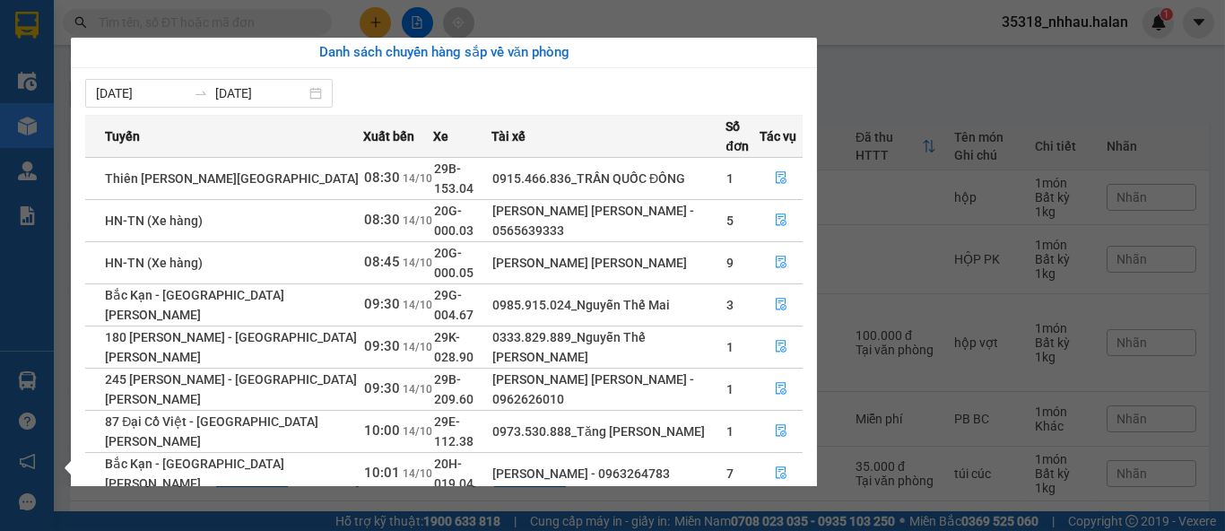
click at [212, 15] on section "Kết quả tìm kiếm ( 30 ) Bộ lọc Mã ĐH Trạng thái Món hàng Thu hộ Tổng cước Chưa …" at bounding box center [612, 265] width 1225 height 531
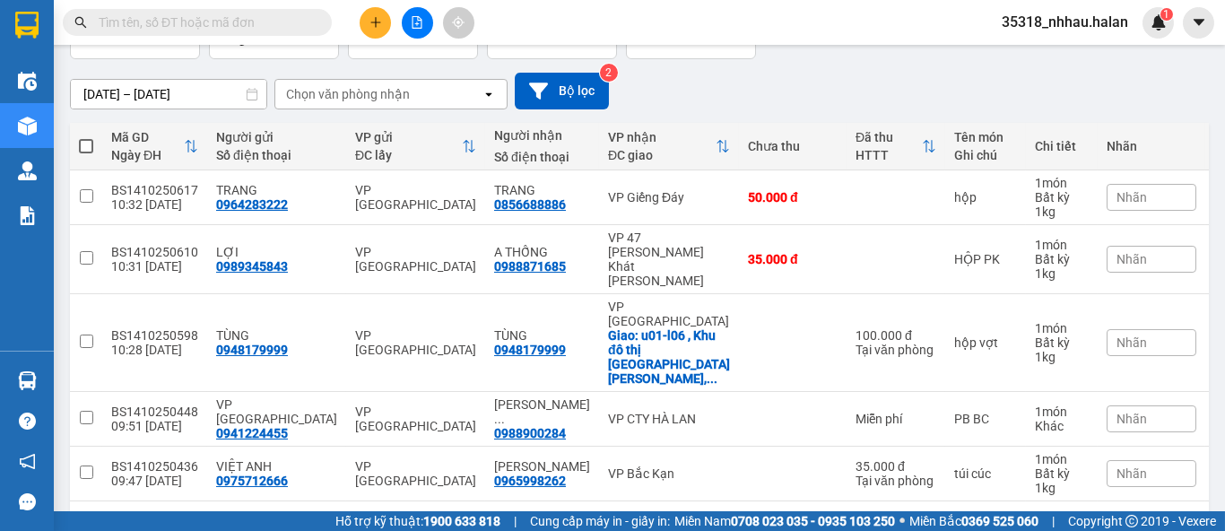
click at [216, 27] on input "text" at bounding box center [205, 23] width 212 height 20
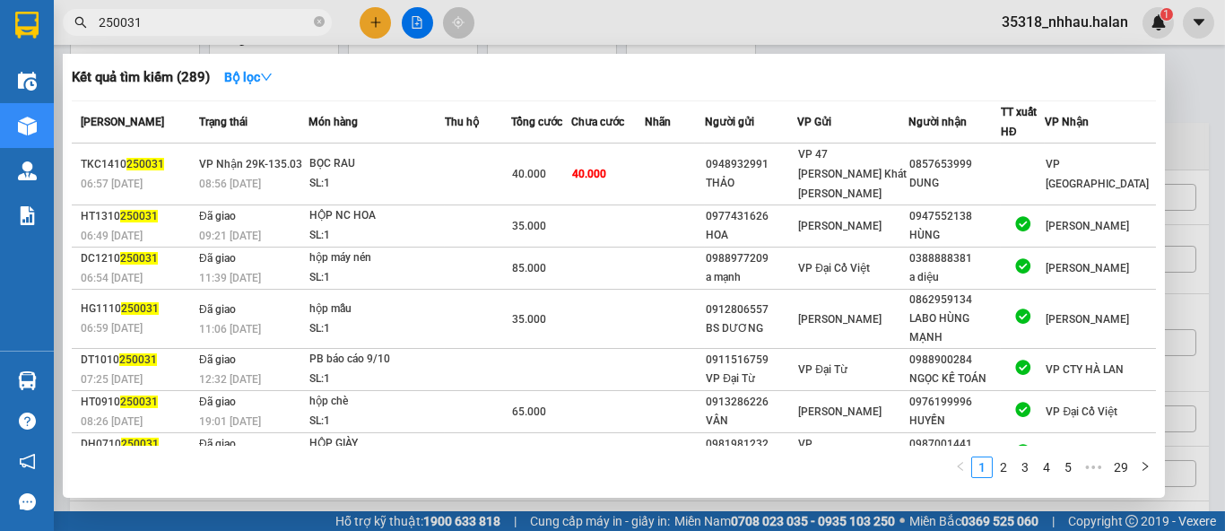
type input "250031"
click at [319, 24] on icon "close-circle" at bounding box center [319, 21] width 11 height 11
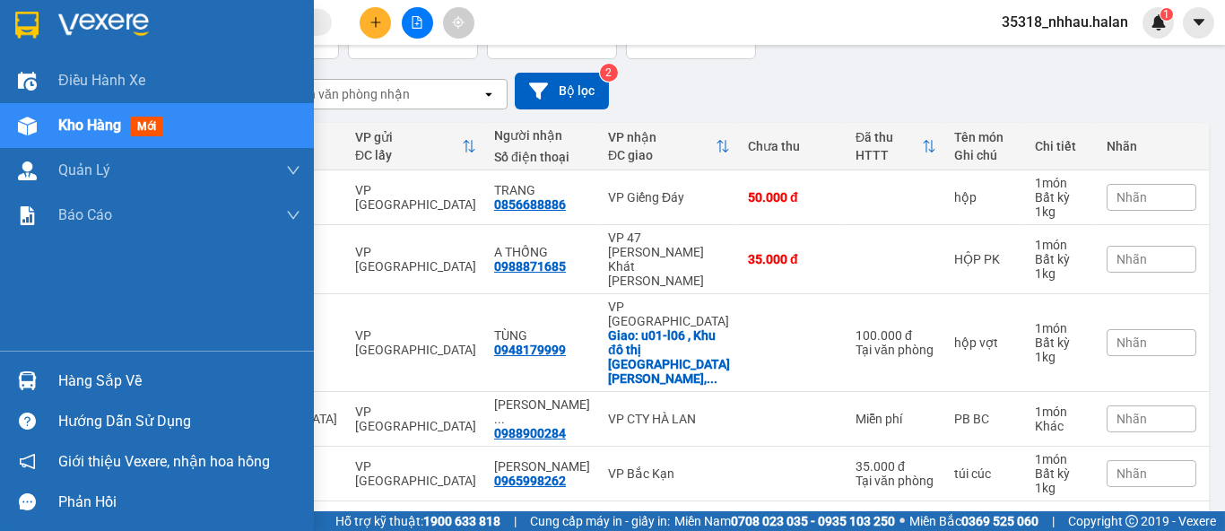
click at [87, 384] on div "Hàng sắp về" at bounding box center [179, 381] width 242 height 27
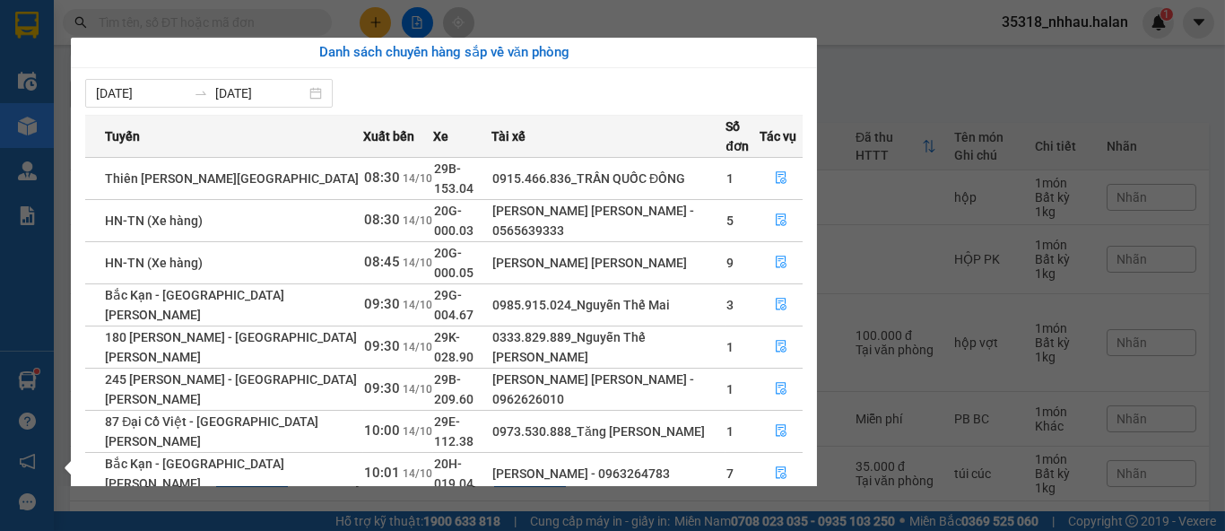
click at [898, 99] on section "Kết quả tìm kiếm ( 289 ) Bộ lọc Mã ĐH Trạng thái Món hàng Thu hộ Tổng cước Chưa…" at bounding box center [612, 265] width 1225 height 531
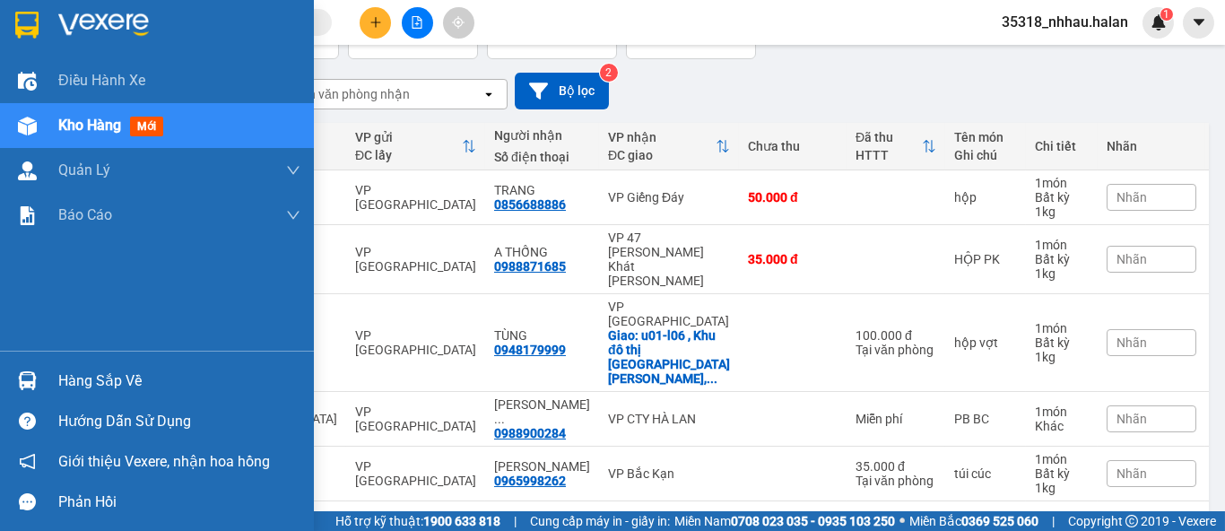
click at [22, 388] on img at bounding box center [27, 380] width 19 height 19
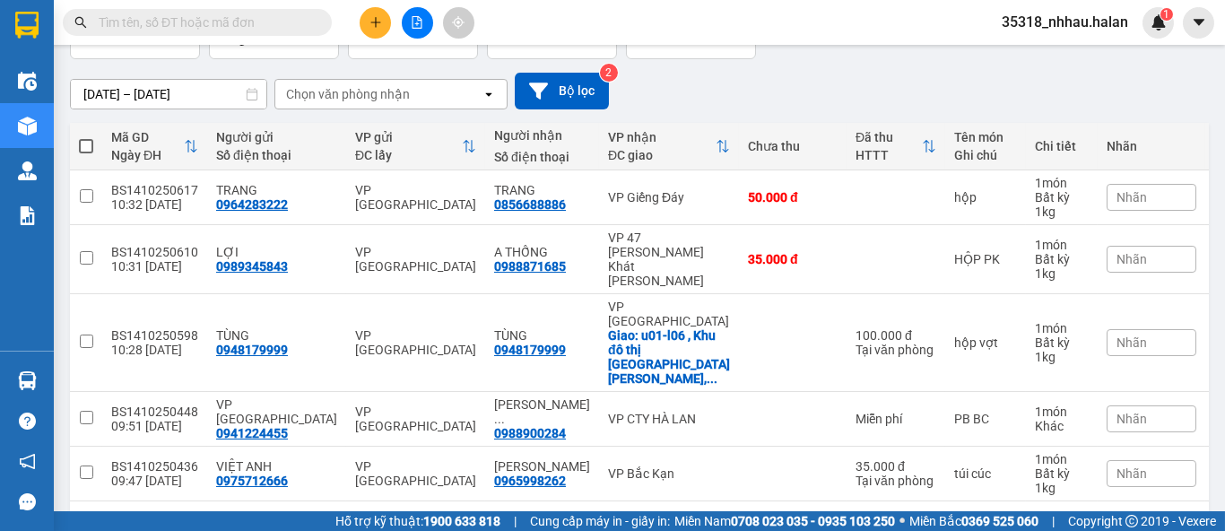
click at [1063, 97] on section "Kết quả tìm kiếm ( 289 ) Bộ lọc Mã ĐH Trạng thái Món hàng Thu hộ Tổng cước Chưa…" at bounding box center [612, 265] width 1225 height 531
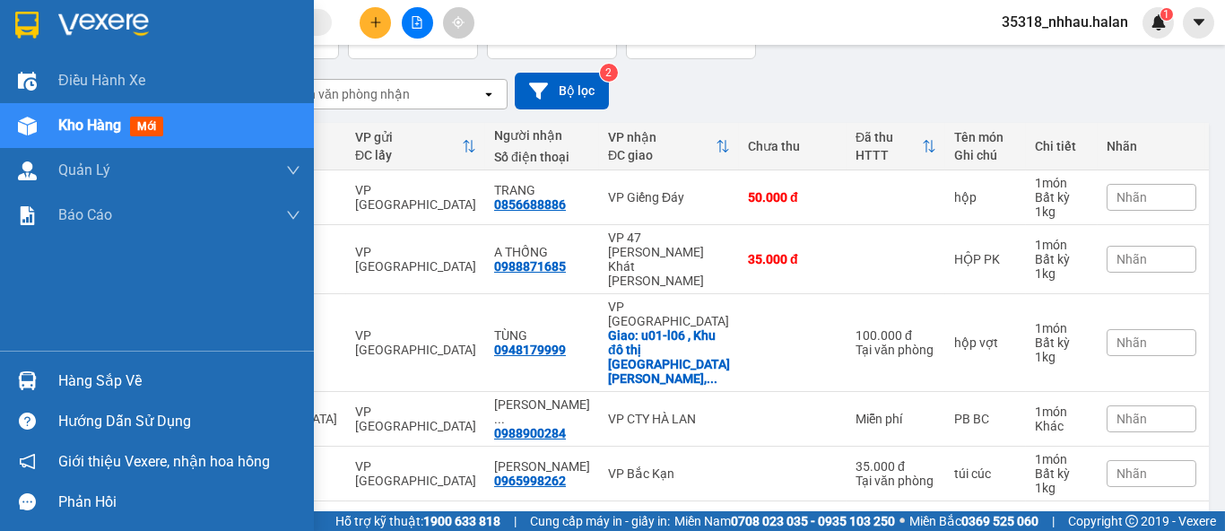
click at [86, 386] on div "Hàng sắp về" at bounding box center [179, 381] width 242 height 27
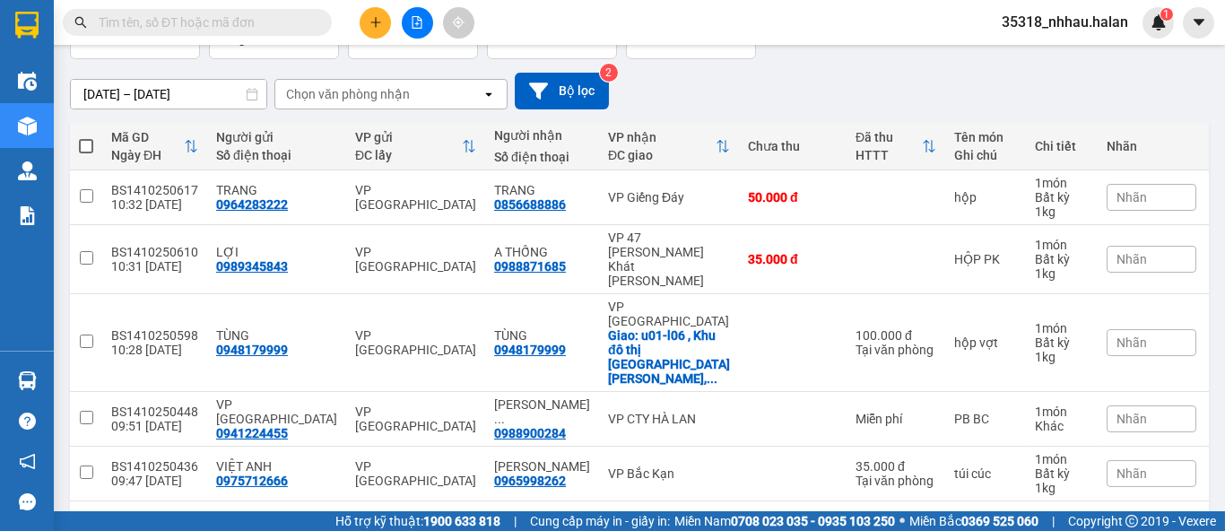
click at [924, 99] on section "Kết quả tìm kiếm ( 289 ) Bộ lọc Mã ĐH Trạng thái Món hàng Thu hộ Tổng cước Chưa…" at bounding box center [612, 265] width 1225 height 531
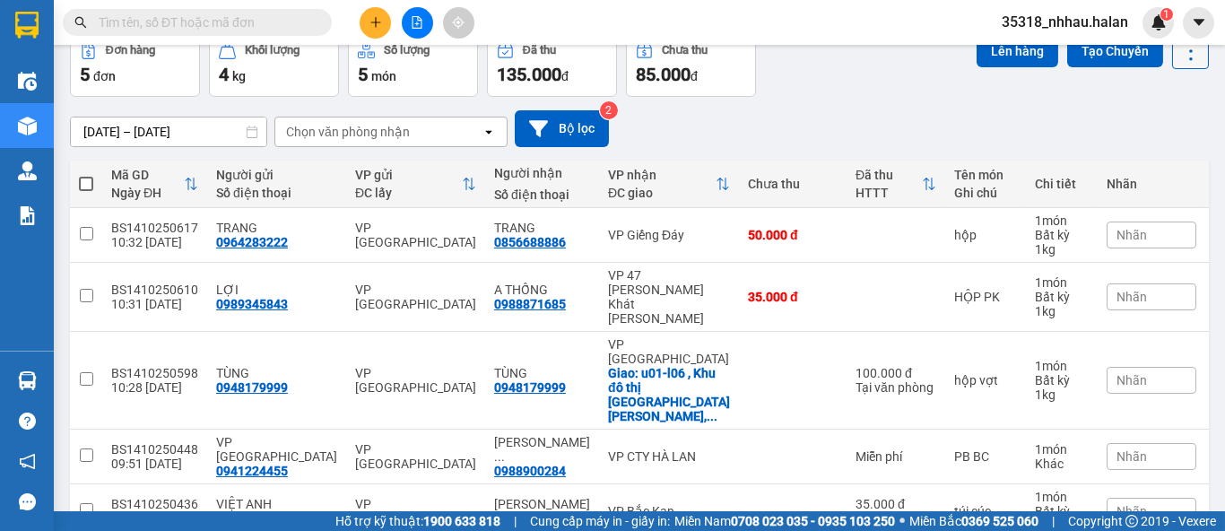
scroll to position [0, 0]
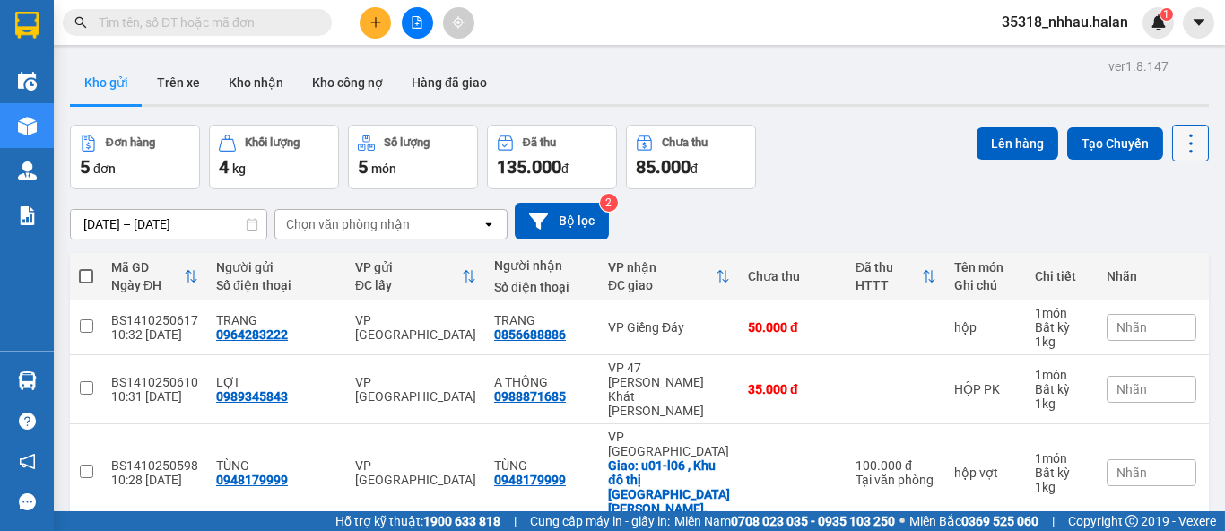
click at [1191, 146] on button at bounding box center [1190, 143] width 37 height 37
drag, startPoint x: 1137, startPoint y: 259, endPoint x: 992, endPoint y: 259, distance: 144.3
click at [1137, 260] on span "Làm mới" at bounding box center [1150, 256] width 49 height 18
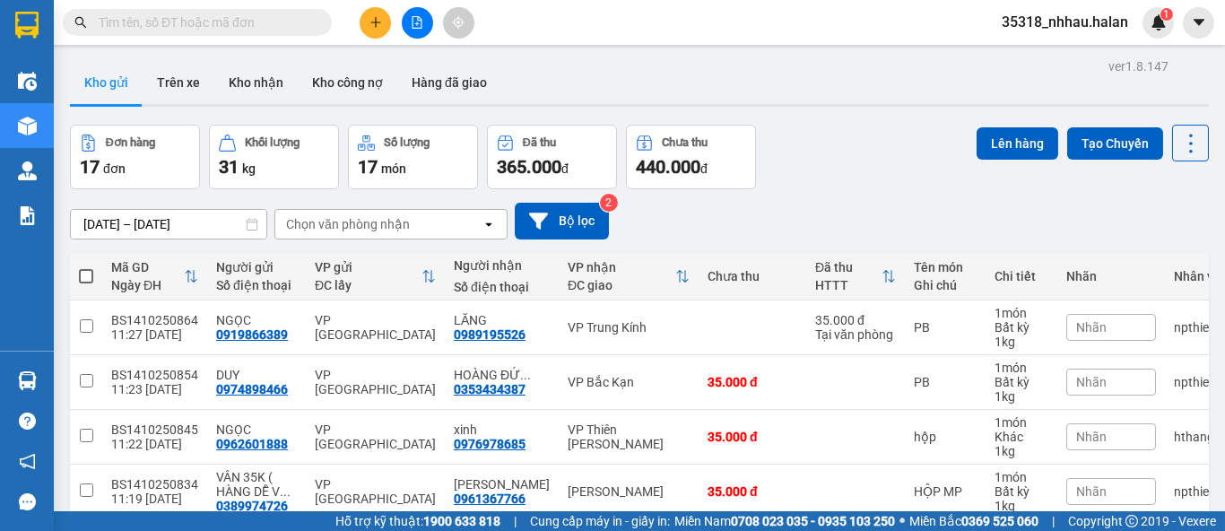
click at [396, 218] on div "Chọn văn phòng nhận" at bounding box center [348, 224] width 124 height 18
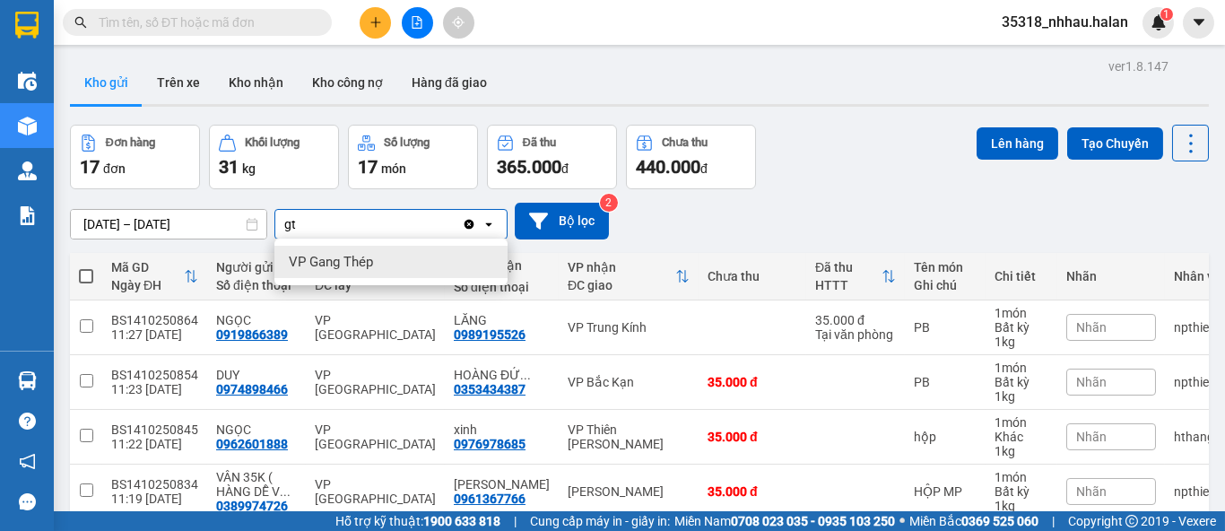
type input "g"
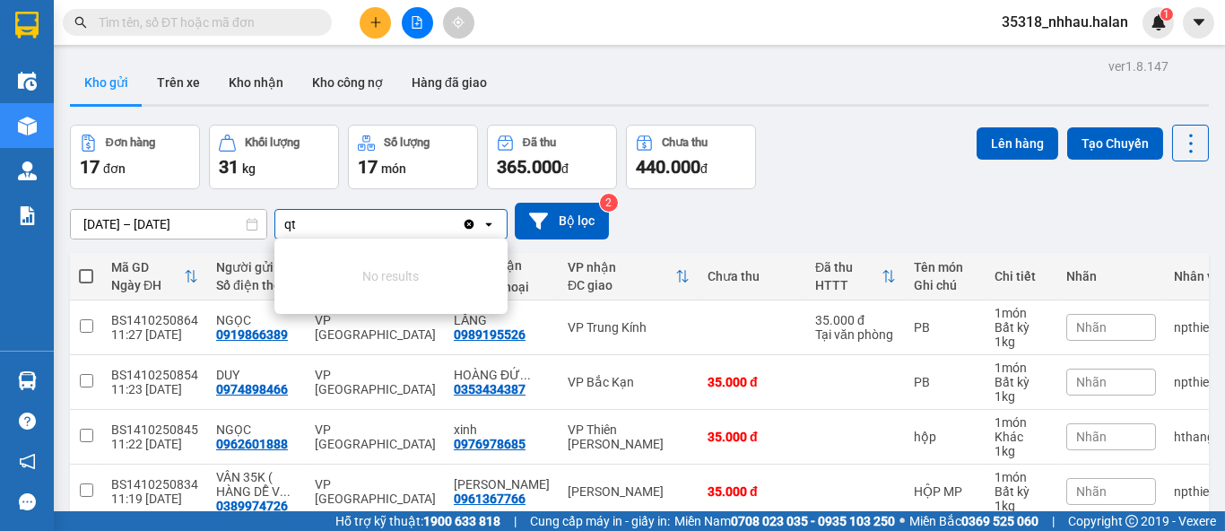
type input "q"
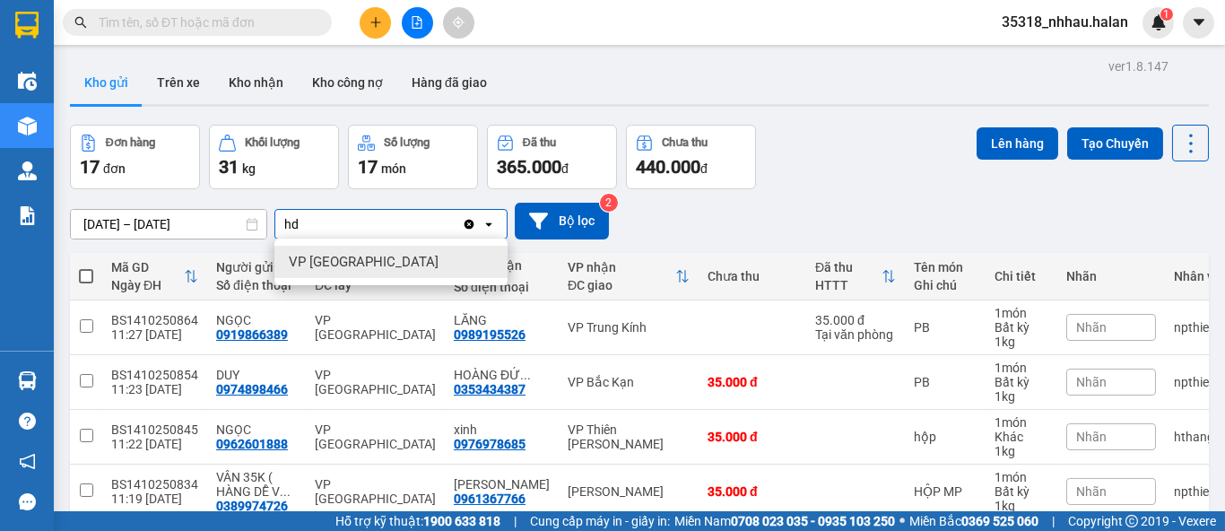
type input "hd"
click at [346, 259] on span "VP [GEOGRAPHIC_DATA]" at bounding box center [364, 262] width 150 height 18
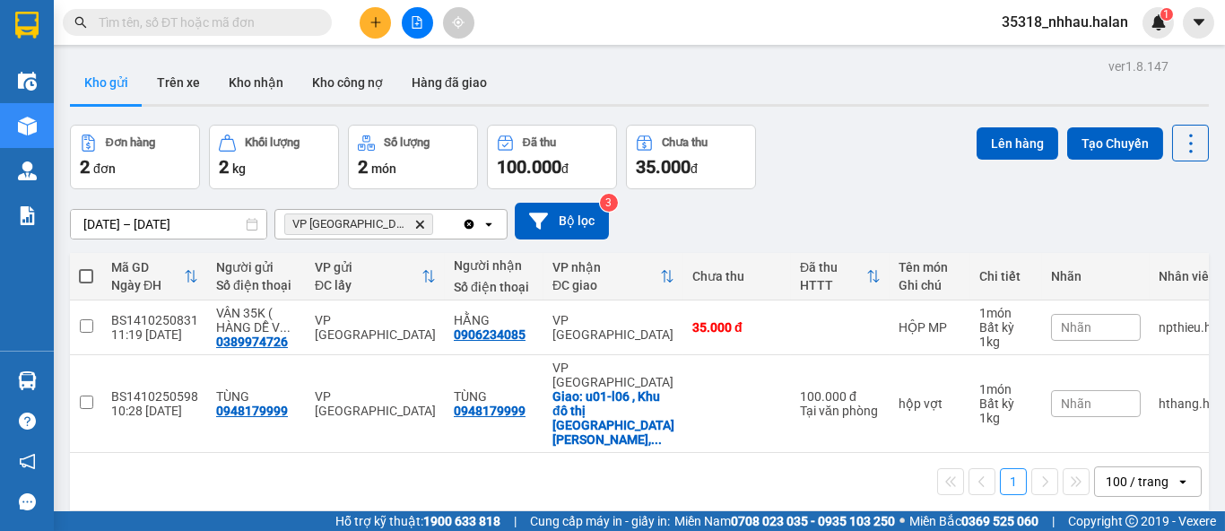
click at [86, 275] on span at bounding box center [86, 276] width 14 height 14
click at [86, 267] on input "checkbox" at bounding box center [86, 267] width 0 height 0
checkbox input "true"
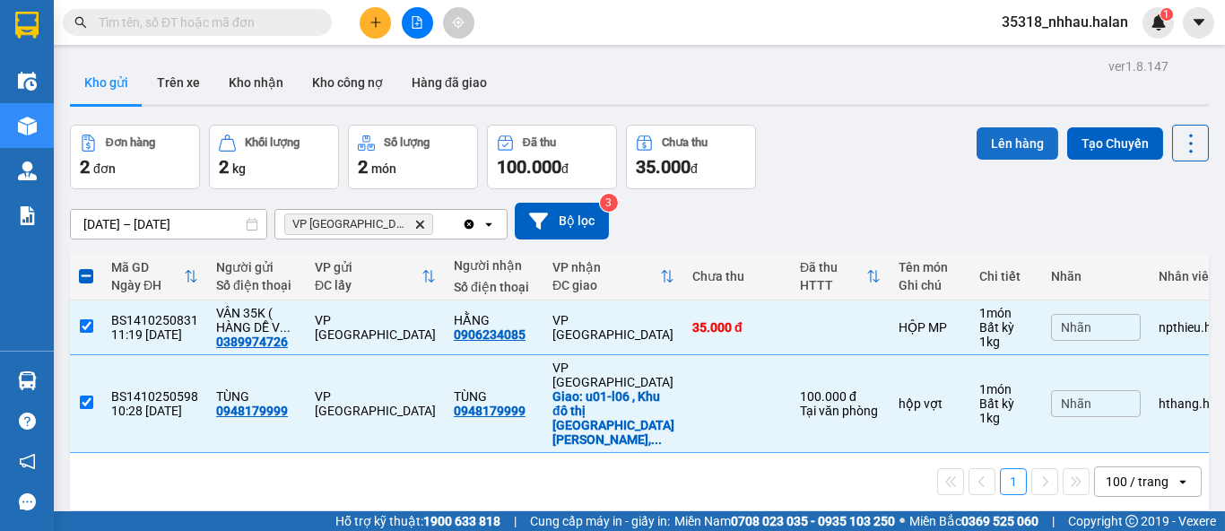
click at [991, 143] on button "Lên hàng" at bounding box center [1017, 143] width 82 height 32
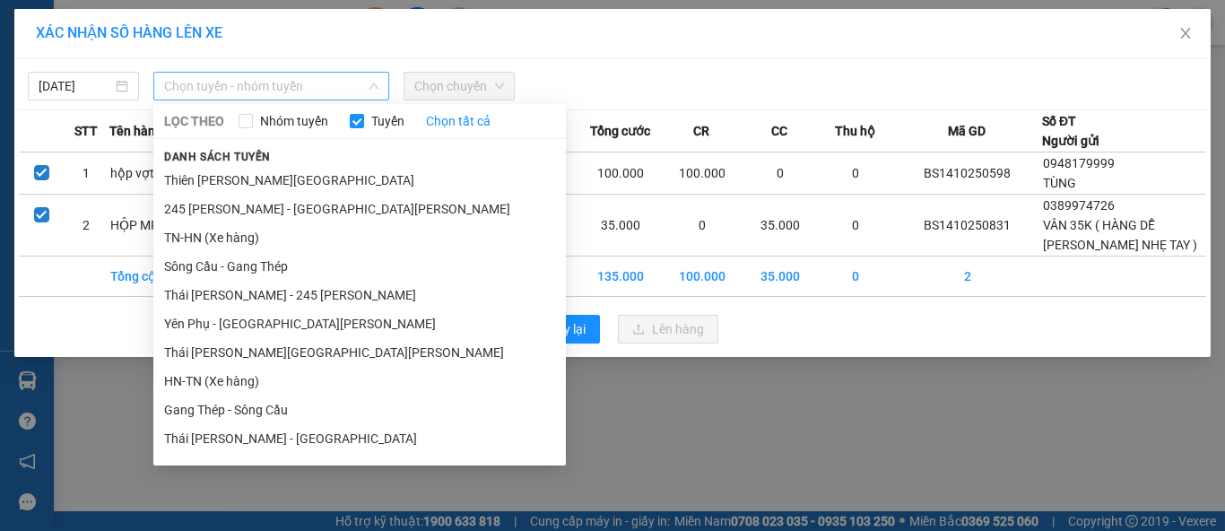
click at [345, 85] on span "Chọn tuyến - nhóm tuyến" at bounding box center [271, 86] width 214 height 27
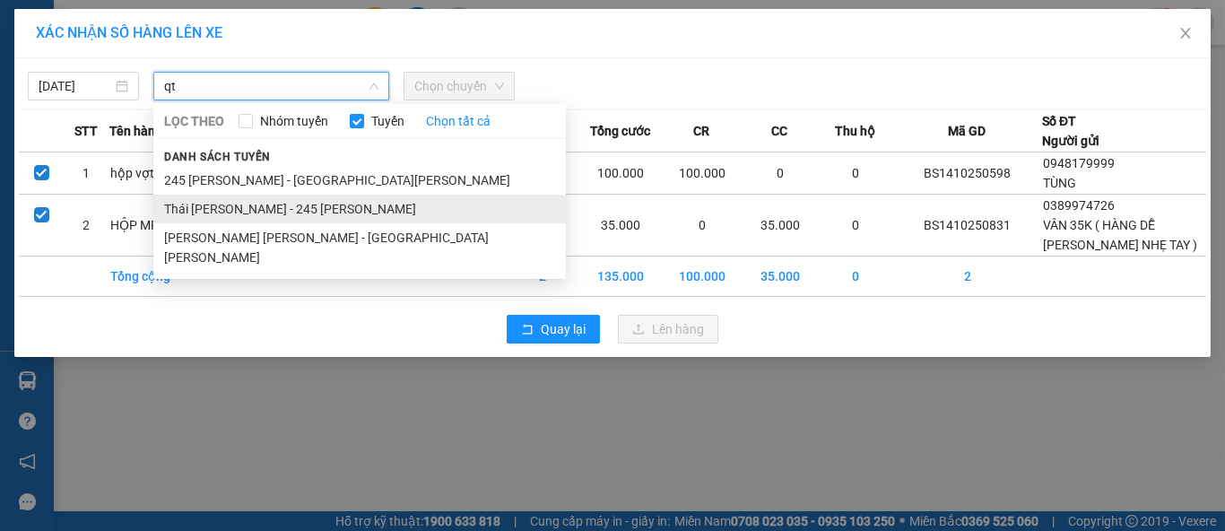
type input "qt"
click at [264, 209] on li "Thái Nguyên - 245 [GEOGRAPHIC_DATA]" at bounding box center [359, 209] width 412 height 29
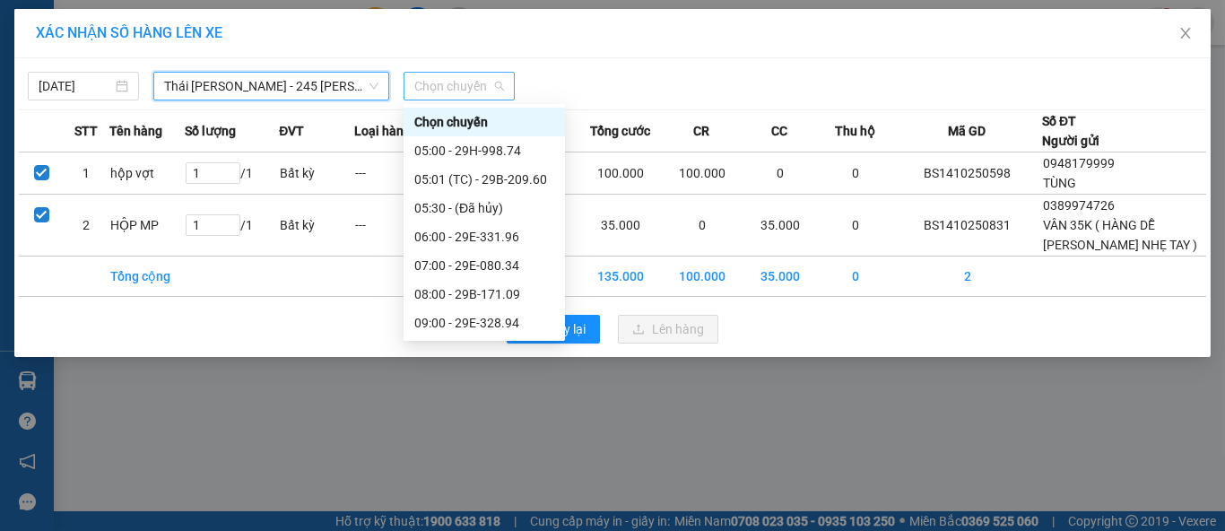
drag, startPoint x: 465, startPoint y: 87, endPoint x: 492, endPoint y: 115, distance: 38.7
click at [467, 87] on span "Chọn chuyến" at bounding box center [459, 86] width 90 height 27
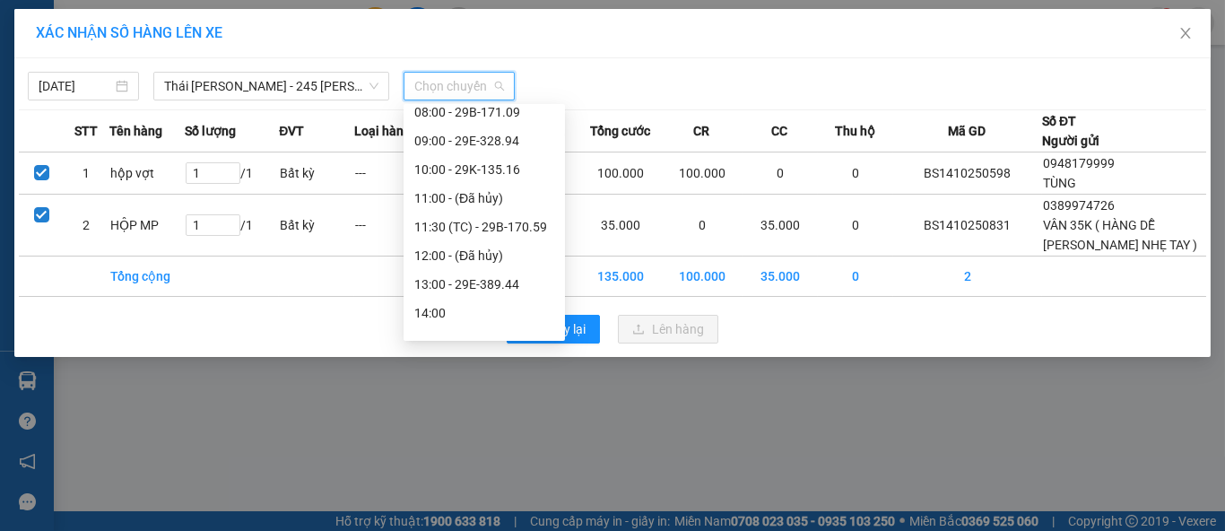
scroll to position [199, 0]
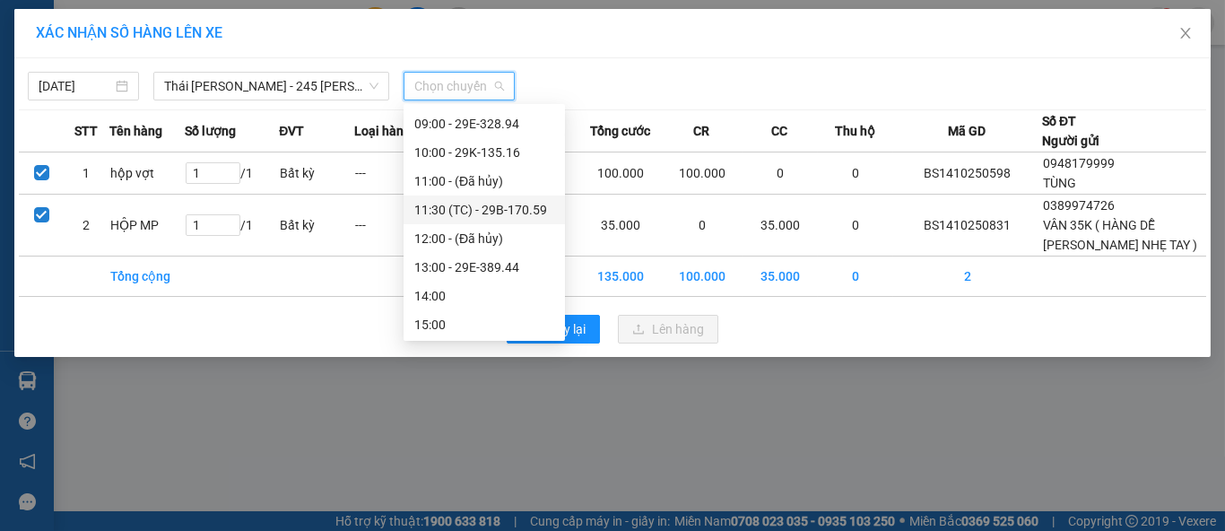
click at [470, 212] on div "11:30 (TC) - 29B-170.59" at bounding box center [484, 210] width 140 height 20
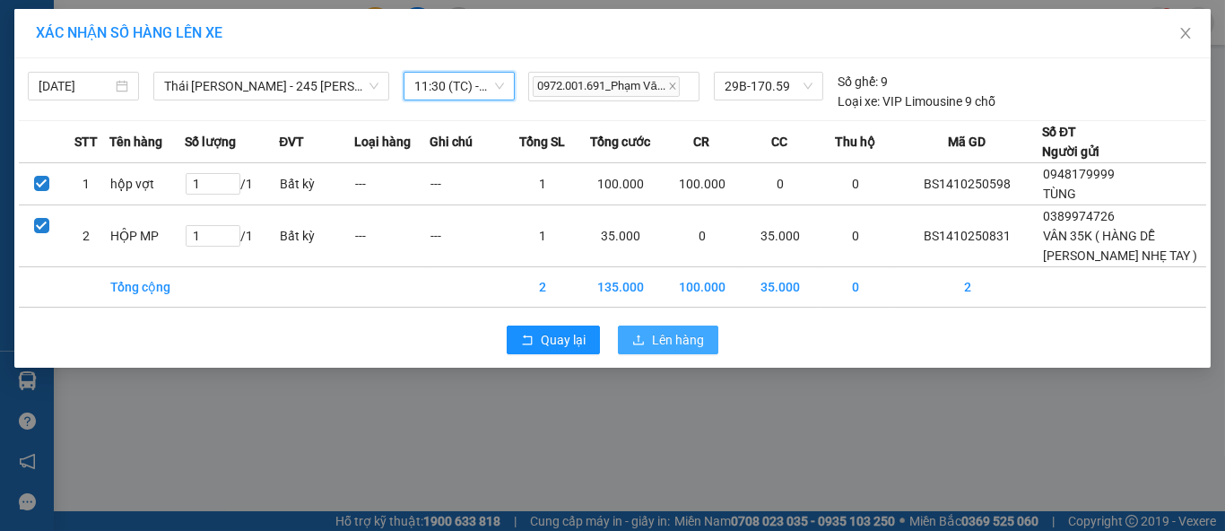
click at [660, 334] on span "Lên hàng" at bounding box center [678, 340] width 52 height 20
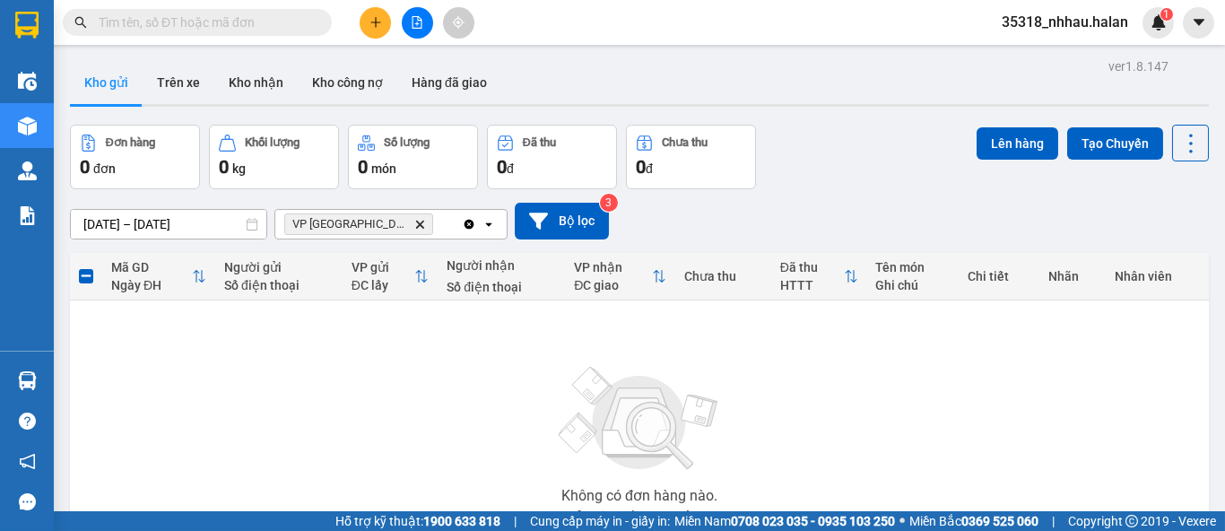
click at [414, 227] on icon "Delete" at bounding box center [419, 224] width 11 height 11
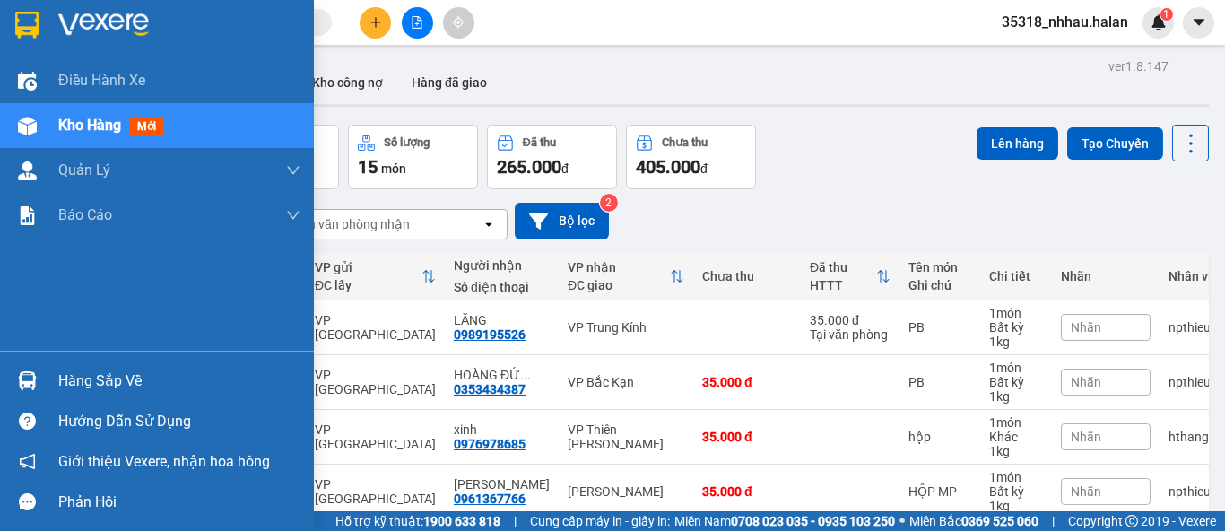
click at [64, 371] on div "Hàng sắp về" at bounding box center [179, 381] width 242 height 27
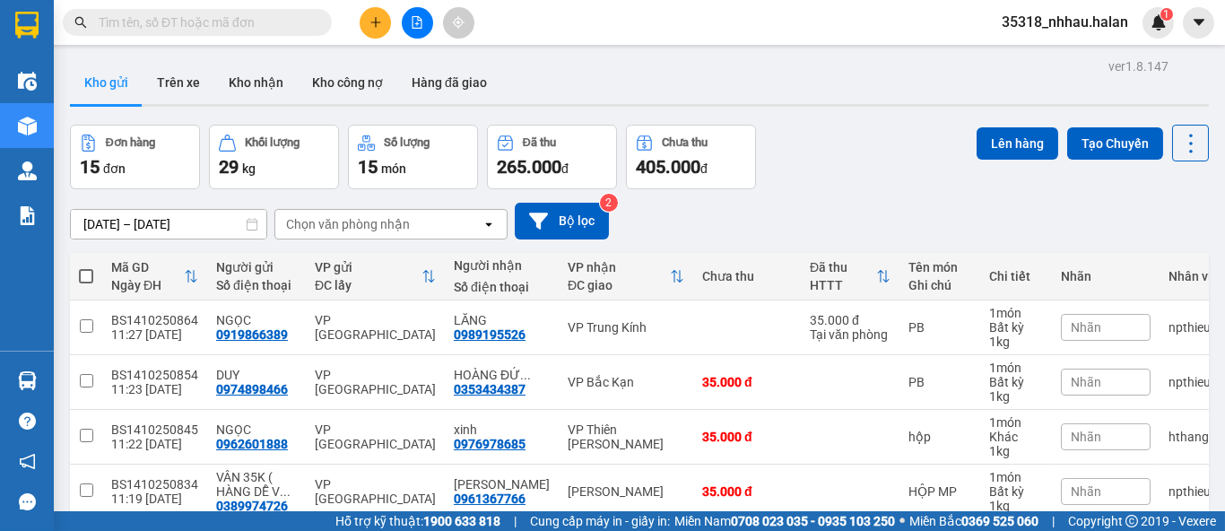
click at [911, 144] on section "Kết quả tìm kiếm ( 289 ) Bộ lọc Mã ĐH Trạng thái Món hàng Thu hộ Tổng cước Chưa…" at bounding box center [612, 265] width 1225 height 531
click at [326, 231] on div "Chọn văn phòng nhận" at bounding box center [348, 224] width 124 height 18
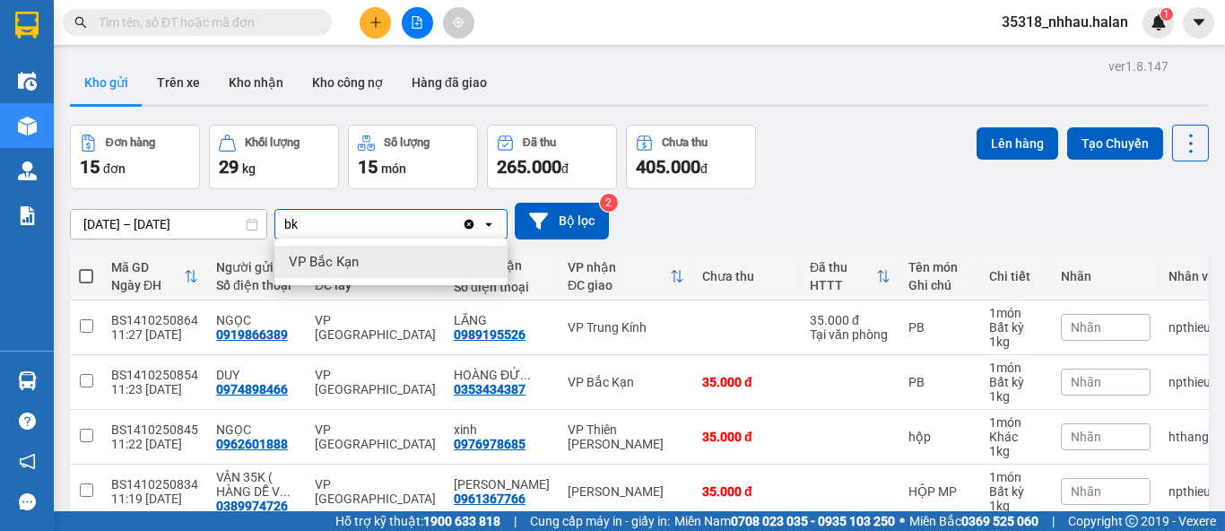
type input "bk"
click at [334, 266] on span "VP Bắc Kạn" at bounding box center [324, 262] width 70 height 18
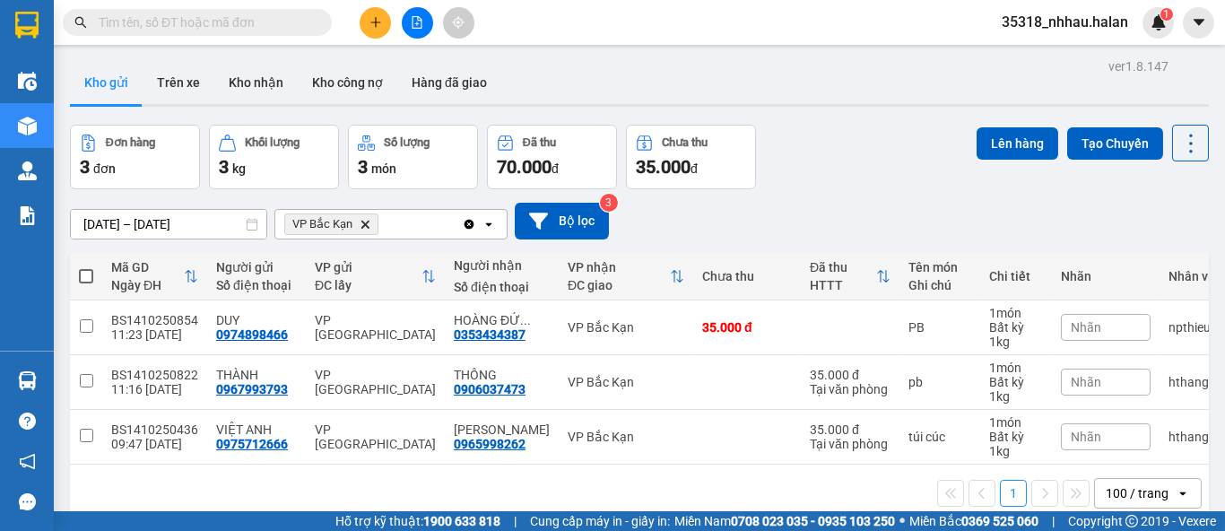
click at [82, 278] on span at bounding box center [86, 276] width 14 height 14
click at [86, 267] on input "checkbox" at bounding box center [86, 267] width 0 height 0
checkbox input "true"
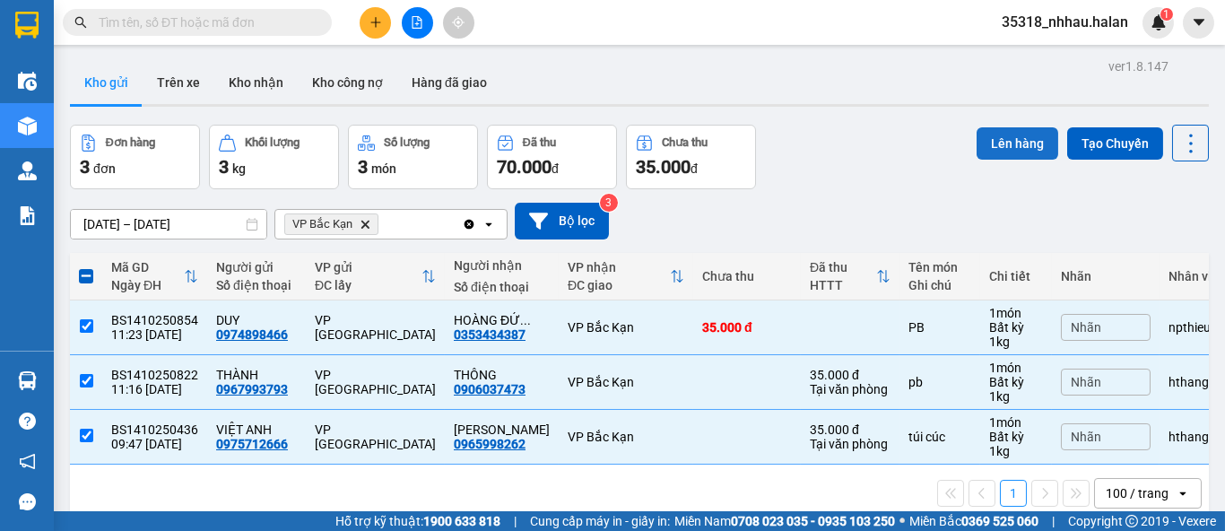
click at [1012, 145] on button "Lên hàng" at bounding box center [1017, 143] width 82 height 32
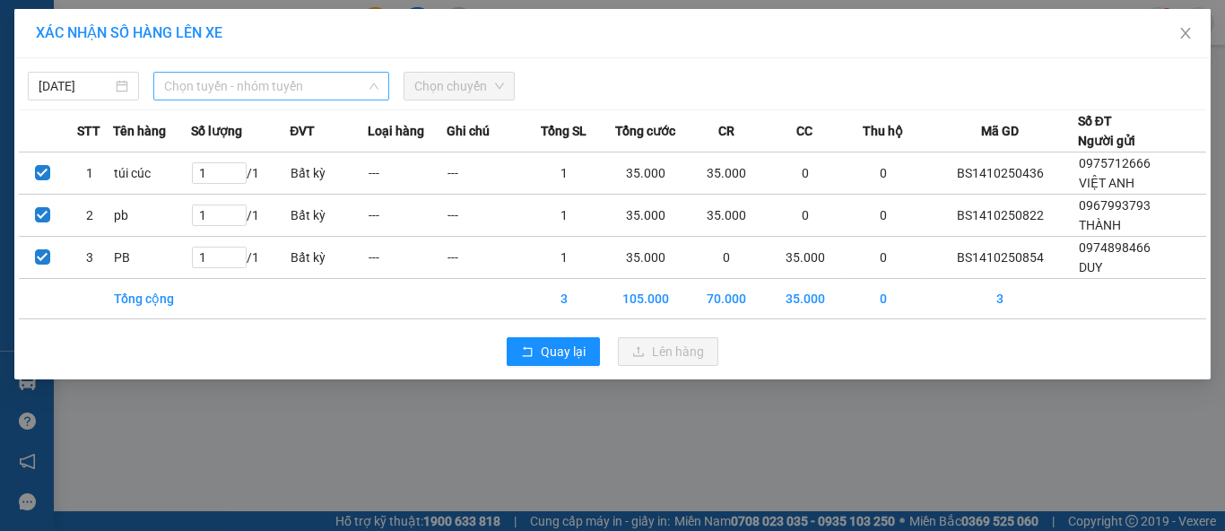
click at [282, 92] on span "Chọn tuyến - nhóm tuyến" at bounding box center [271, 86] width 214 height 27
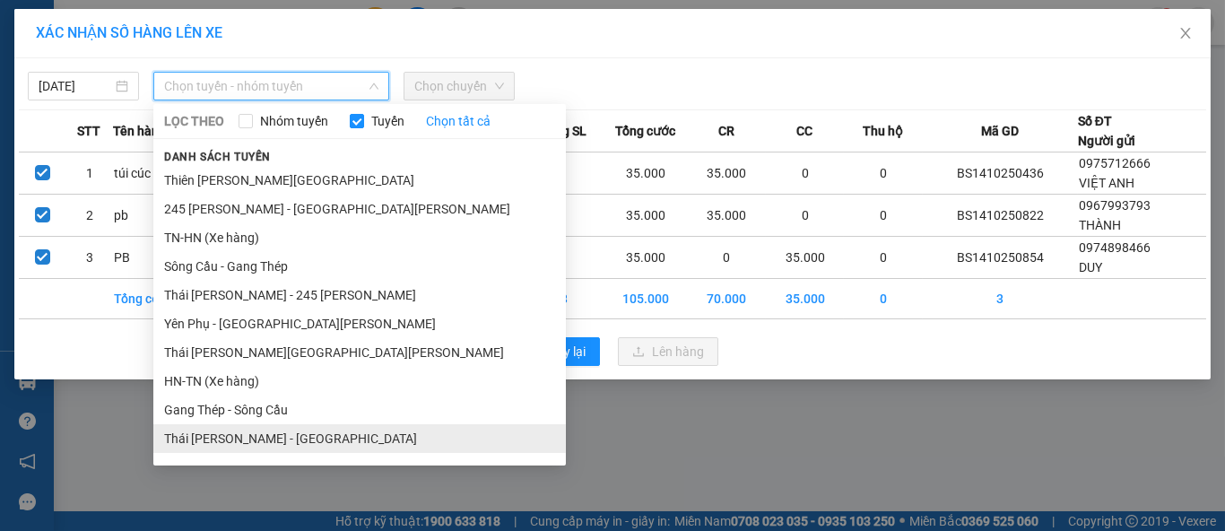
click at [274, 435] on li "Thái Nguyên - [GEOGRAPHIC_DATA]" at bounding box center [359, 438] width 412 height 29
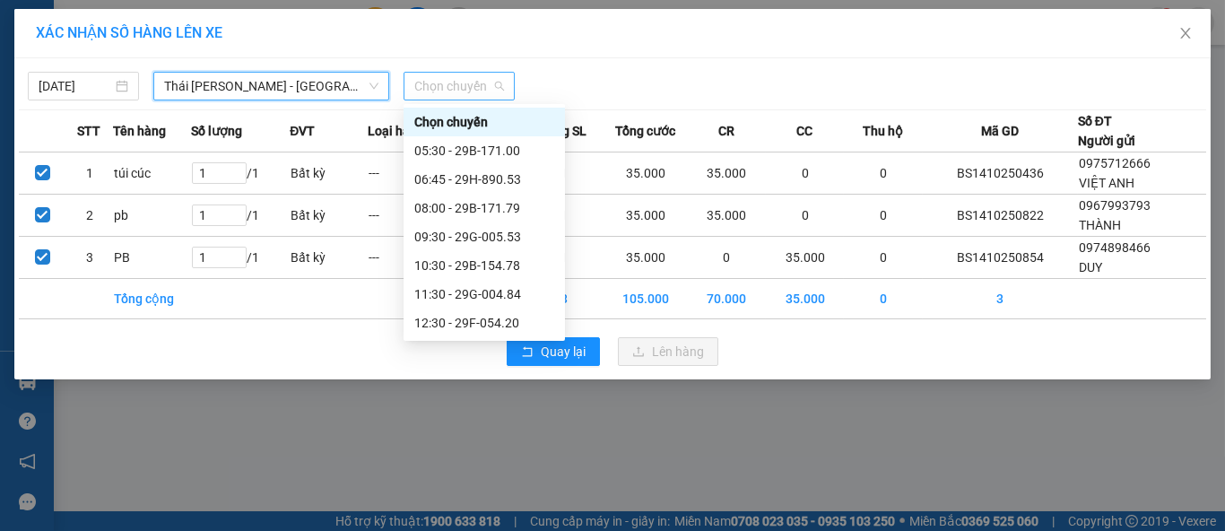
click at [474, 81] on span "Chọn chuyến" at bounding box center [459, 86] width 90 height 27
click at [494, 293] on div "11:30 - 29G-004.84" at bounding box center [484, 294] width 140 height 20
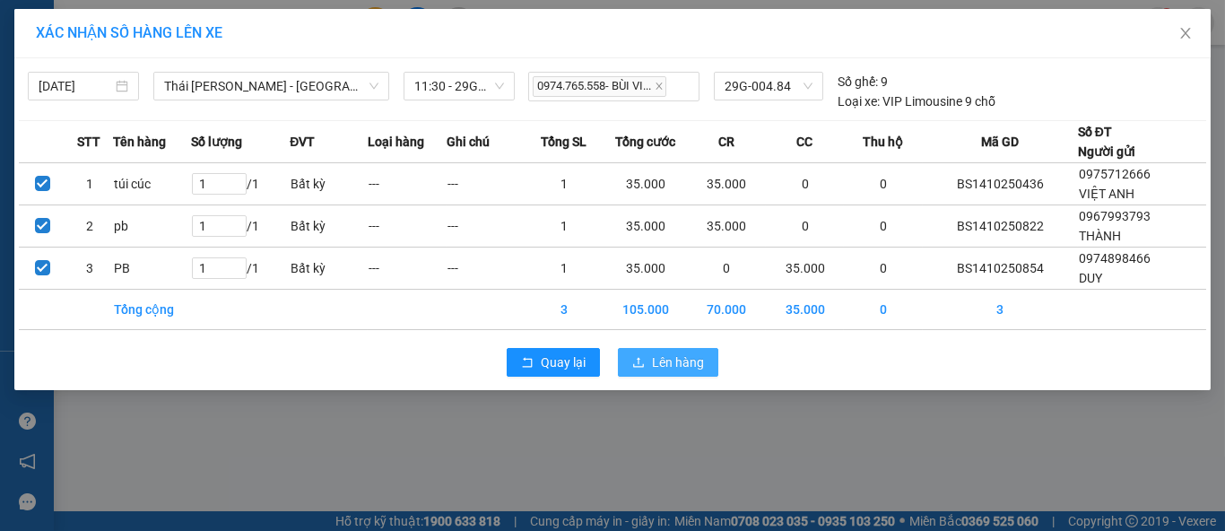
click at [681, 363] on span "Lên hàng" at bounding box center [678, 362] width 52 height 20
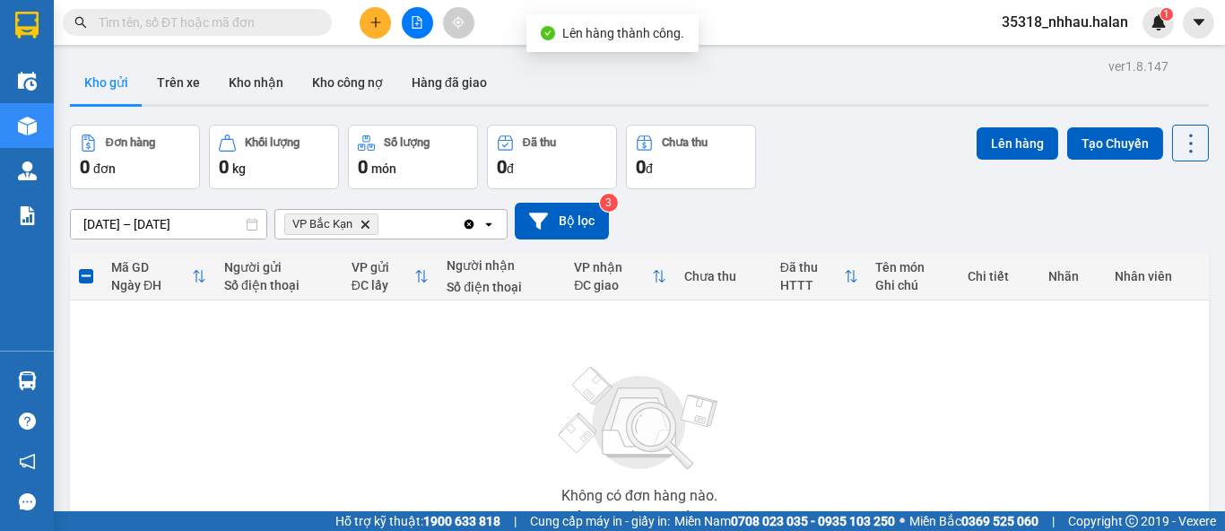
click at [366, 222] on icon "VP Bắc Kạn, close by backspace" at bounding box center [365, 224] width 8 height 8
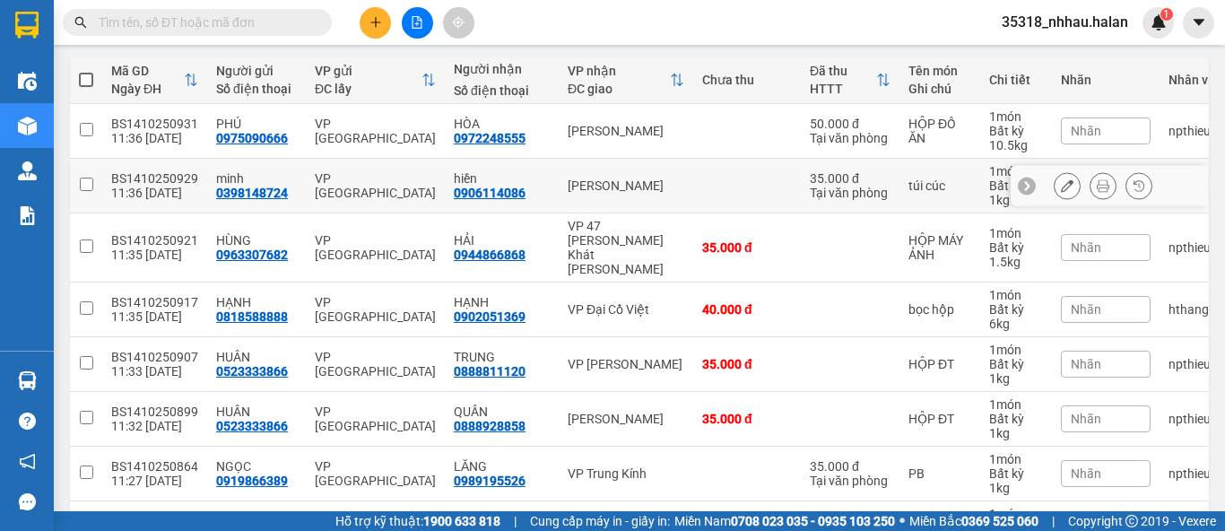
scroll to position [199, 0]
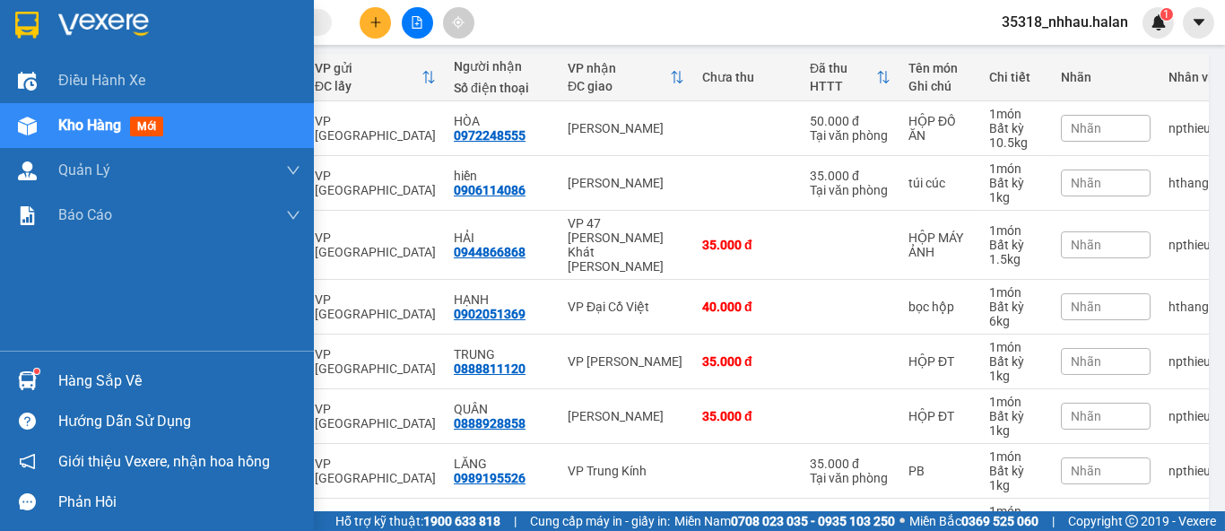
click at [101, 377] on div "Hàng sắp về" at bounding box center [179, 381] width 242 height 27
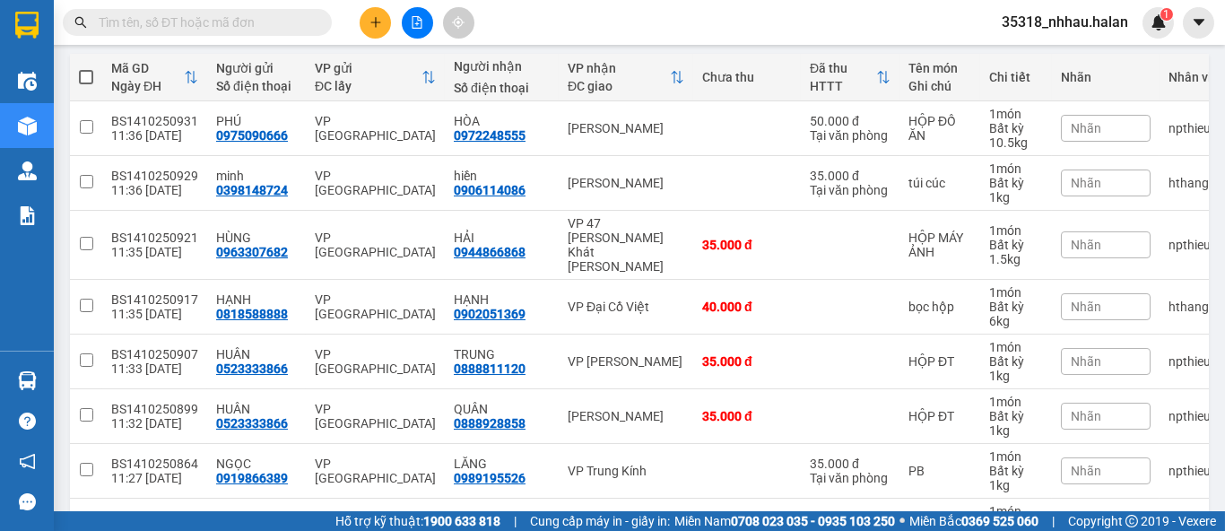
click at [912, 76] on section "Kết quả tìm kiếm ( 289 ) Bộ lọc Mã ĐH Trạng thái Món hàng Thu hộ Tổng cước Chưa…" at bounding box center [612, 265] width 1225 height 531
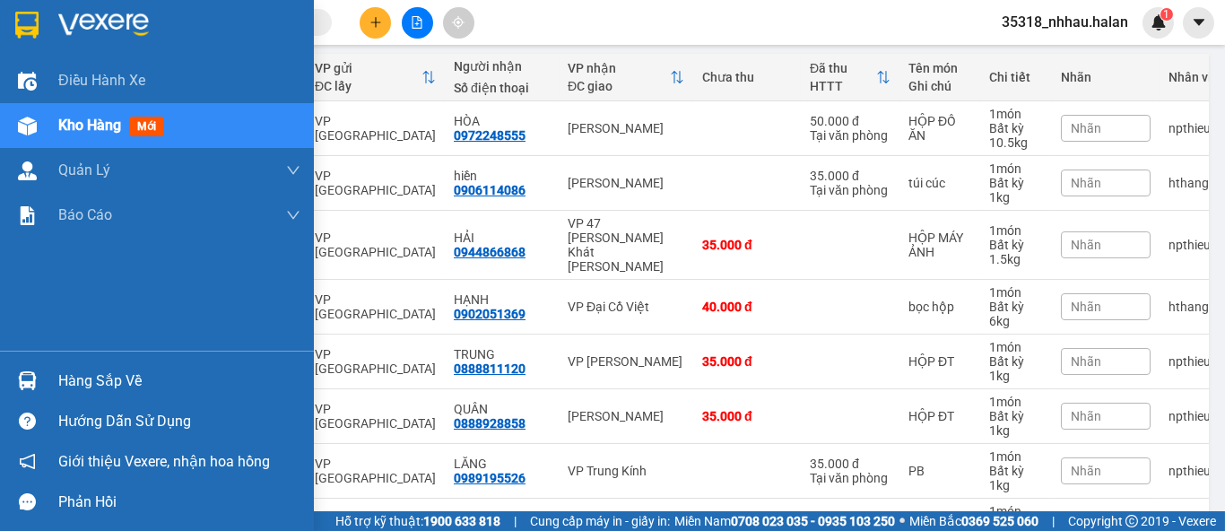
click at [95, 380] on div "Hàng sắp về" at bounding box center [179, 381] width 242 height 27
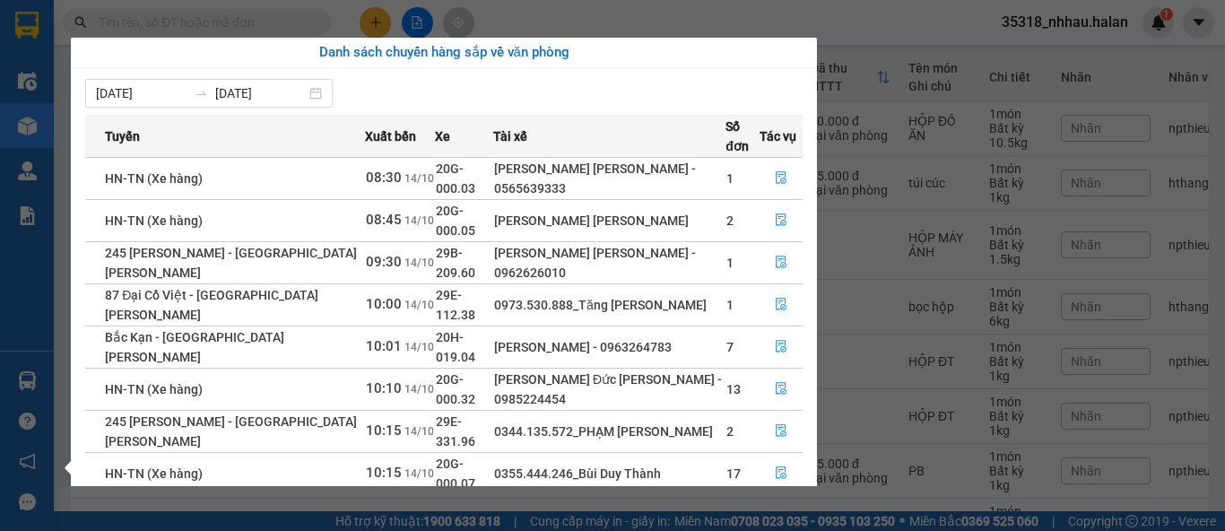
click at [889, 29] on section "Kết quả tìm kiếm ( 289 ) Bộ lọc Mã ĐH Trạng thái Món hàng Thu hộ Tổng cước Chưa…" at bounding box center [612, 265] width 1225 height 531
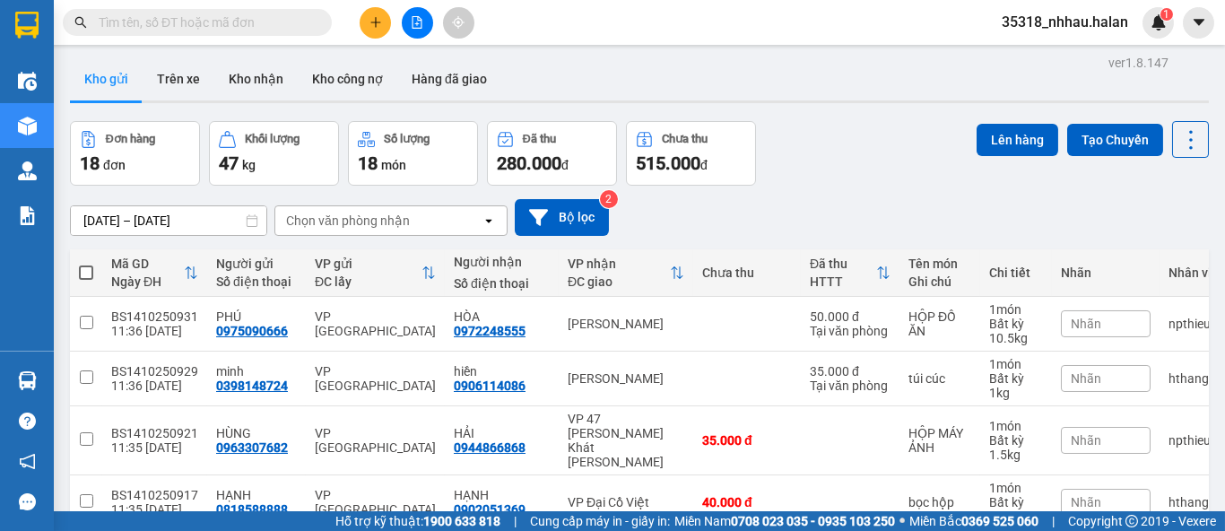
scroll to position [0, 0]
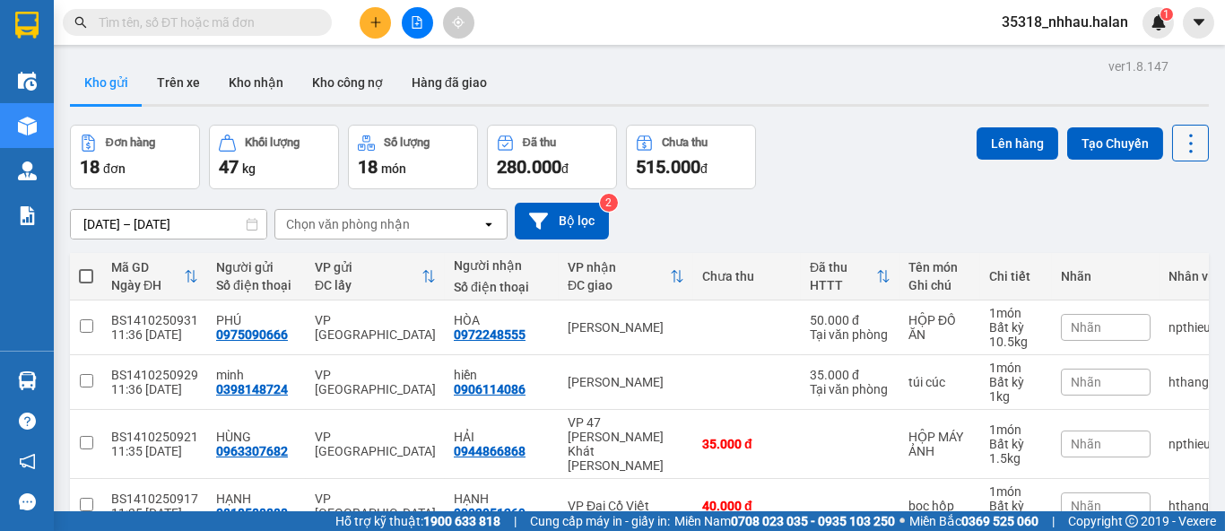
click at [1178, 142] on icon at bounding box center [1190, 143] width 25 height 25
click at [1152, 256] on span "Làm mới" at bounding box center [1150, 256] width 49 height 18
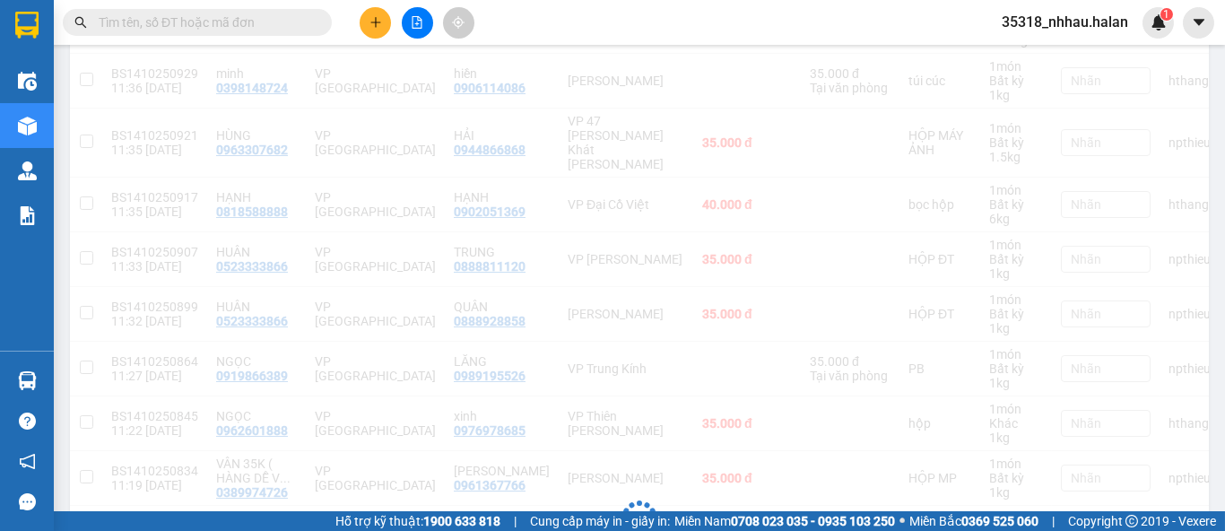
scroll to position [82, 0]
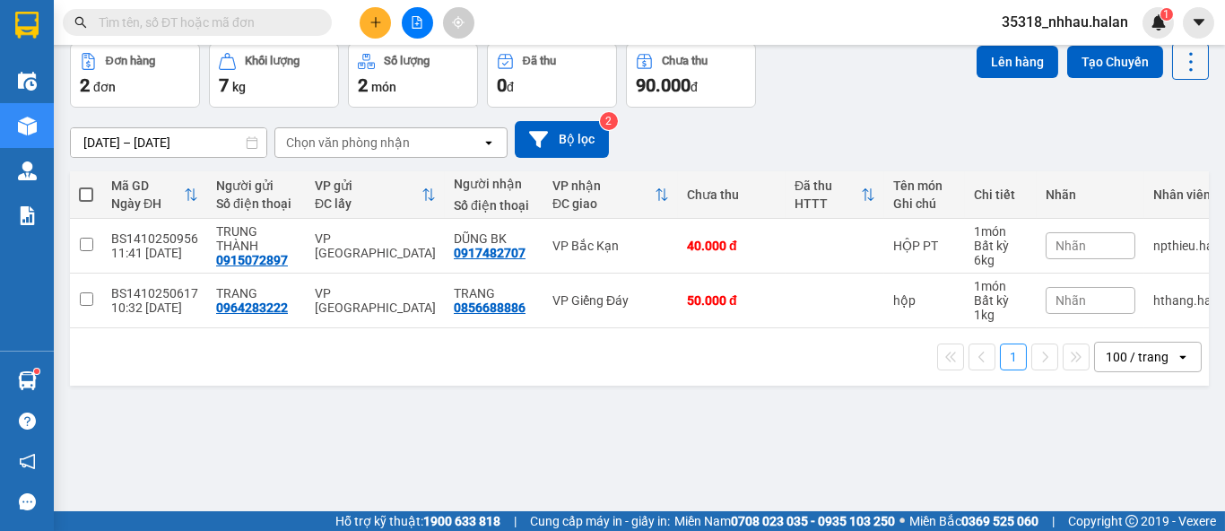
click at [1178, 67] on icon at bounding box center [1190, 61] width 25 height 25
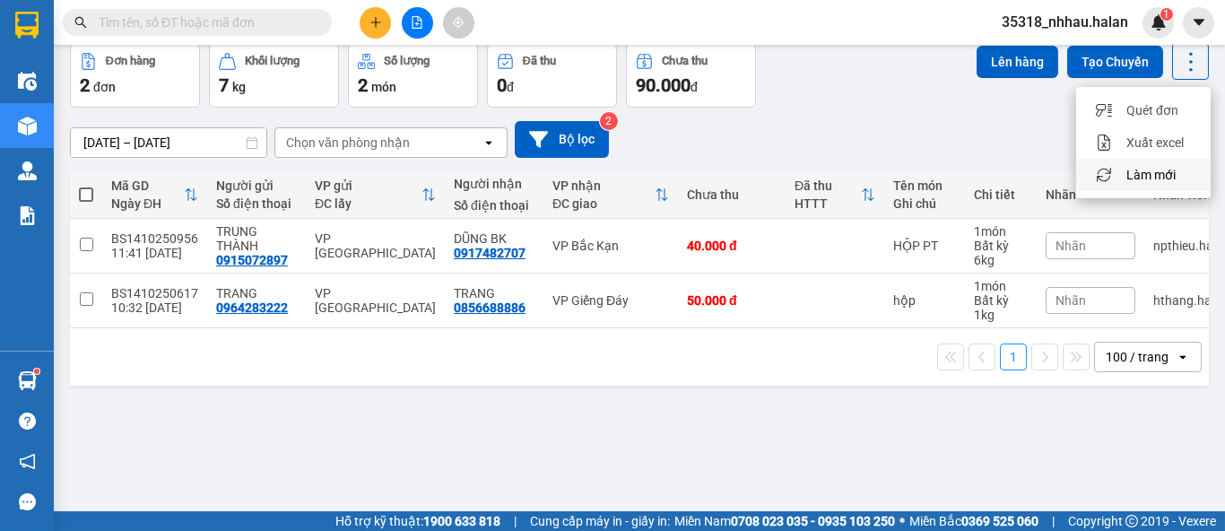
click at [1167, 175] on span "Làm mới" at bounding box center [1150, 175] width 49 height 18
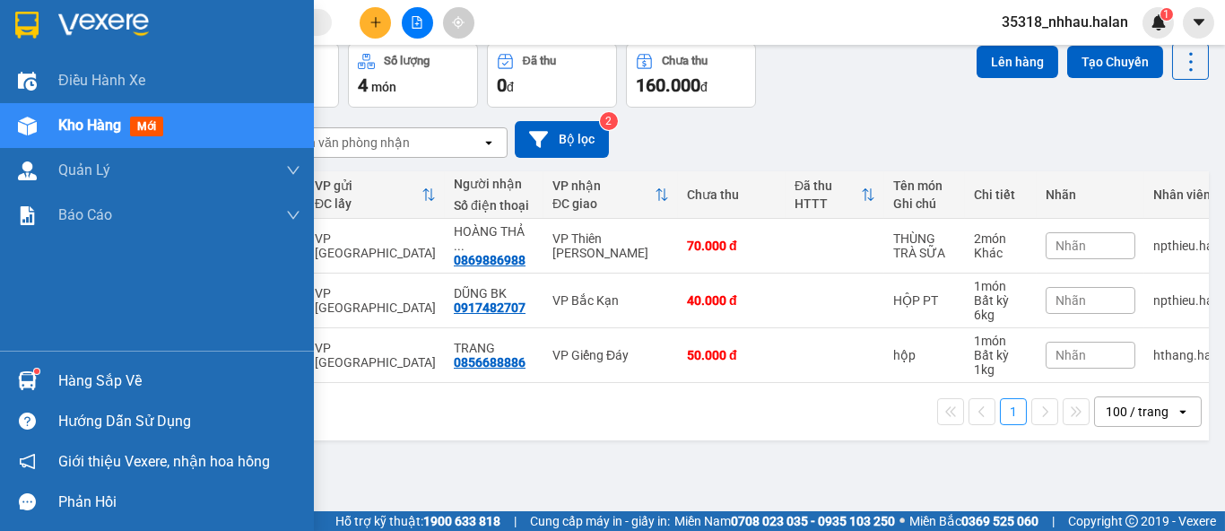
click at [49, 387] on div "Hàng sắp về" at bounding box center [157, 380] width 314 height 40
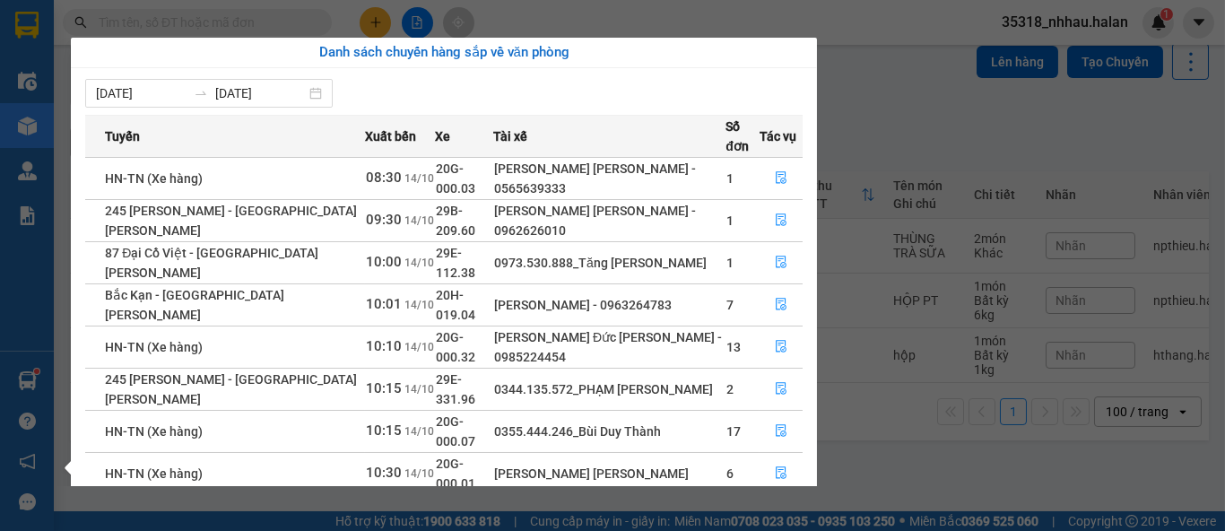
click at [961, 117] on section "Kết quả tìm kiếm ( 289 ) Bộ lọc Mã ĐH Trạng thái Món hàng Thu hộ Tổng cước Chưa…" at bounding box center [612, 265] width 1225 height 531
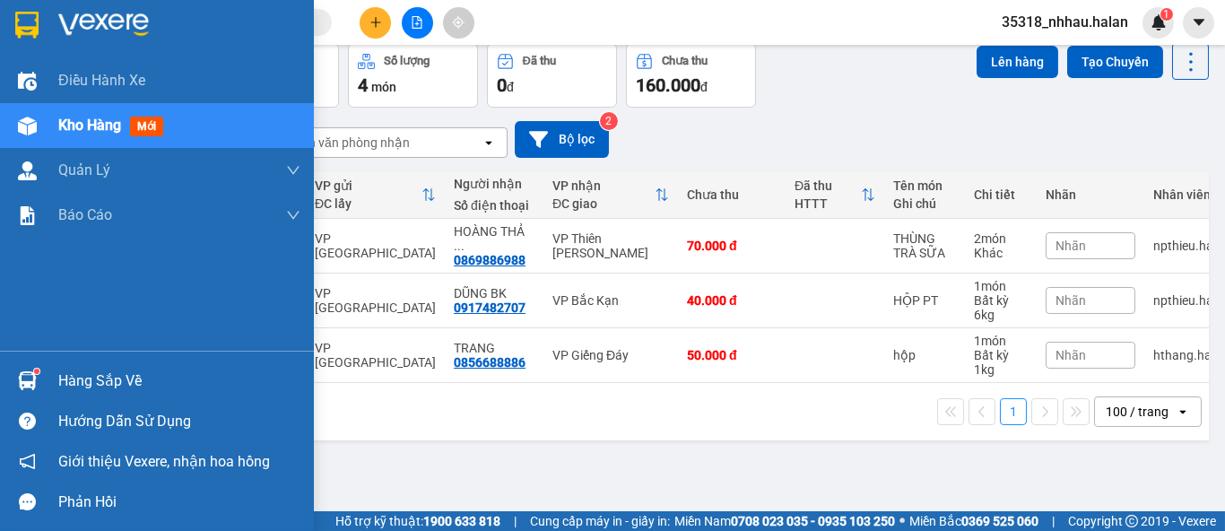
click at [84, 379] on div "Hàng sắp về" at bounding box center [179, 381] width 242 height 27
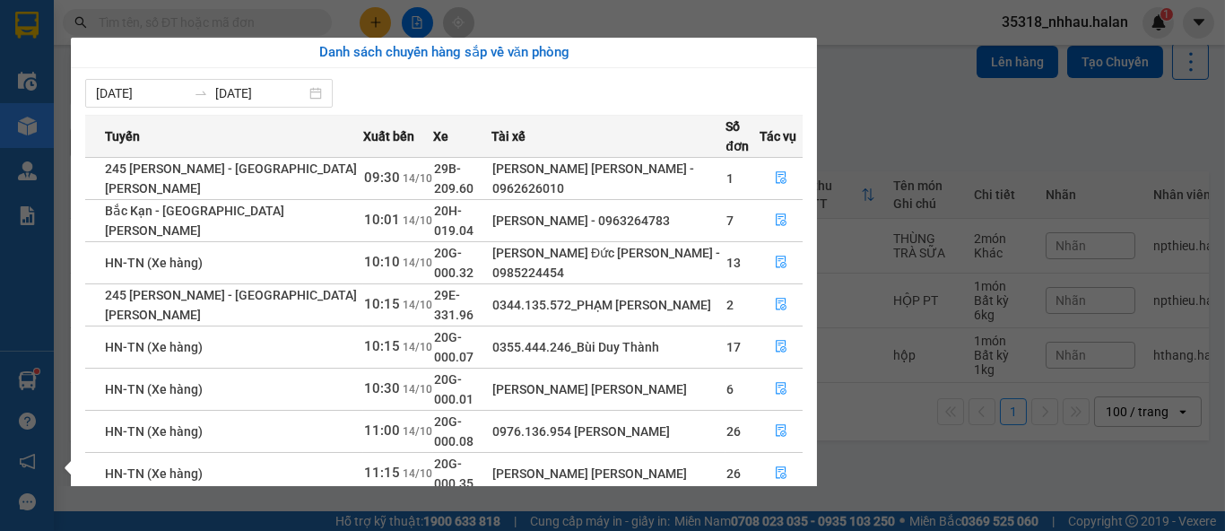
click at [893, 99] on section "Kết quả tìm kiếm ( 289 ) Bộ lọc Mã ĐH Trạng thái Món hàng Thu hộ Tổng cước Chưa…" at bounding box center [612, 265] width 1225 height 531
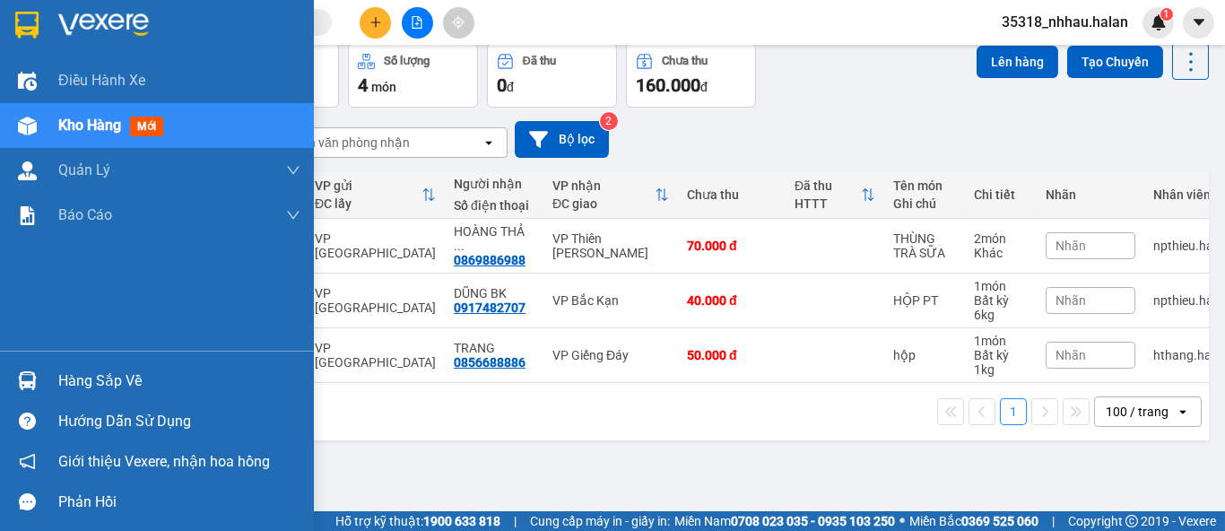
click at [113, 384] on div "Hàng sắp về" at bounding box center [179, 381] width 242 height 27
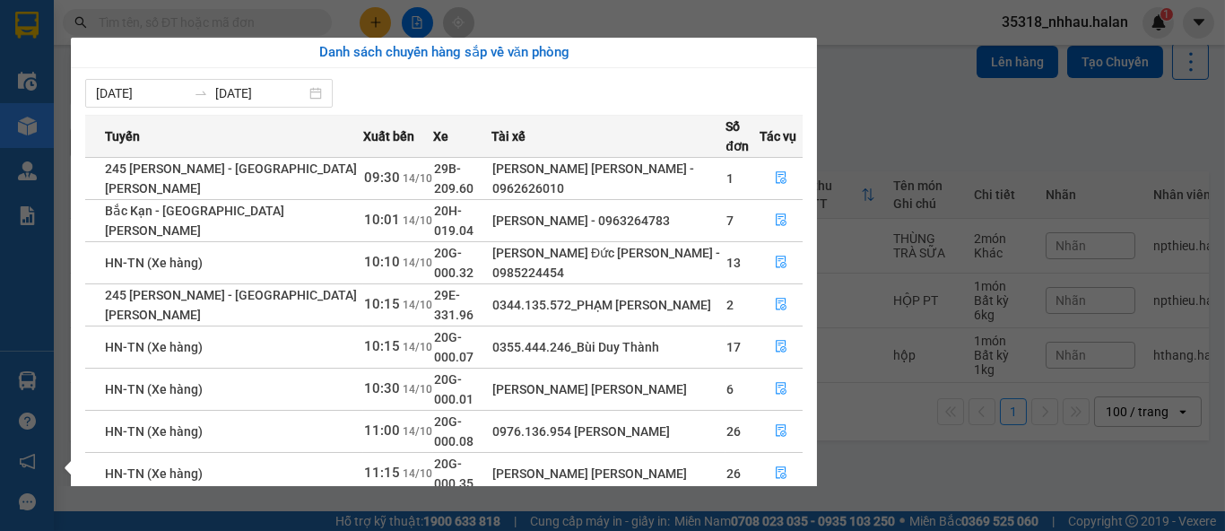
click at [904, 120] on section "Kết quả tìm kiếm ( 289 ) Bộ lọc Mã ĐH Trạng thái Món hàng Thu hộ Tổng cước Chưa…" at bounding box center [612, 265] width 1225 height 531
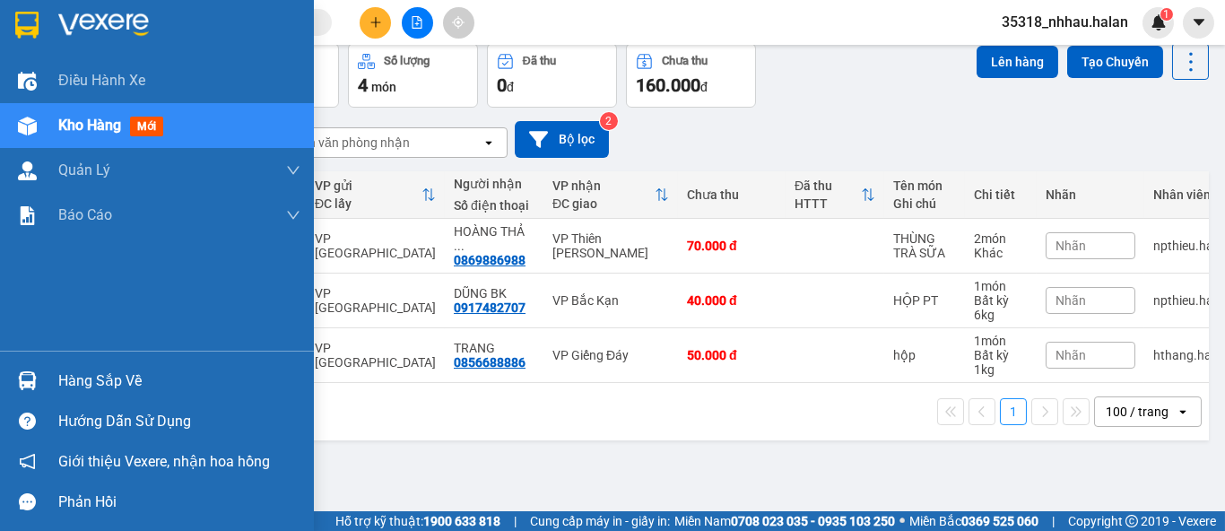
click at [73, 382] on div "Hàng sắp về" at bounding box center [179, 381] width 242 height 27
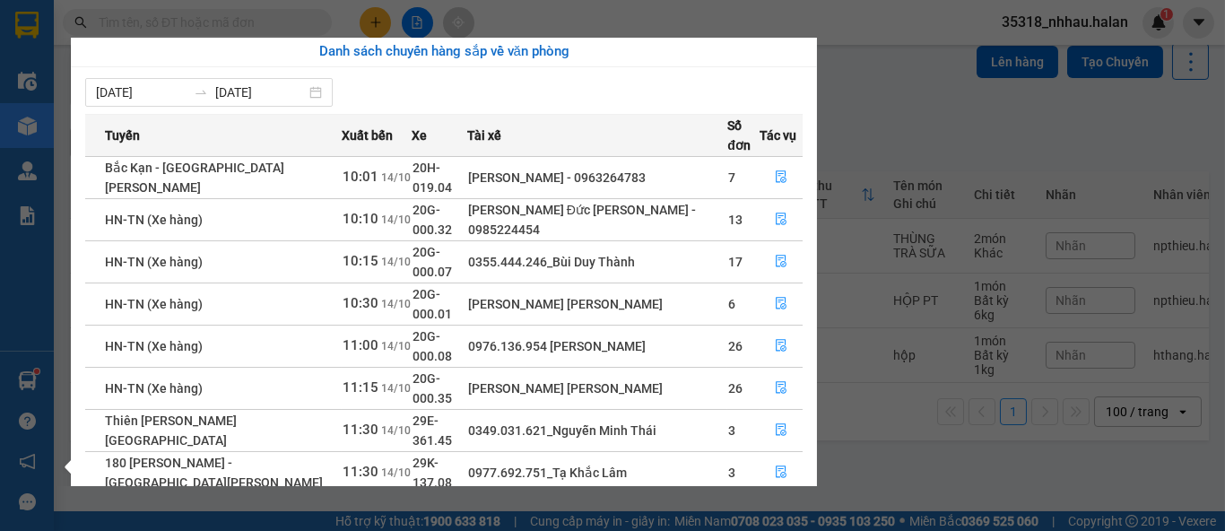
scroll to position [0, 0]
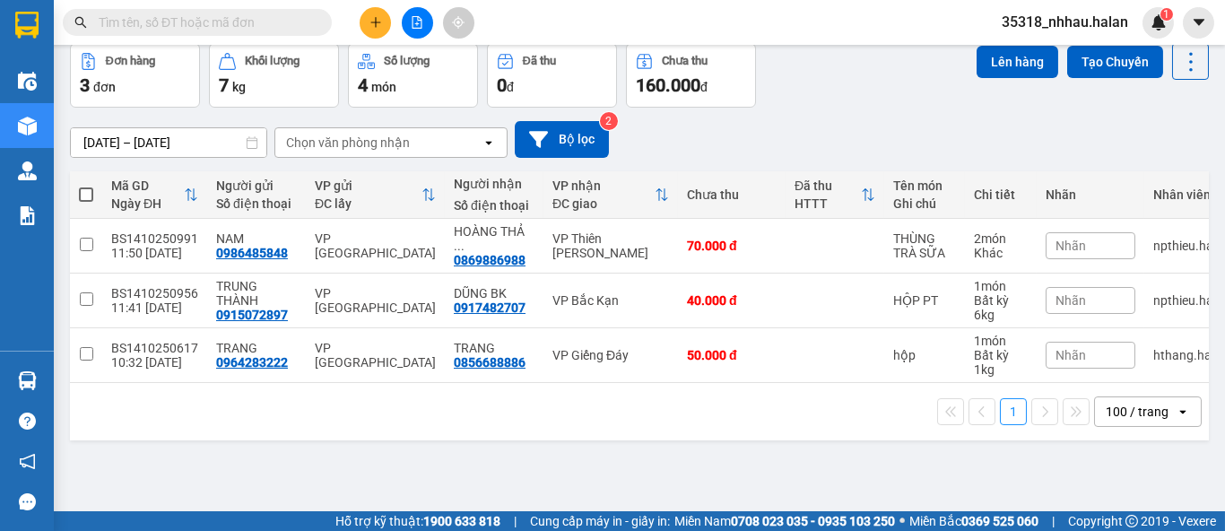
click at [883, 101] on section "Kết quả tìm kiếm ( 289 ) Bộ lọc Mã ĐH Trạng thái Món hàng Thu hộ Tổng cước Chưa…" at bounding box center [612, 265] width 1225 height 531
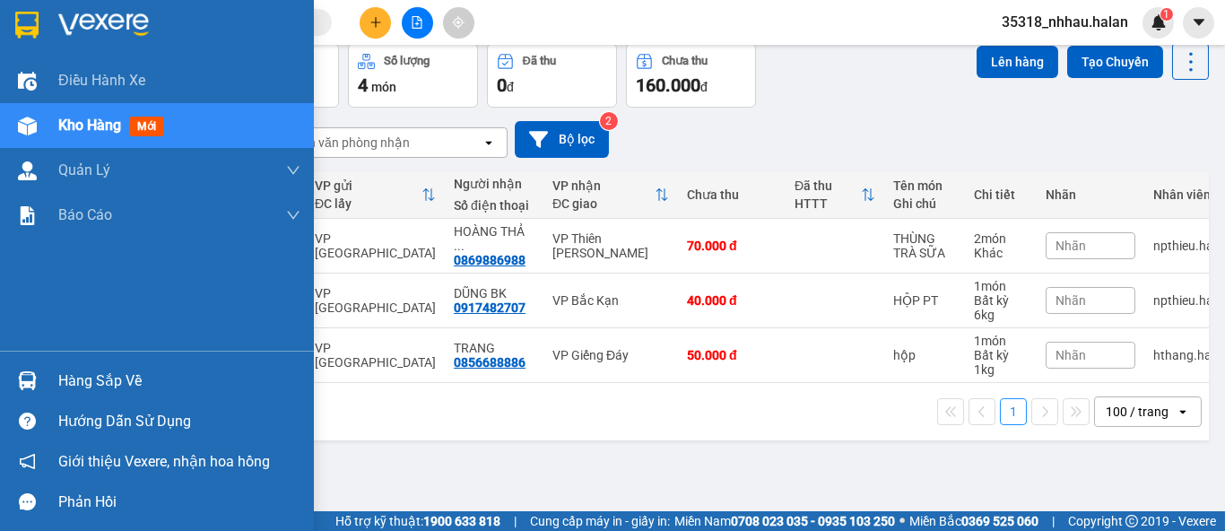
click at [62, 383] on div "Hàng sắp về" at bounding box center [179, 381] width 242 height 27
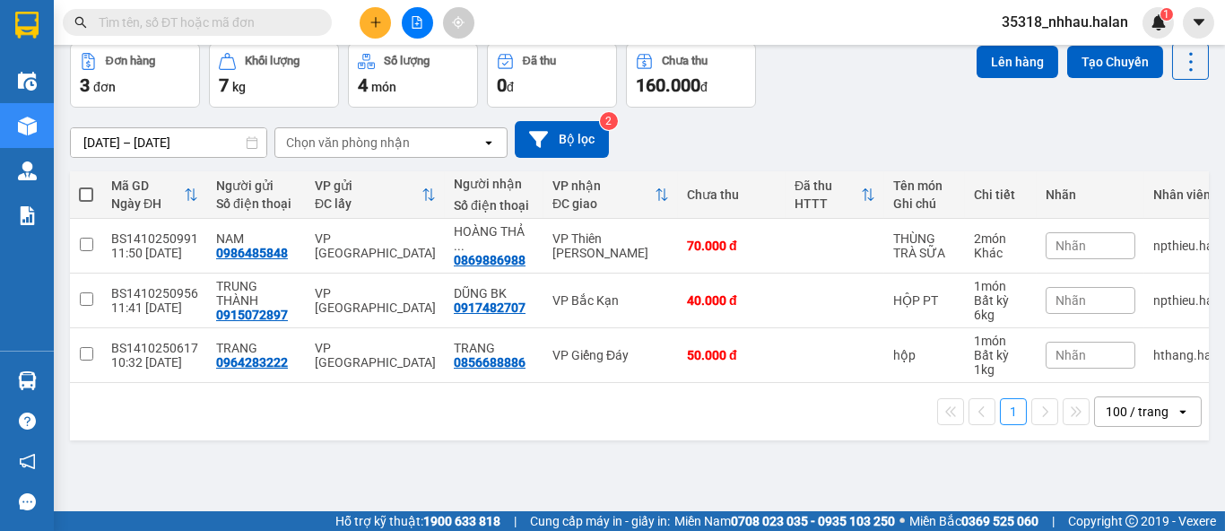
click at [944, 126] on section "Kết quả tìm kiếm ( 289 ) Bộ lọc Mã ĐH Trạng thái Món hàng Thu hộ Tổng cước Chưa…" at bounding box center [612, 265] width 1225 height 531
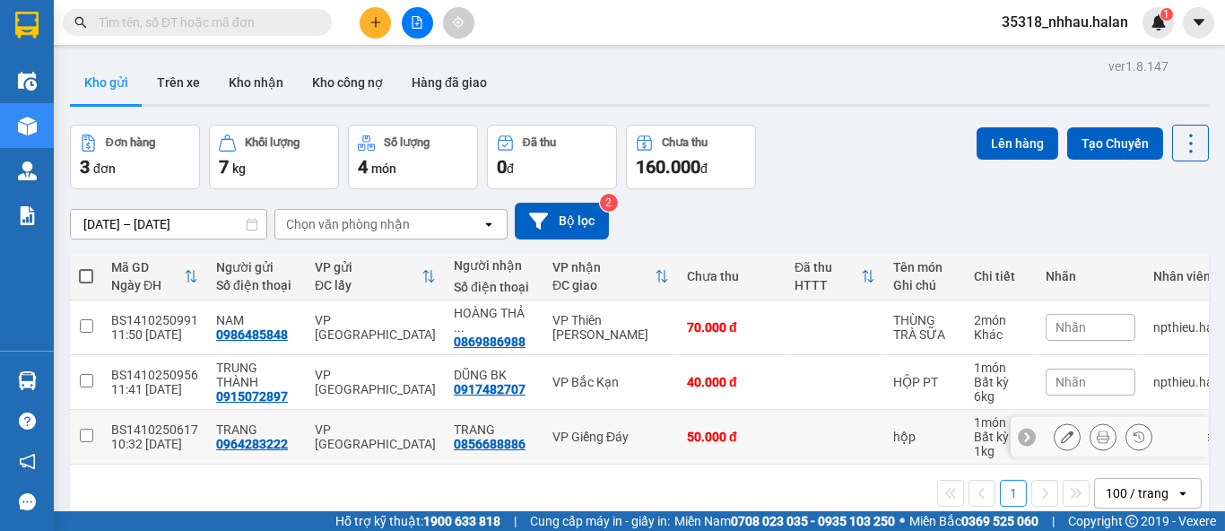
scroll to position [82, 0]
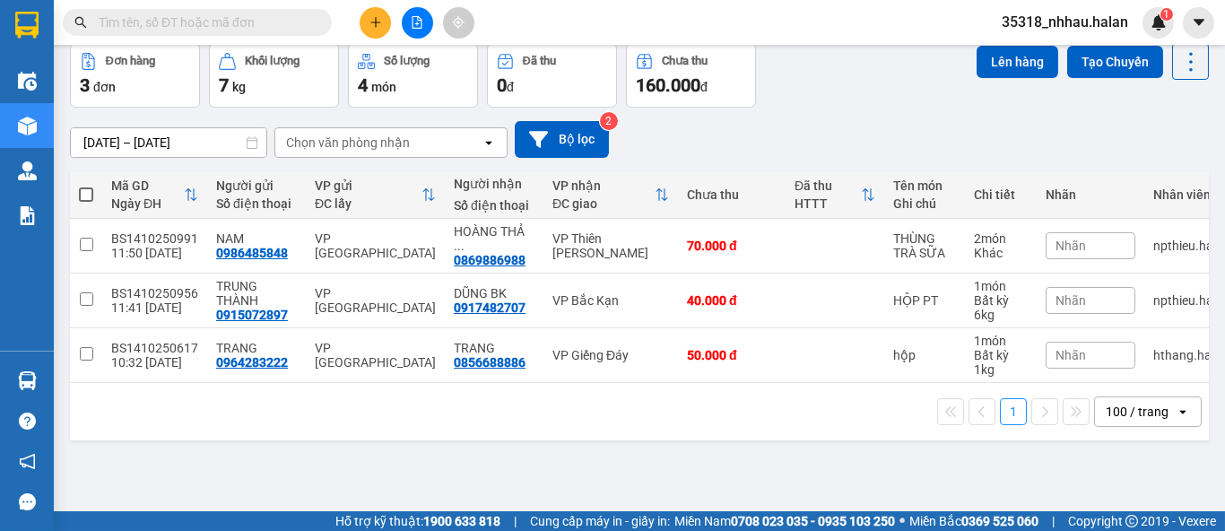
click at [329, 137] on div "Chọn văn phòng nhận" at bounding box center [348, 143] width 124 height 18
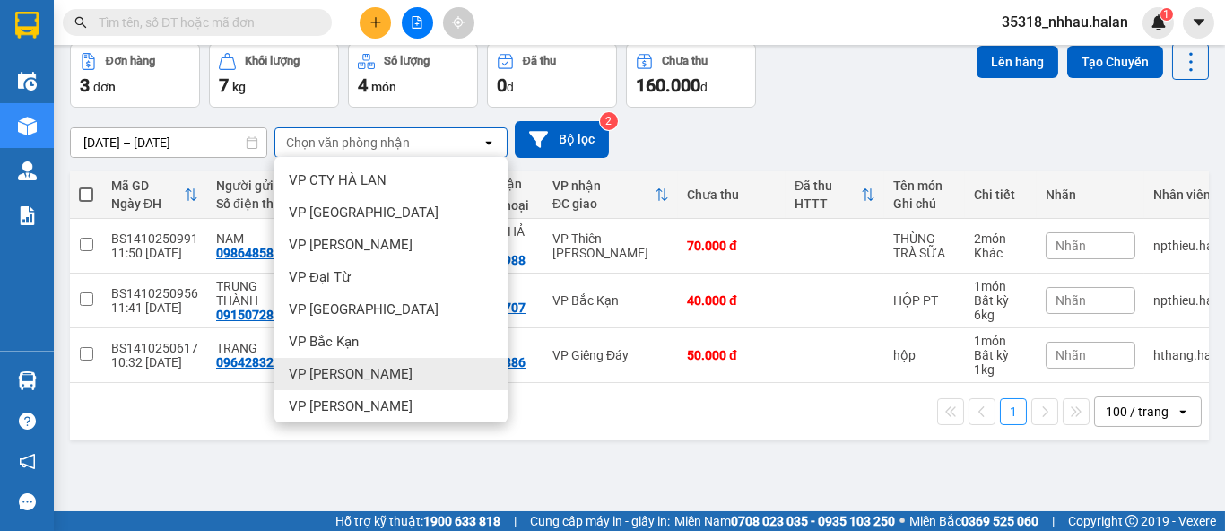
click at [572, 418] on div "1 100 / trang open" at bounding box center [639, 411] width 1124 height 30
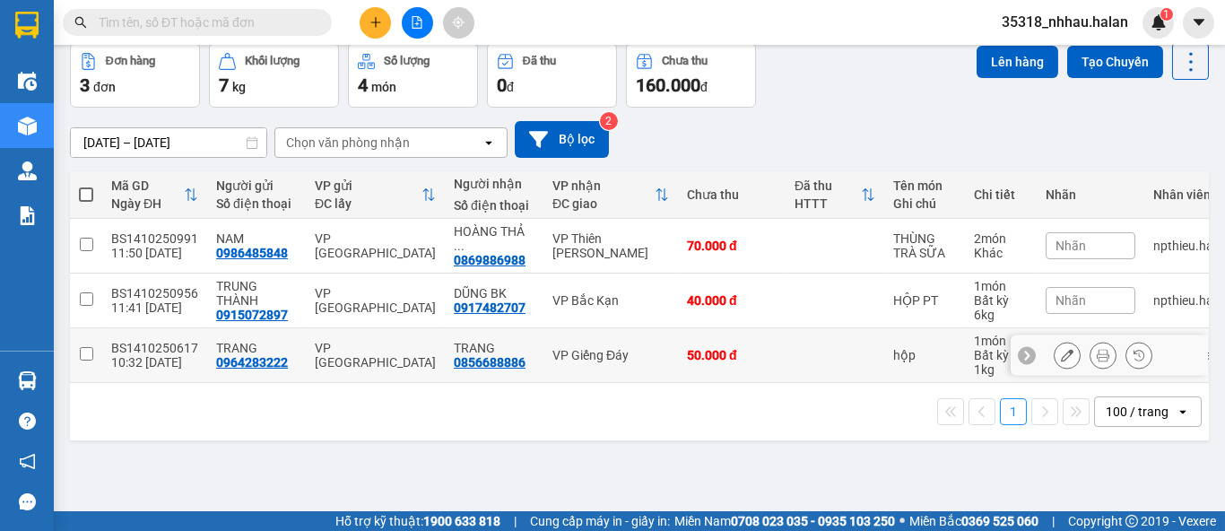
click at [86, 347] on input "checkbox" at bounding box center [86, 353] width 13 height 13
checkbox input "true"
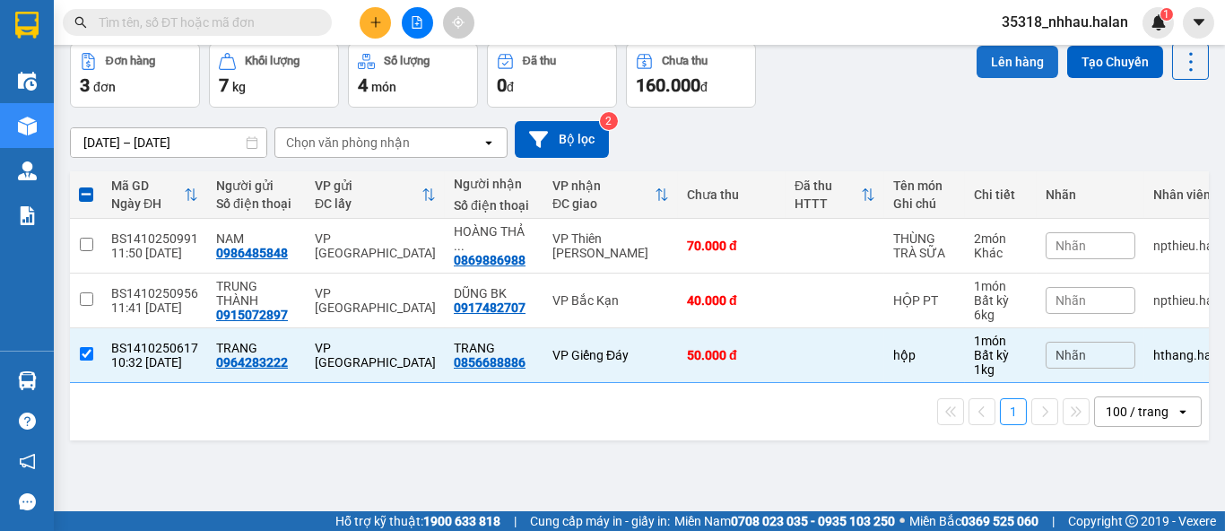
click at [1013, 57] on button "Lên hàng" at bounding box center [1017, 62] width 82 height 32
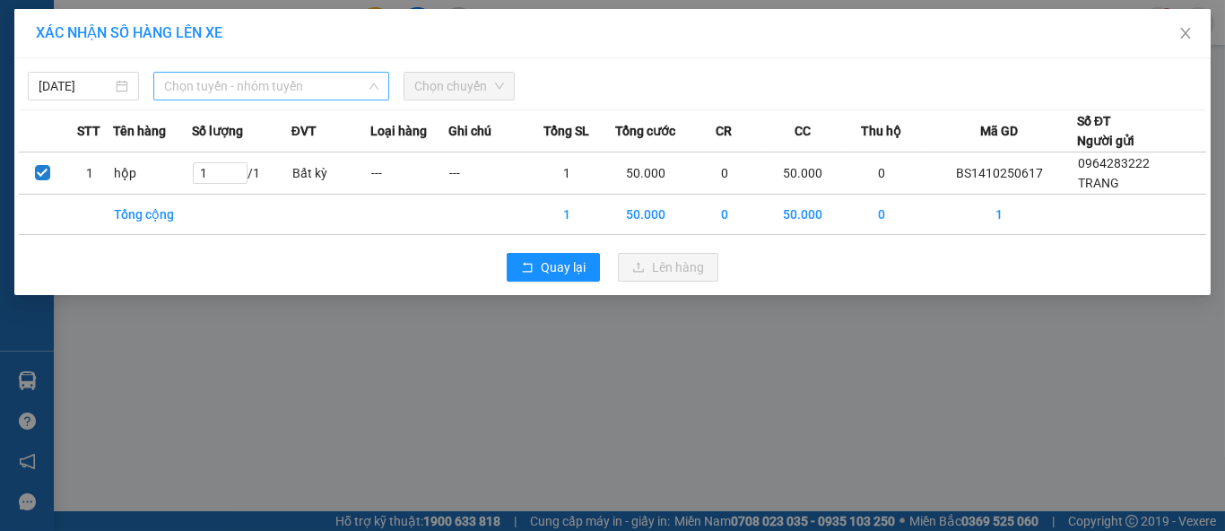
click at [326, 89] on span "Chọn tuyến - nhóm tuyến" at bounding box center [271, 86] width 214 height 27
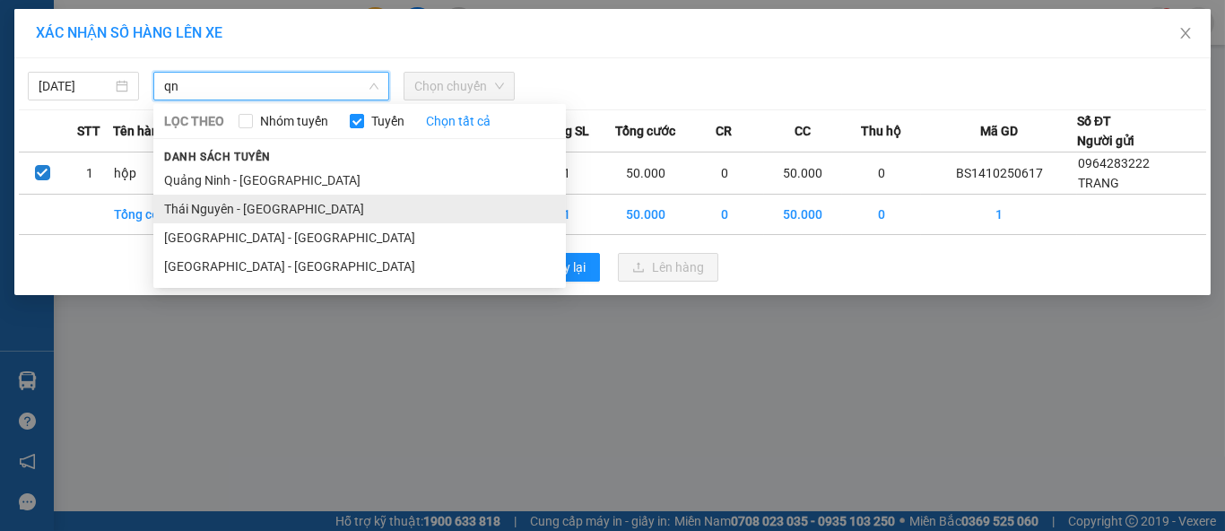
type input "qn"
click at [293, 204] on li "Thái Nguyên - [GEOGRAPHIC_DATA]" at bounding box center [359, 209] width 412 height 29
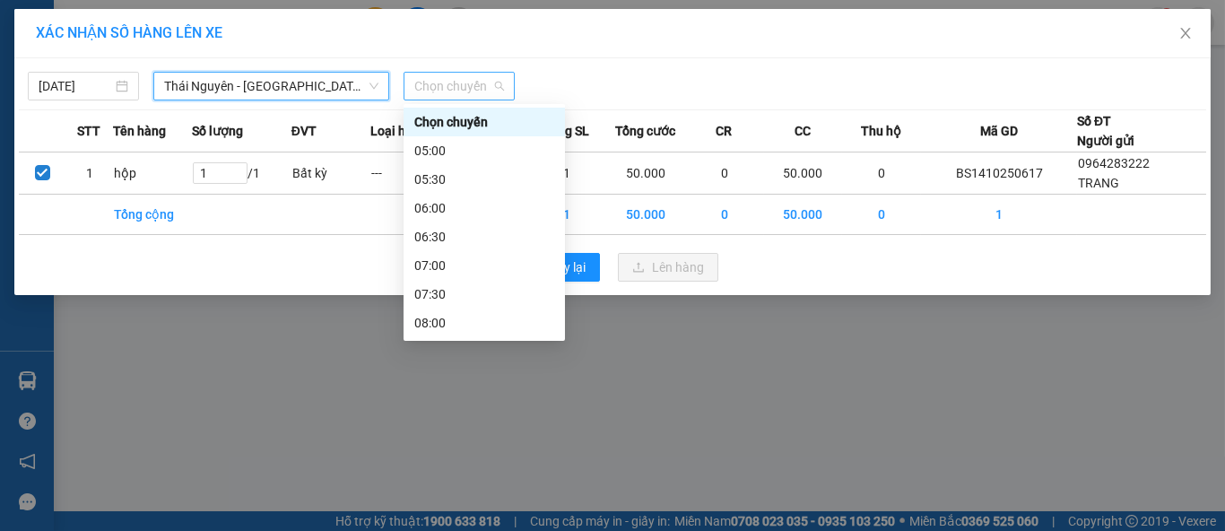
click at [454, 88] on span "Chọn chuyến" at bounding box center [459, 86] width 90 height 27
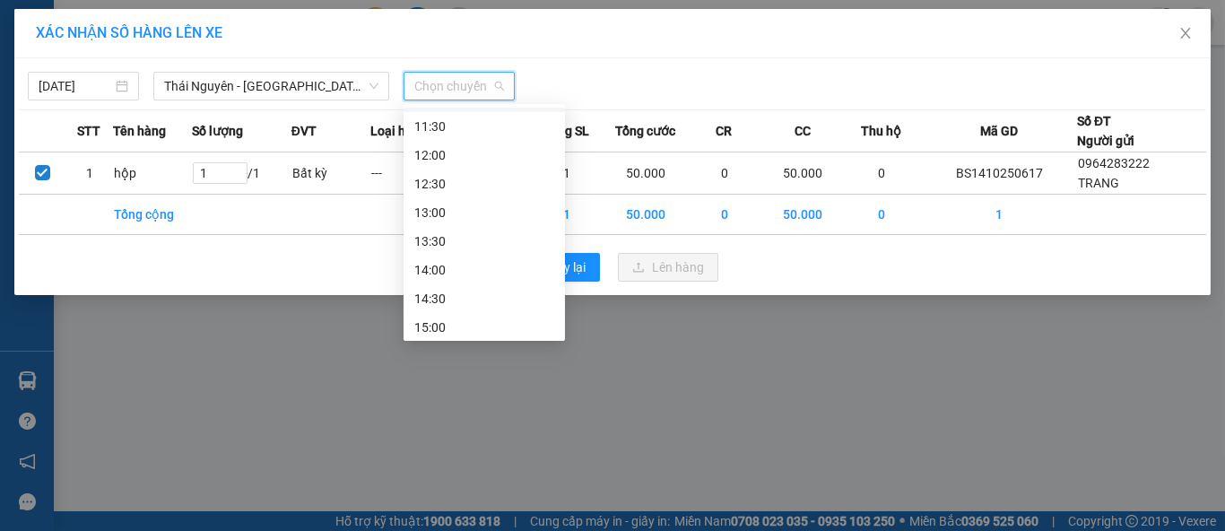
scroll to position [398, 0]
click at [472, 204] on div "13:00" at bounding box center [484, 212] width 140 height 20
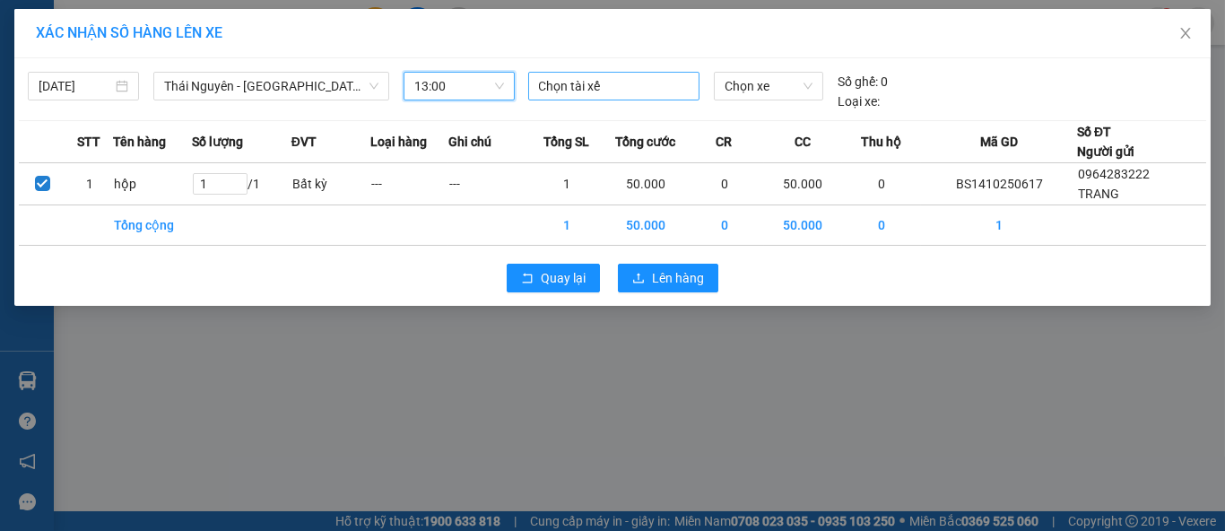
click at [667, 87] on div at bounding box center [614, 86] width 163 height 22
click at [576, 88] on div at bounding box center [614, 86] width 163 height 22
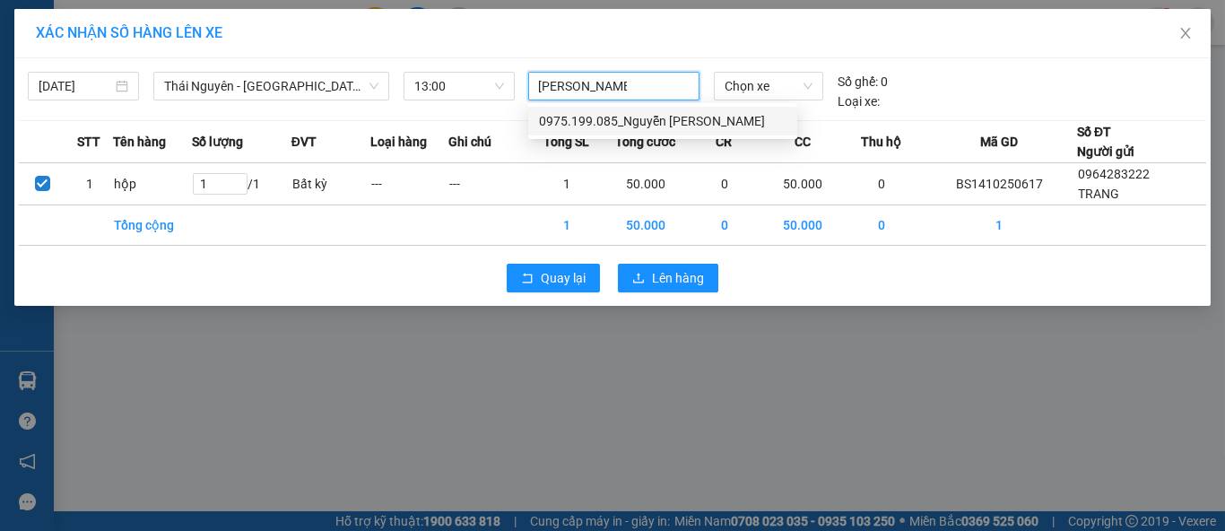
type input "[PERSON_NAME]"
click at [686, 129] on div "0975.199.085_Nguyễn [PERSON_NAME]" at bounding box center [662, 121] width 247 height 20
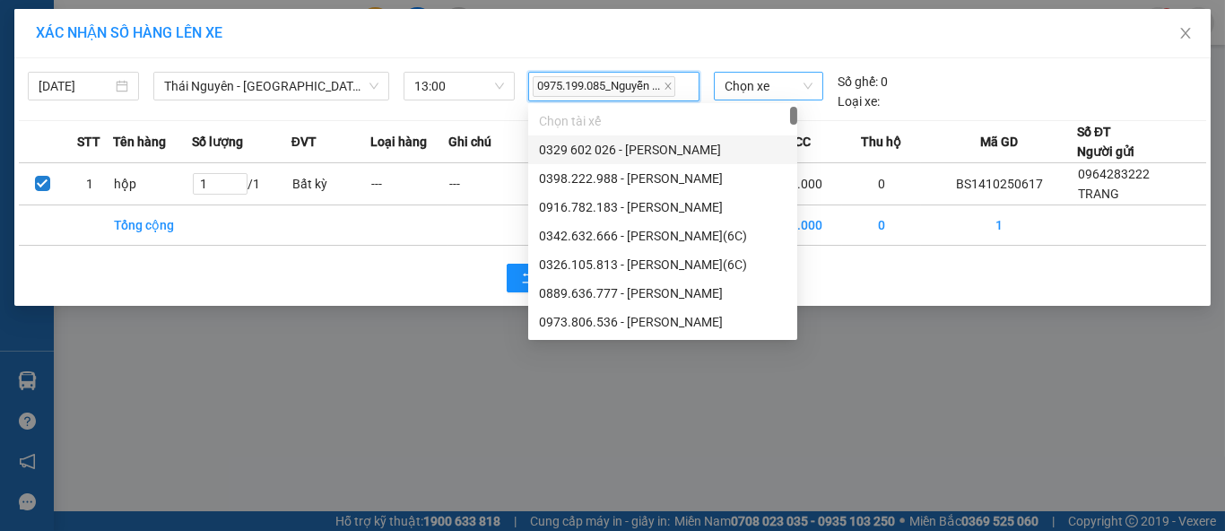
click at [767, 85] on span "Chọn xe" at bounding box center [768, 86] width 88 height 27
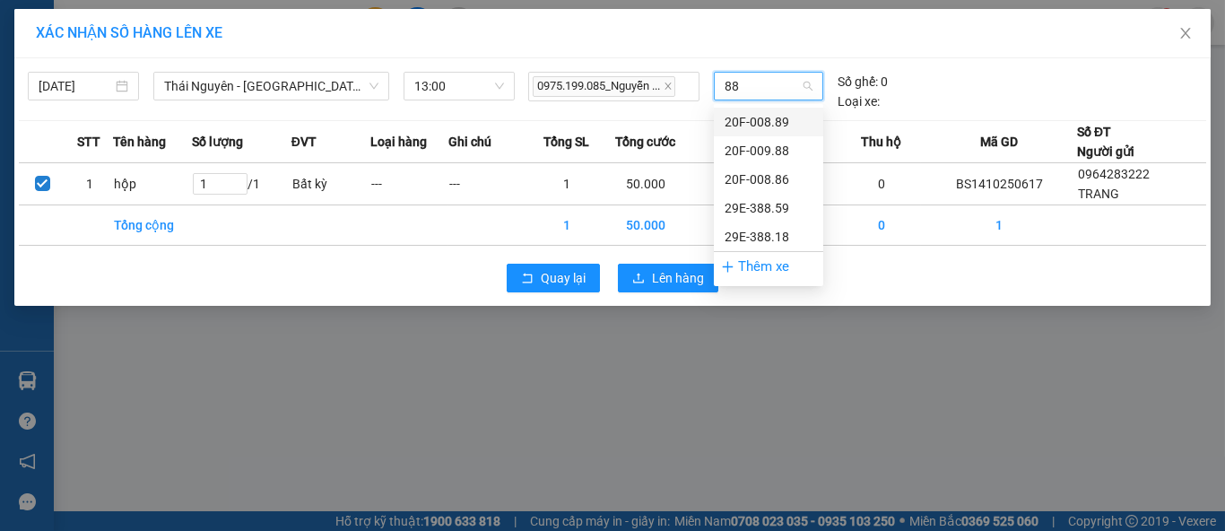
type input "886"
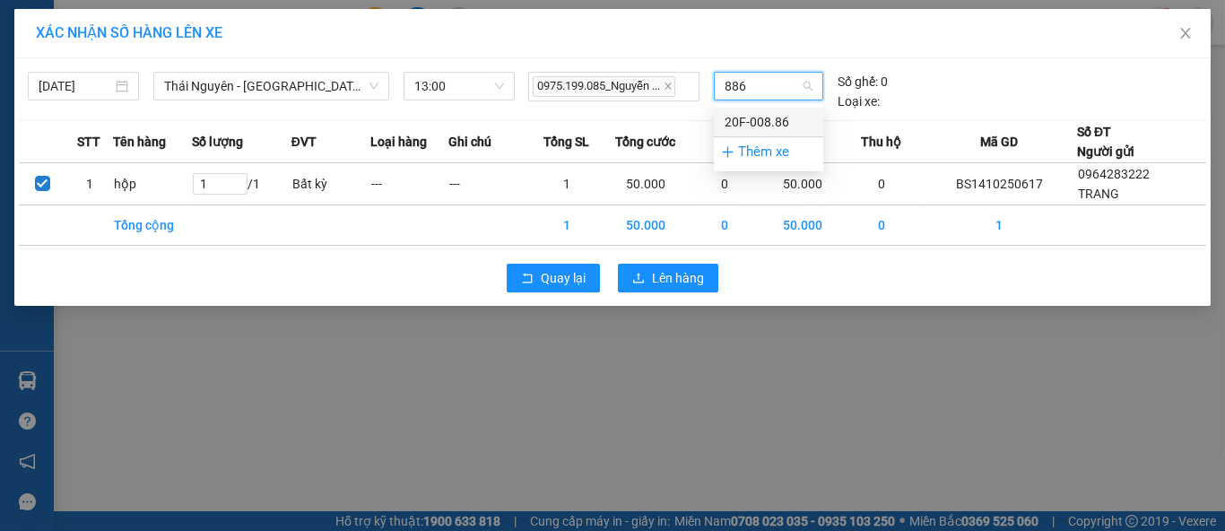
click at [776, 126] on div "20F-008.86" at bounding box center [768, 122] width 88 height 20
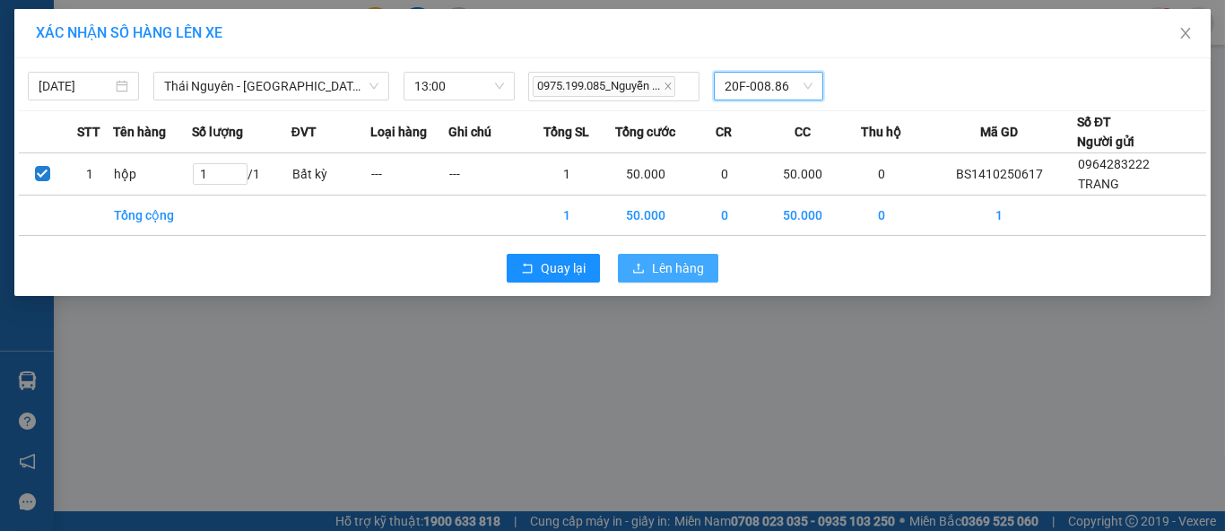
click at [670, 266] on span "Lên hàng" at bounding box center [678, 268] width 52 height 20
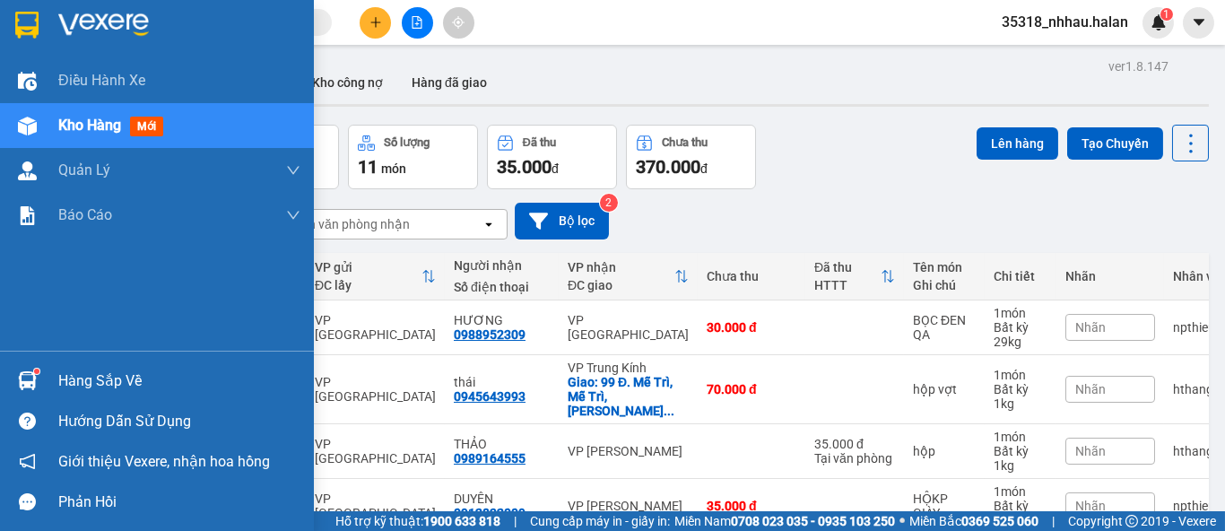
click at [53, 378] on div "Hàng sắp về" at bounding box center [157, 380] width 314 height 40
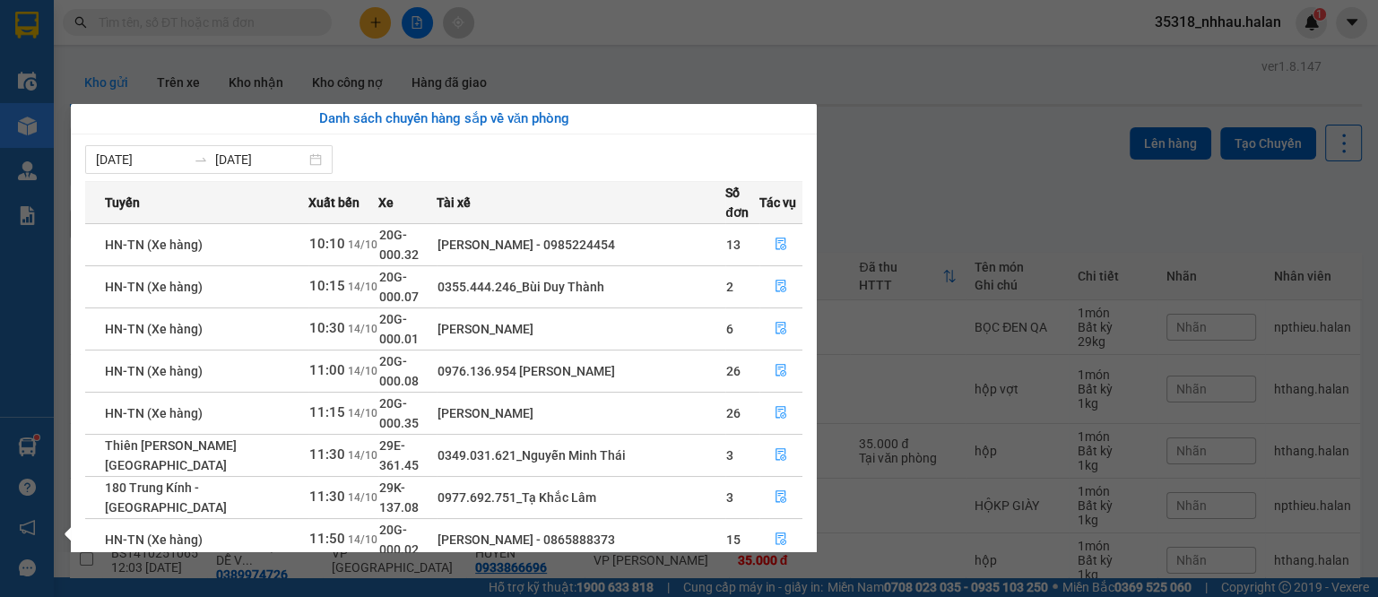
drag, startPoint x: 802, startPoint y: 74, endPoint x: 786, endPoint y: 80, distance: 17.3
click at [802, 74] on section "Kết quả tìm kiếm ( 289 ) Bộ lọc Mã ĐH Trạng thái Món hàng Thu hộ Tổng cước Chưa…" at bounding box center [689, 298] width 1378 height 597
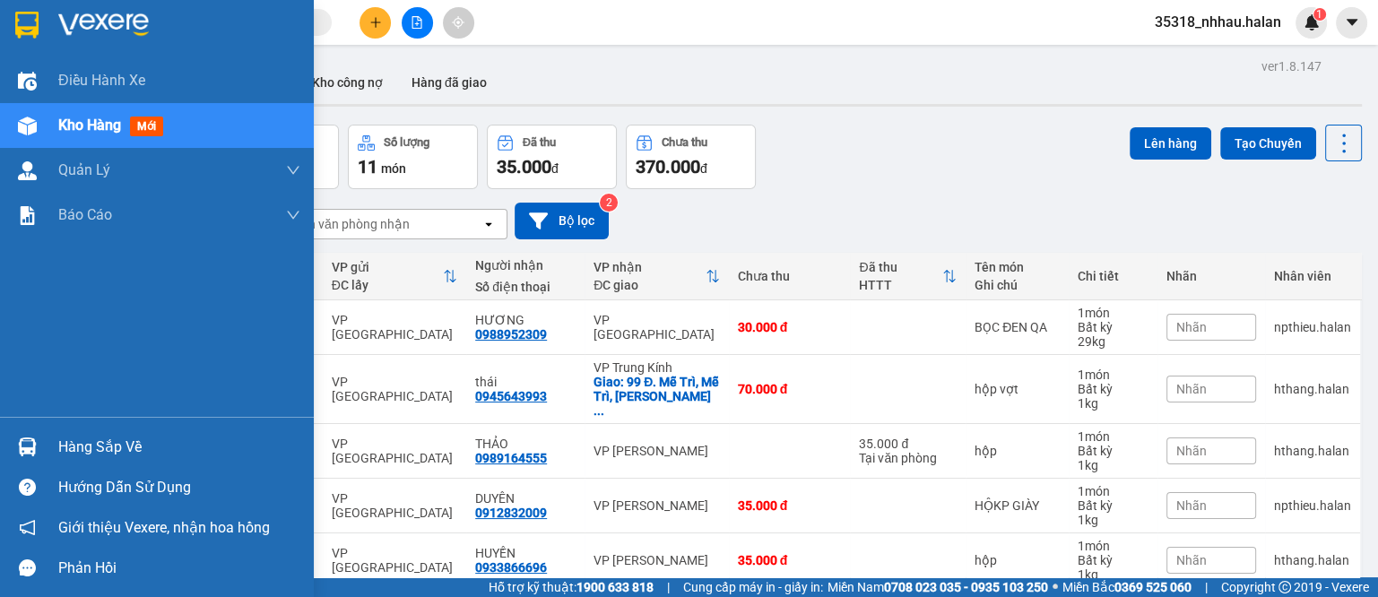
click at [82, 447] on div "Hàng sắp về" at bounding box center [179, 447] width 242 height 27
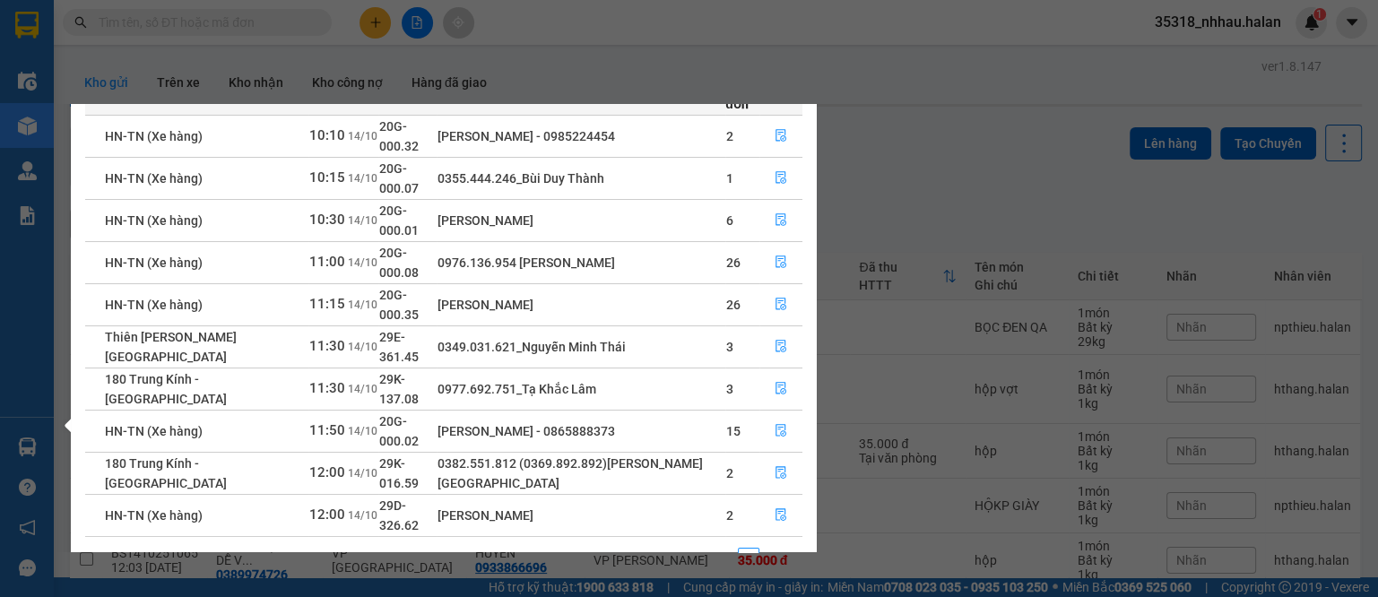
scroll to position [111, 0]
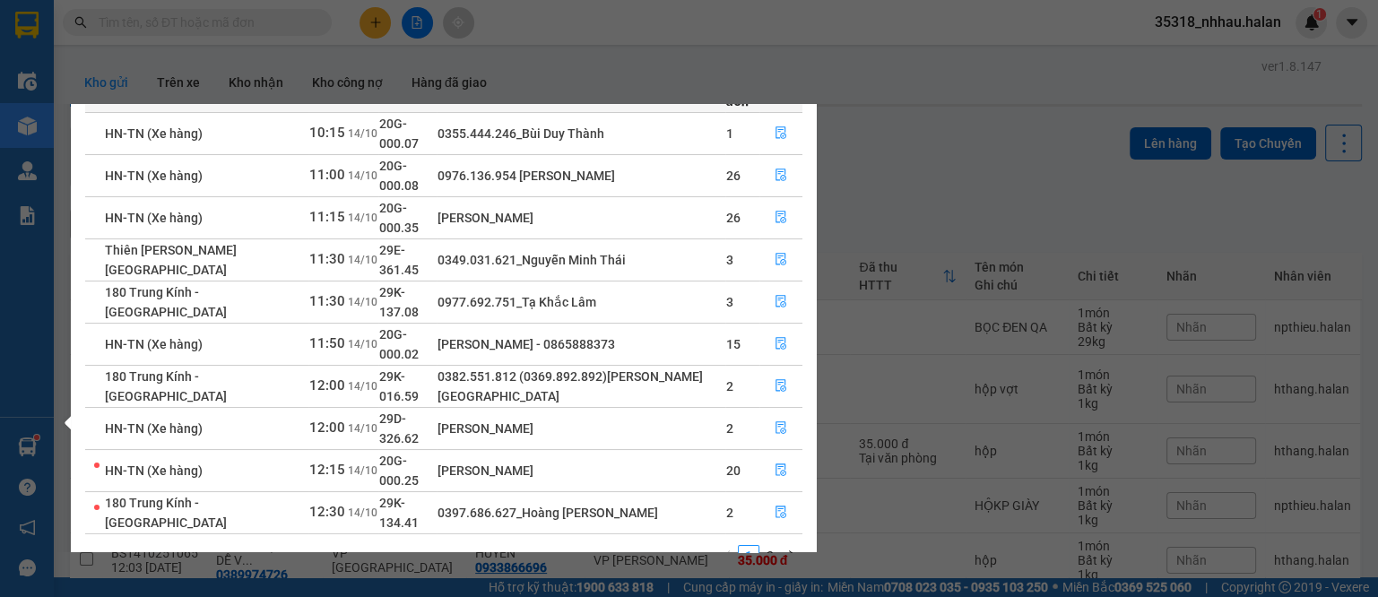
click at [574, 86] on section "Kết quả tìm kiếm ( 289 ) Bộ lọc Mã ĐH Trạng thái Món hàng Thu hộ Tổng cước Chưa…" at bounding box center [689, 298] width 1378 height 597
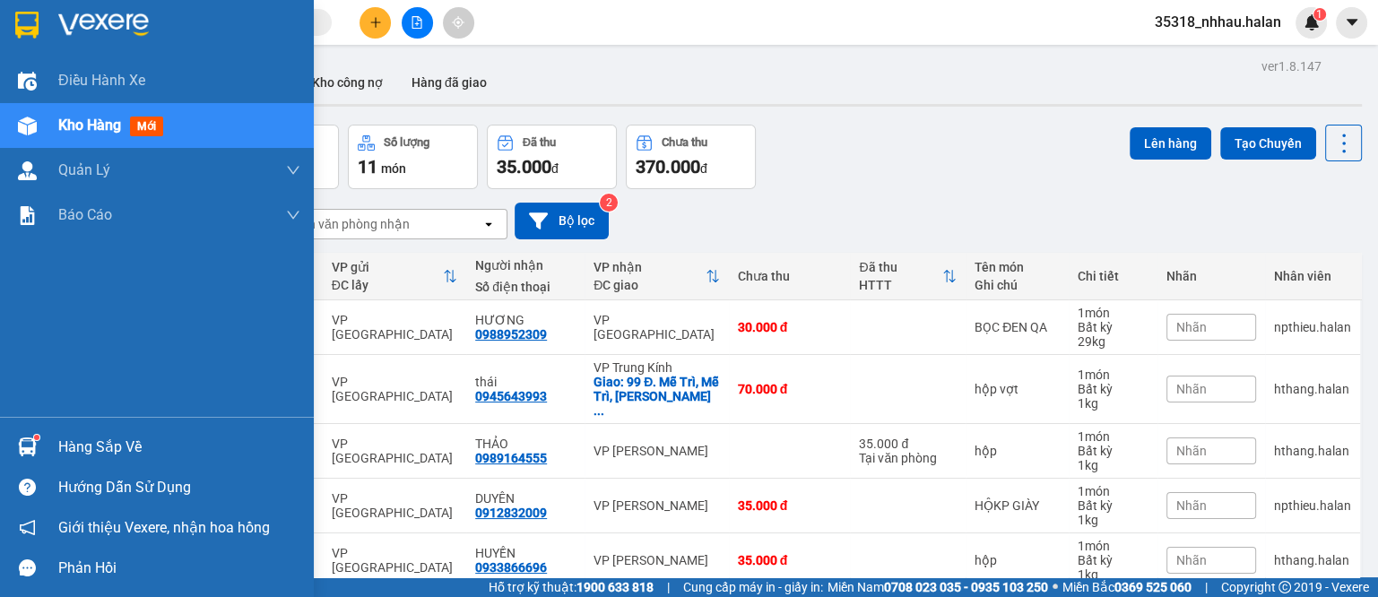
click at [98, 443] on div "Hàng sắp về" at bounding box center [179, 447] width 242 height 27
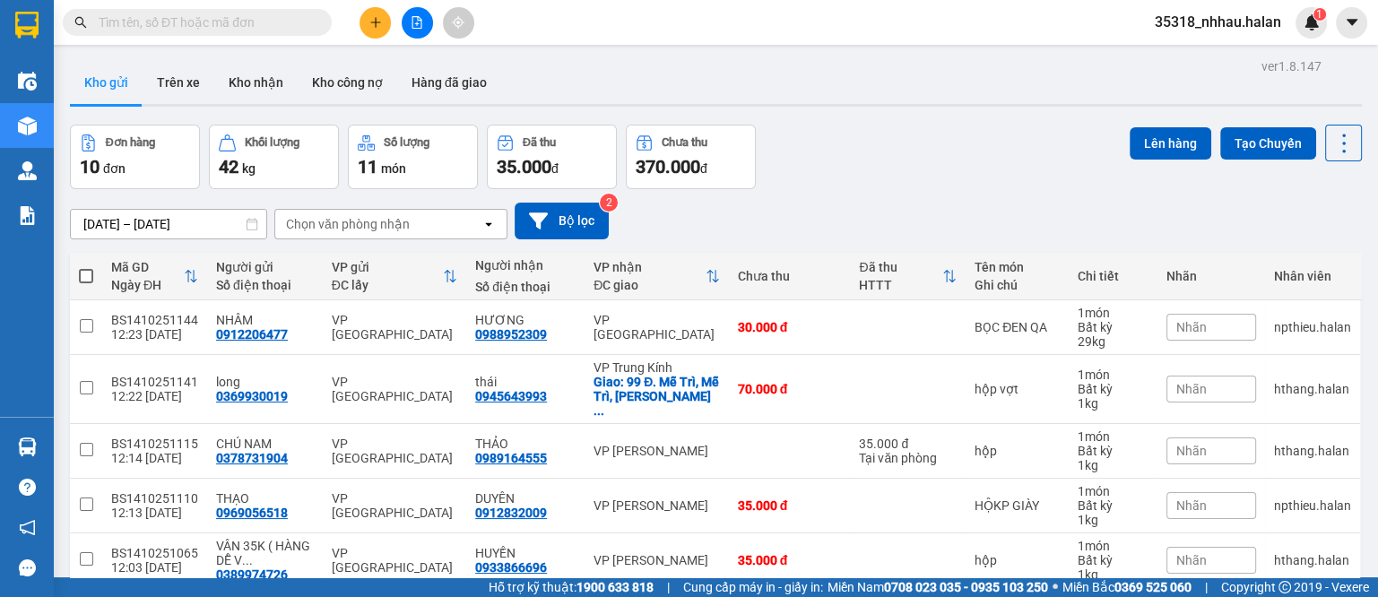
click at [273, 24] on section "Kết quả tìm kiếm ( 289 ) Bộ lọc Mã ĐH Trạng thái Món hàng Thu hộ Tổng cước Chưa…" at bounding box center [689, 298] width 1378 height 597
click at [273, 24] on input "text" at bounding box center [205, 23] width 212 height 20
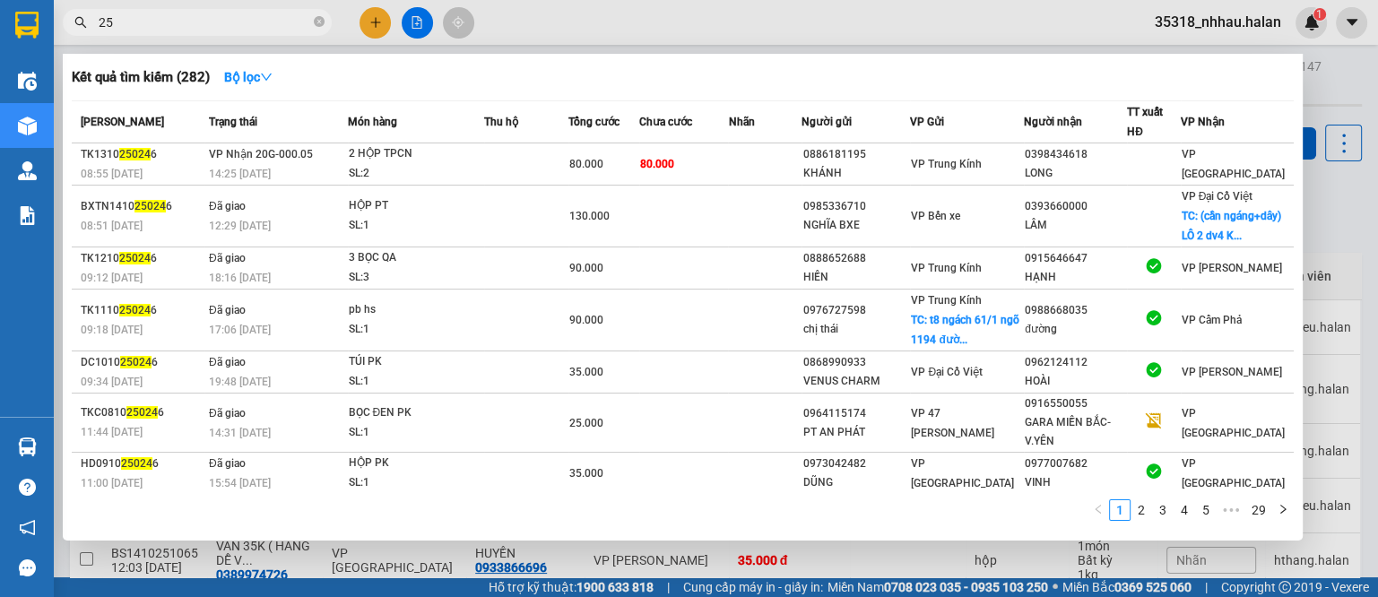
type input "2"
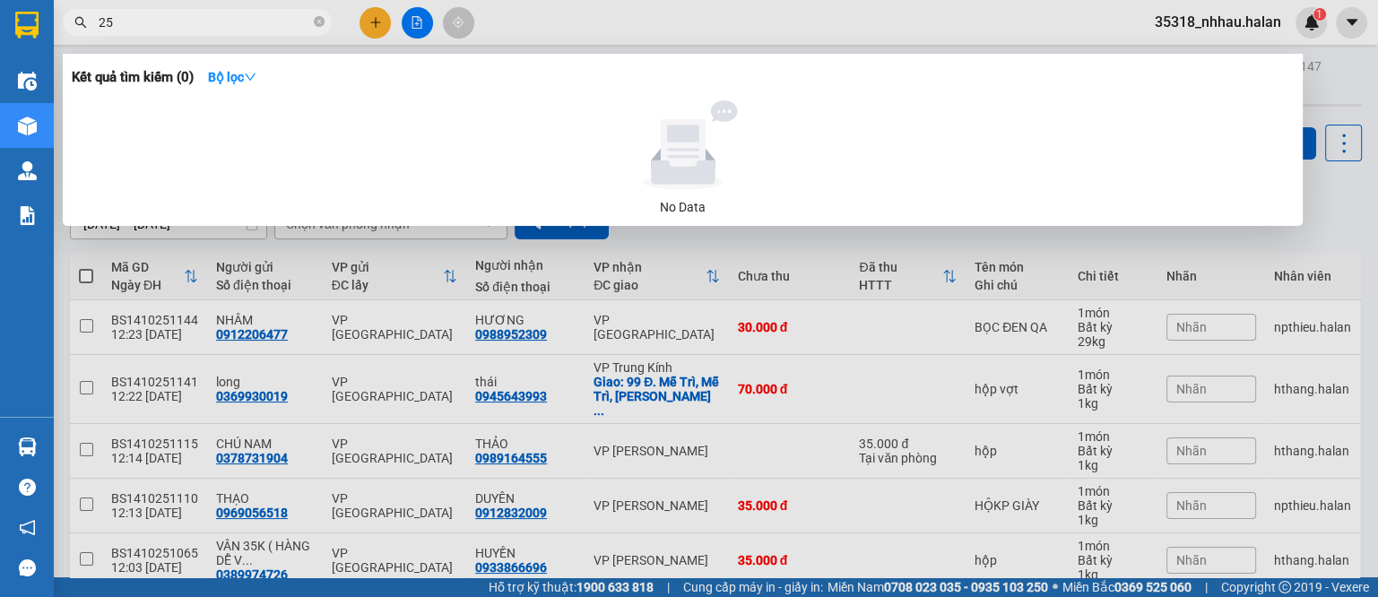
type input "2"
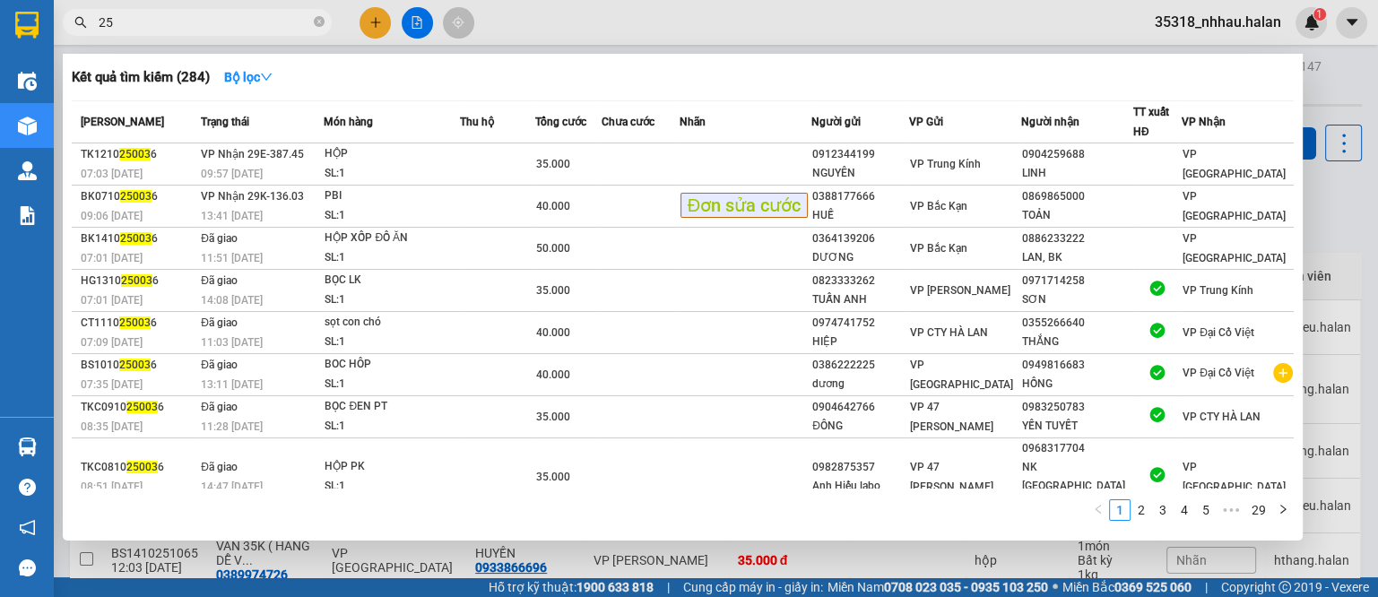
type input "2"
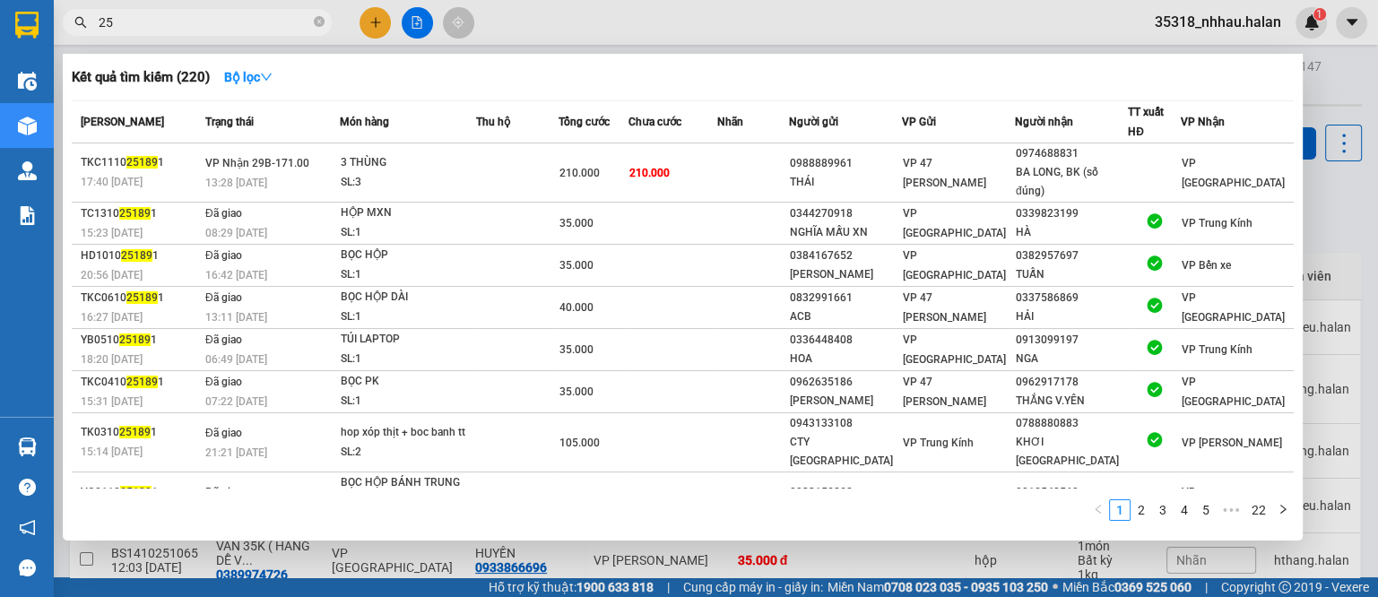
type input "2"
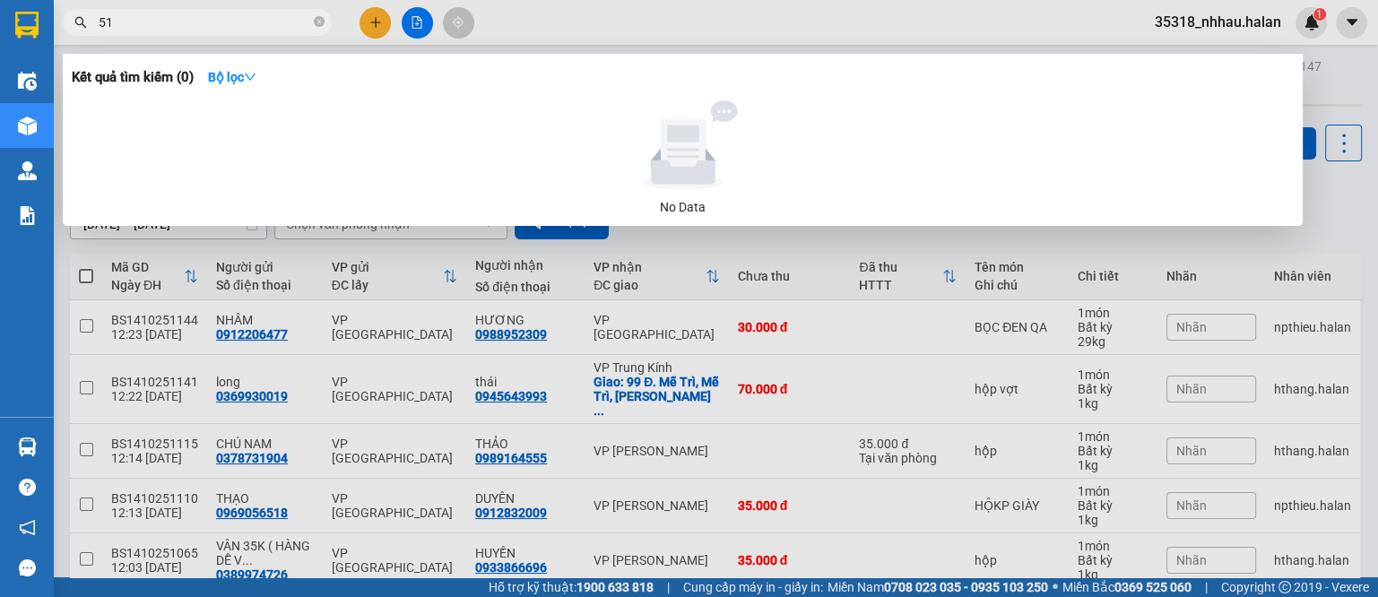
type input "5"
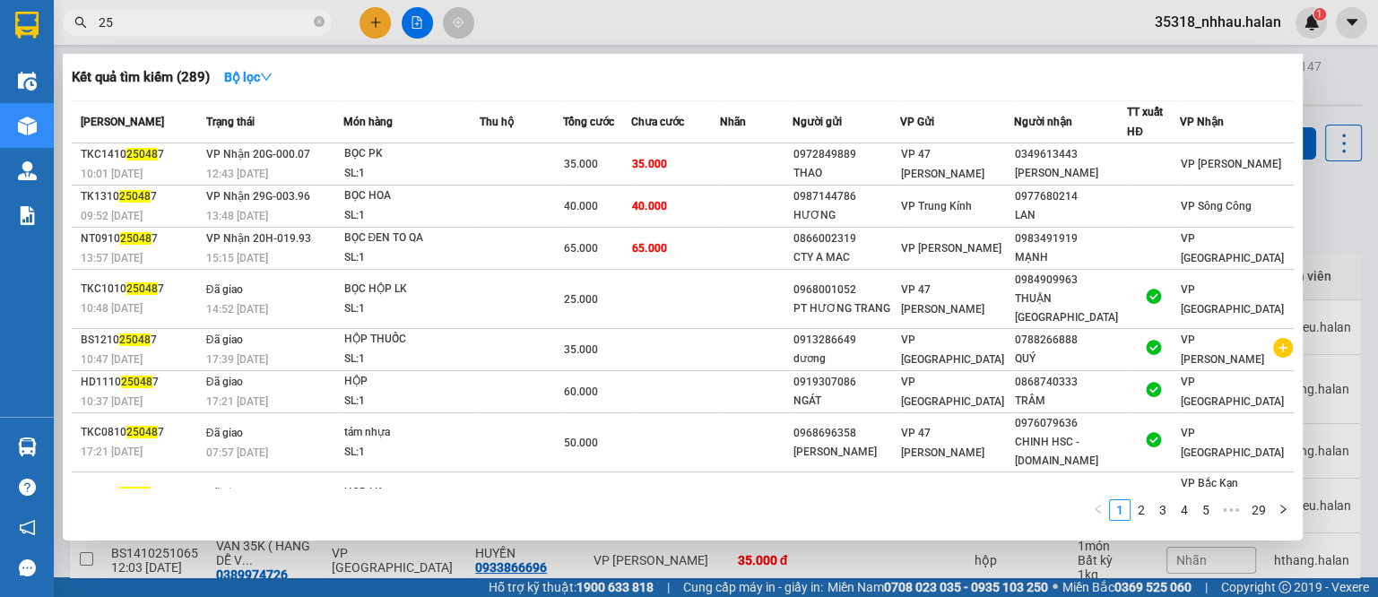
type input "2"
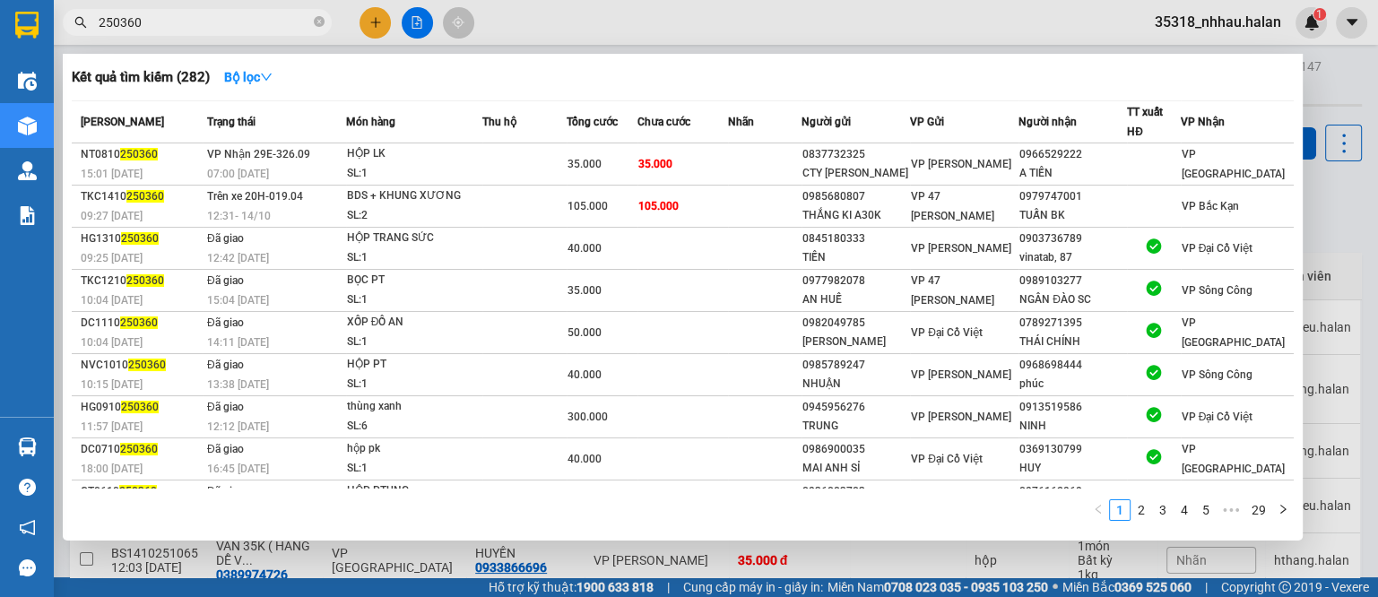
click at [165, 27] on input "250360" at bounding box center [205, 23] width 212 height 20
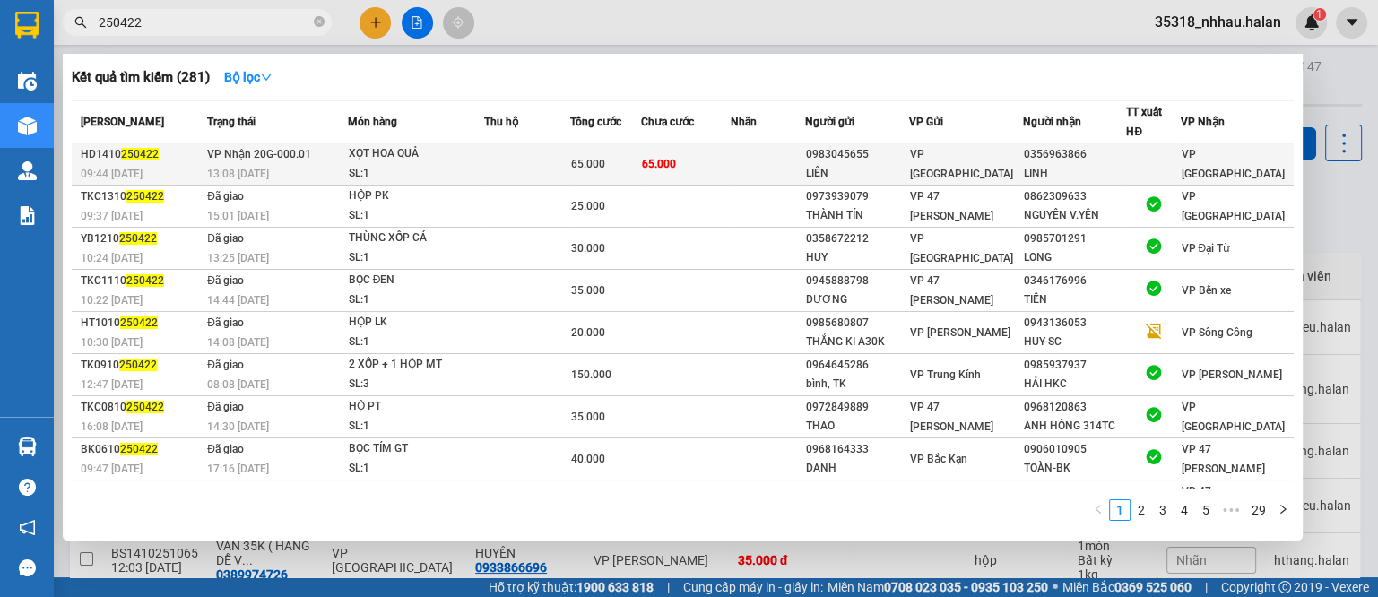
type input "250422"
click at [706, 158] on td "65.000" at bounding box center [686, 164] width 90 height 42
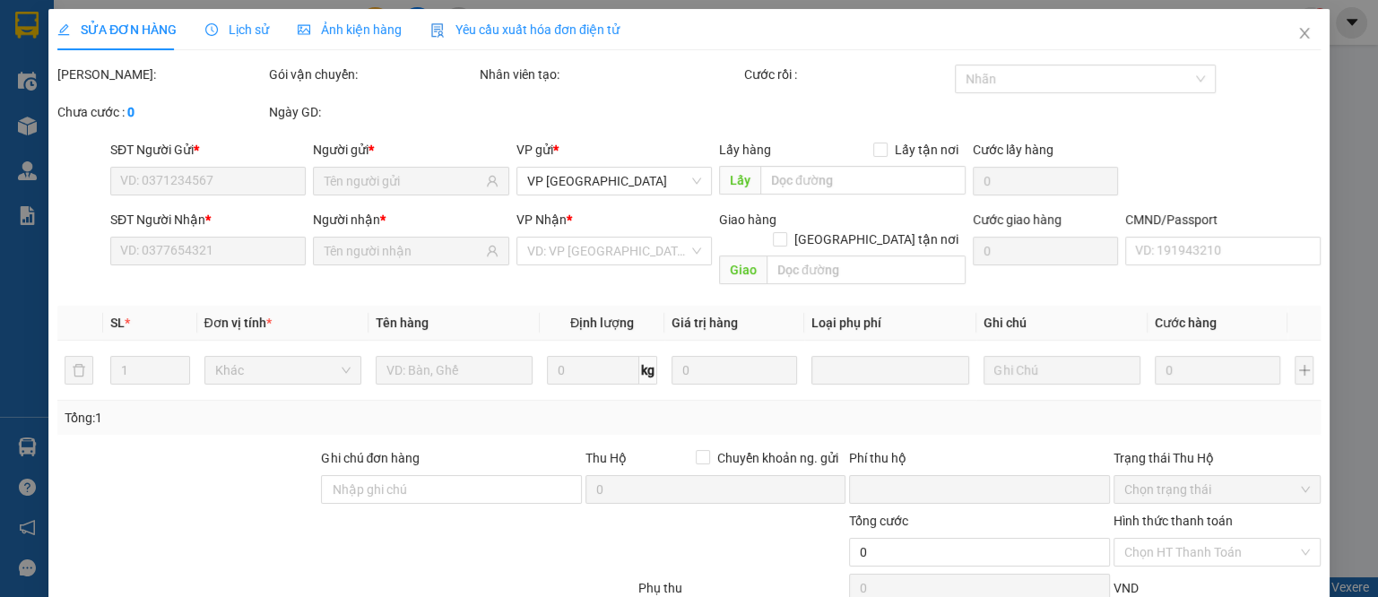
type input "0983045655"
type input "LIÊN"
type input "0356963866"
type input "LINH"
type input "0"
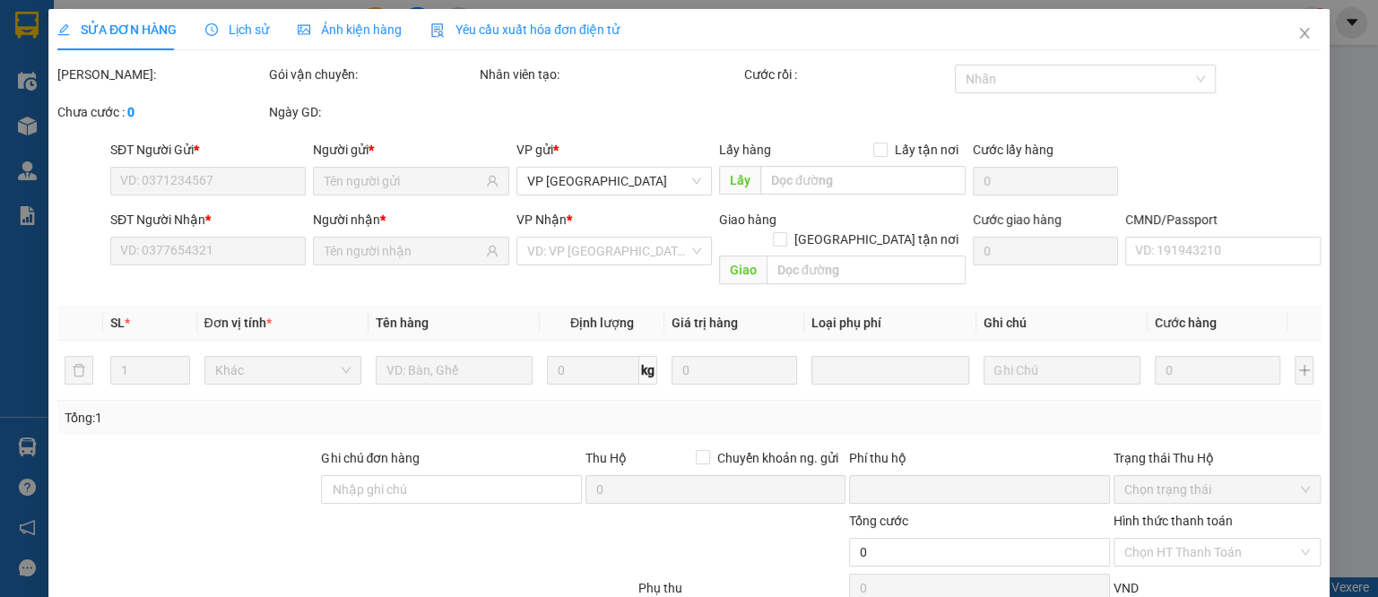
type input "65.000"
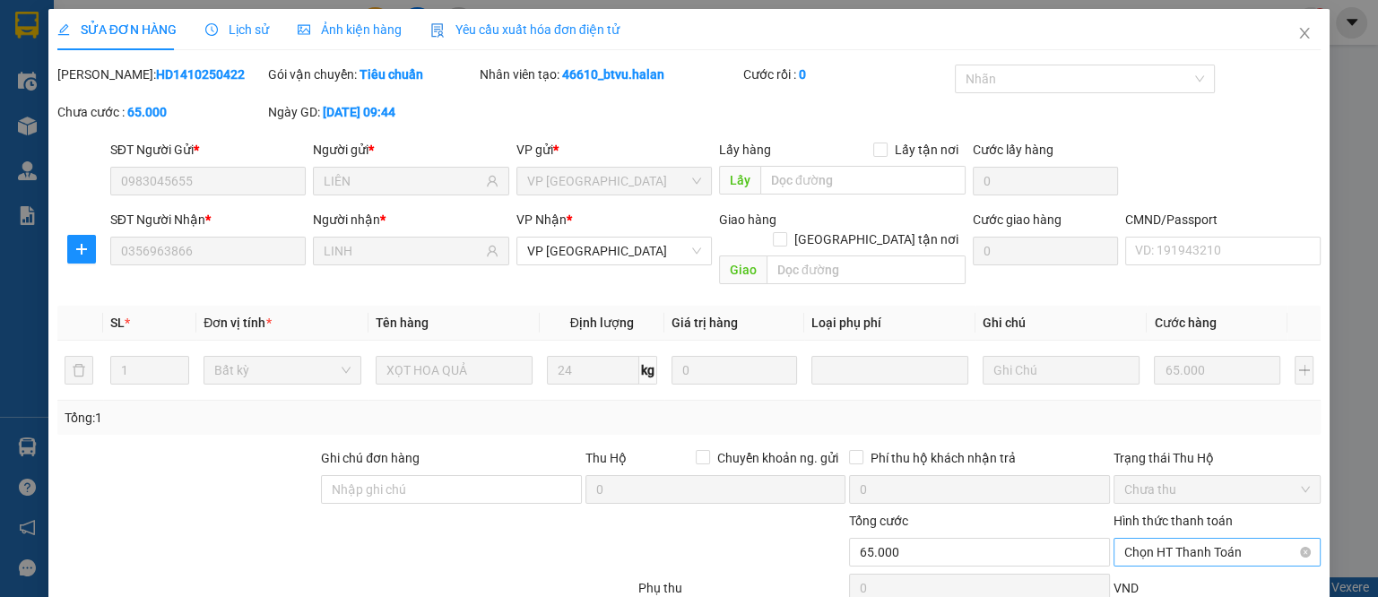
click at [1165, 530] on span "Chọn HT Thanh Toán" at bounding box center [1217, 552] width 186 height 27
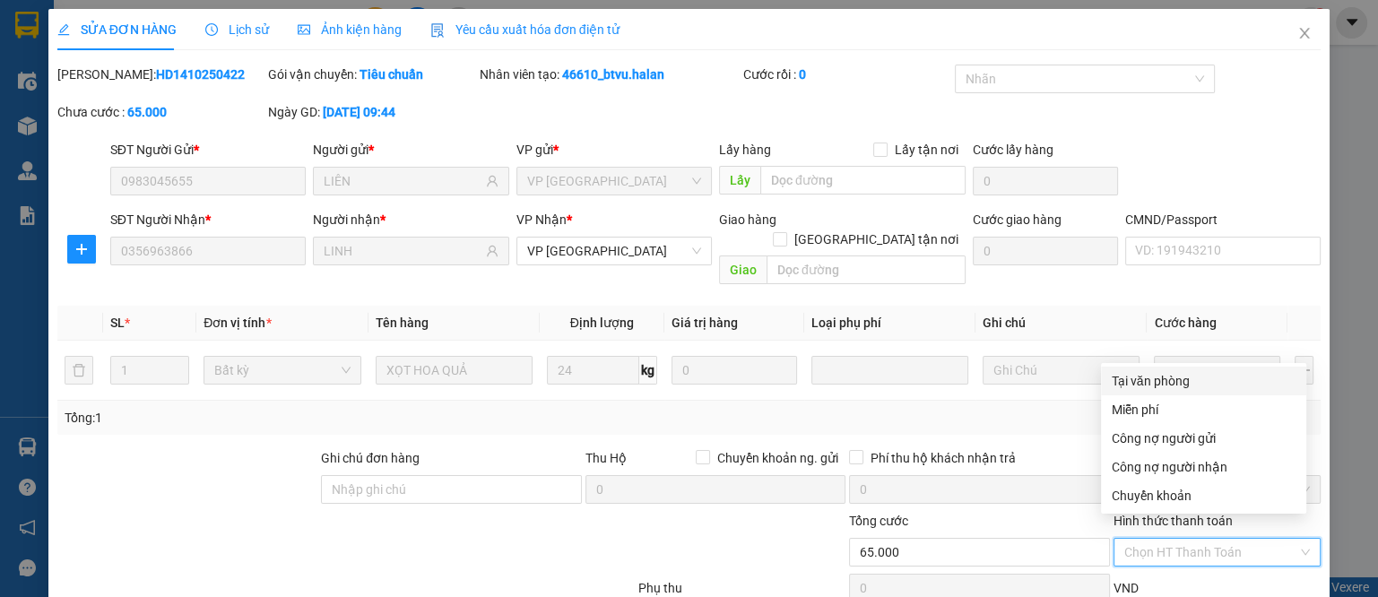
click at [1158, 389] on div "Tại văn phòng" at bounding box center [1204, 381] width 184 height 20
type input "0"
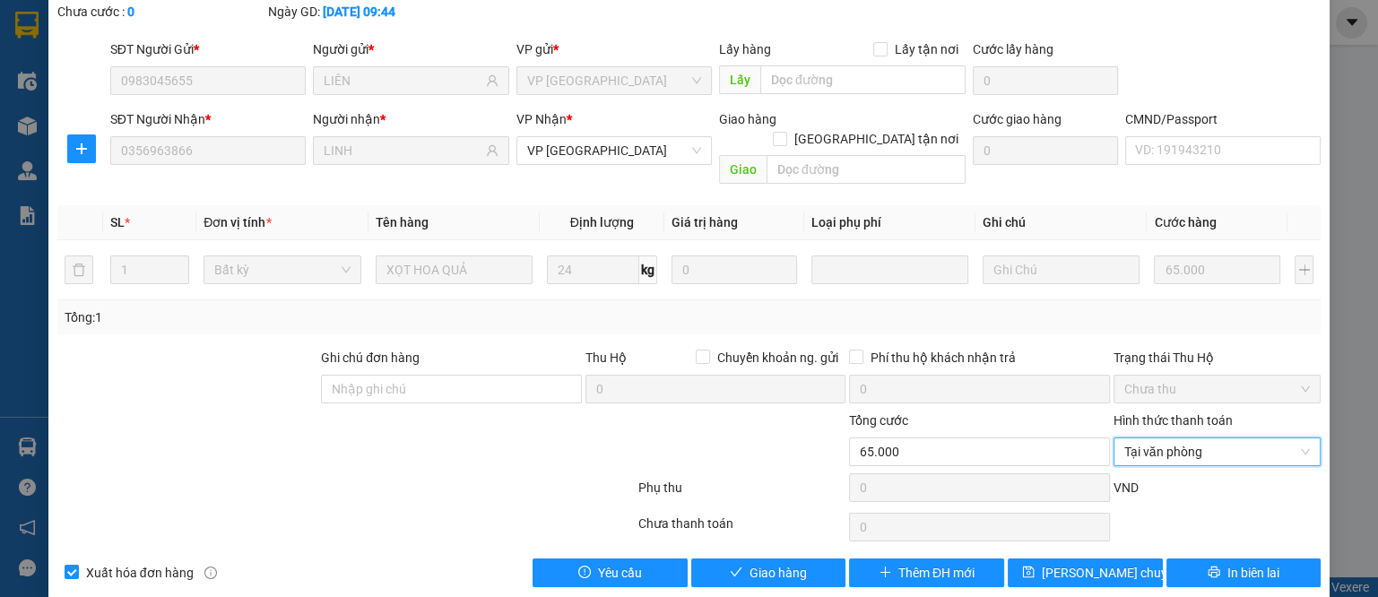
scroll to position [104, 0]
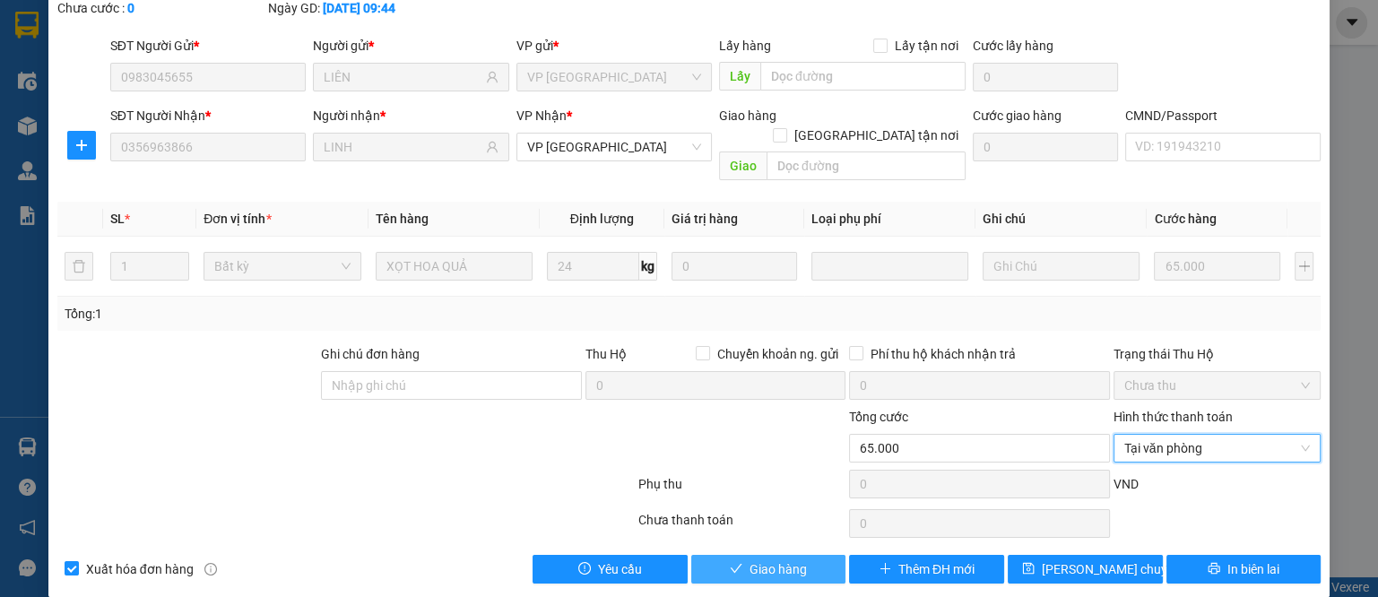
click at [772, 530] on span "Giao hàng" at bounding box center [778, 569] width 57 height 20
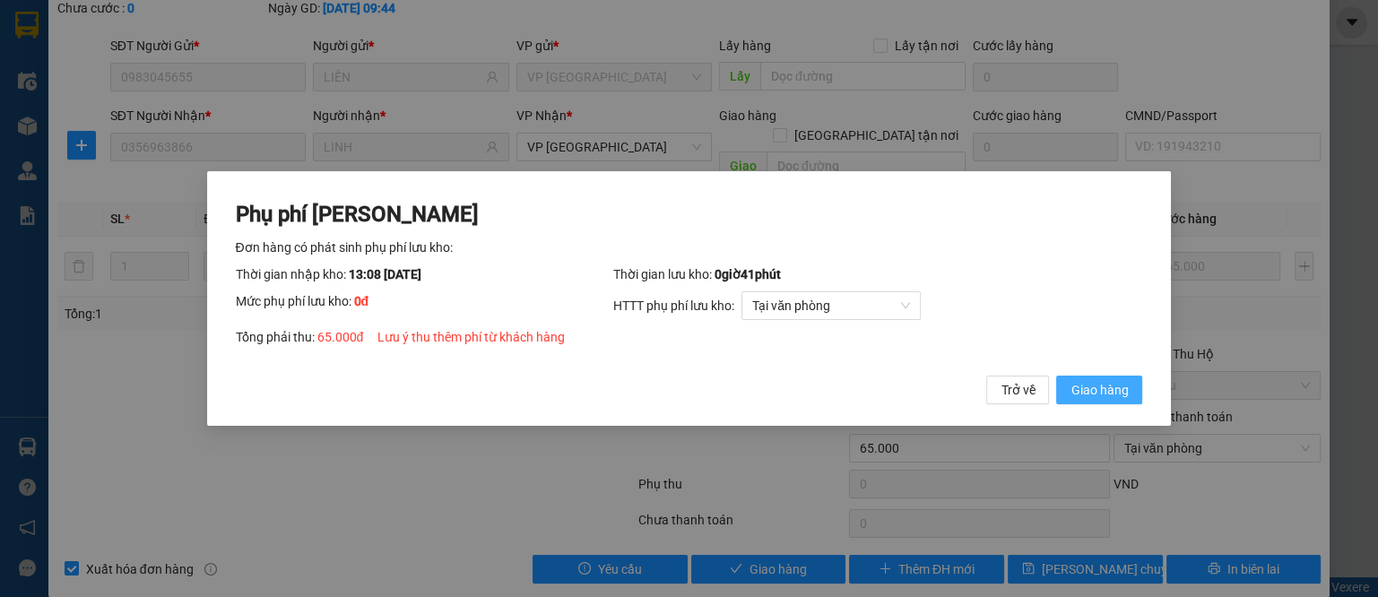
click at [1096, 386] on span "Giao hàng" at bounding box center [1098, 390] width 57 height 20
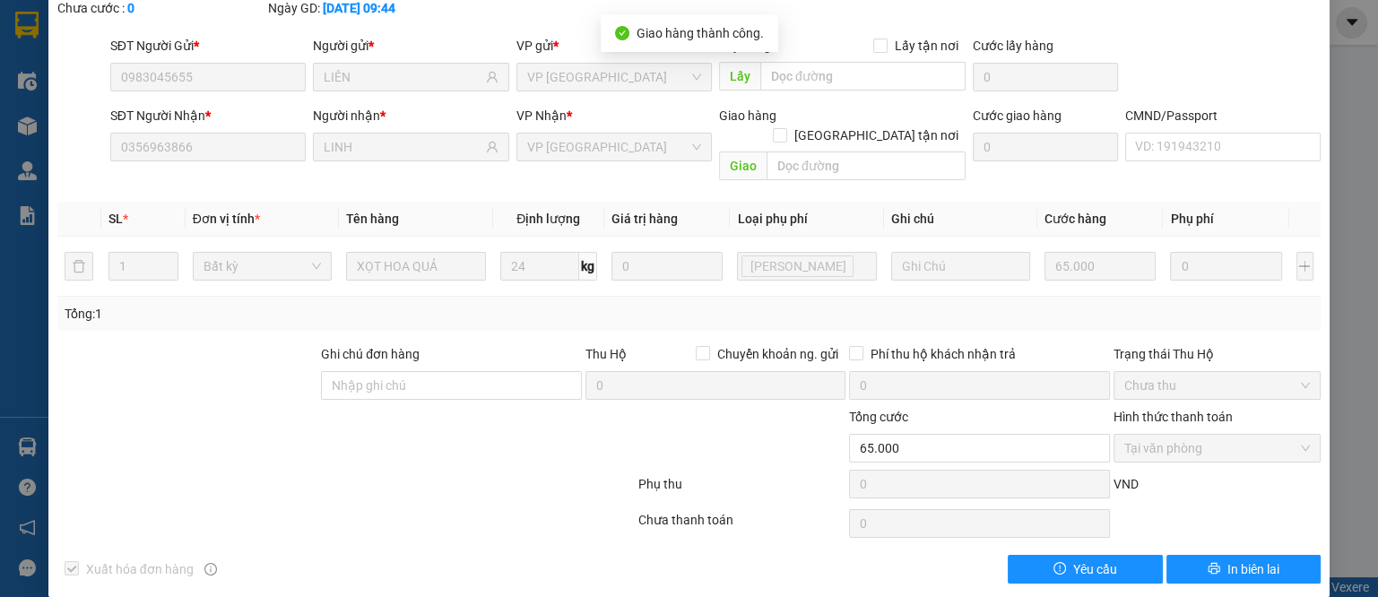
scroll to position [0, 0]
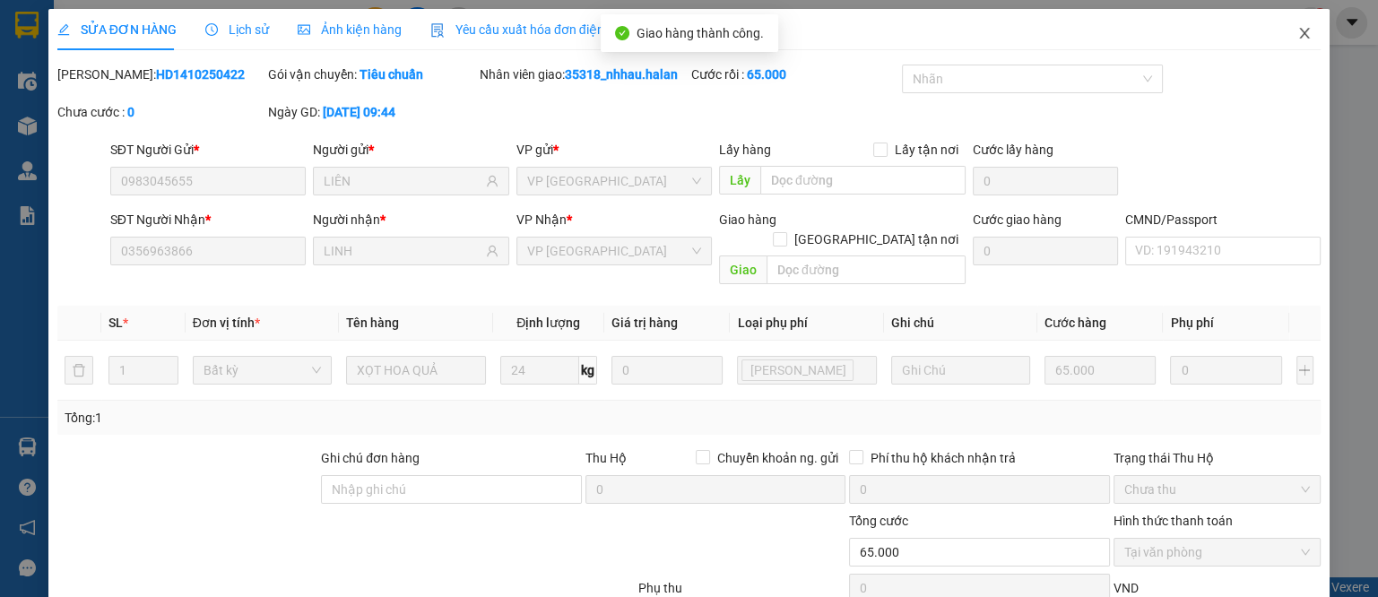
click at [1224, 34] on icon "close" at bounding box center [1305, 33] width 10 height 11
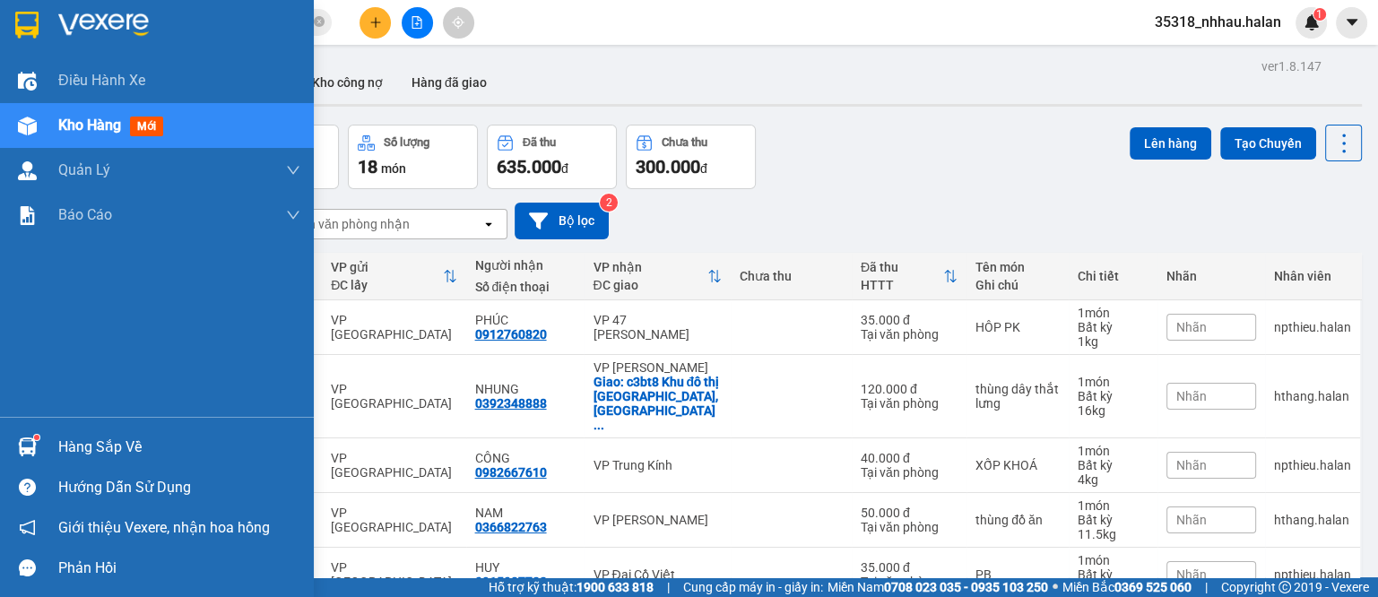
click at [68, 447] on div "Hàng sắp về" at bounding box center [179, 447] width 242 height 27
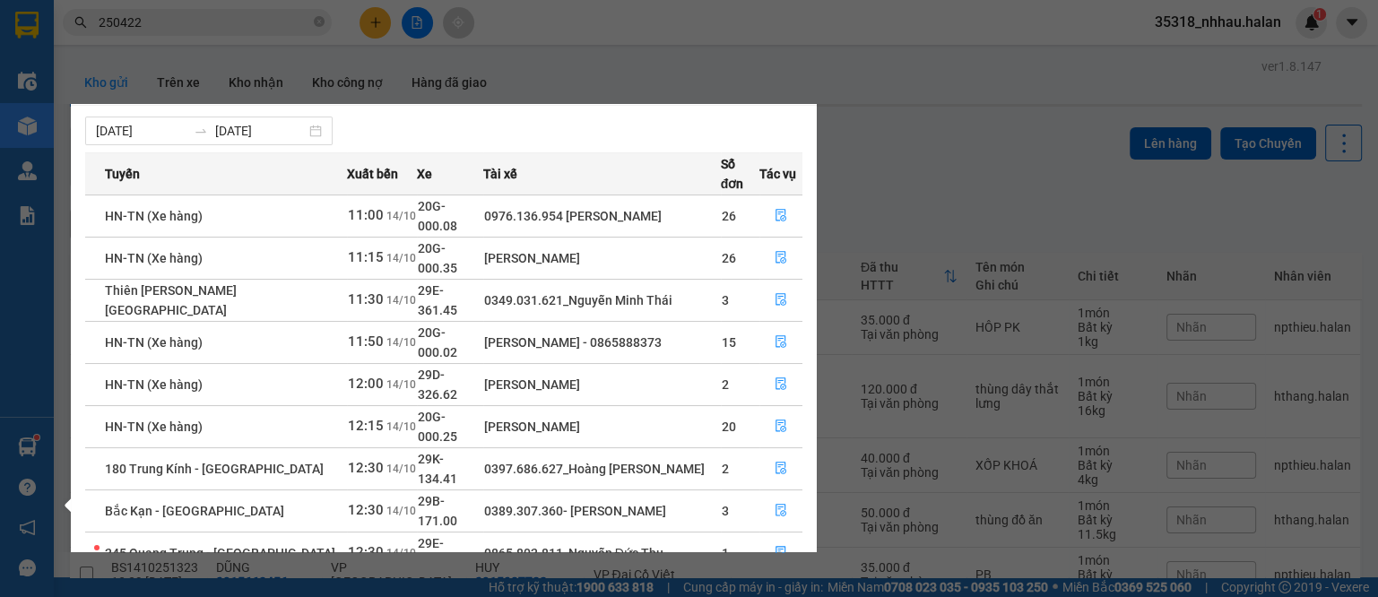
click at [789, 66] on section "Kết quả tìm kiếm ( 281 ) Bộ lọc Mã ĐH Trạng thái Món hàng Thu hộ Tổng cước Chưa…" at bounding box center [689, 298] width 1378 height 597
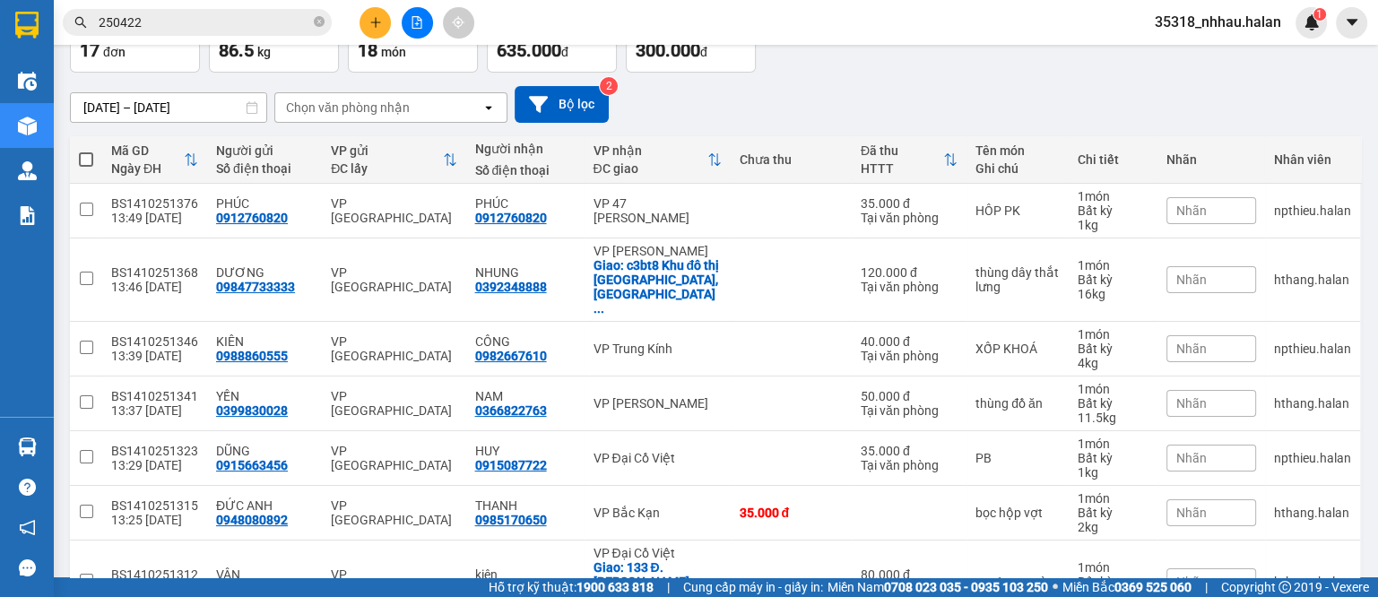
scroll to position [0, 0]
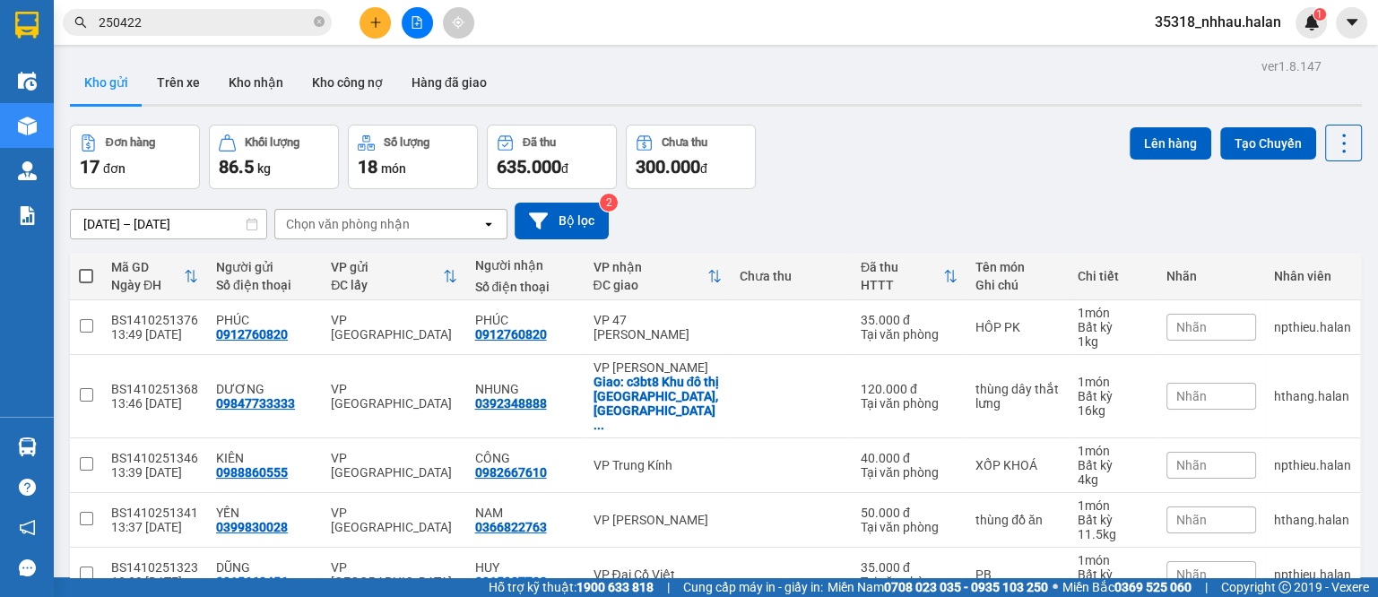
click at [249, 9] on div "250422" at bounding box center [175, 22] width 350 height 27
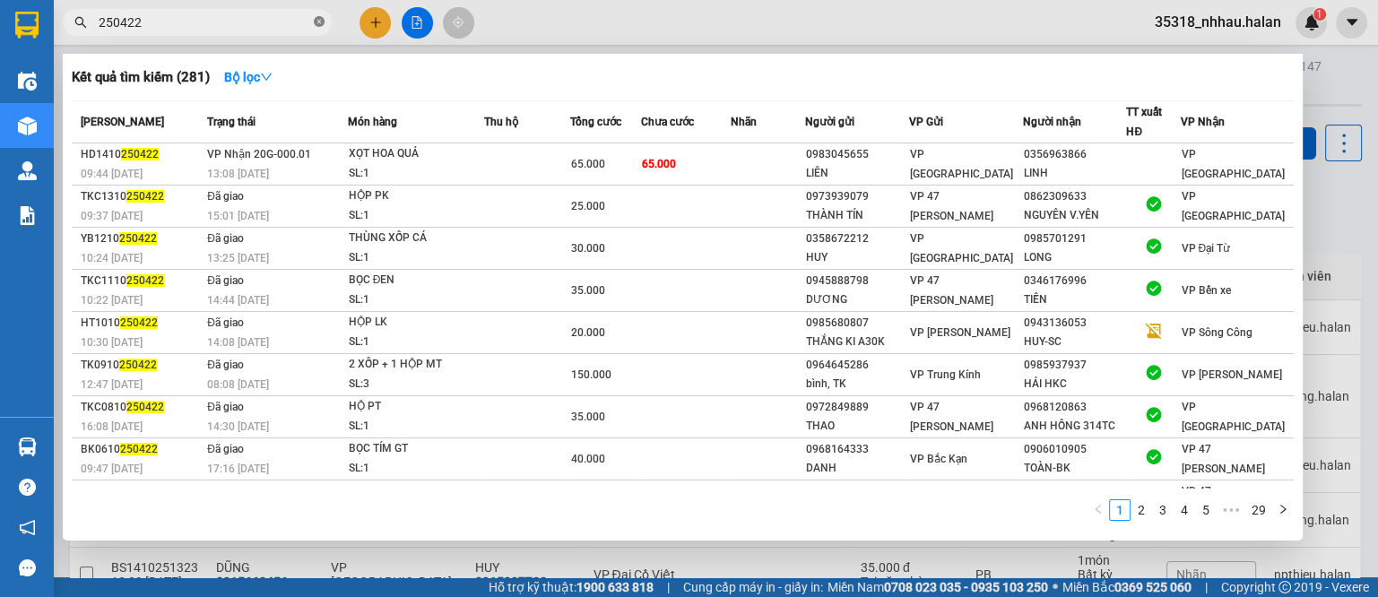
click at [319, 28] on span at bounding box center [319, 22] width 11 height 17
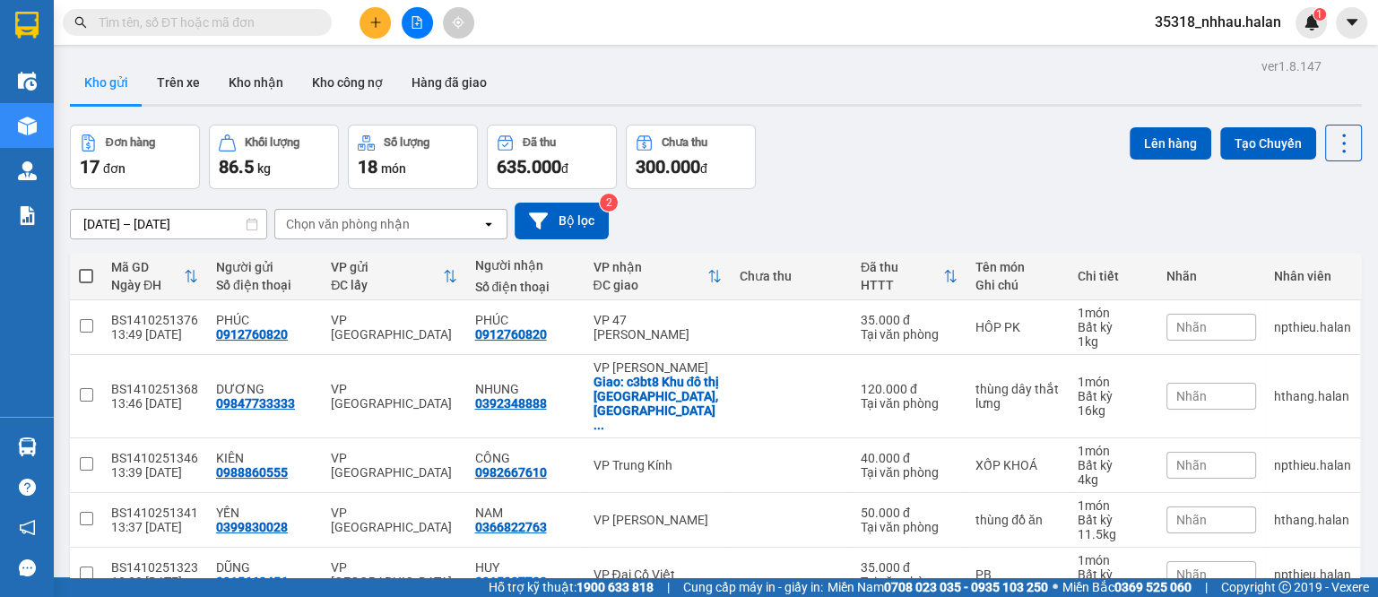
click at [294, 25] on input "text" at bounding box center [205, 23] width 212 height 20
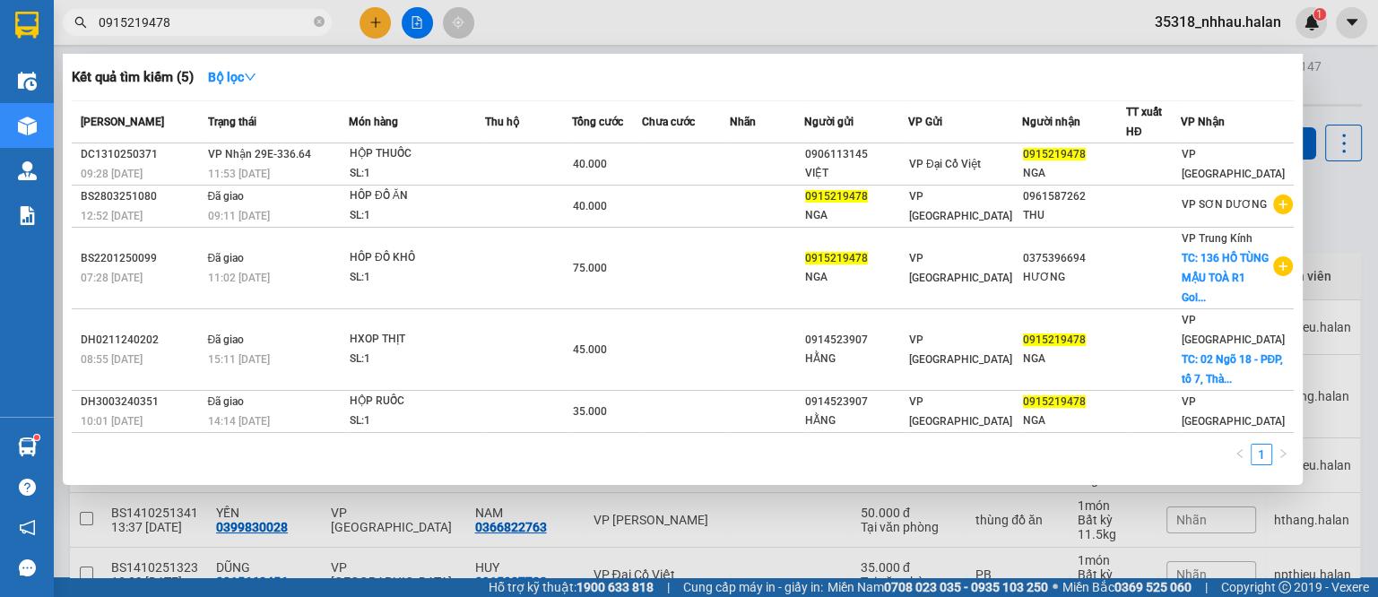
type input "0915219478"
